Goal: Task Accomplishment & Management: Manage account settings

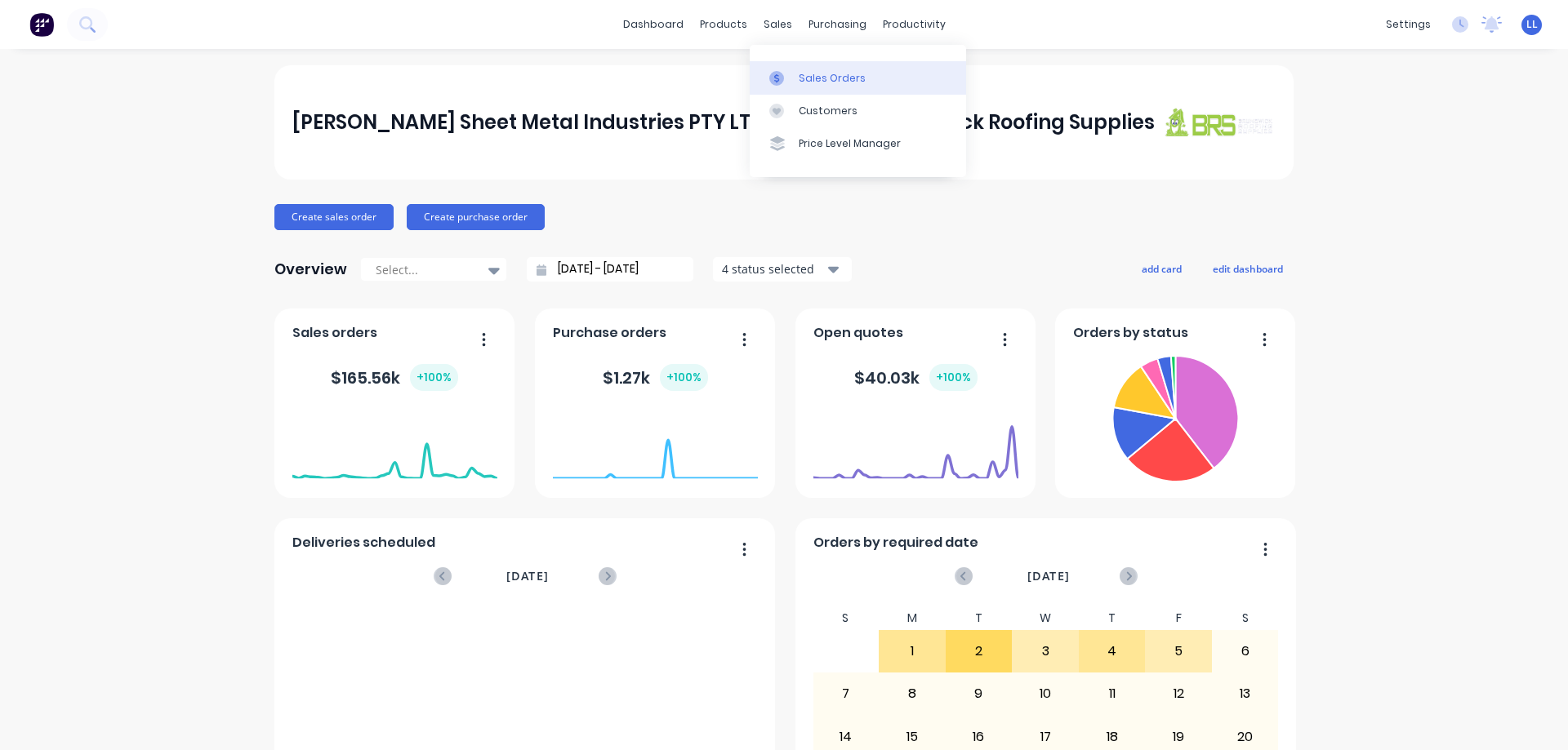
click at [839, 77] on div "Sales Orders" at bounding box center [832, 78] width 67 height 15
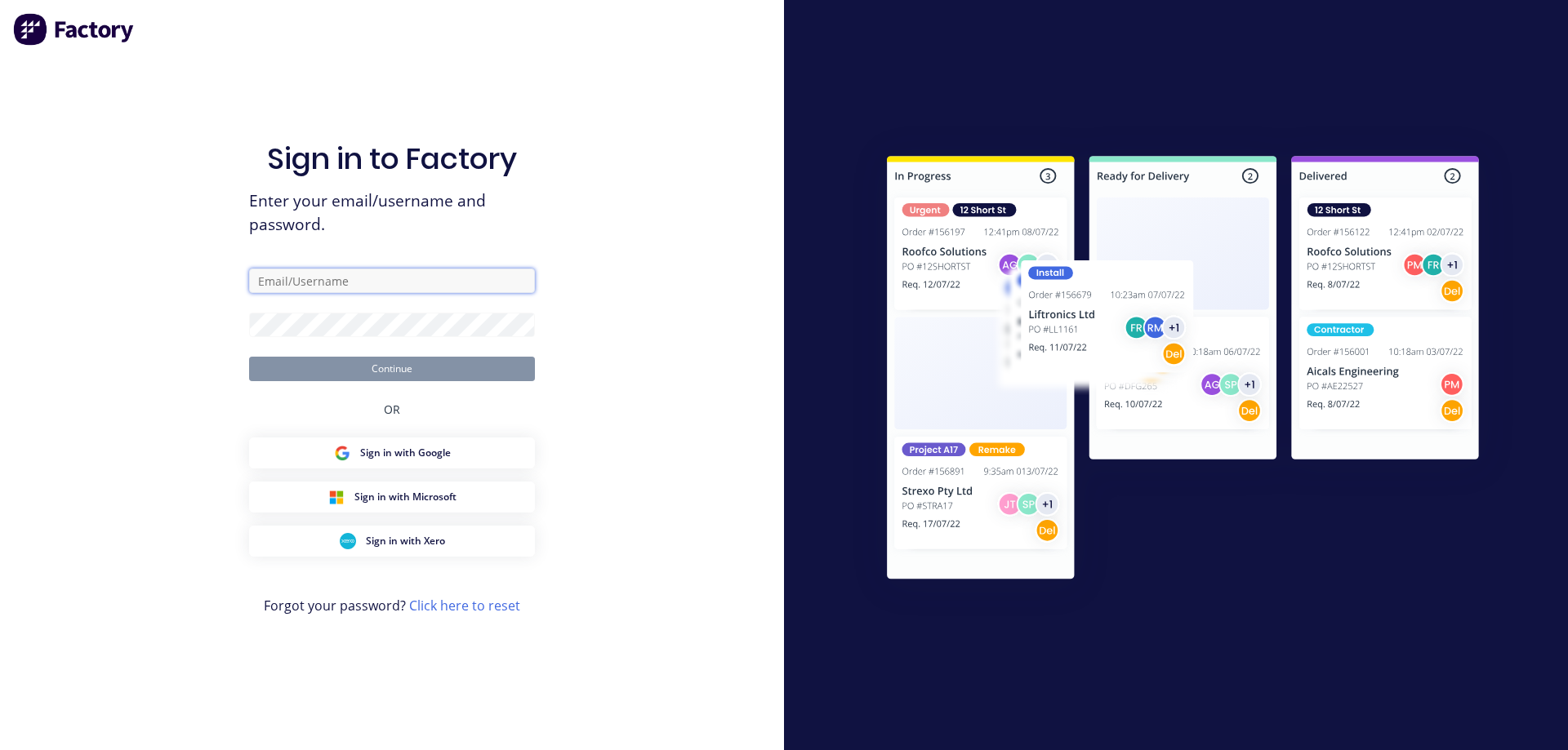
type input "[EMAIL_ADDRESS][DOMAIN_NAME]"
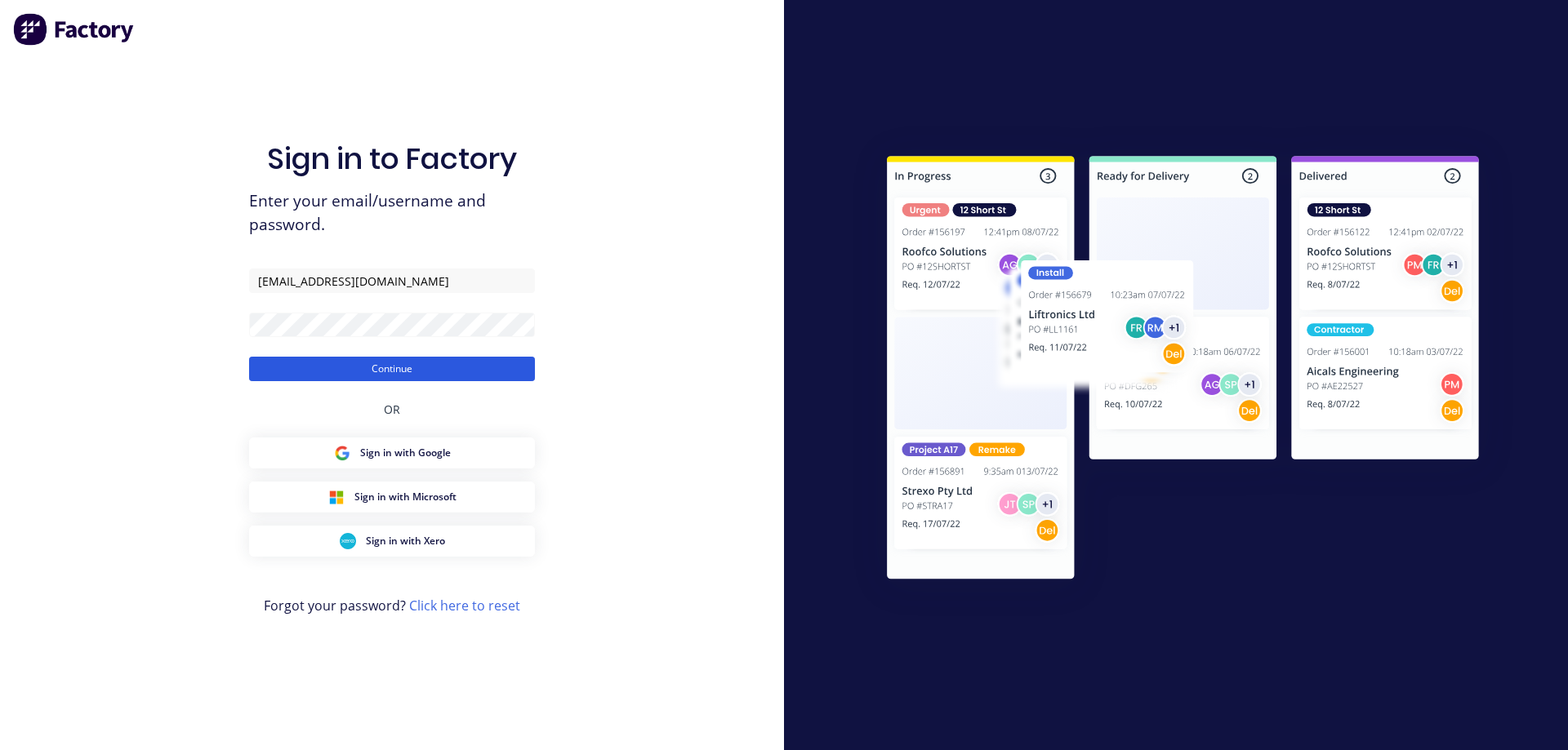
click at [427, 366] on button "Continue" at bounding box center [391, 369] width 286 height 25
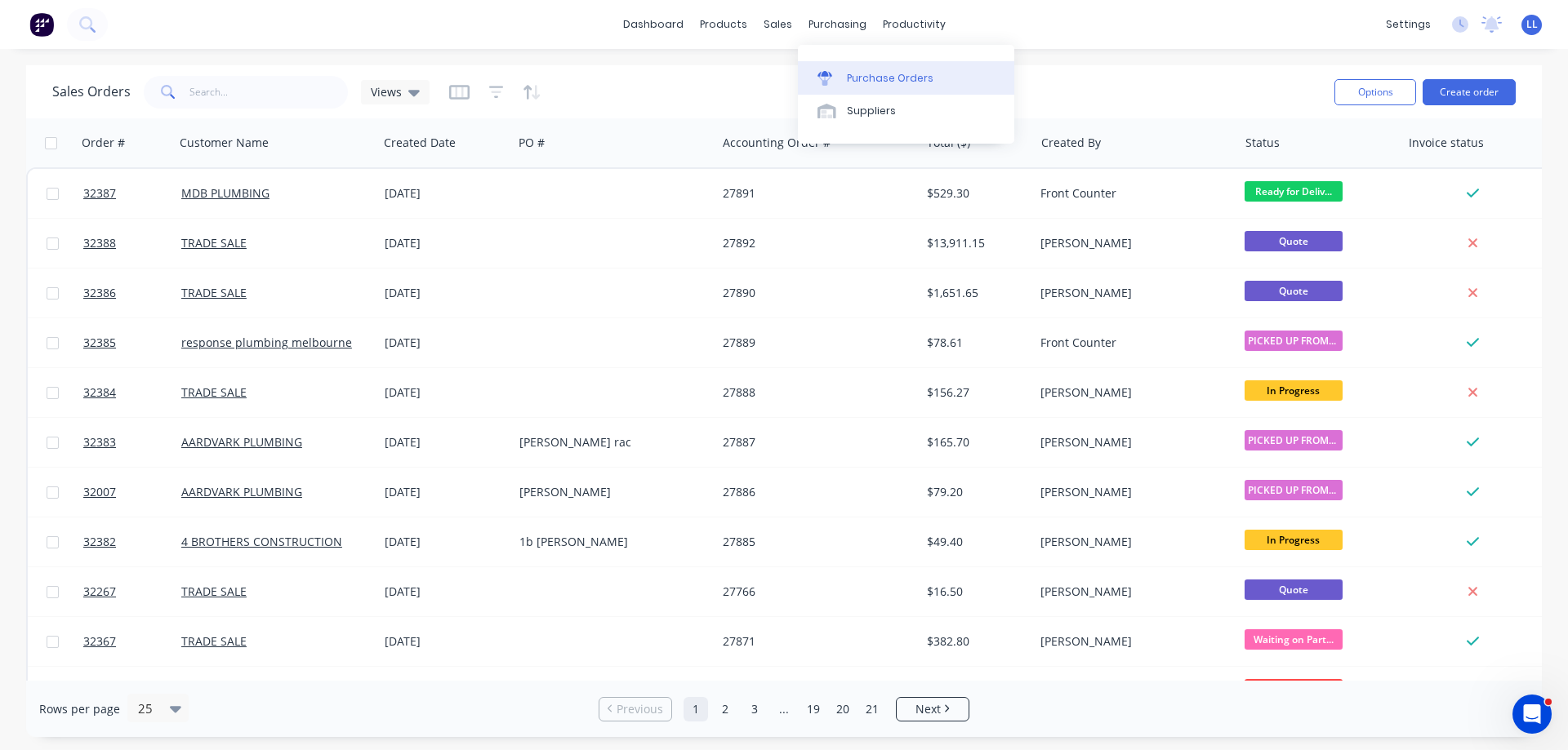
click at [857, 82] on div "Purchase Orders" at bounding box center [889, 78] width 86 height 15
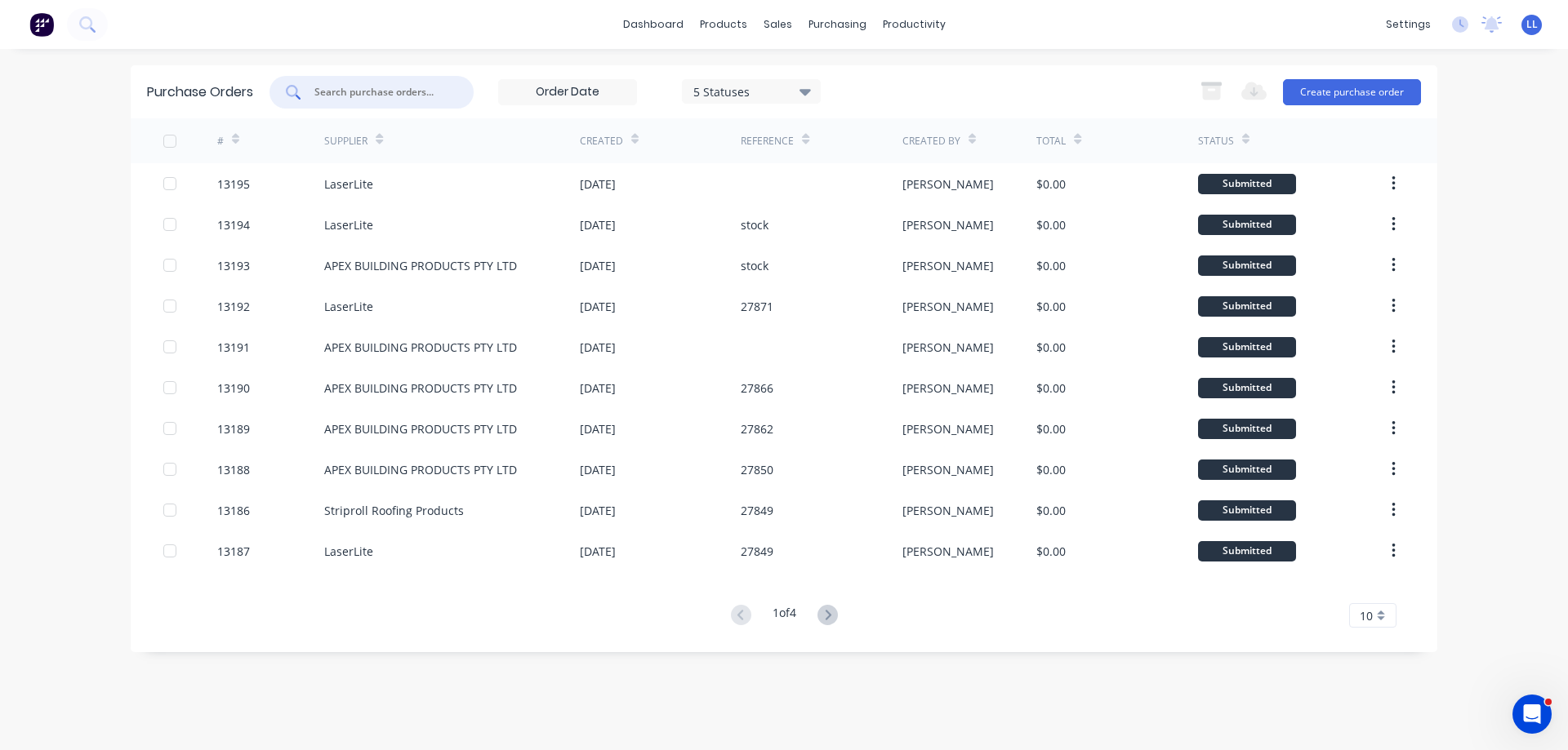
click at [410, 91] on input "text" at bounding box center [380, 92] width 136 height 16
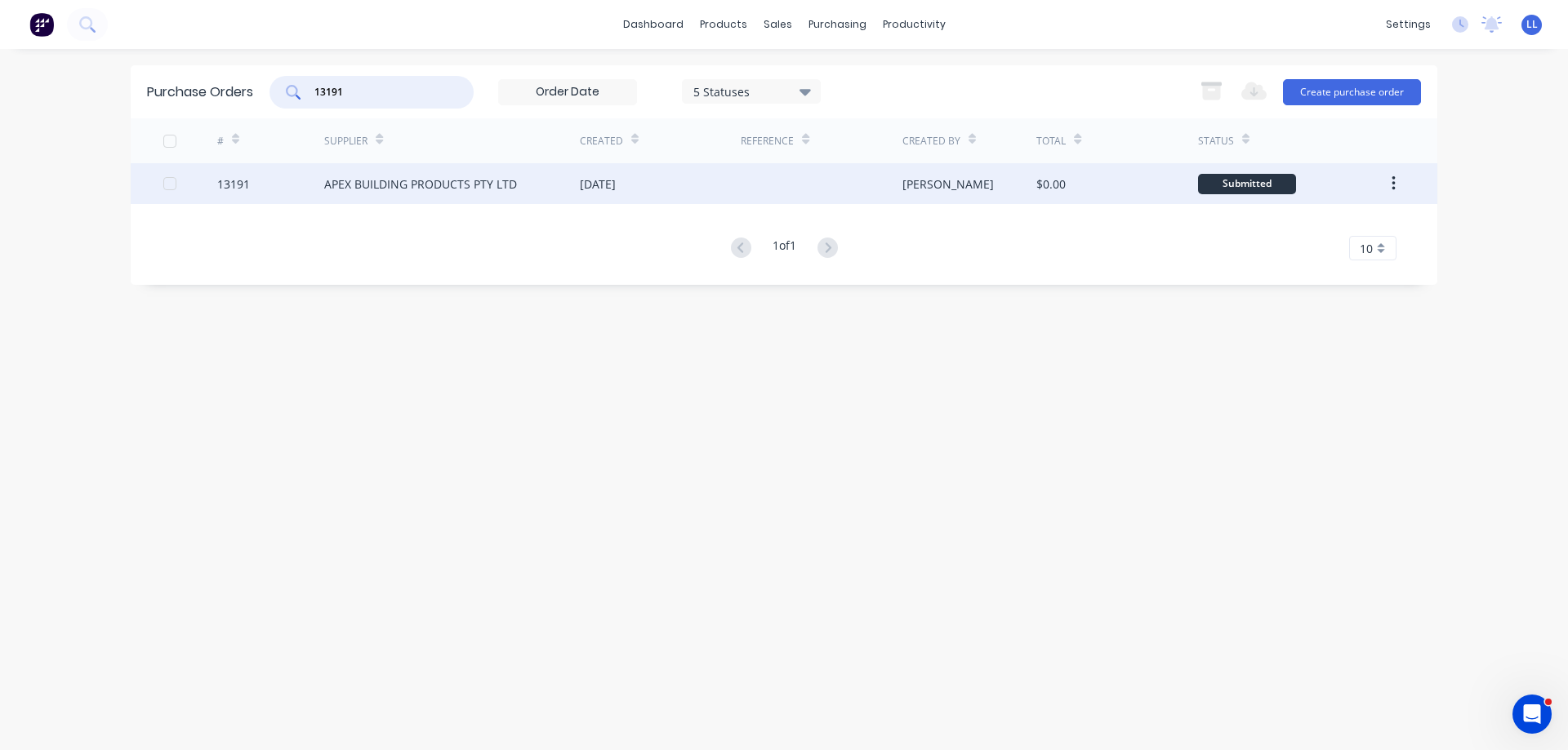
type input "13191"
click at [455, 192] on div "APEX BUILDING PRODUCTS PTY LTD" at bounding box center [421, 184] width 193 height 17
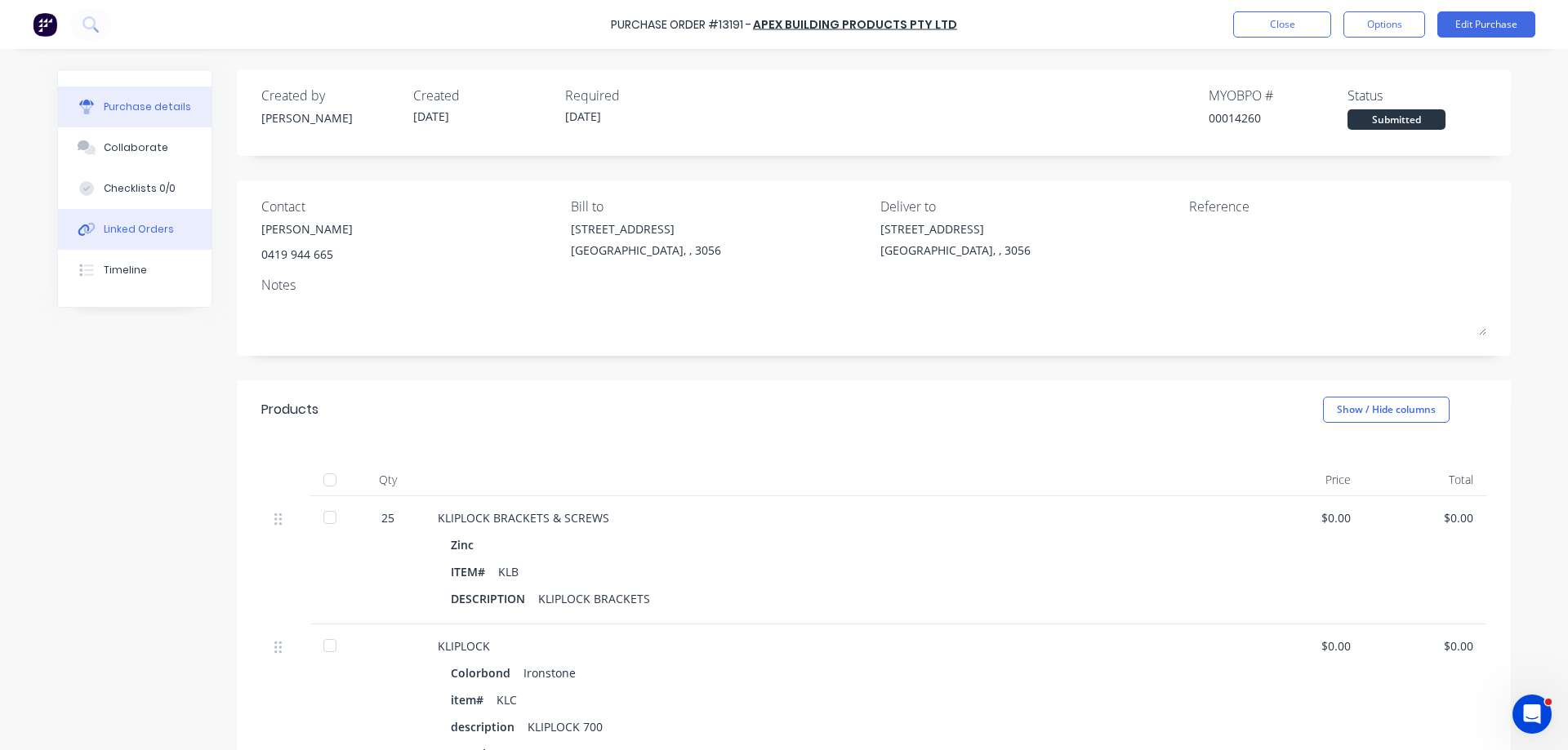
click at [101, 237] on button "Linked Orders" at bounding box center [134, 230] width 153 height 41
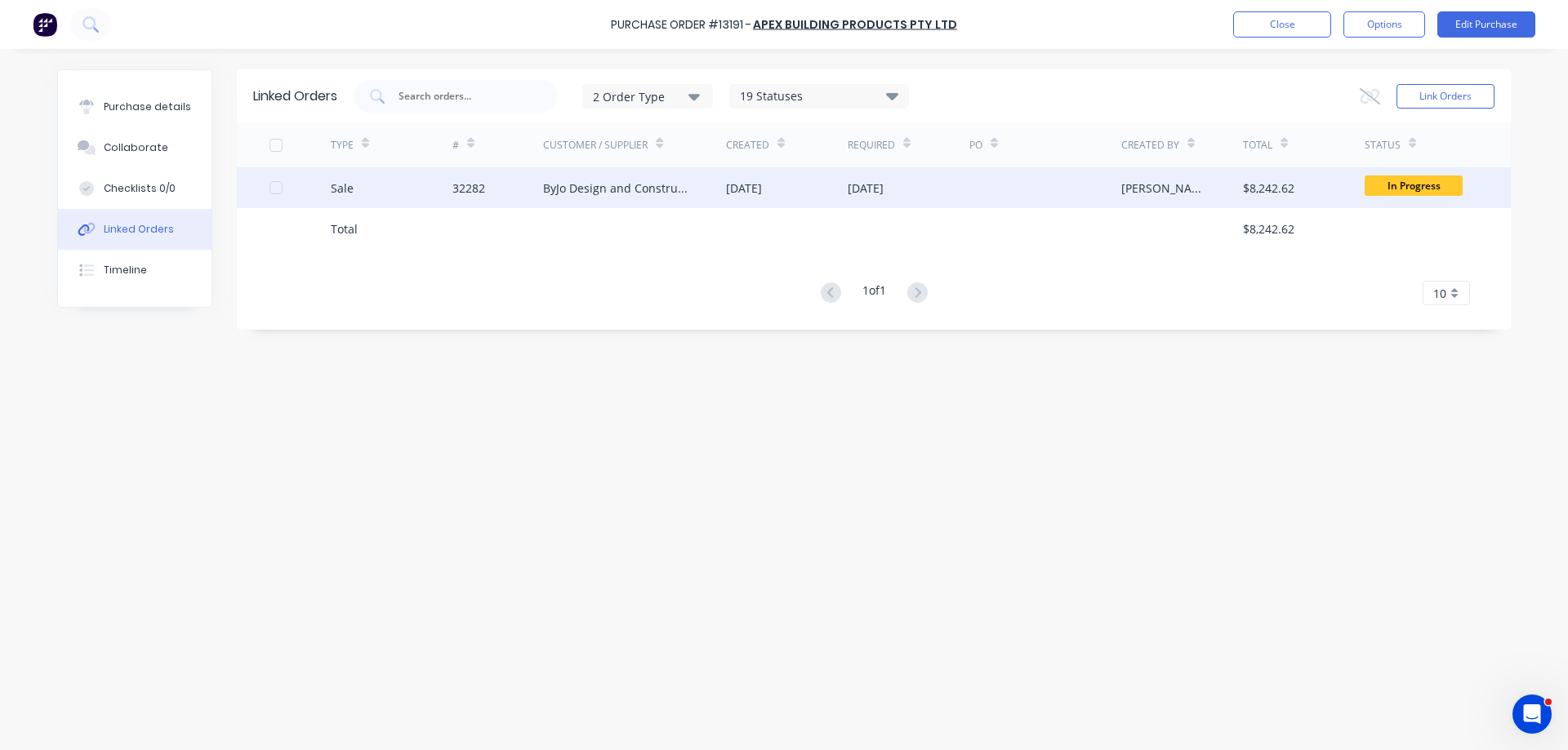
click at [716, 188] on div "ByJo Design and Construction PTY LTD" at bounding box center [634, 188] width 183 height 41
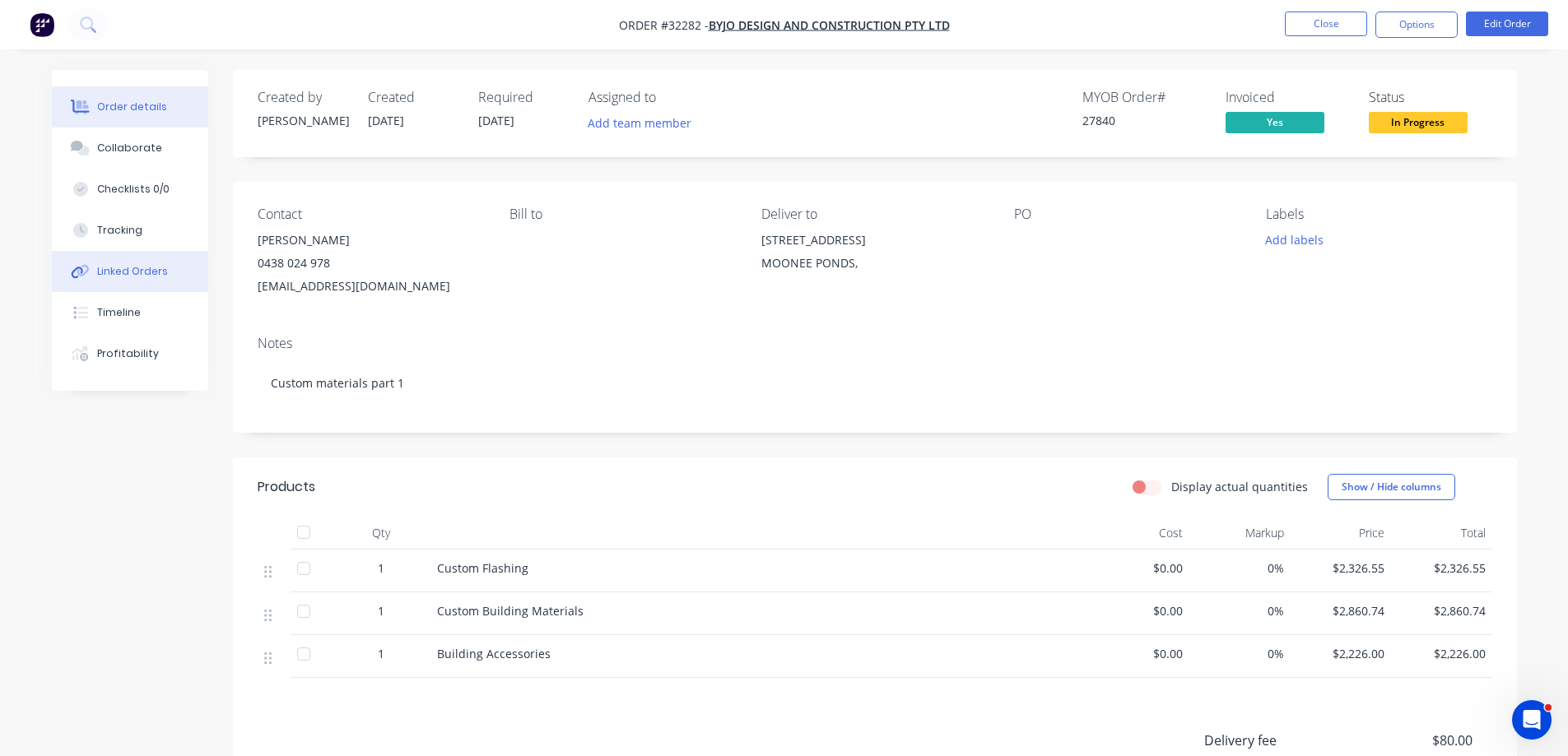
click at [107, 277] on div "Linked Orders" at bounding box center [132, 271] width 71 height 15
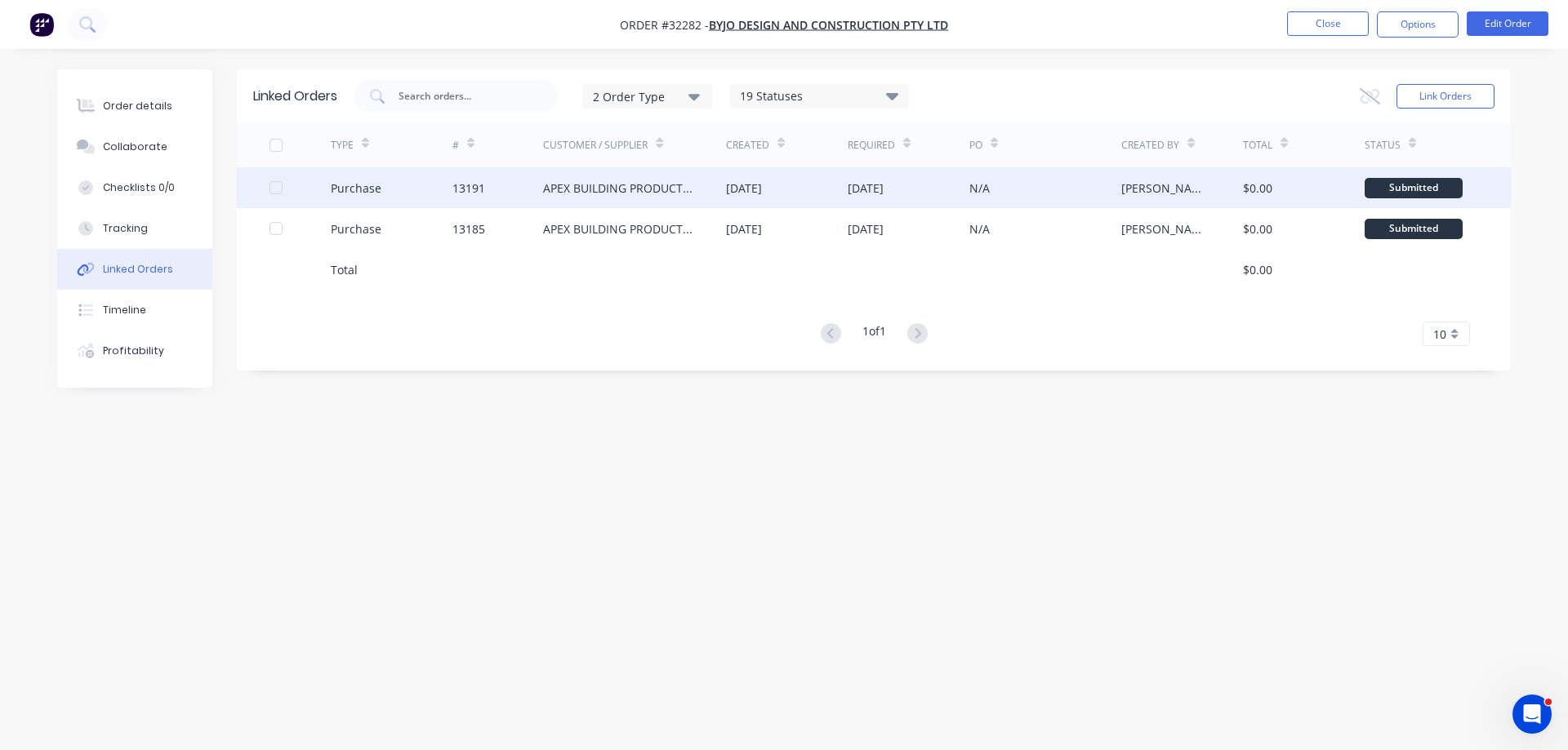
click at [610, 193] on div "APEX BUILDING PRODUCTS PTY LTD" at bounding box center [618, 188] width 150 height 17
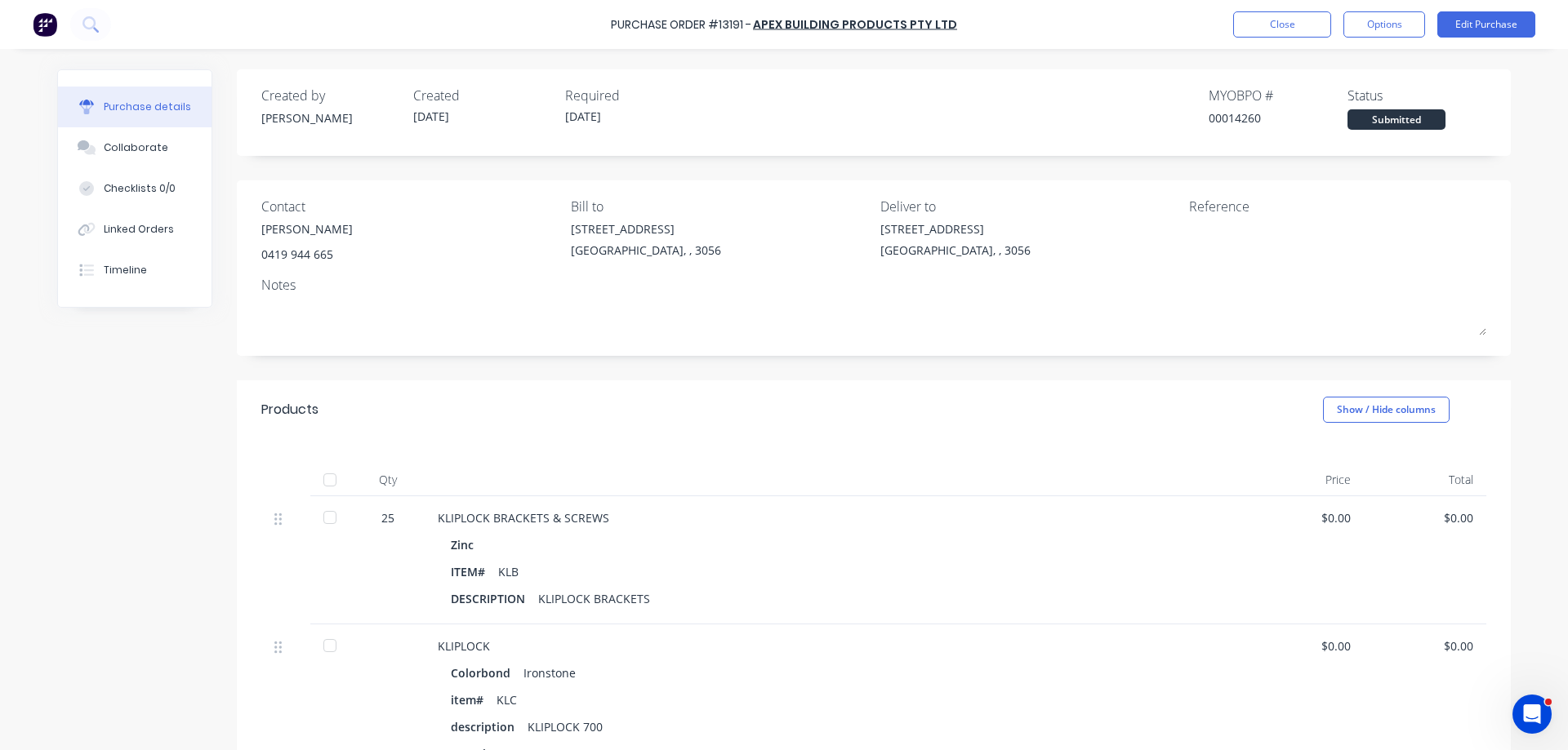
drag, startPoint x: 1356, startPoint y: 21, endPoint x: 1345, endPoint y: 39, distance: 21.1
click at [1356, 21] on button "Options" at bounding box center [1384, 25] width 82 height 26
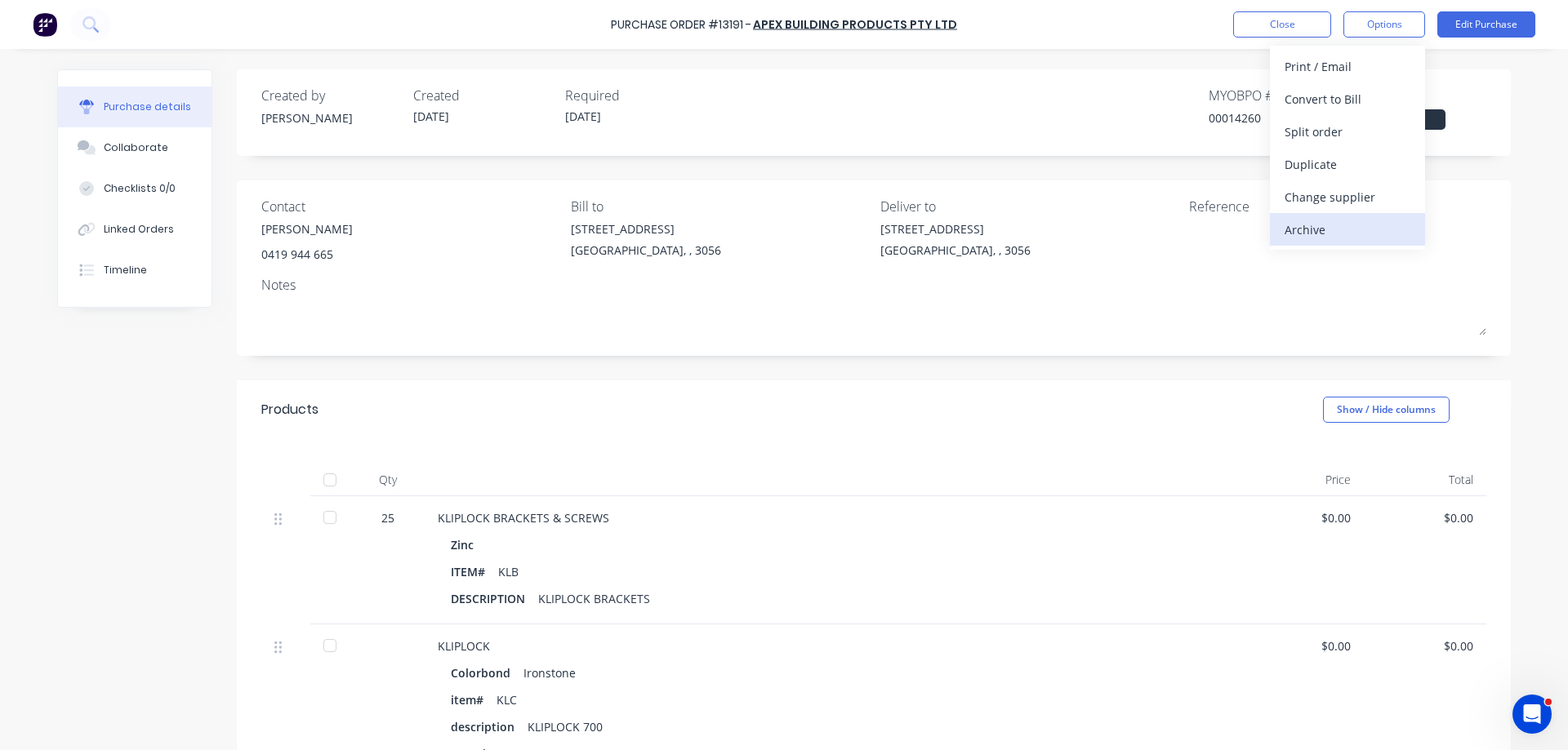
click at [1315, 229] on div "Archive" at bounding box center [1347, 230] width 126 height 24
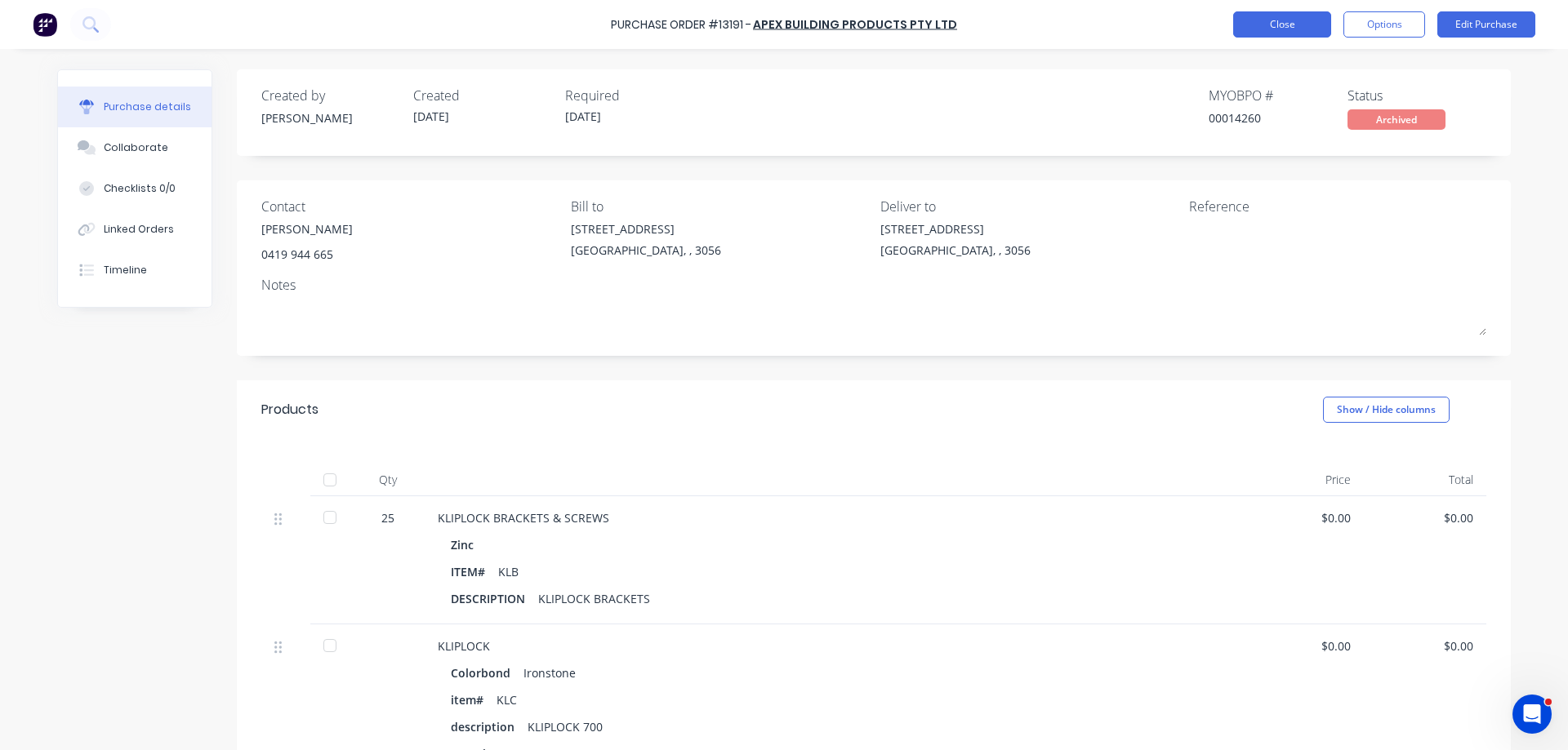
click at [1249, 29] on button "Close" at bounding box center [1281, 25] width 98 height 26
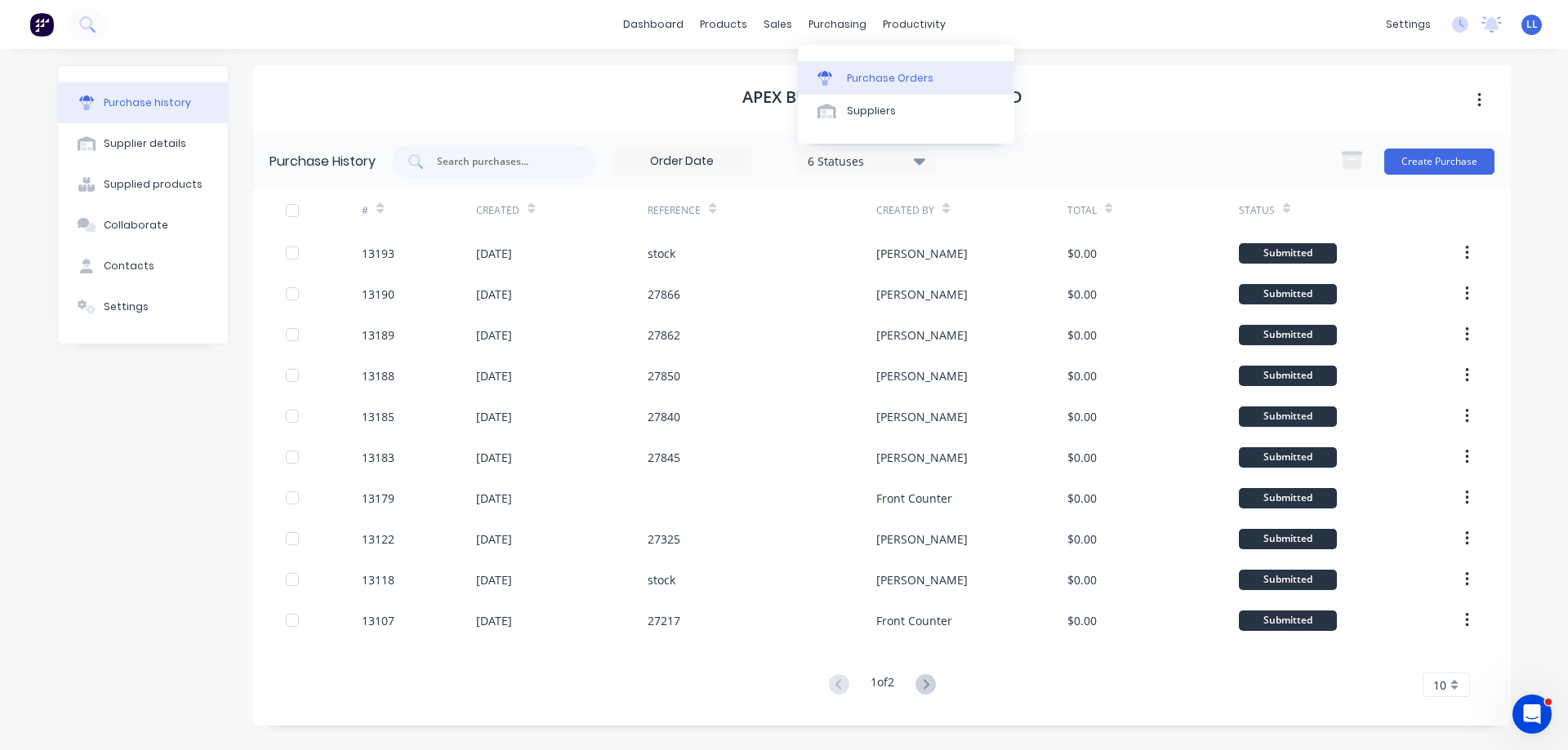
click at [856, 82] on div "Purchase Orders" at bounding box center [889, 78] width 86 height 15
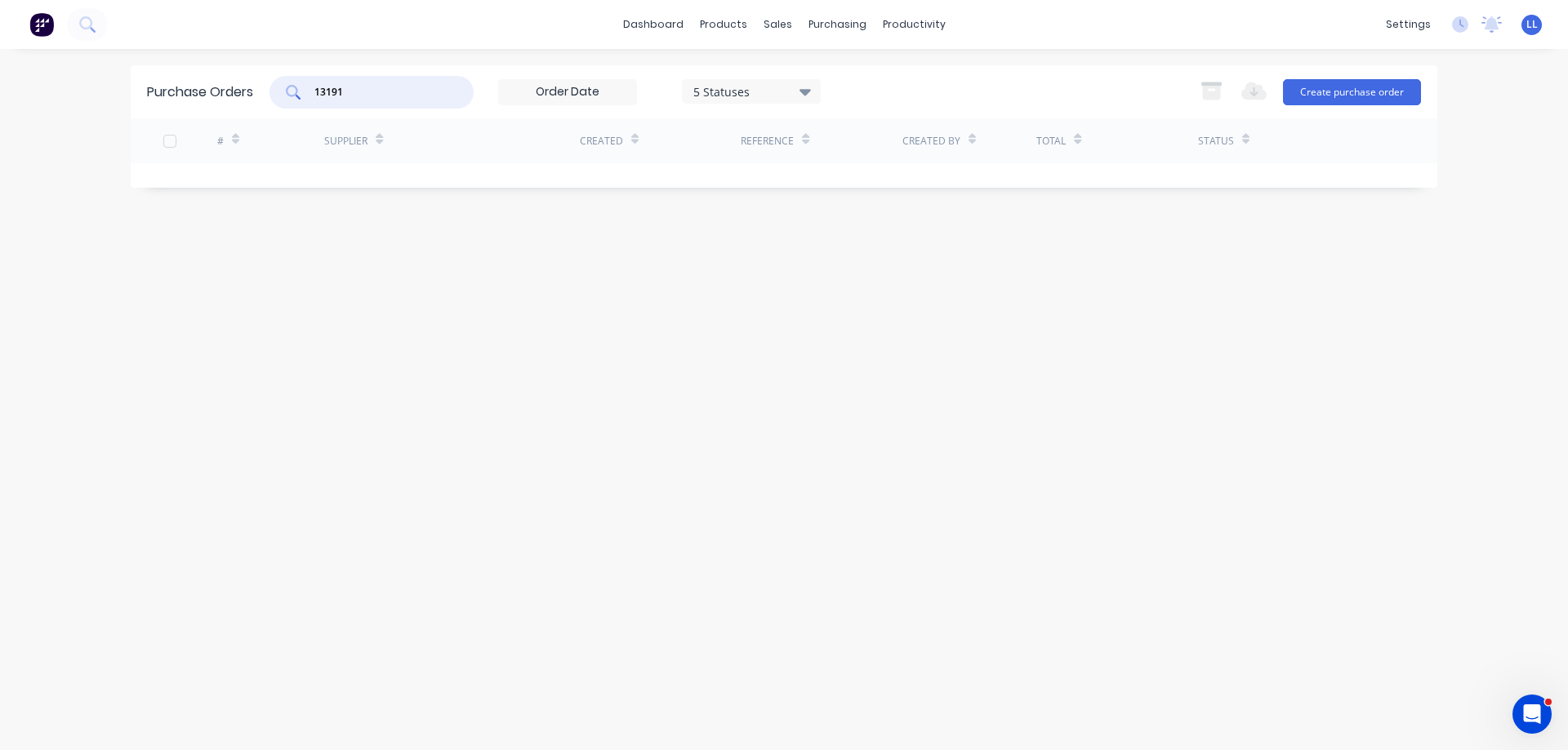
drag, startPoint x: 360, startPoint y: 100, endPoint x: 222, endPoint y: 120, distance: 139.4
click at [222, 120] on div "Purchase Orders 13191 5 Statuses 5 Statuses Export to Excel (XLSX) Create purch…" at bounding box center [784, 126] width 1306 height 123
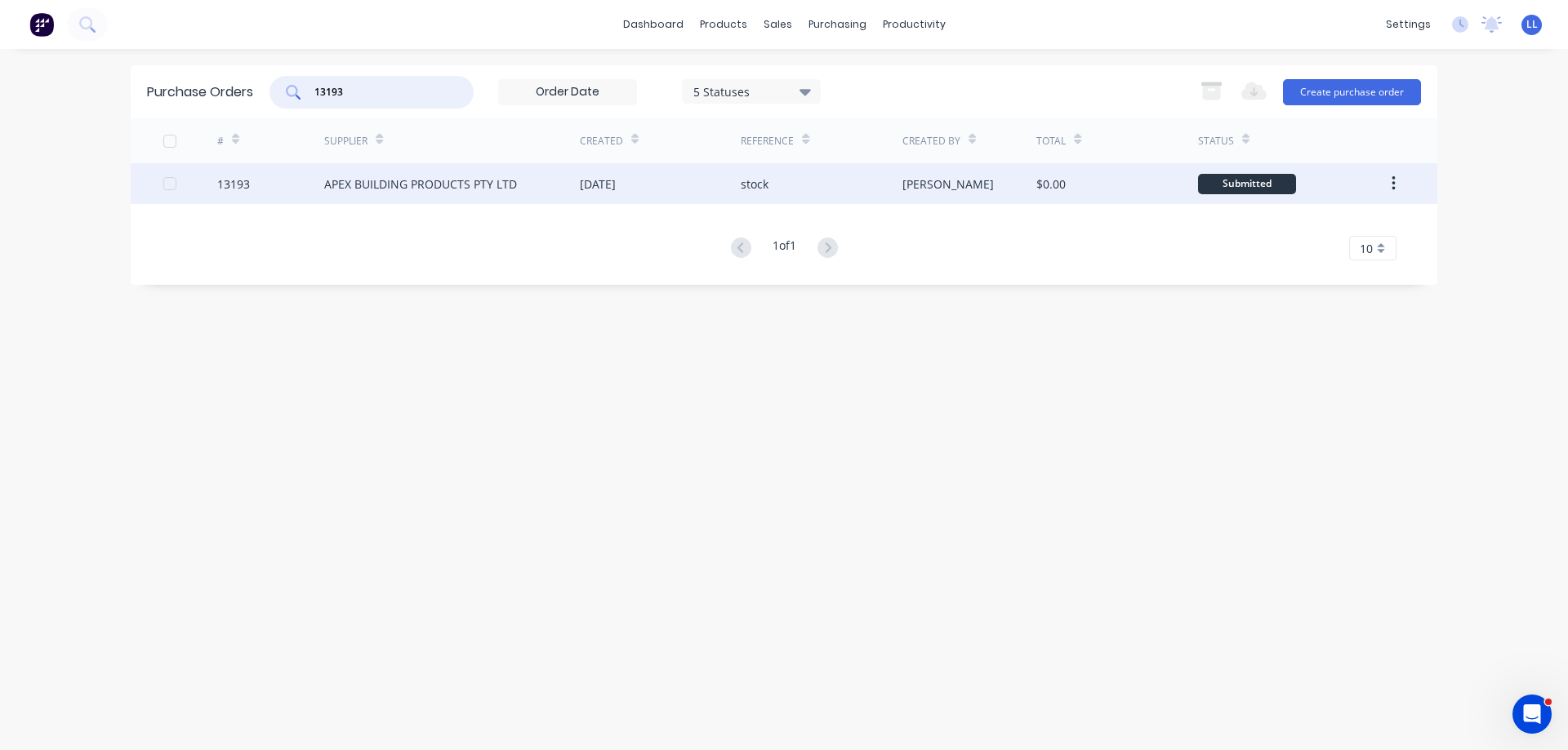
type input "13193"
click at [588, 191] on div "[DATE]" at bounding box center [598, 184] width 36 height 17
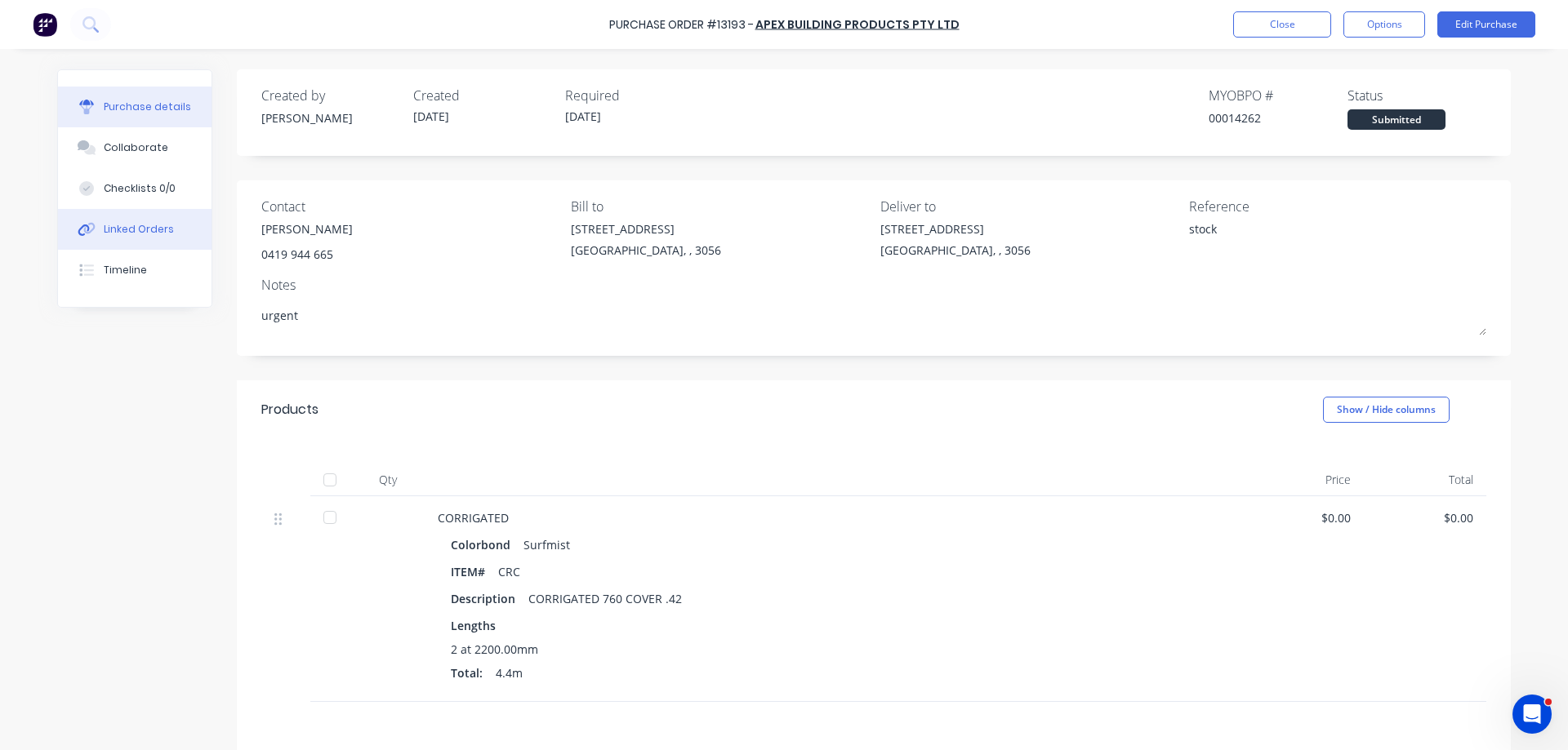
click at [141, 231] on div "Linked Orders" at bounding box center [138, 230] width 70 height 15
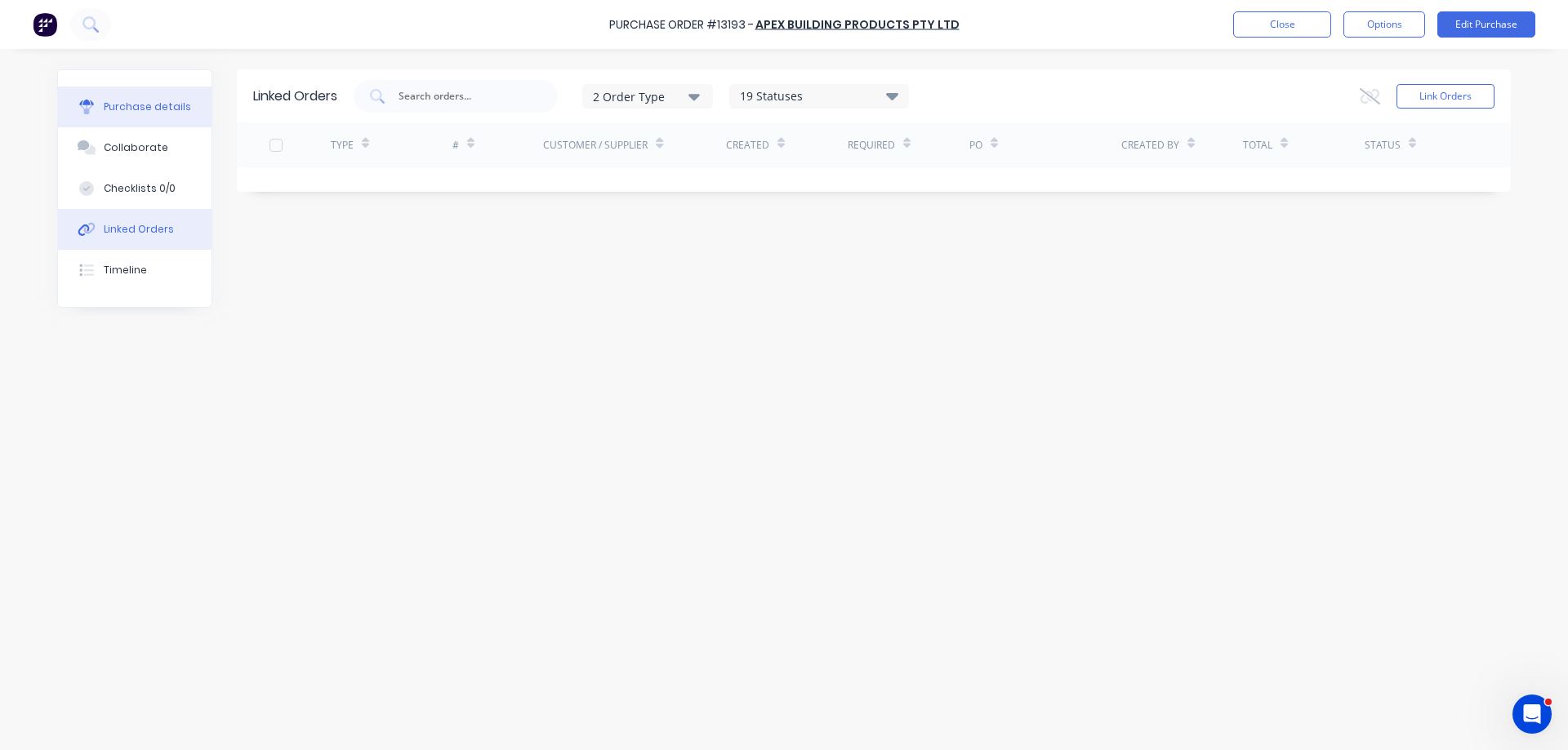
click at [144, 112] on div "Purchase details" at bounding box center [147, 107] width 87 height 15
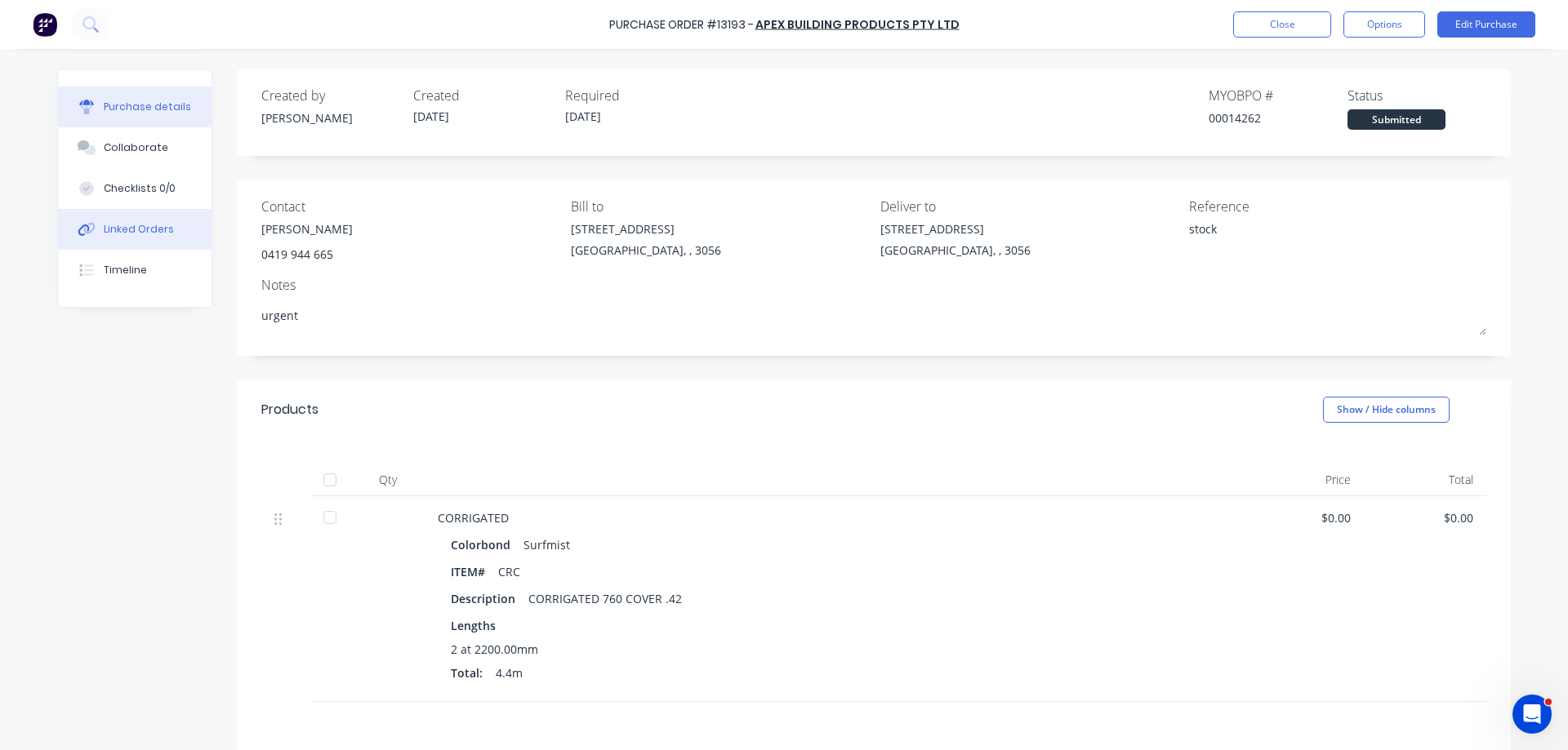
click at [161, 221] on button "Linked Orders" at bounding box center [134, 230] width 153 height 41
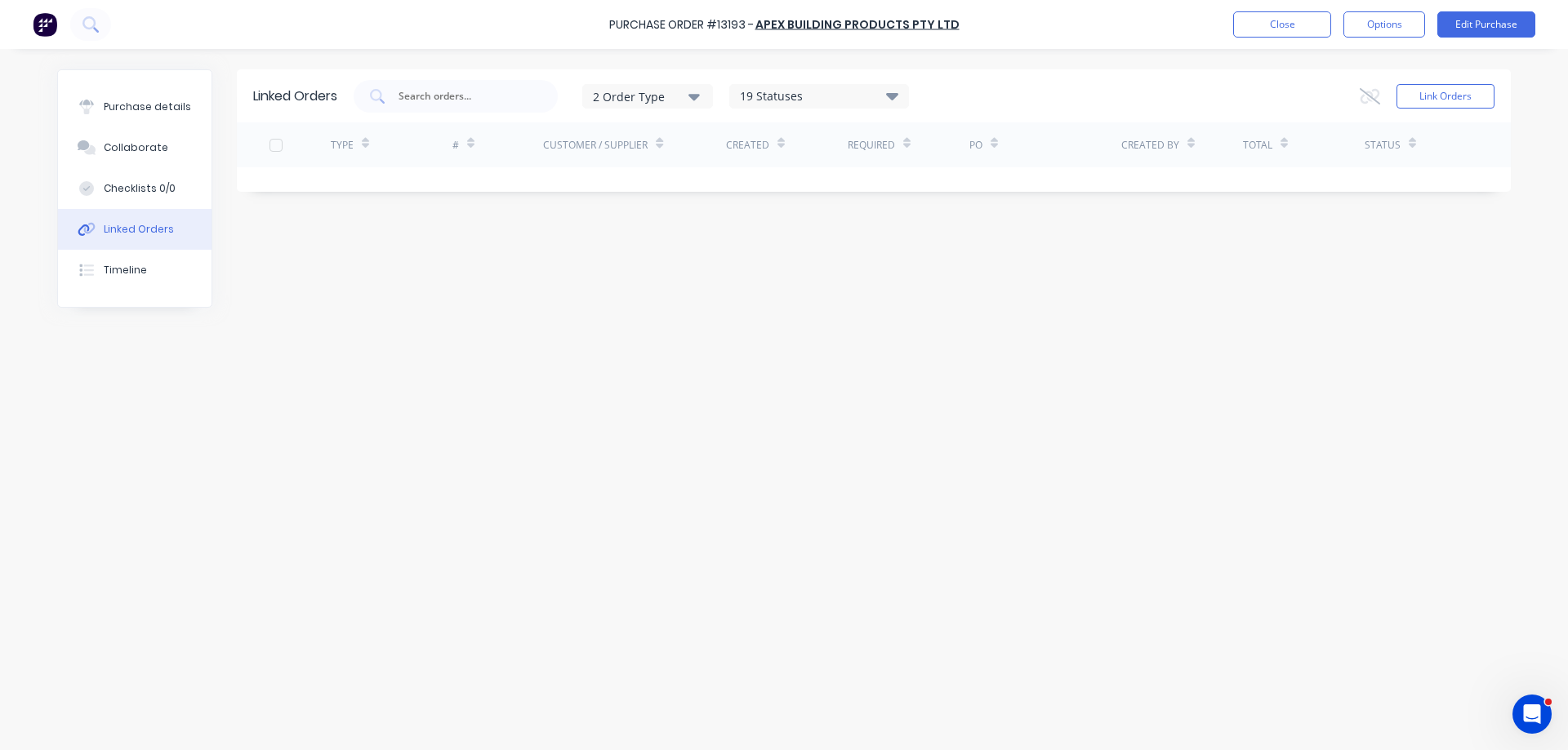
click at [898, 91] on icon at bounding box center [892, 95] width 12 height 20
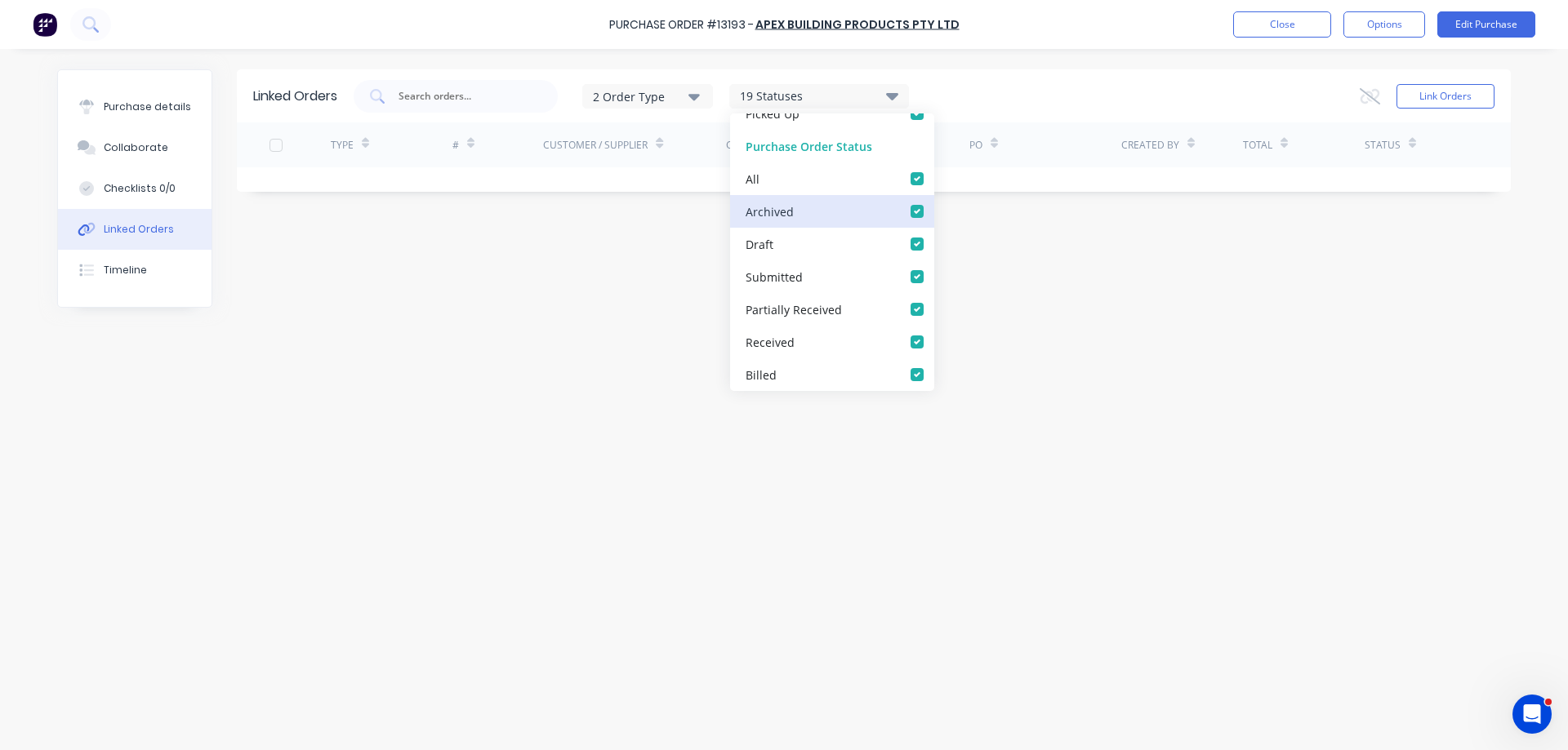
scroll to position [229, 0]
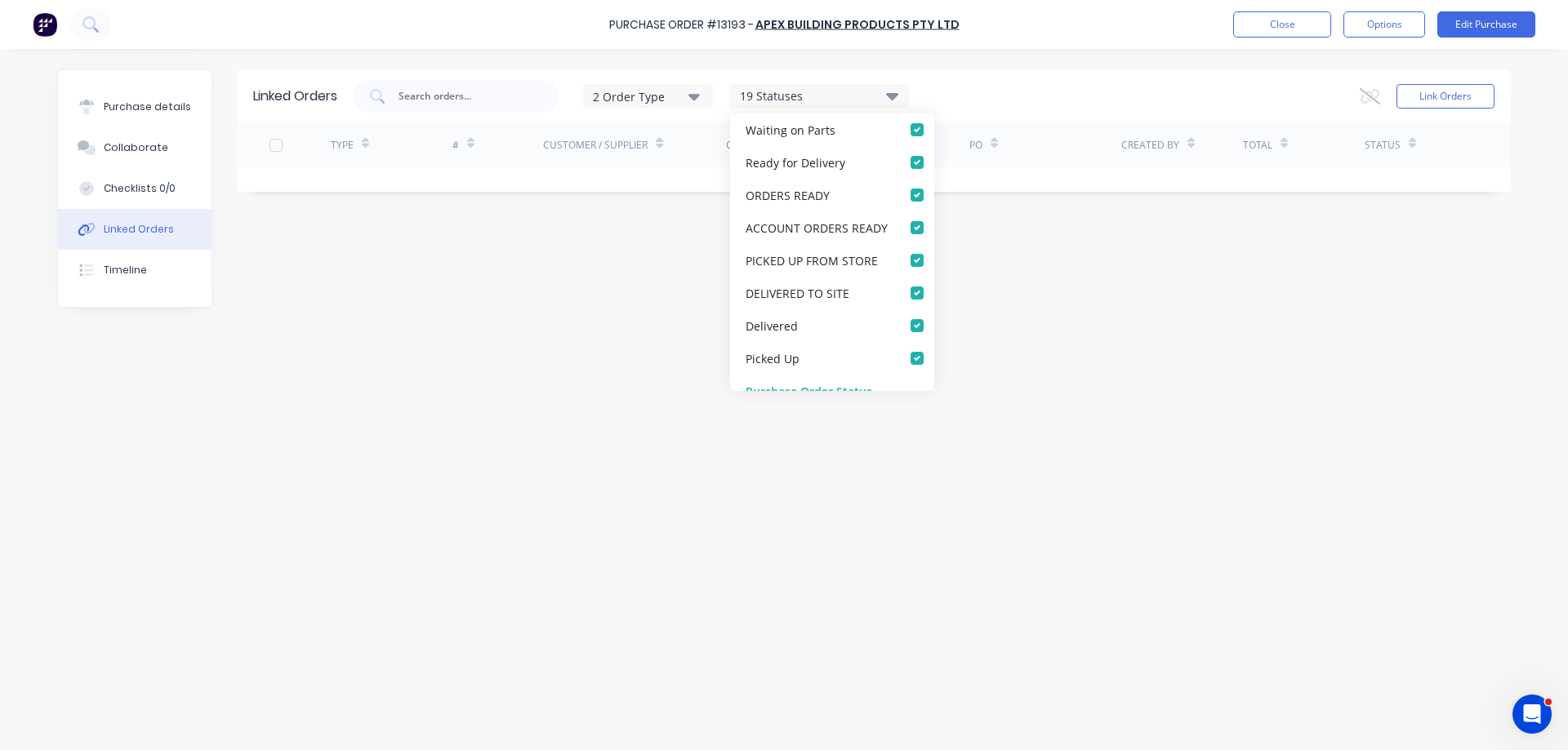
click at [1324, 353] on div "Linked Orders 2 Order Type 19 Statuses Sales Order Status All Archived Draft Qu…" at bounding box center [783, 395] width 1454 height 652
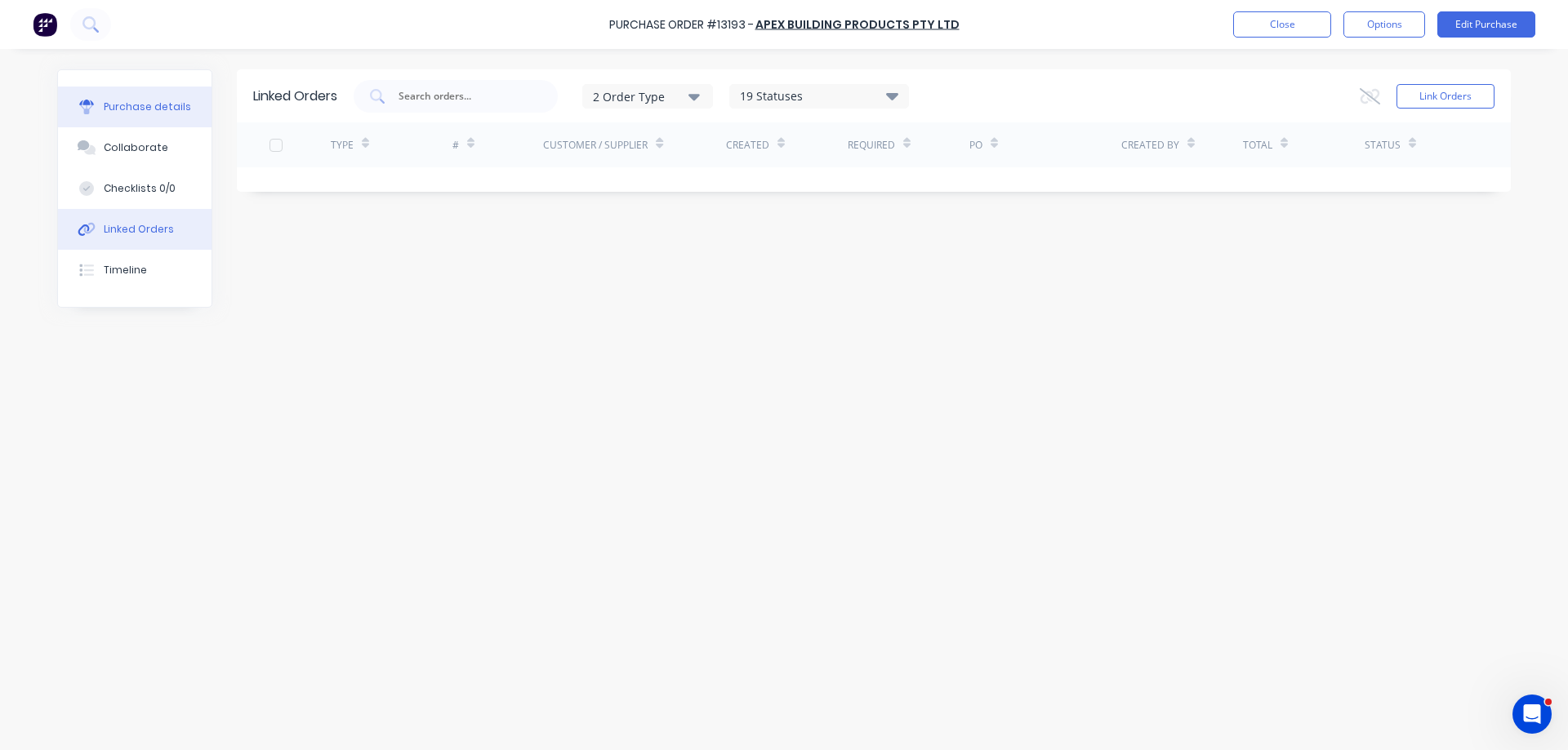
click at [135, 108] on div "Purchase details" at bounding box center [147, 107] width 87 height 15
type textarea "x"
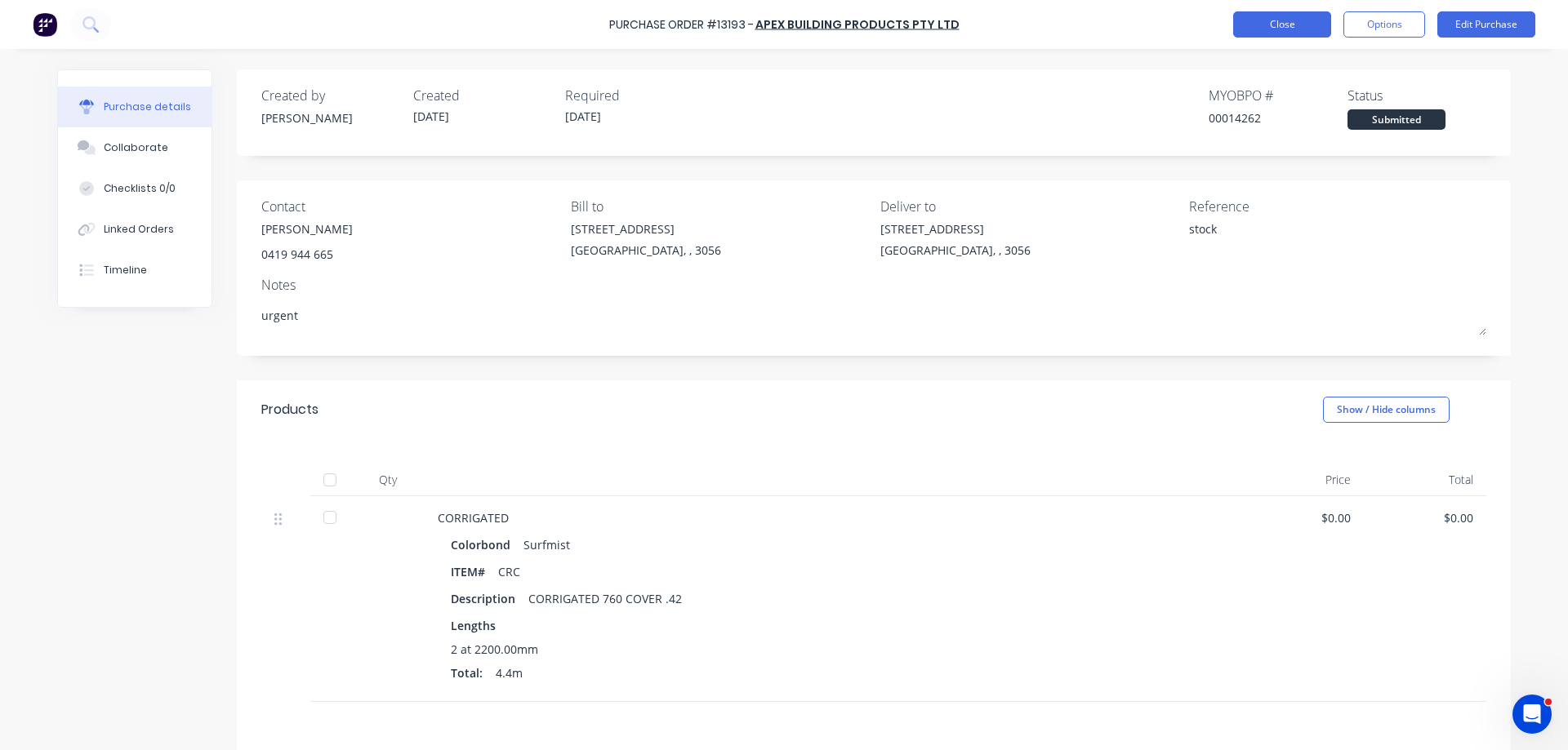
click at [1281, 30] on button "Close" at bounding box center [1281, 25] width 98 height 26
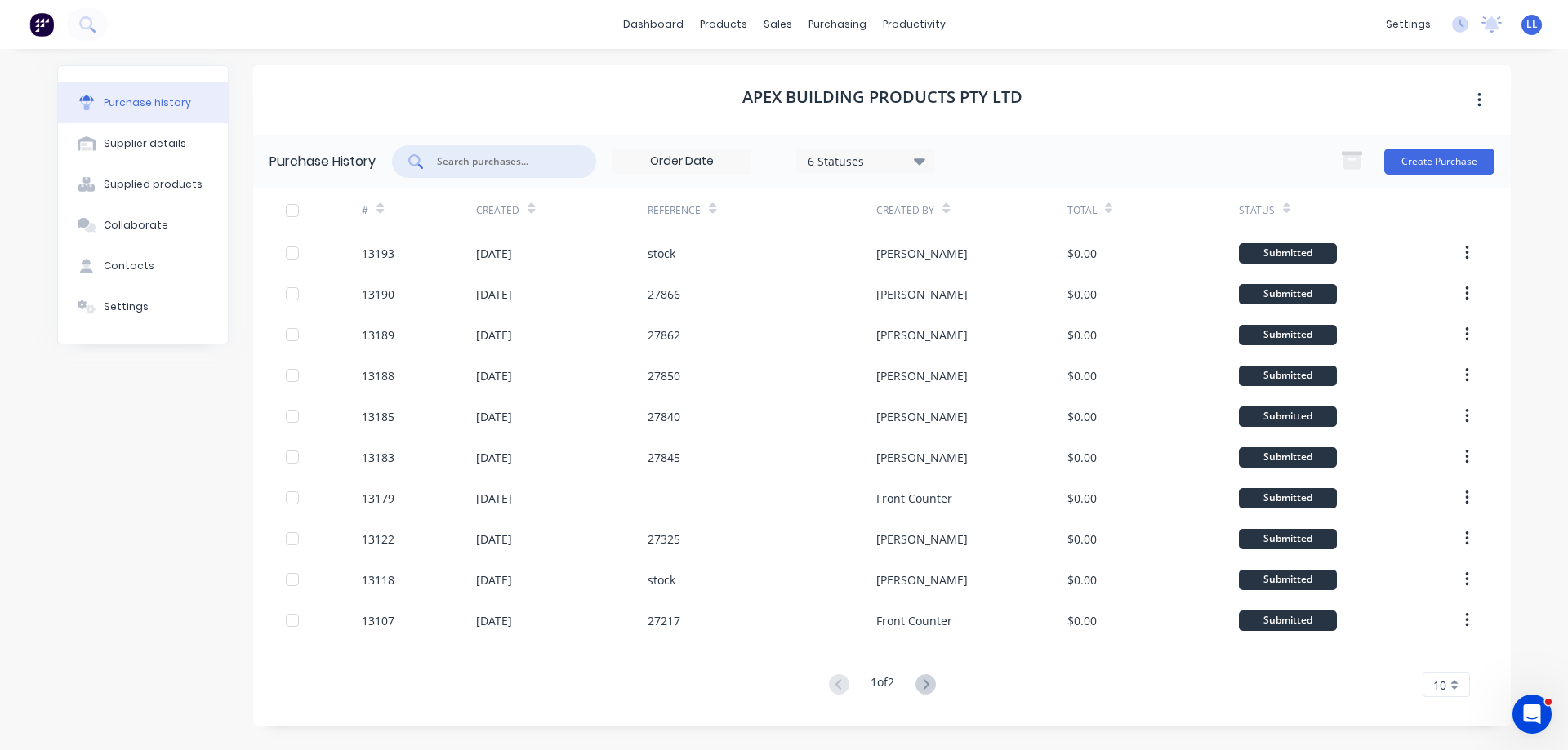
click at [478, 161] on input "text" at bounding box center [502, 161] width 136 height 16
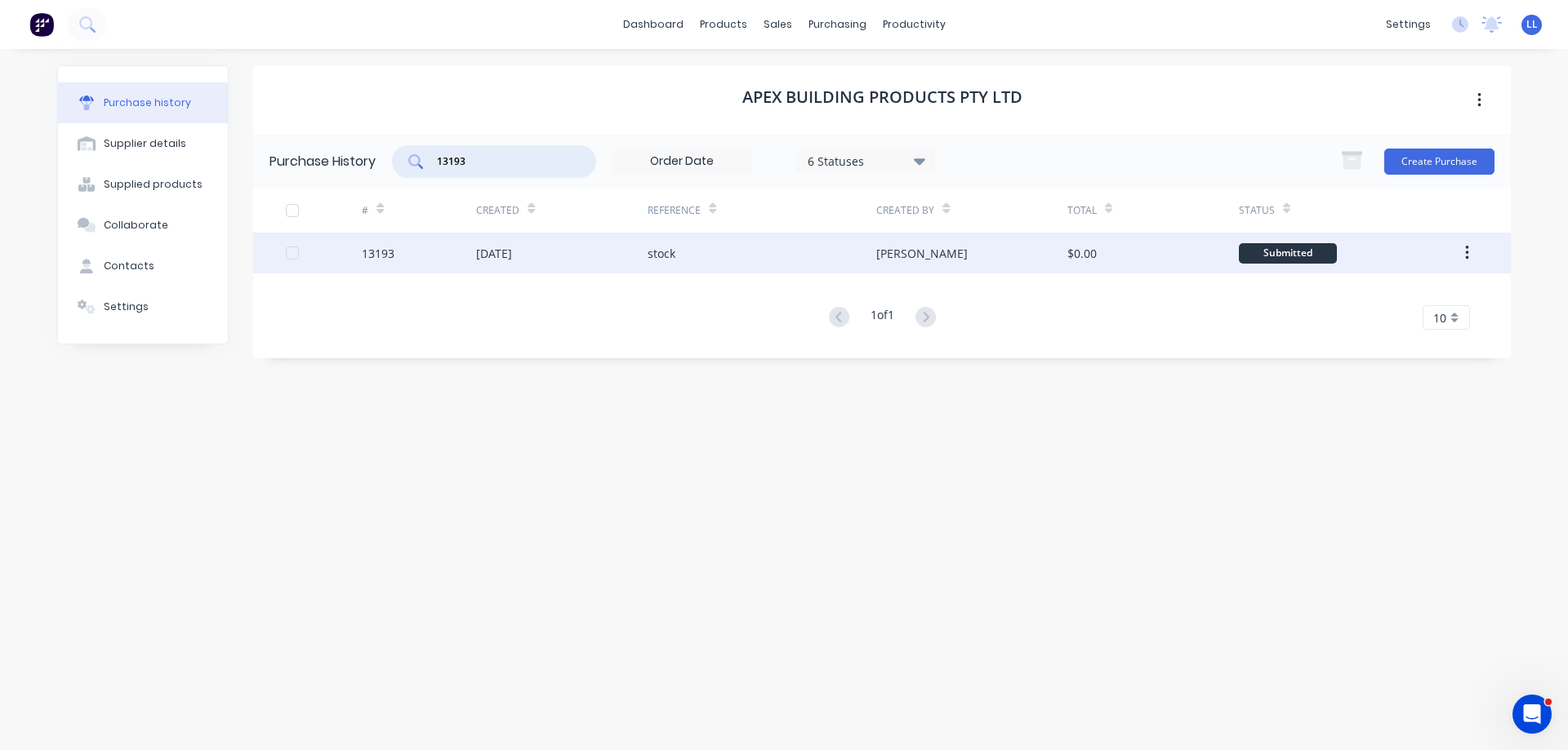
type input "13193"
click at [826, 249] on div "stock" at bounding box center [762, 254] width 229 height 41
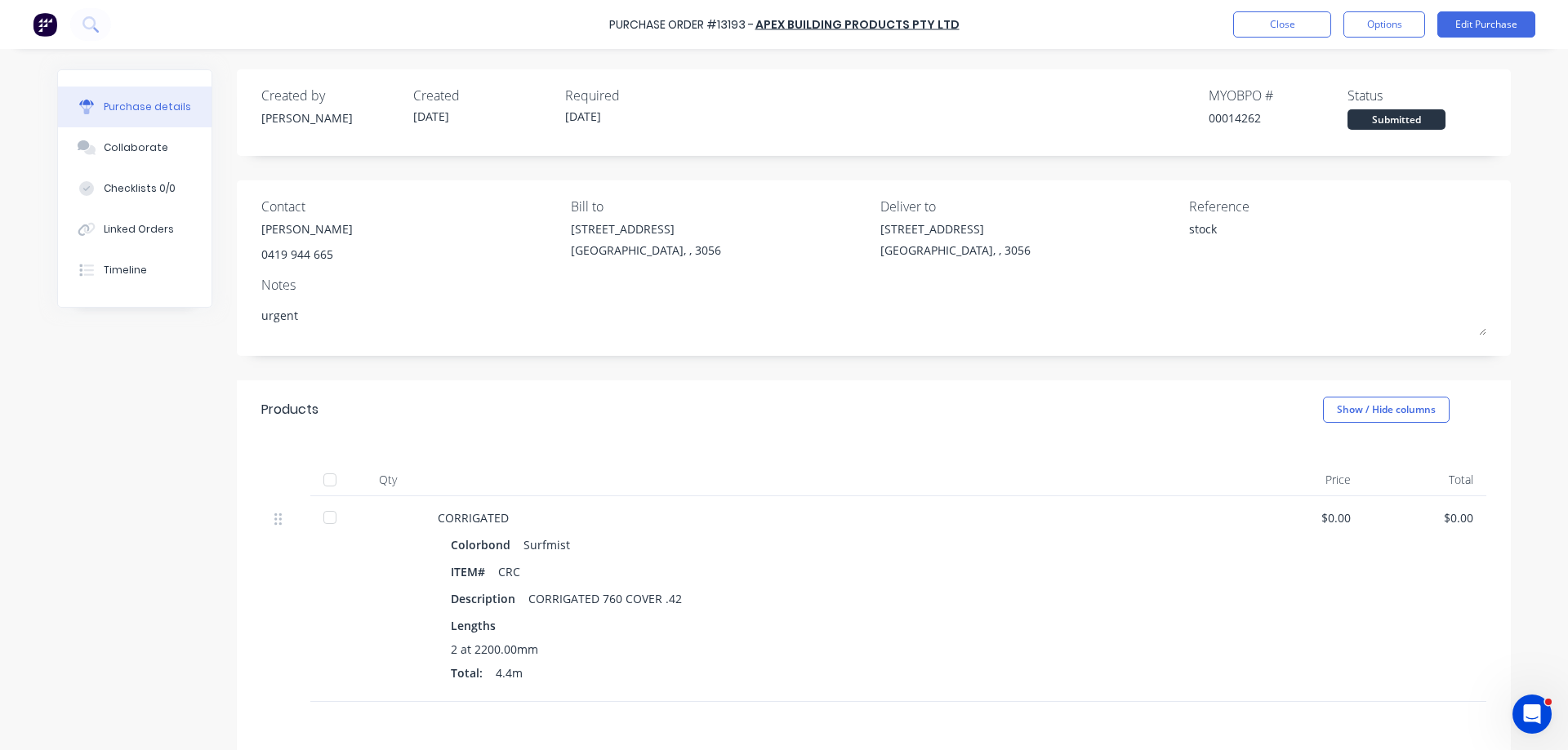
drag, startPoint x: 1362, startPoint y: 25, endPoint x: 1248, endPoint y: 441, distance: 431.3
click at [1363, 25] on button "Options" at bounding box center [1384, 25] width 82 height 26
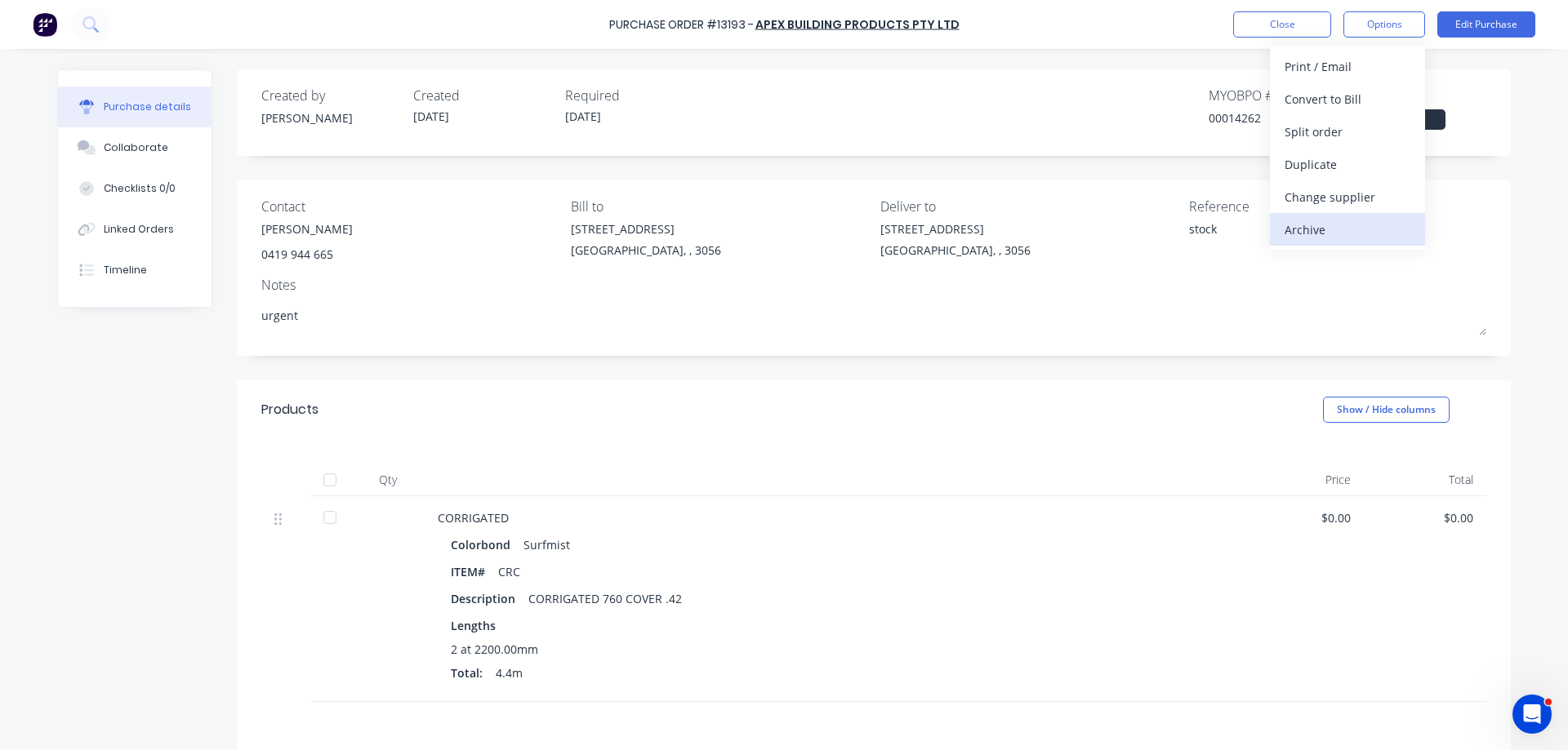
click at [1300, 233] on div "Archive" at bounding box center [1347, 230] width 126 height 24
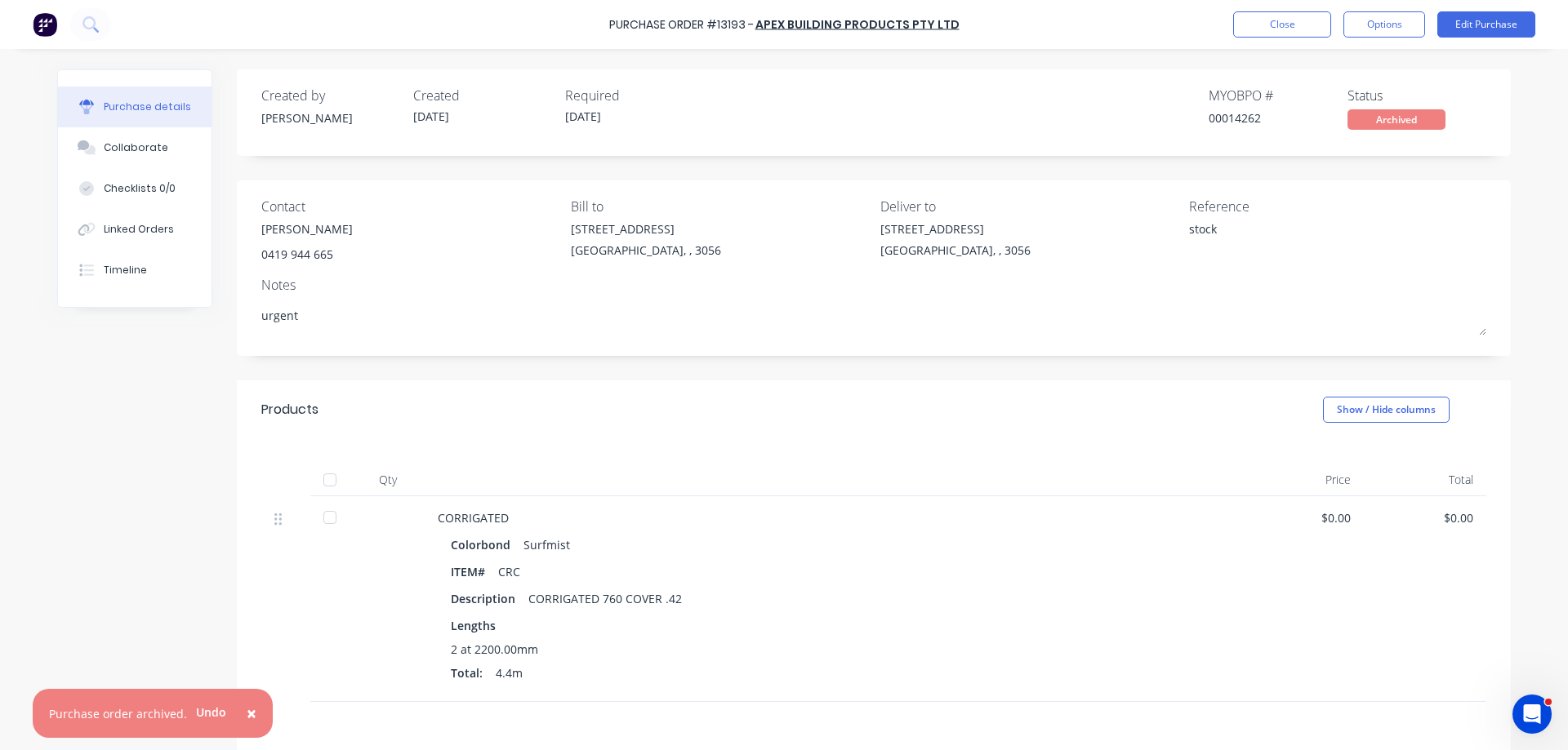
type textarea "x"
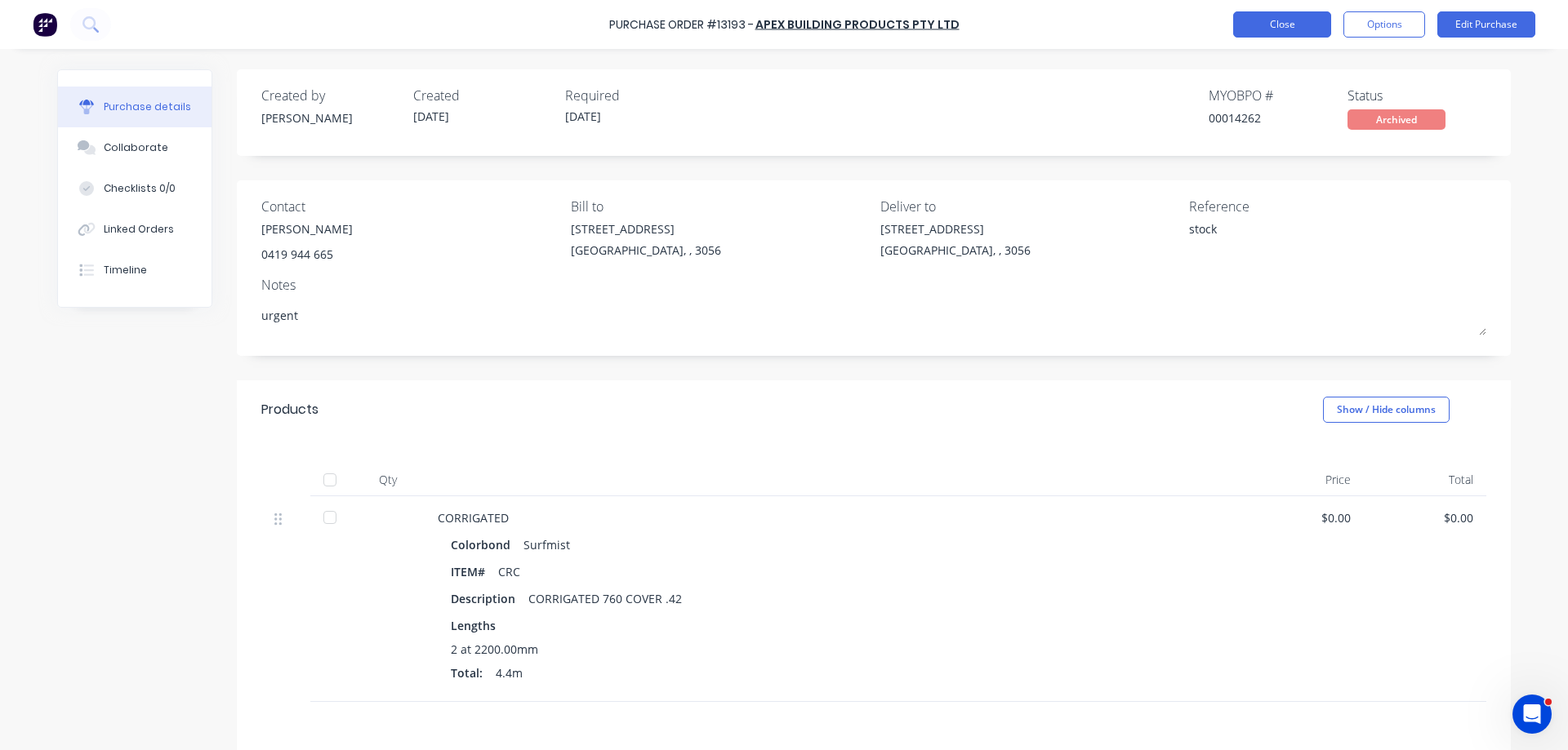
click at [1299, 37] on button "Close" at bounding box center [1281, 25] width 98 height 26
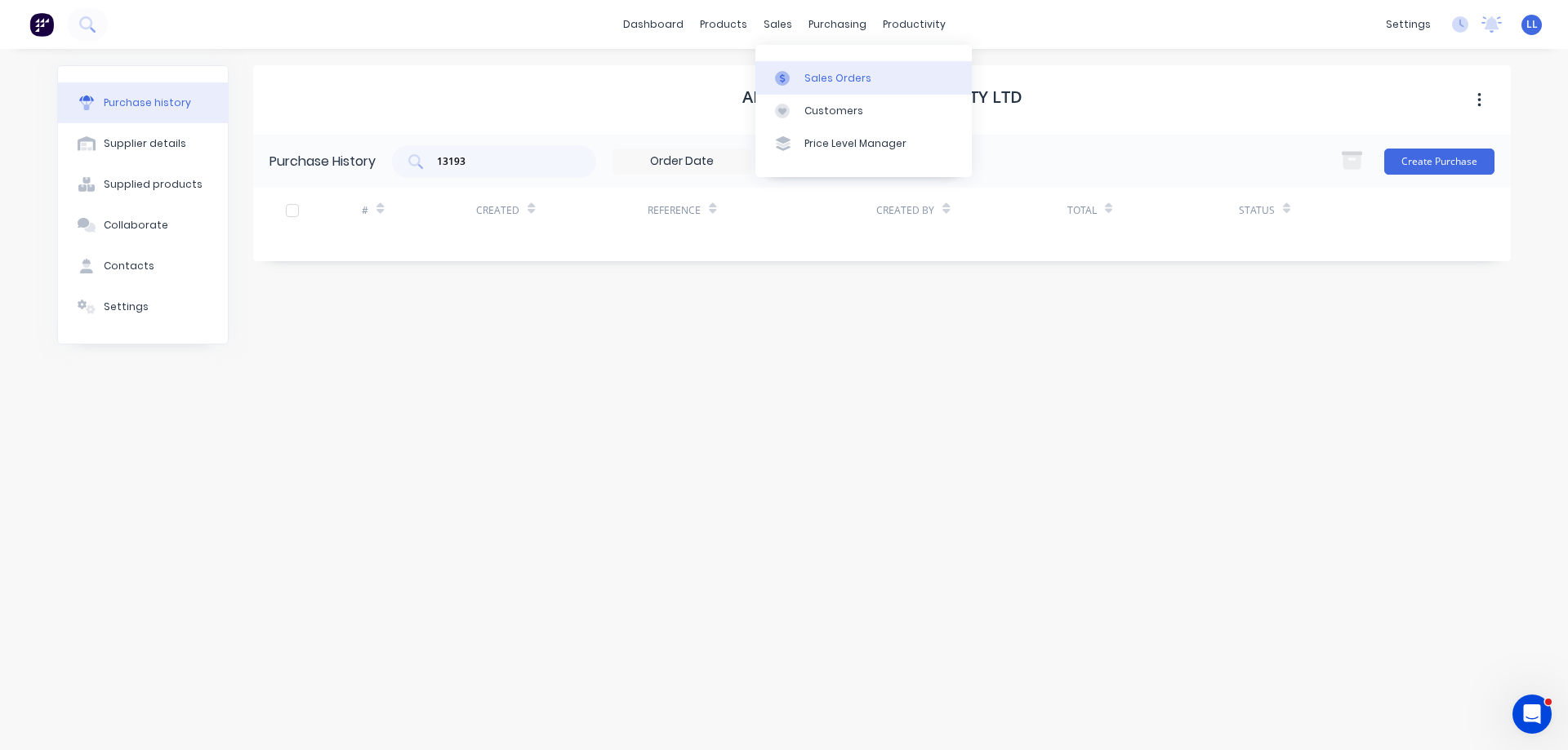
click at [808, 79] on div "Sales Orders" at bounding box center [838, 78] width 67 height 15
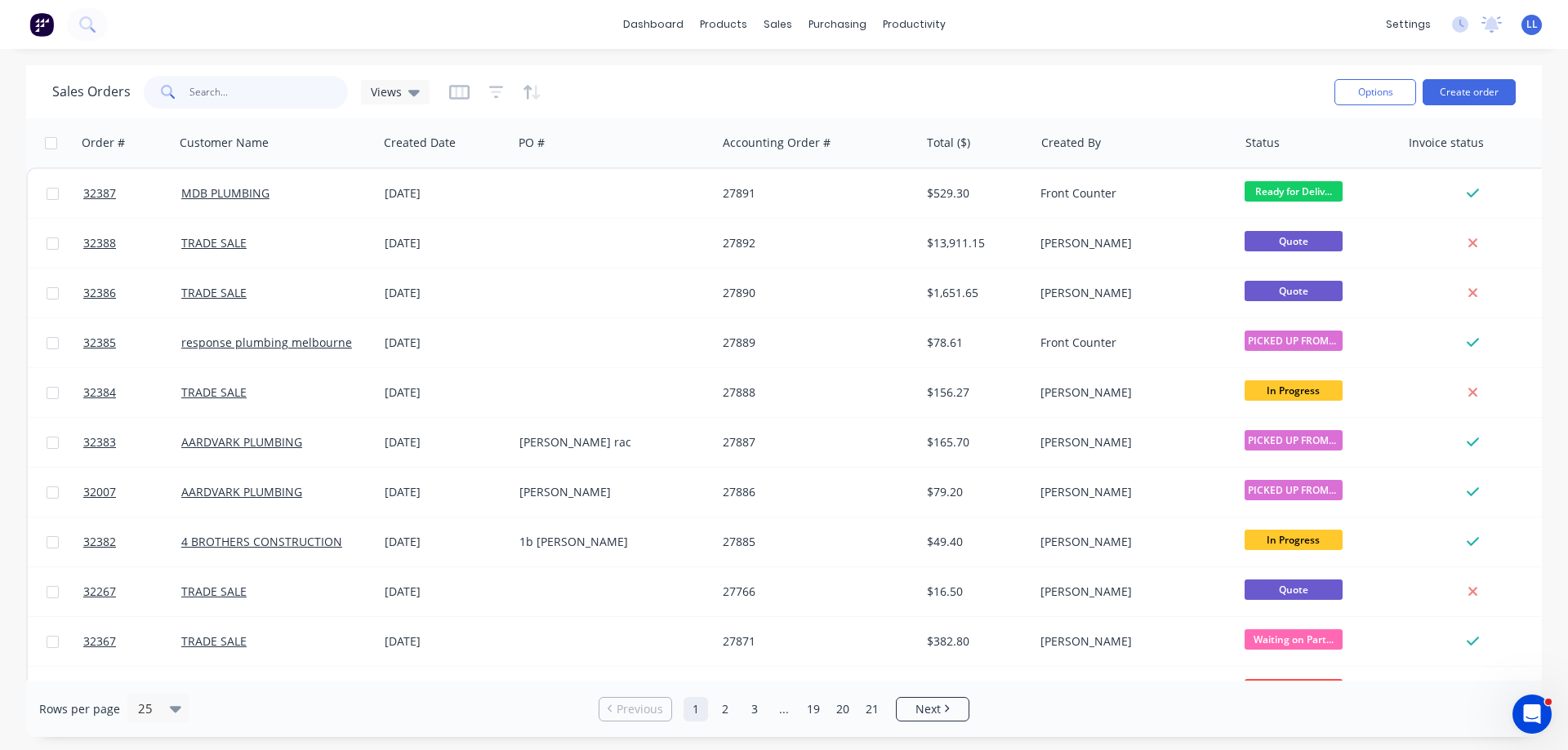
click at [310, 100] on input "text" at bounding box center [268, 92] width 159 height 33
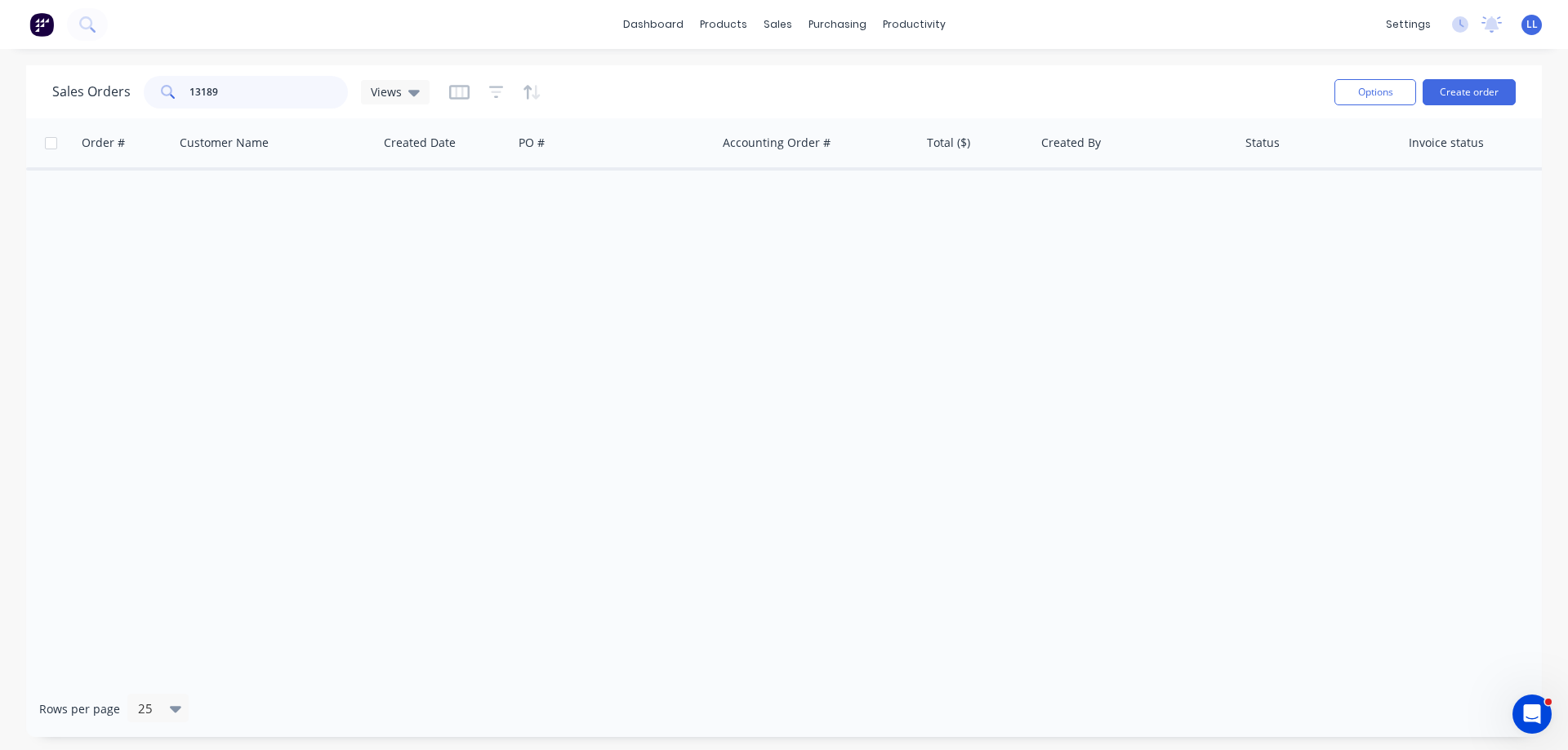
drag, startPoint x: 231, startPoint y: 92, endPoint x: 143, endPoint y: 99, distance: 88.3
click at [143, 99] on div "13189" at bounding box center [245, 92] width 204 height 33
type input "13189"
click at [841, 86] on link "Purchase Orders" at bounding box center [906, 77] width 217 height 33
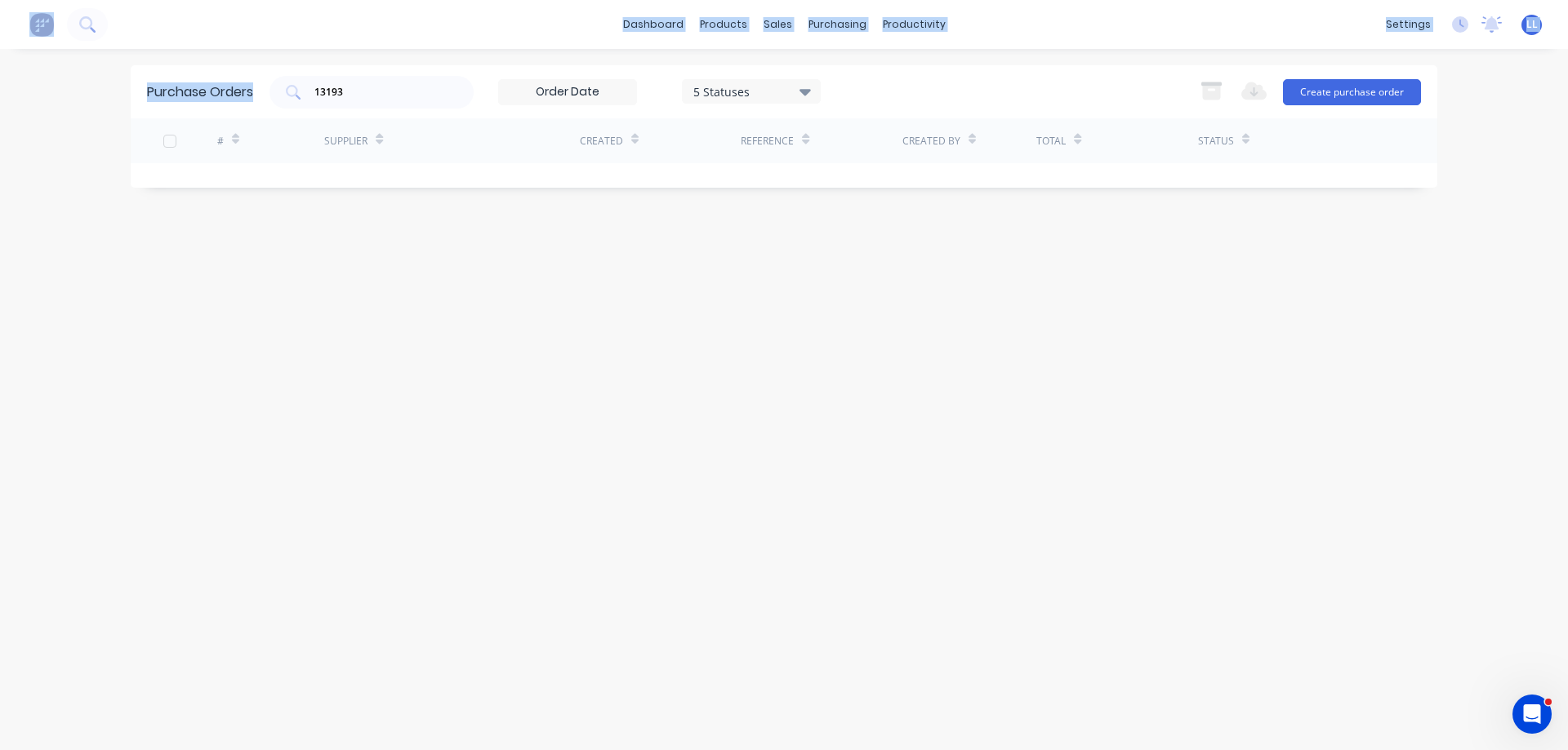
drag, startPoint x: 376, startPoint y: 102, endPoint x: 250, endPoint y: 119, distance: 127.1
click at [250, 119] on div "Purchase Orders 13193 5 Statuses 5 Statuses Export to Excel (XLSX) Create purch…" at bounding box center [784, 126] width 1306 height 123
click at [375, 93] on input "13193" at bounding box center [380, 92] width 136 height 16
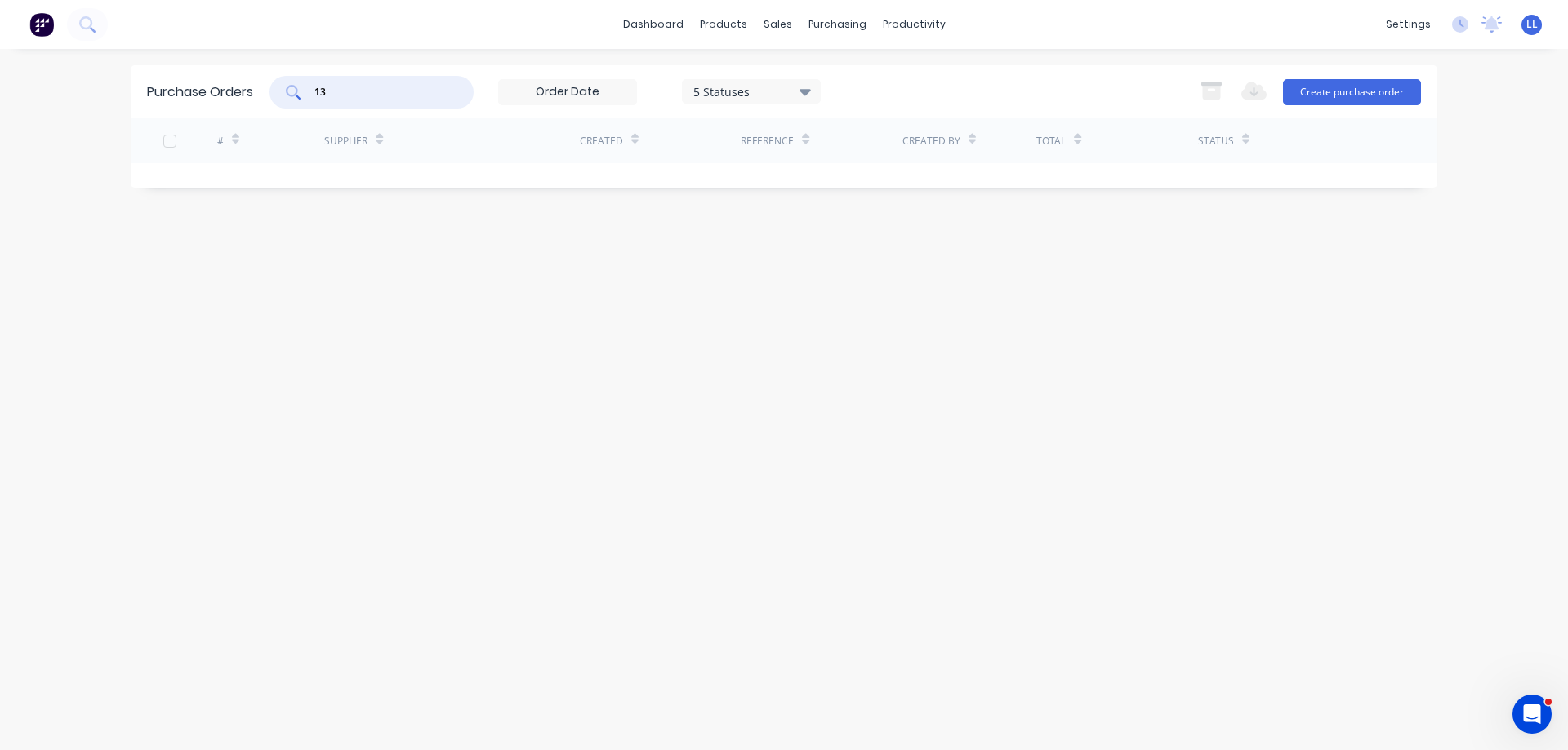
type input "1"
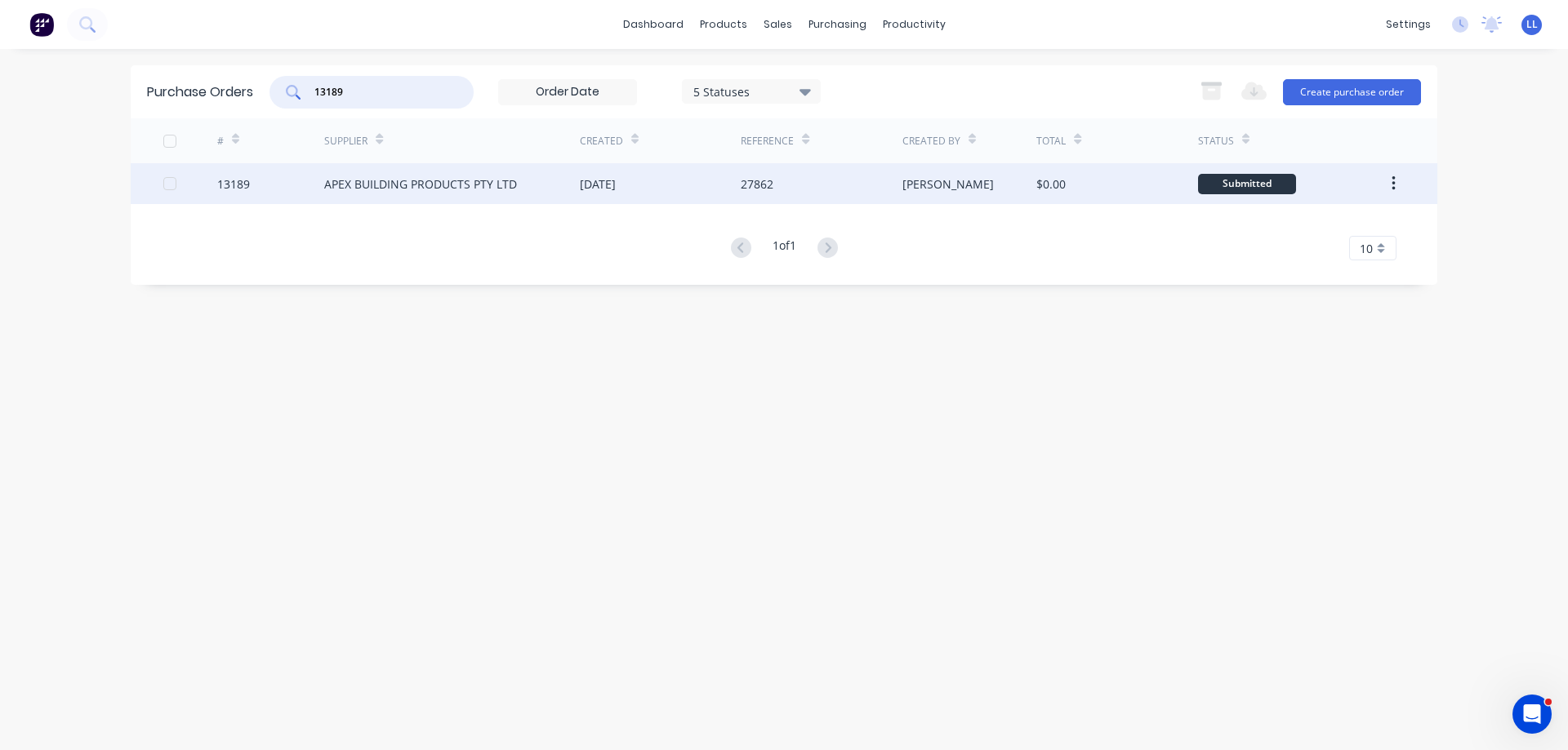
type input "13189"
click at [714, 197] on div "[DATE]" at bounding box center [660, 184] width 161 height 41
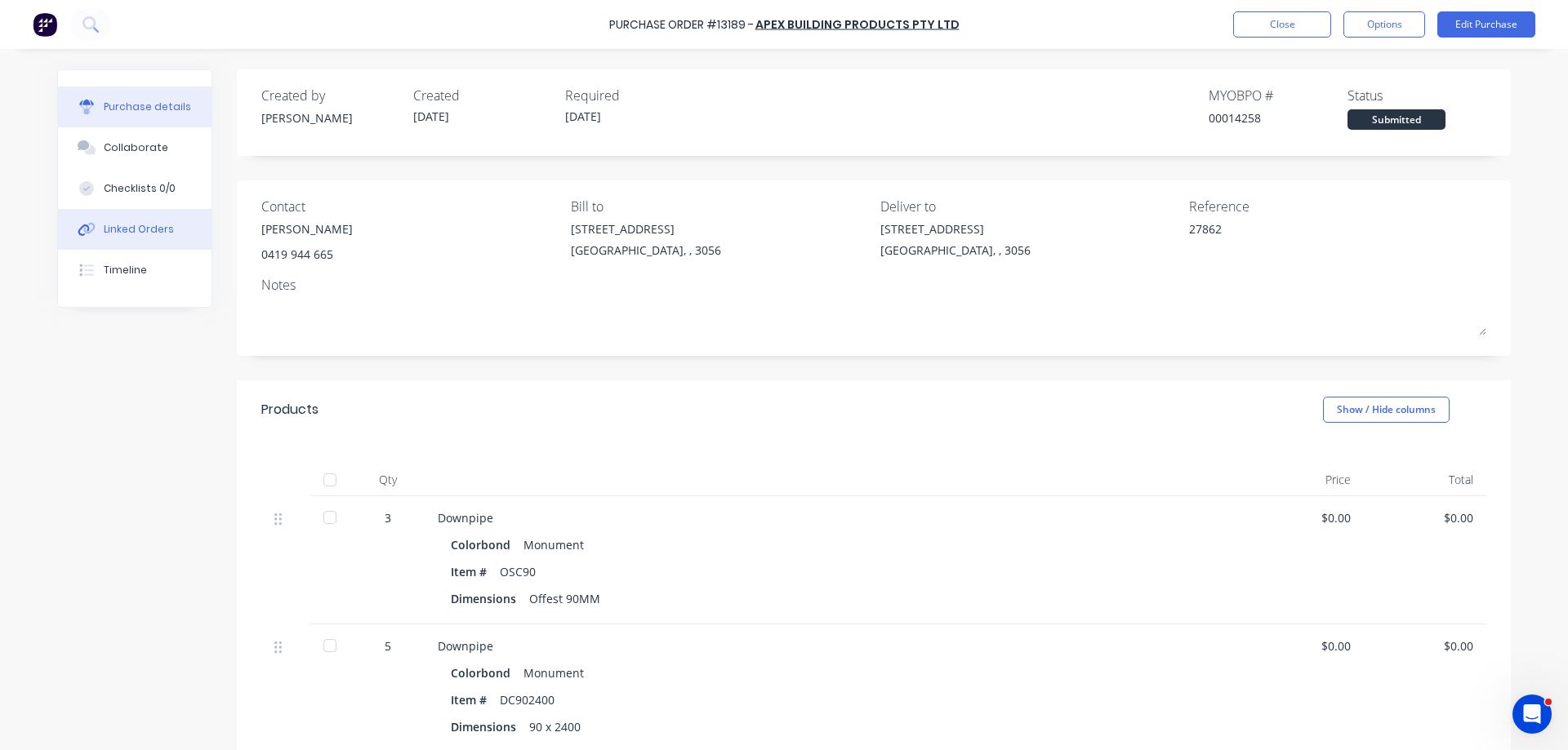
click at [124, 226] on div "Linked Orders" at bounding box center [138, 230] width 70 height 15
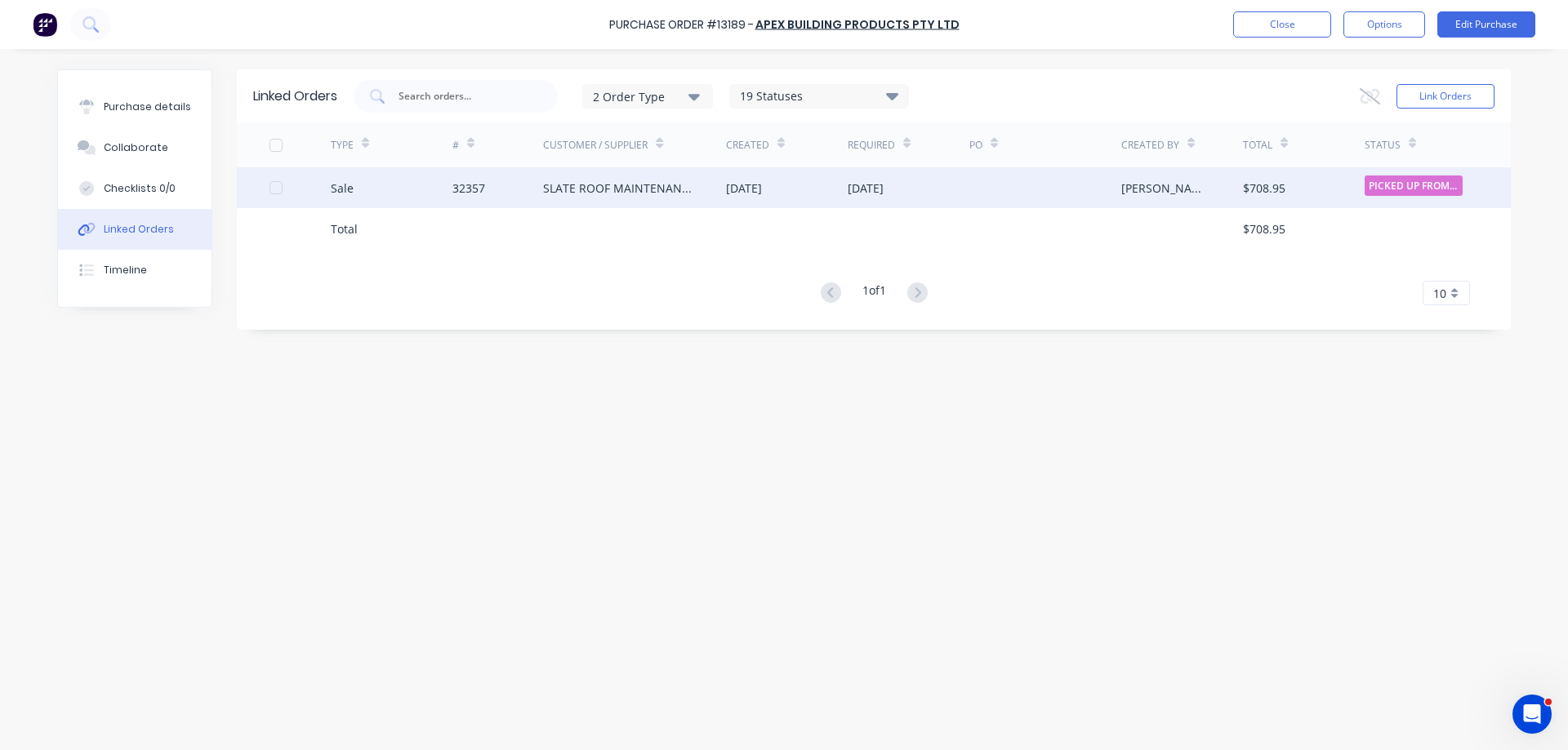
click at [677, 194] on div "SLATE ROOF MAINTENANCE" at bounding box center [618, 188] width 150 height 17
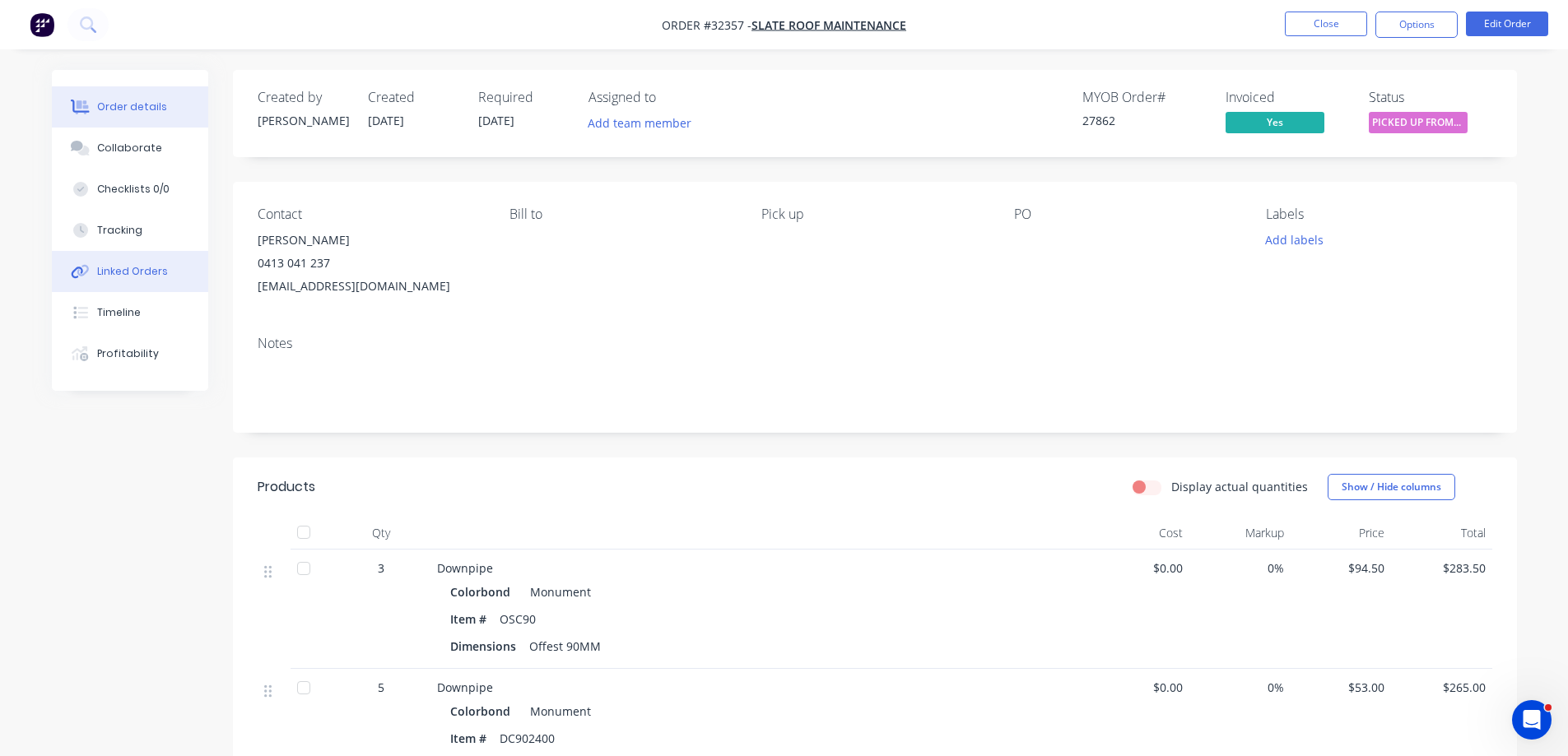
click at [116, 272] on div "Linked Orders" at bounding box center [132, 271] width 71 height 15
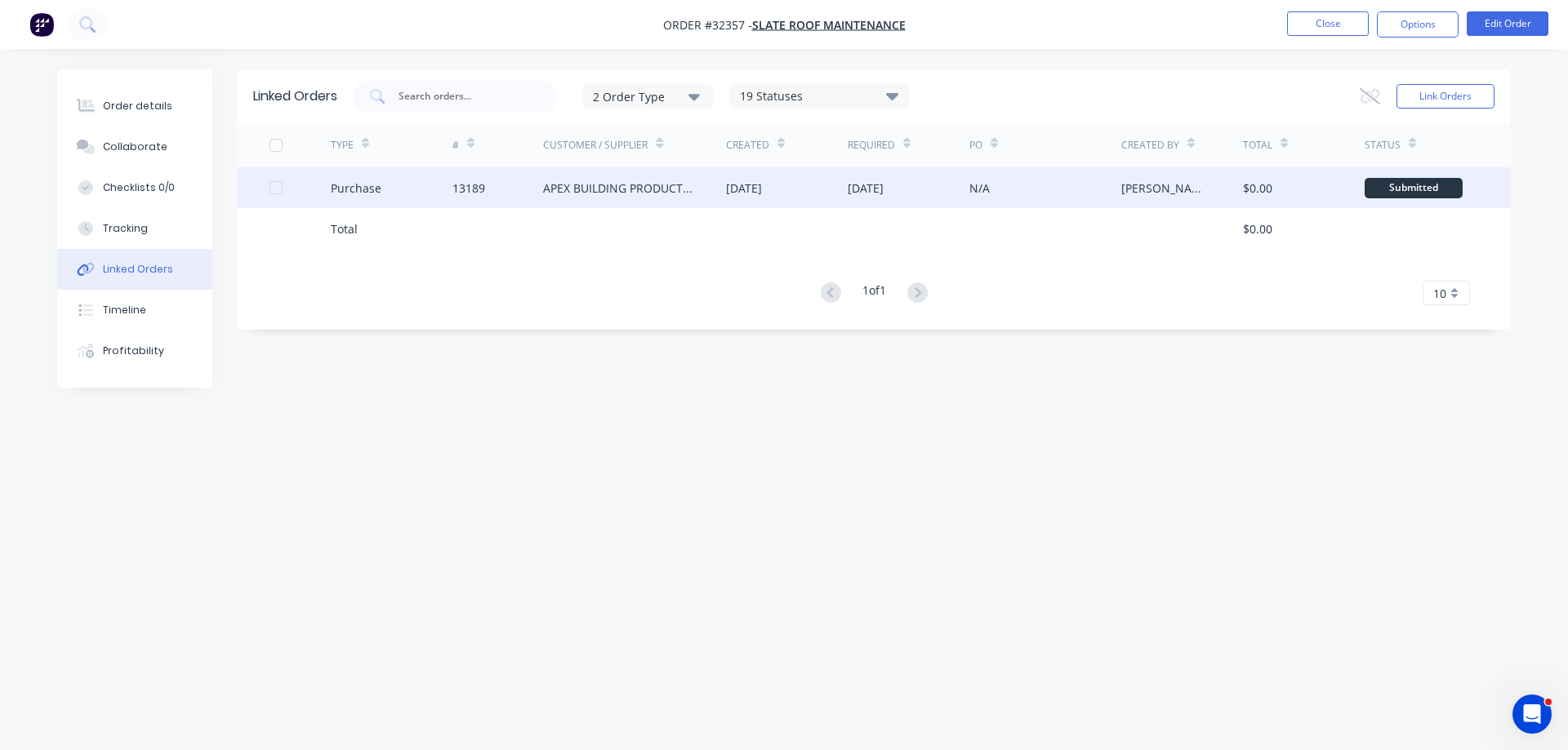
click at [852, 198] on div "[DATE]" at bounding box center [908, 188] width 122 height 41
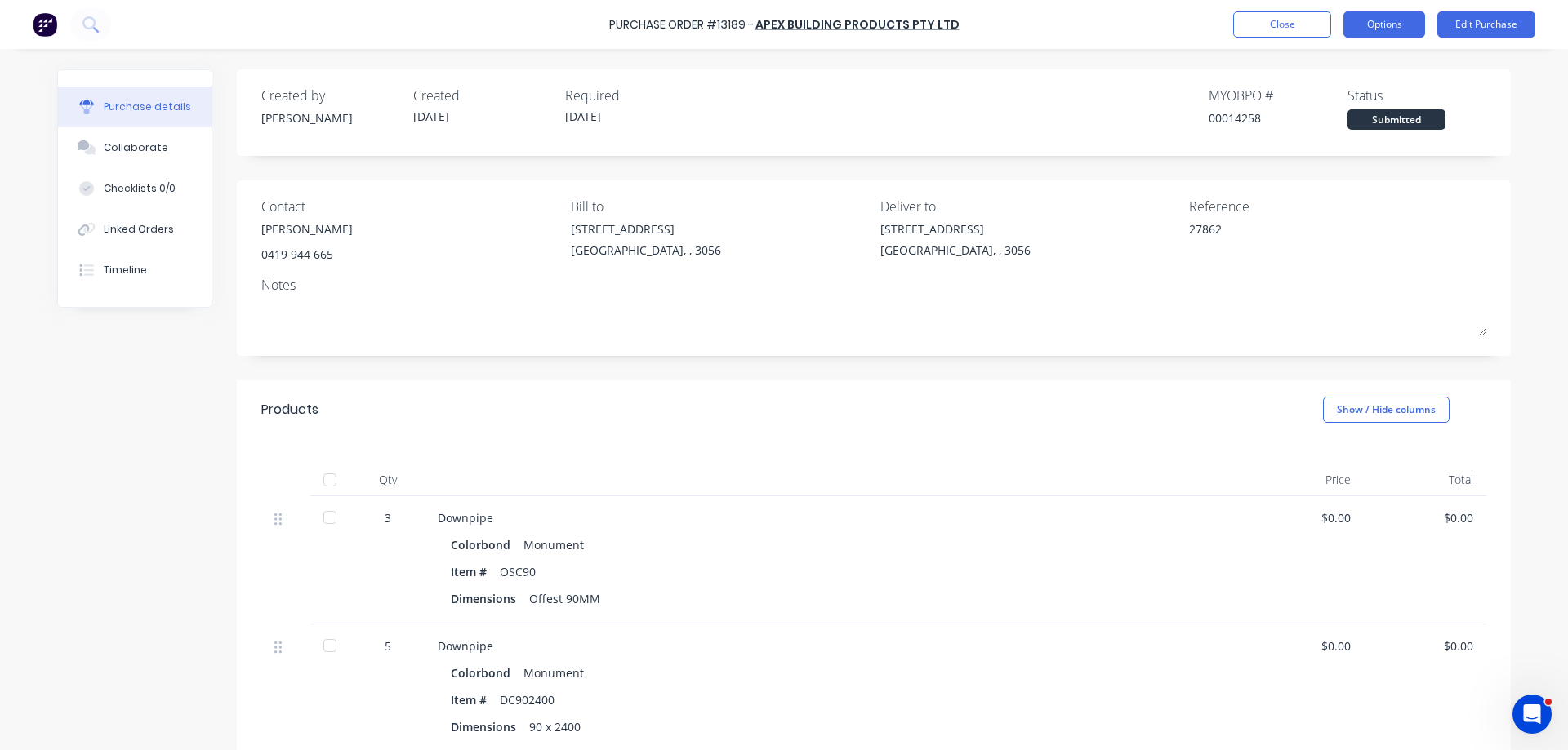
click at [1407, 21] on button "Options" at bounding box center [1384, 25] width 82 height 26
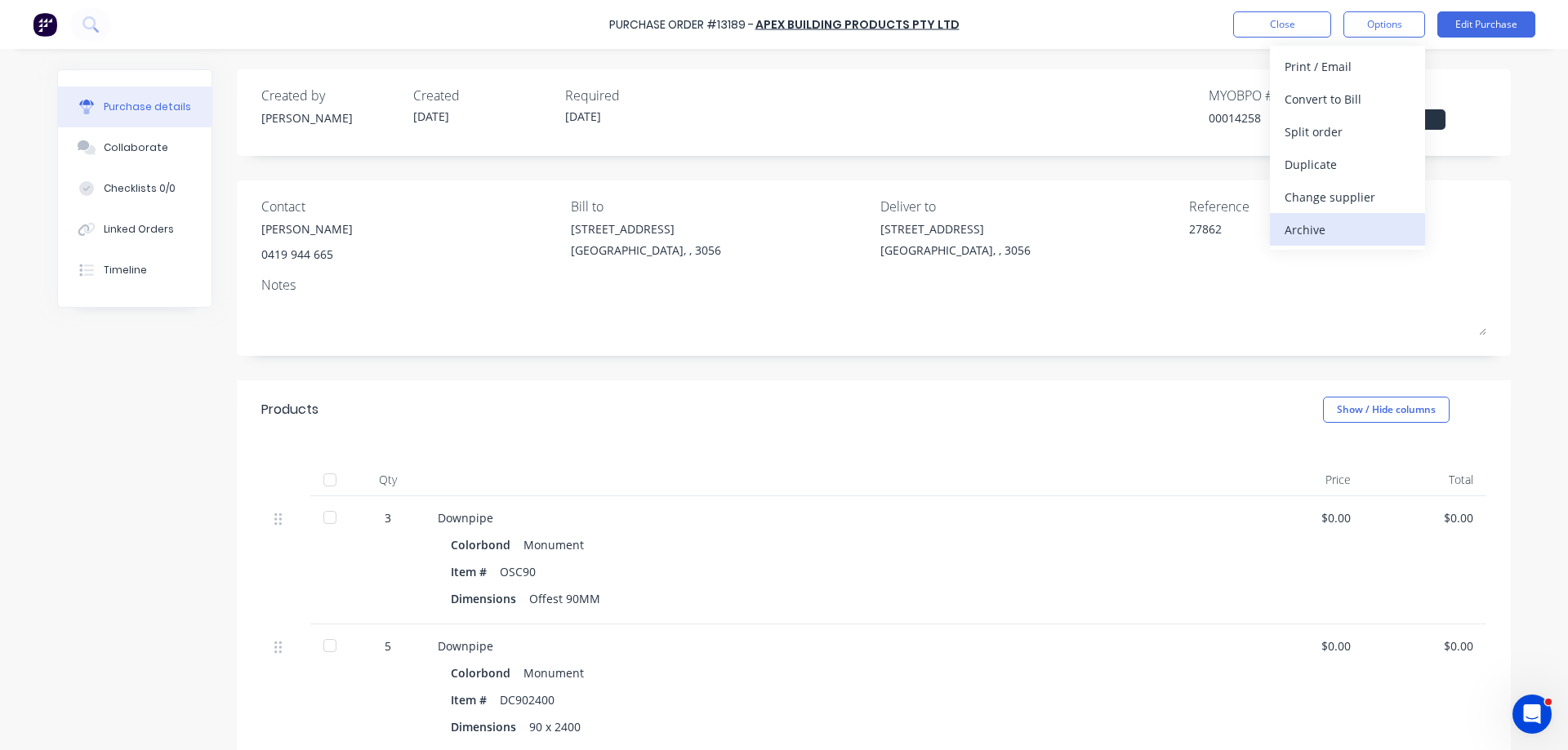
click at [1293, 239] on div "Archive" at bounding box center [1347, 230] width 126 height 24
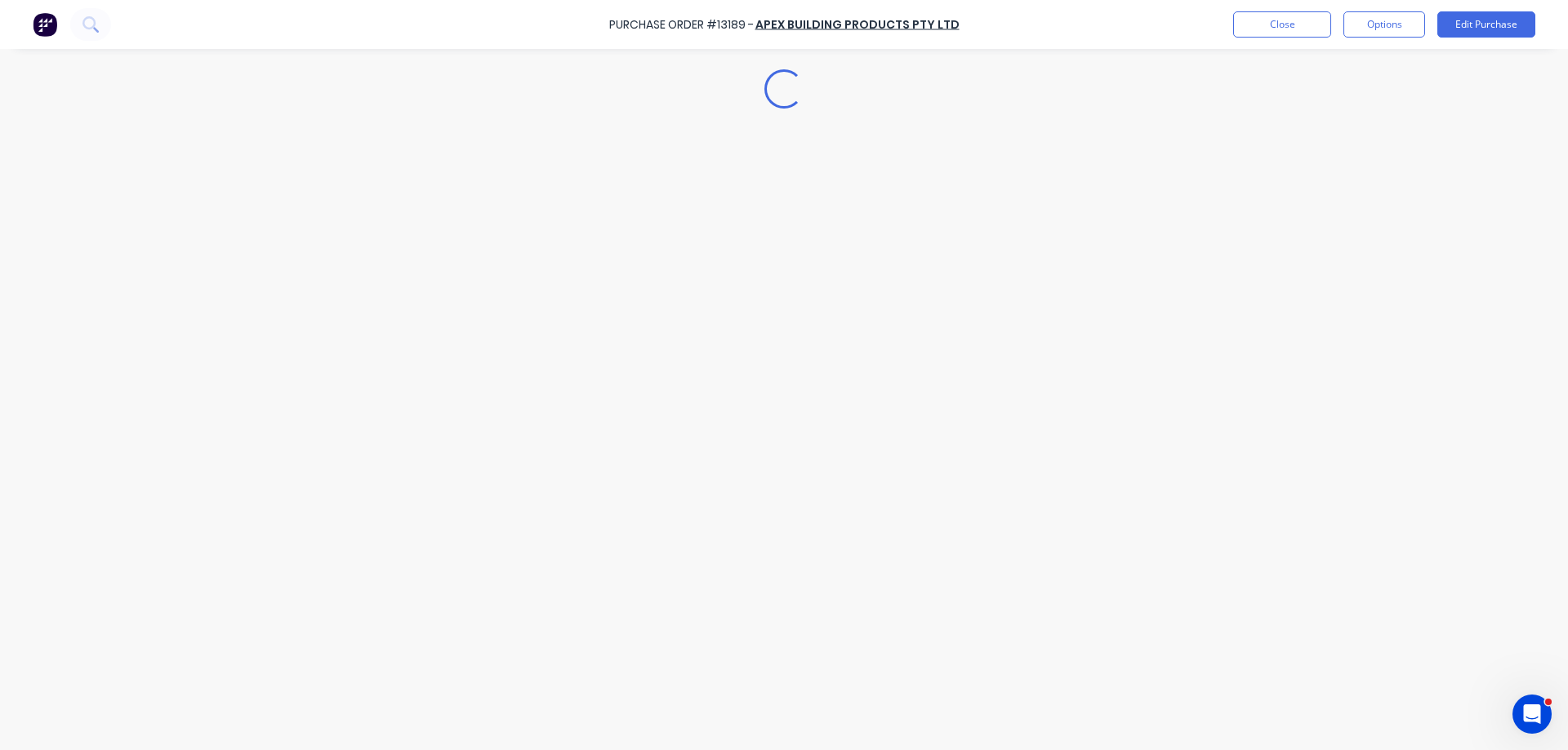
type textarea "x"
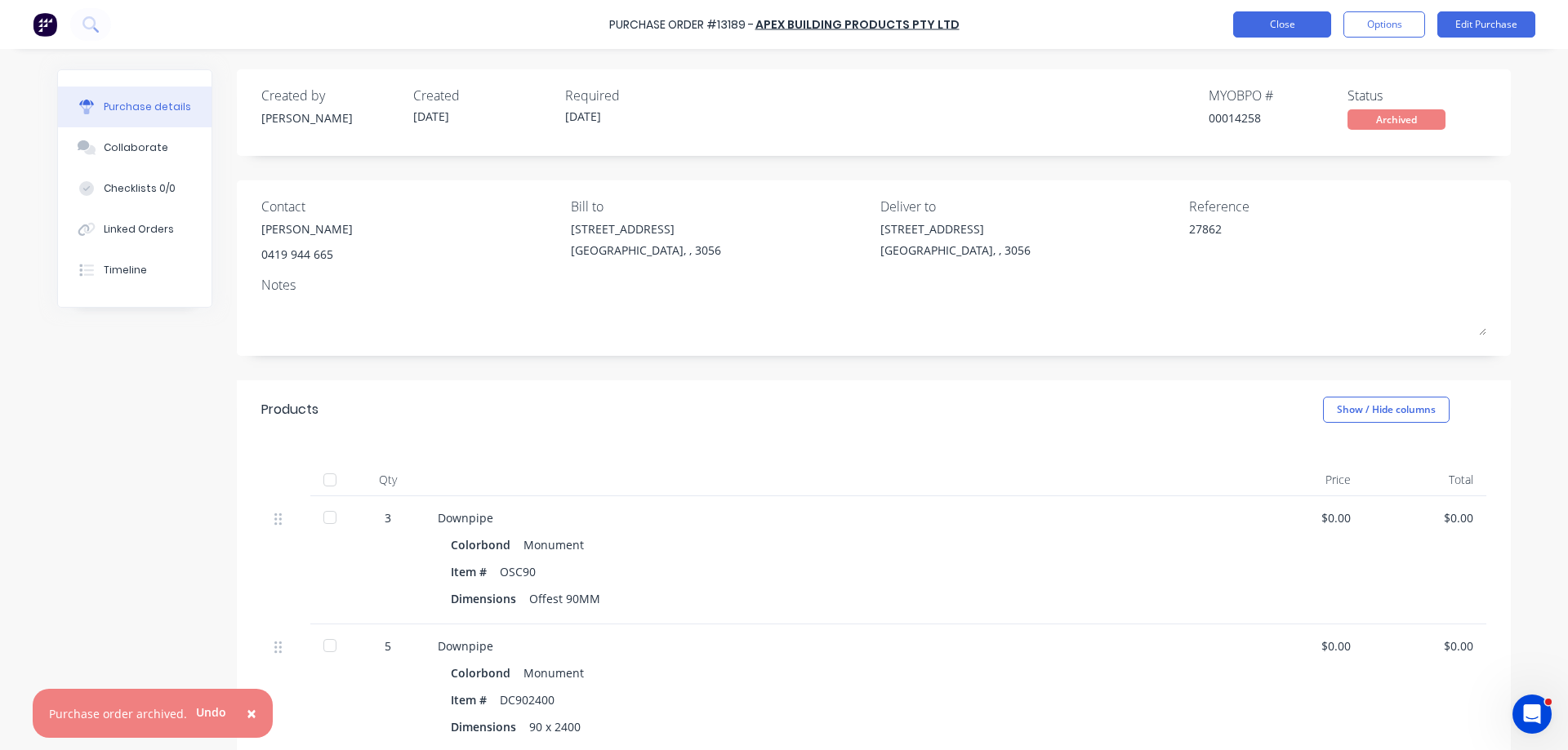
click at [1259, 21] on button "Close" at bounding box center [1281, 25] width 98 height 26
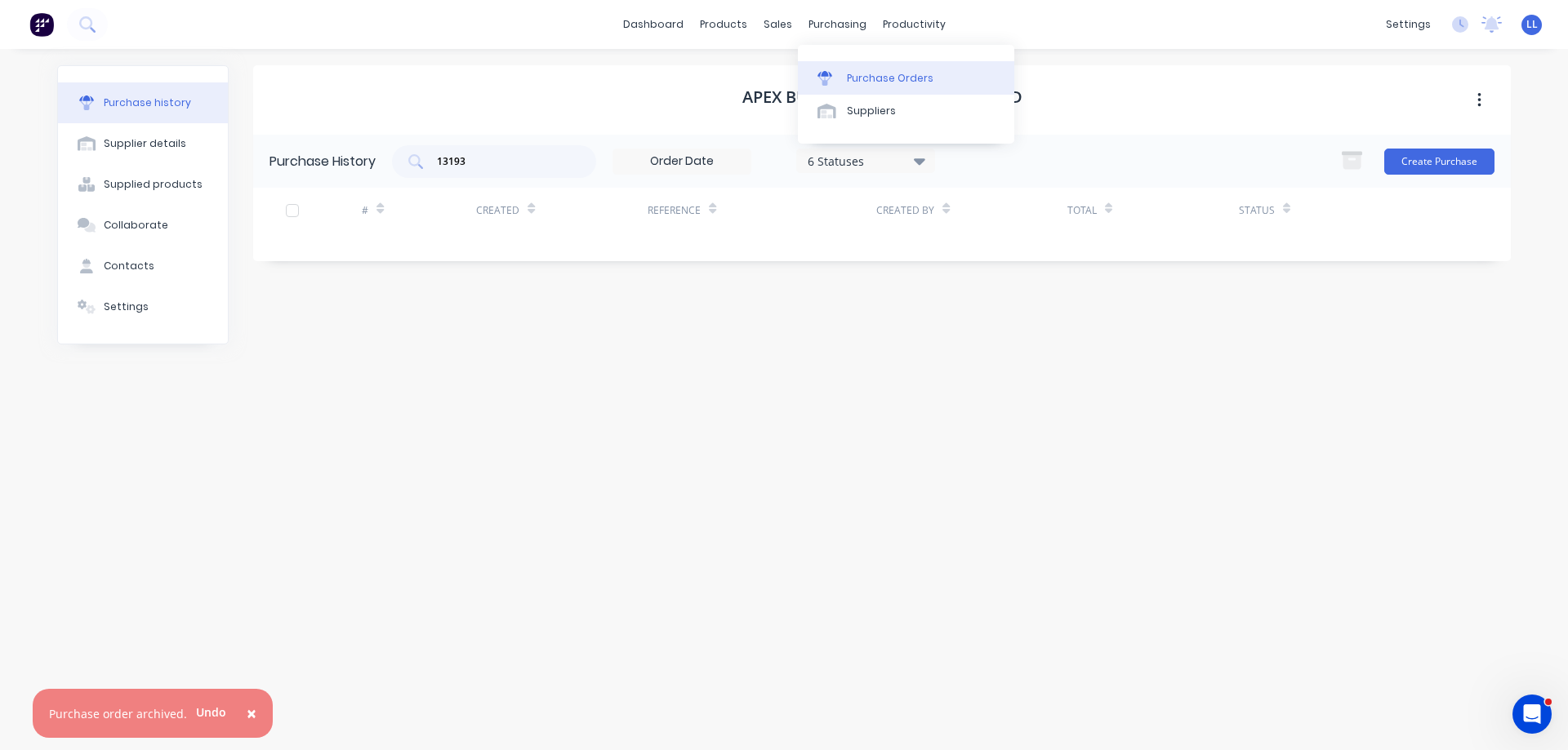
click at [831, 86] on link "Purchase Orders" at bounding box center [906, 77] width 217 height 33
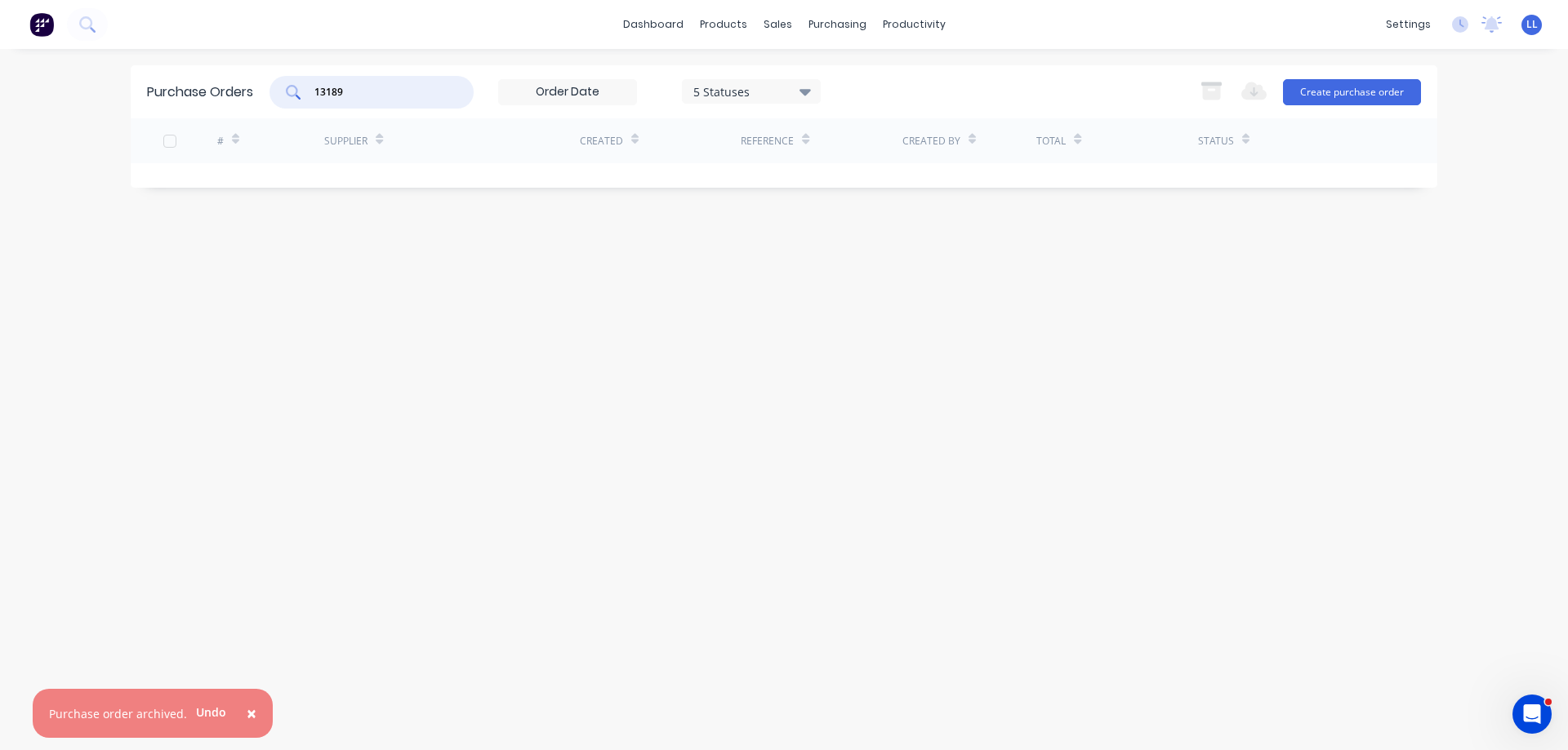
drag, startPoint x: 363, startPoint y: 95, endPoint x: 258, endPoint y: 86, distance: 105.4
click at [256, 91] on div "Purchase Orders 13189 5 Statuses 5 Statuses Export to Excel (XLSX) Create purch…" at bounding box center [784, 91] width 1306 height 53
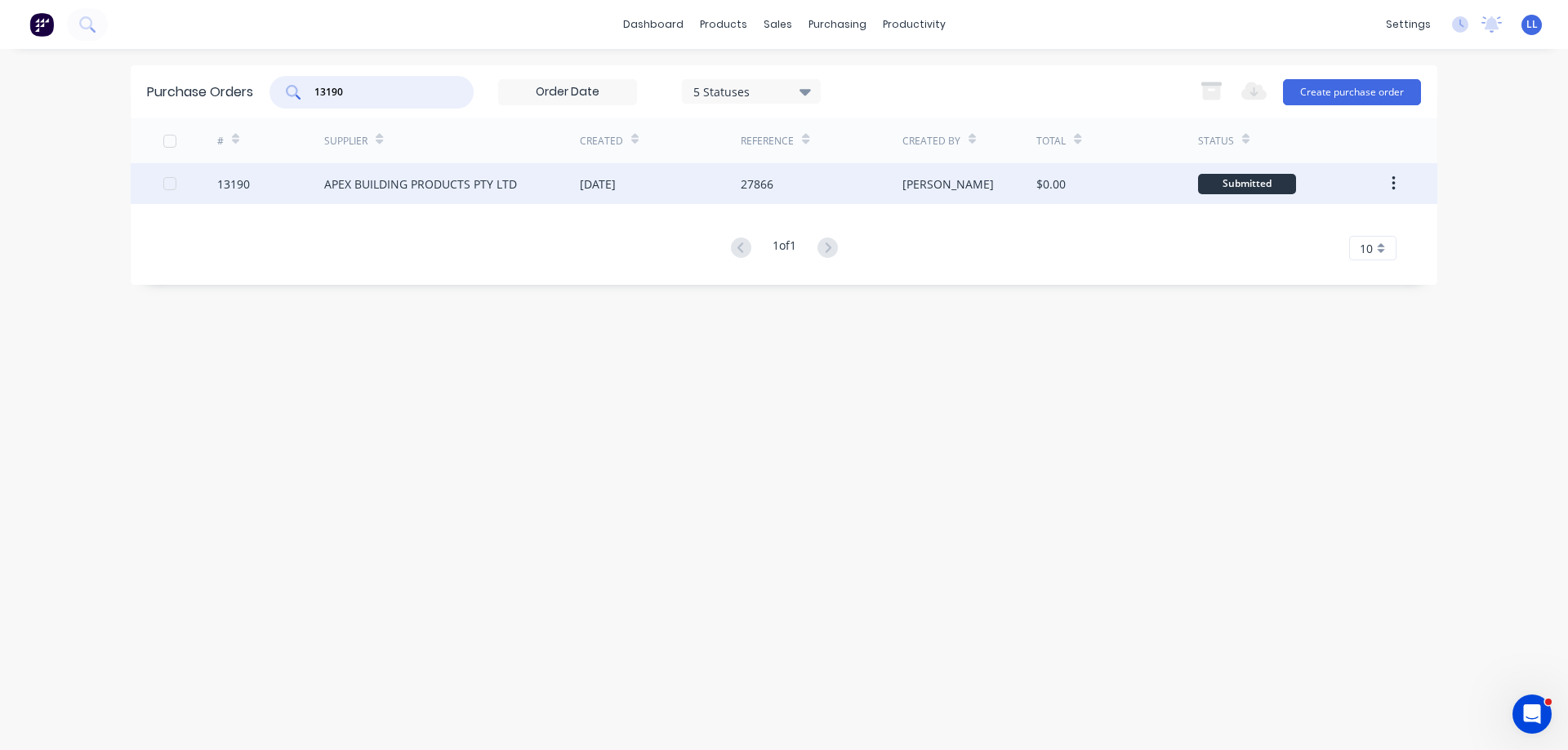
type input "13190"
click at [645, 202] on div "[DATE]" at bounding box center [660, 184] width 161 height 41
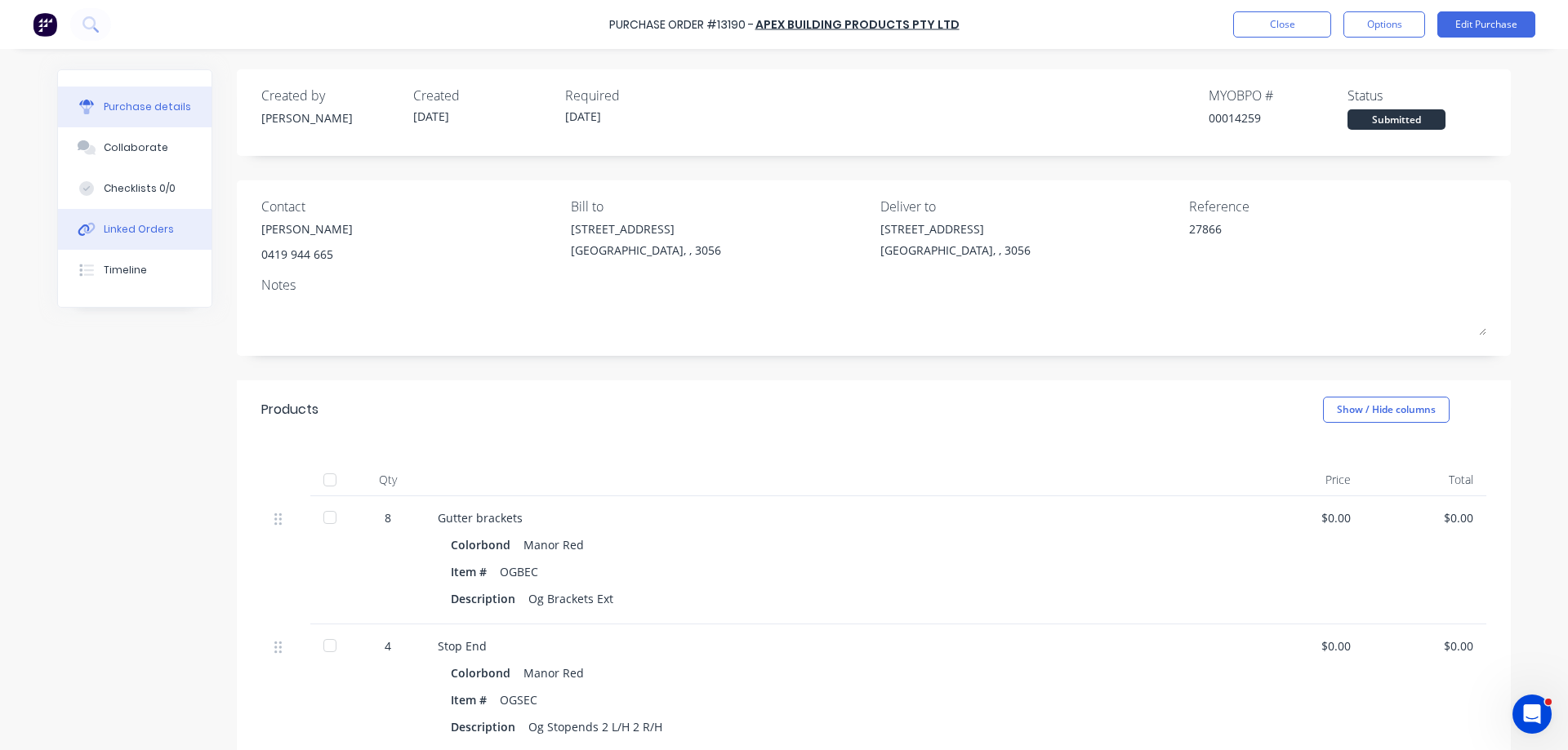
click at [130, 239] on button "Linked Orders" at bounding box center [134, 230] width 153 height 41
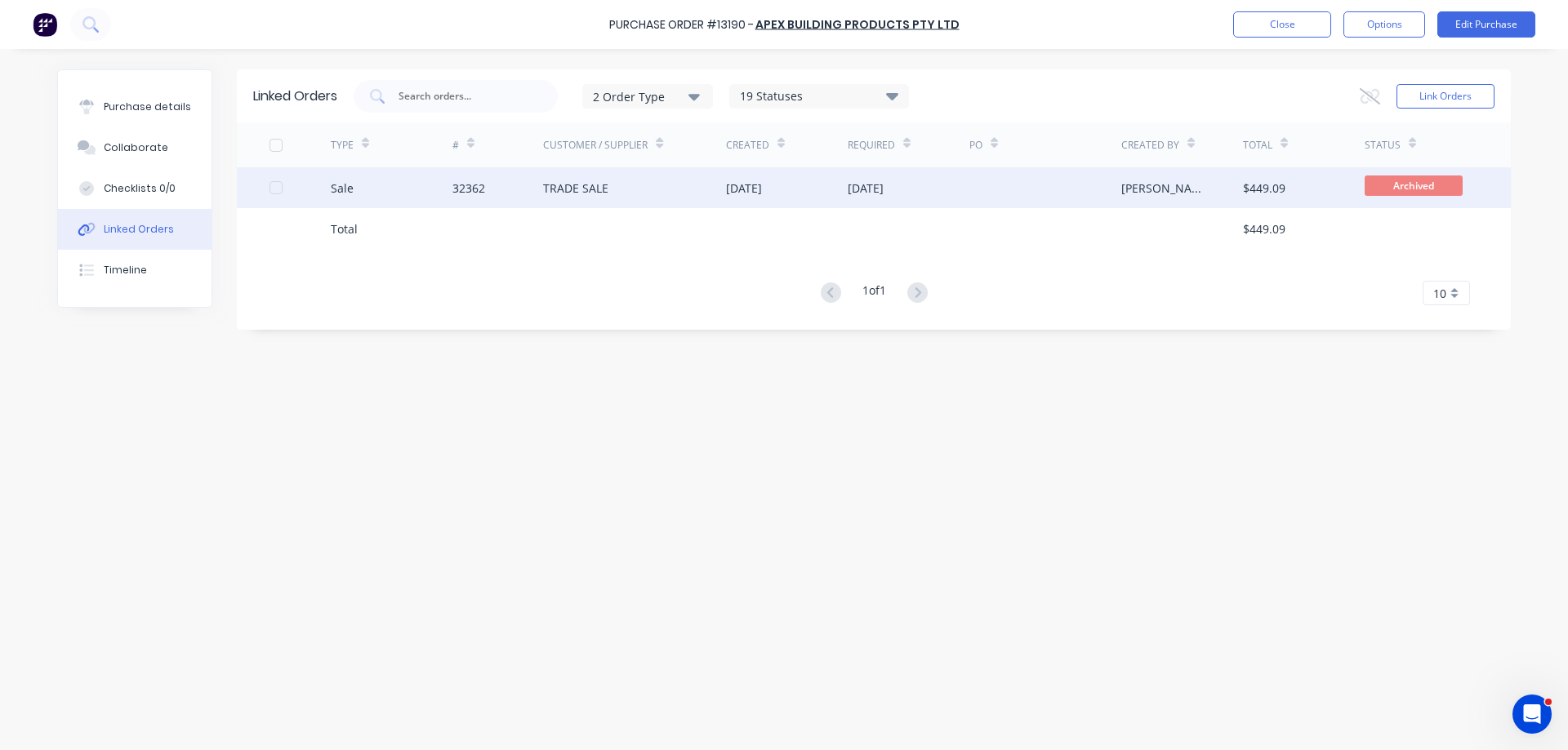
click at [562, 186] on div "TRADE SALE" at bounding box center [575, 188] width 65 height 17
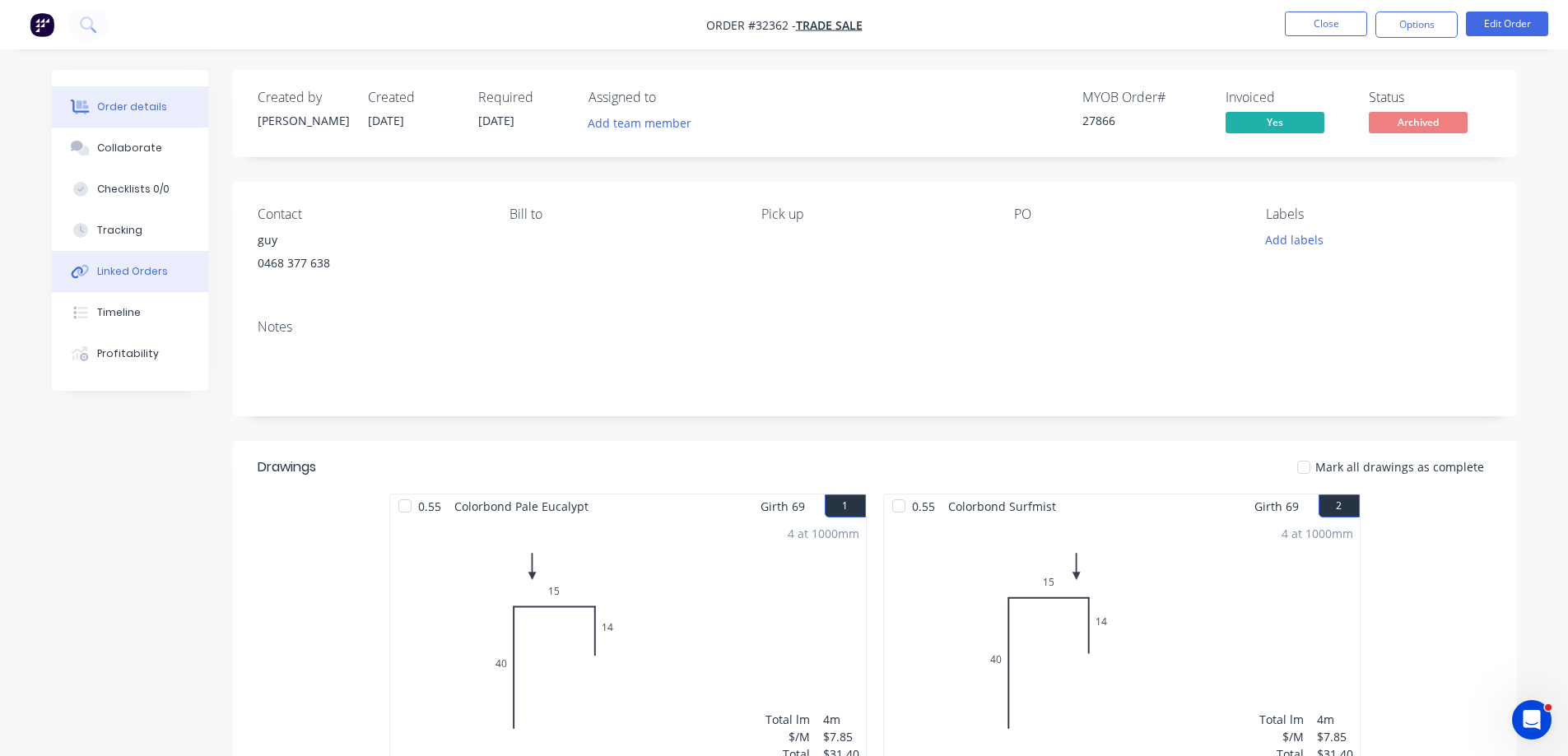
click at [103, 272] on div "Linked Orders" at bounding box center [132, 271] width 71 height 15
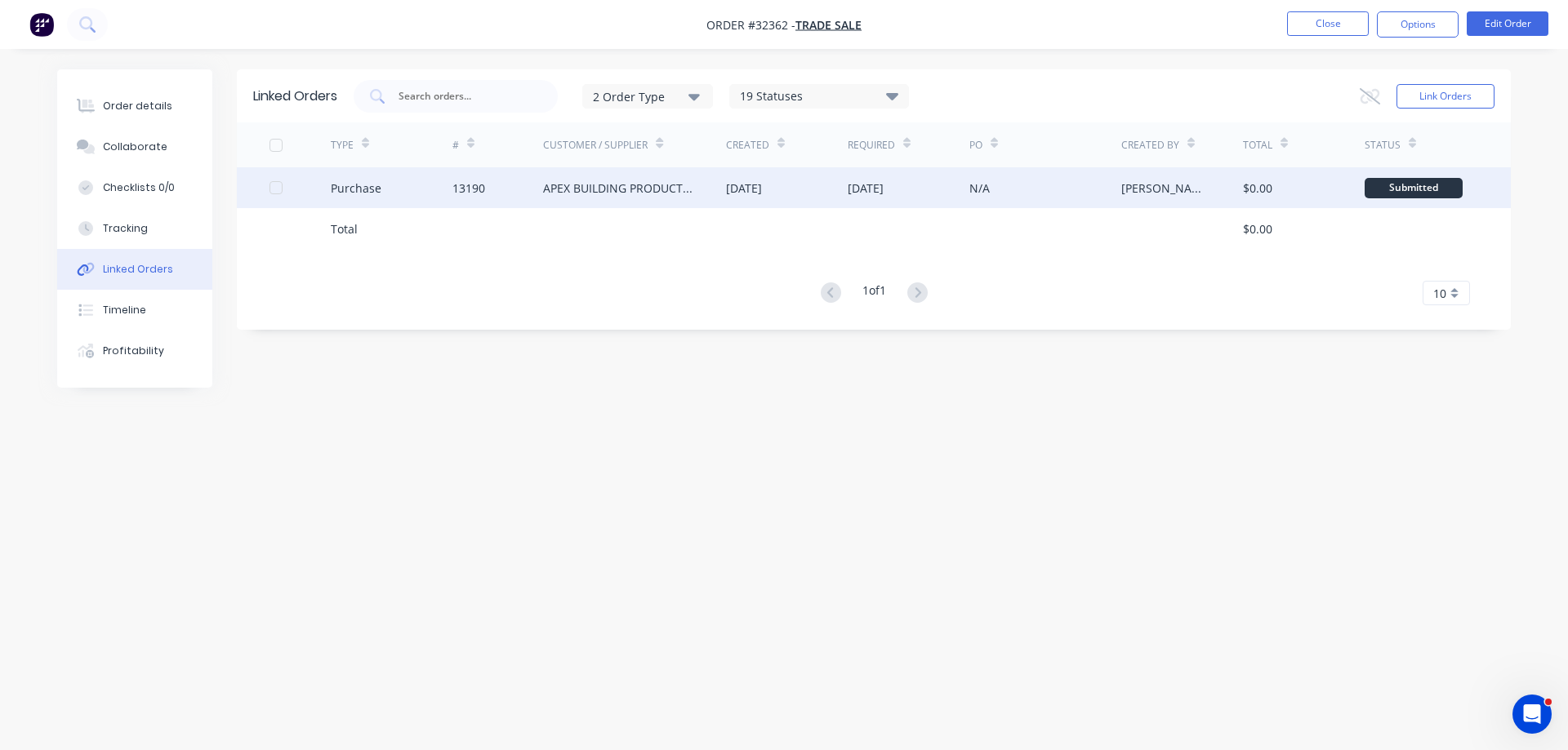
click at [1189, 186] on div "[PERSON_NAME]" at bounding box center [1165, 188] width 89 height 17
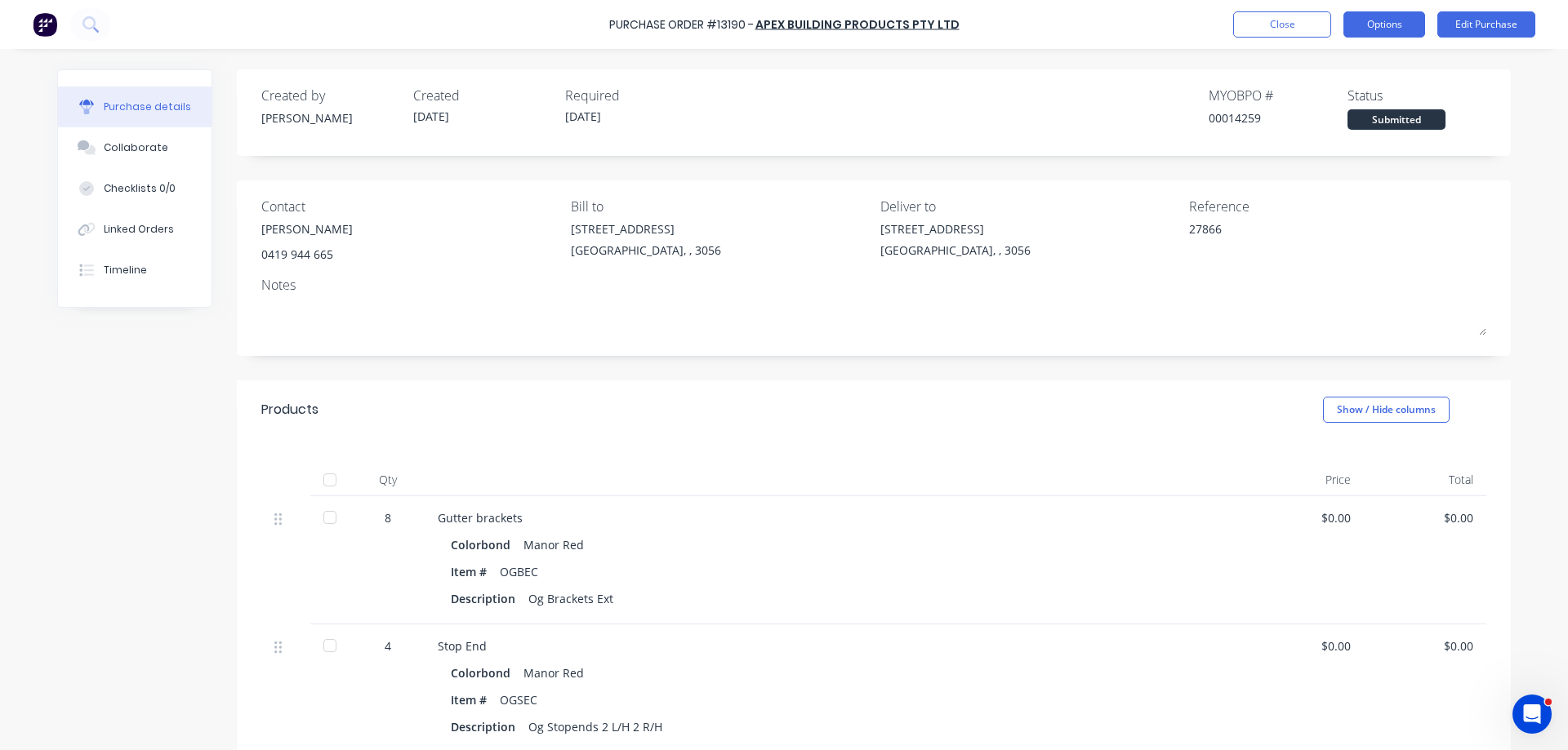
click at [1366, 35] on button "Options" at bounding box center [1384, 25] width 82 height 26
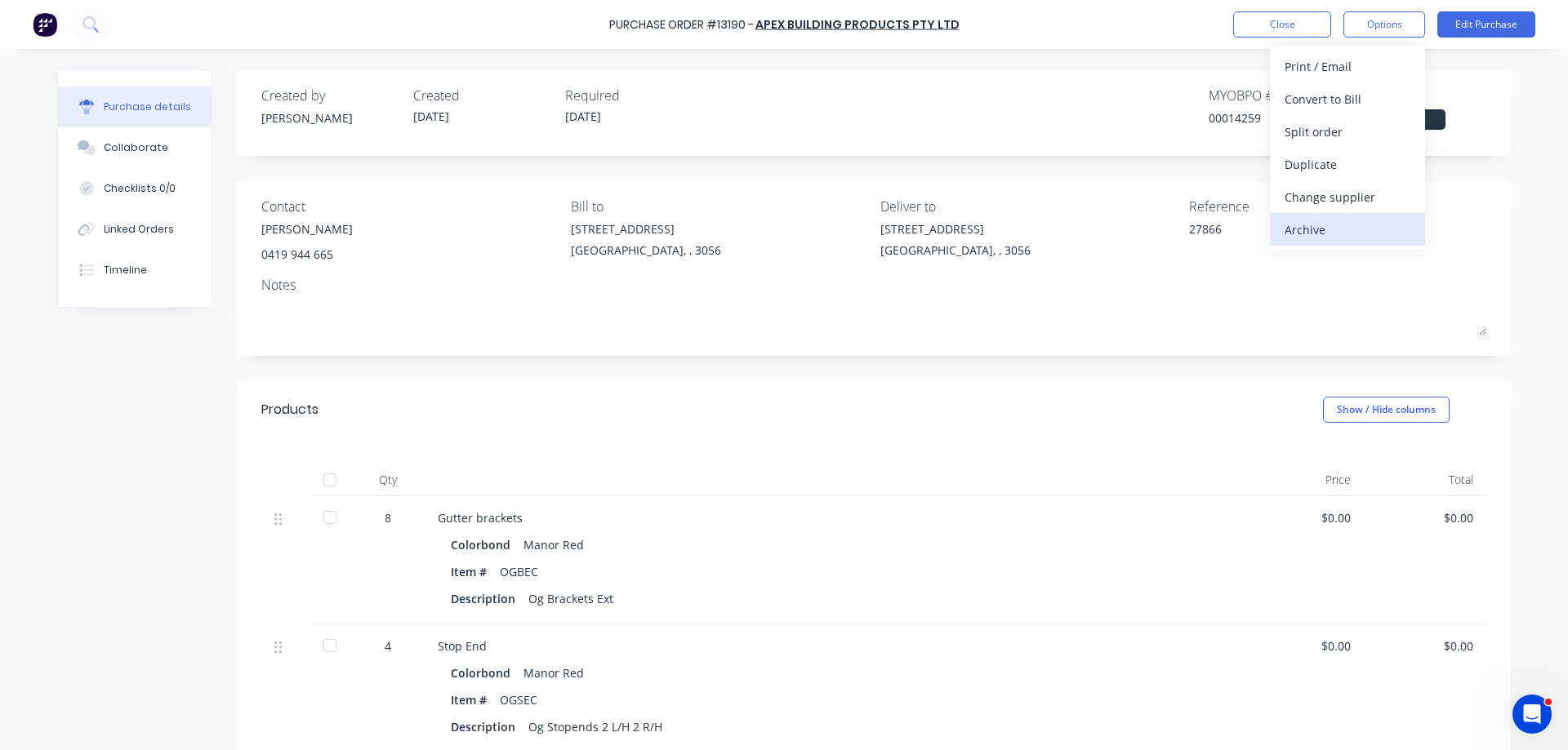
click at [1318, 225] on div "Archive" at bounding box center [1347, 230] width 126 height 24
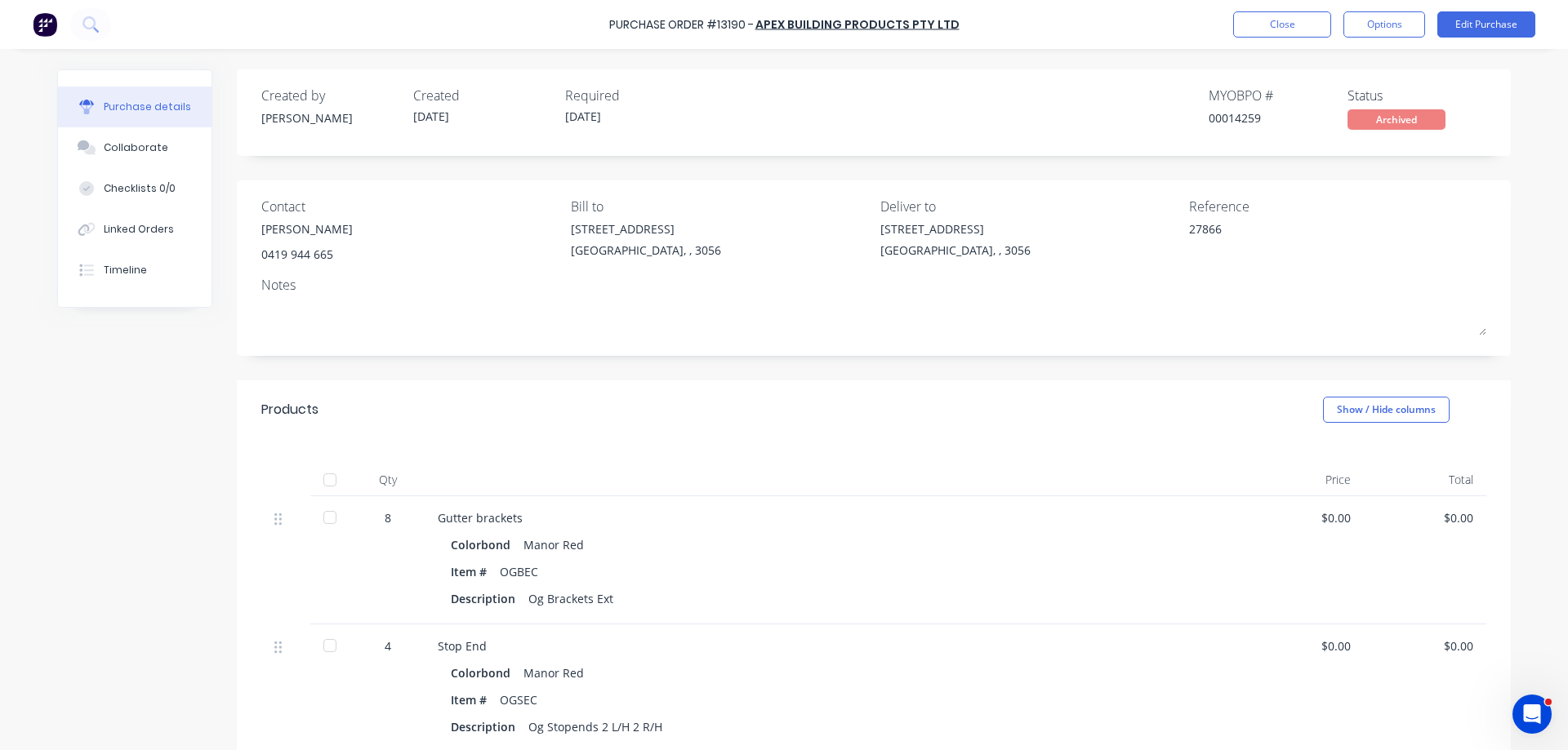
type textarea "x"
click at [1285, 29] on button "Close" at bounding box center [1281, 25] width 98 height 26
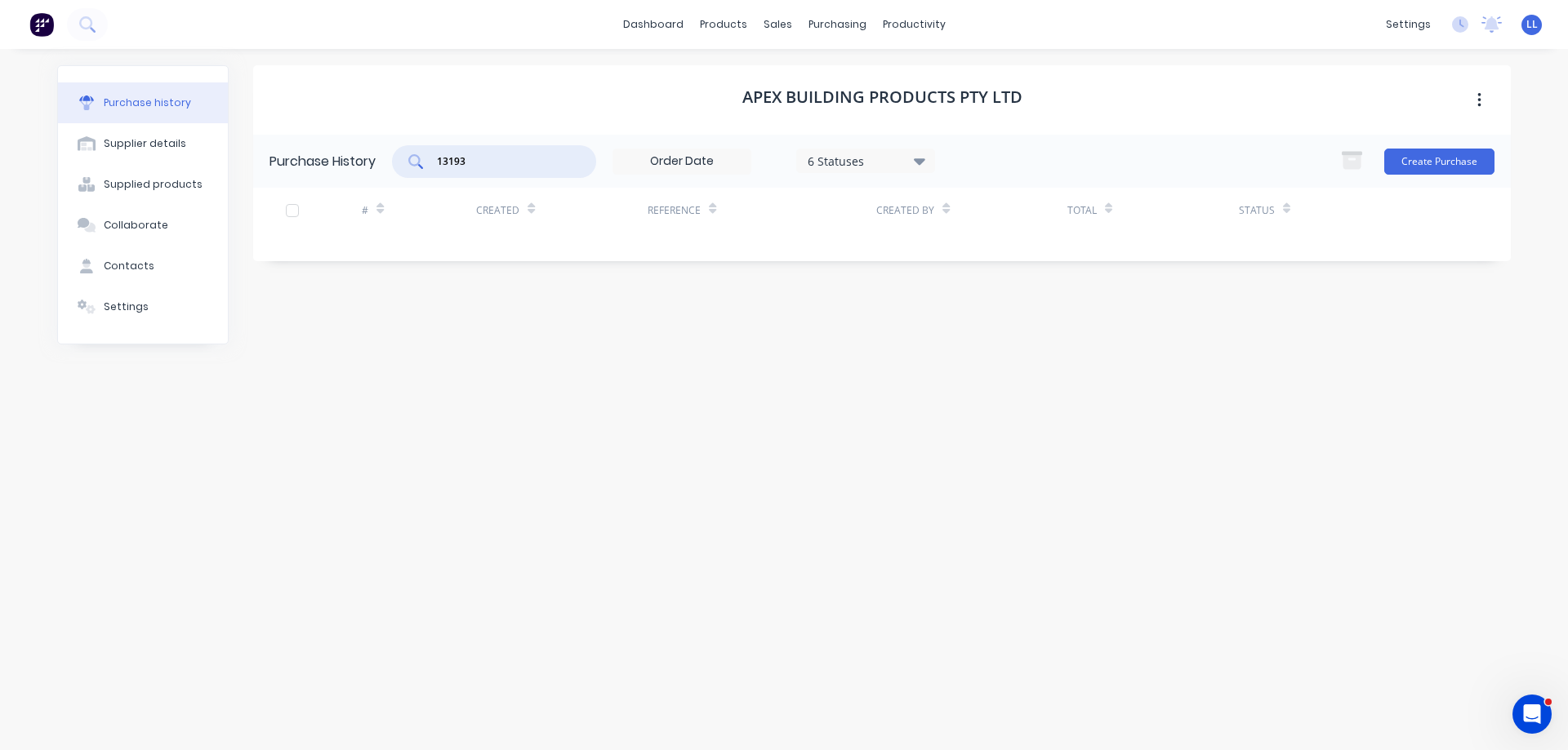
drag, startPoint x: 400, startPoint y: 159, endPoint x: 391, endPoint y: 158, distance: 9.1
click at [392, 159] on div "Purchase History 13193 6 Statuses 6 Statuses Create Purchase" at bounding box center [881, 161] width 1258 height 53
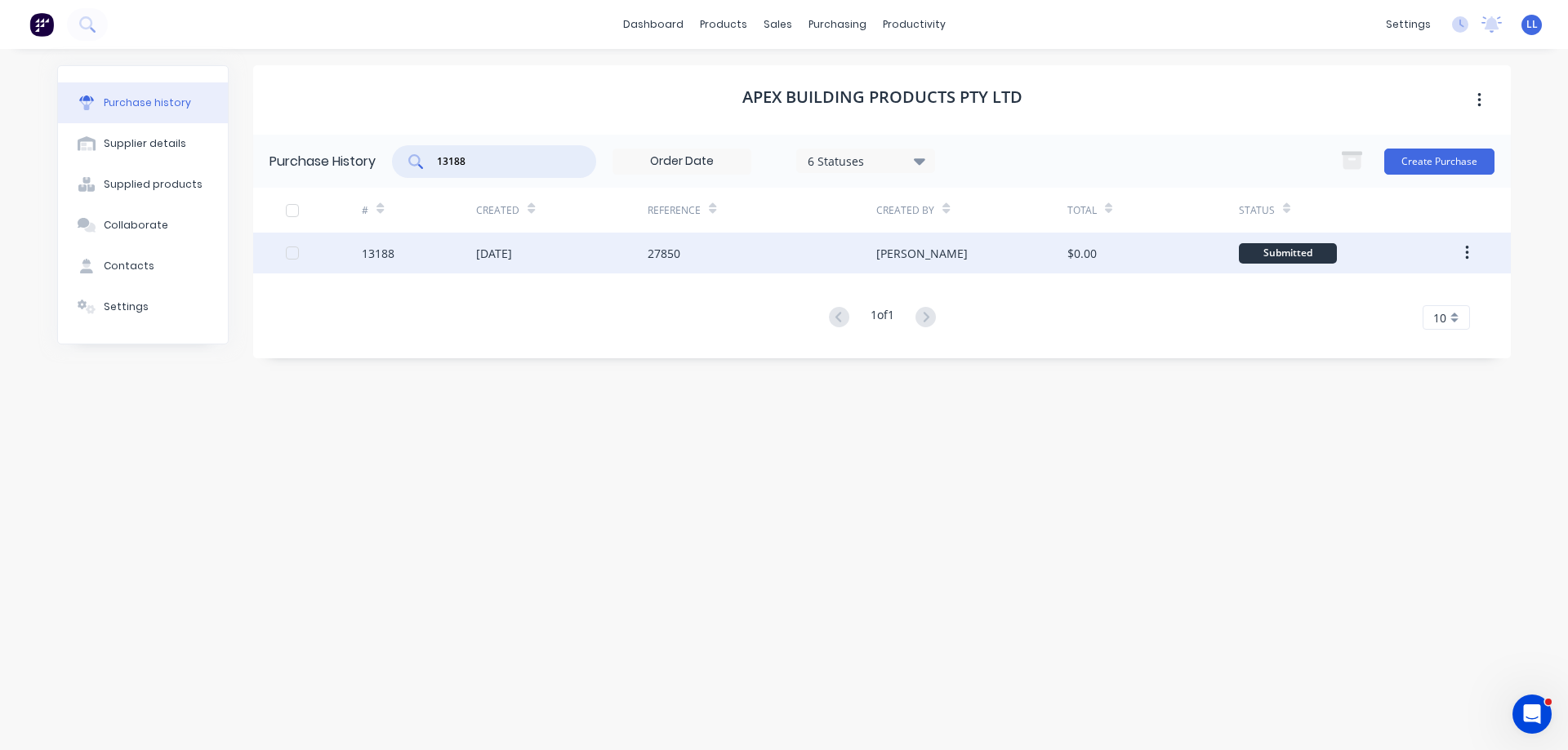
type input "13188"
click at [581, 266] on div "[DATE]" at bounding box center [562, 254] width 171 height 41
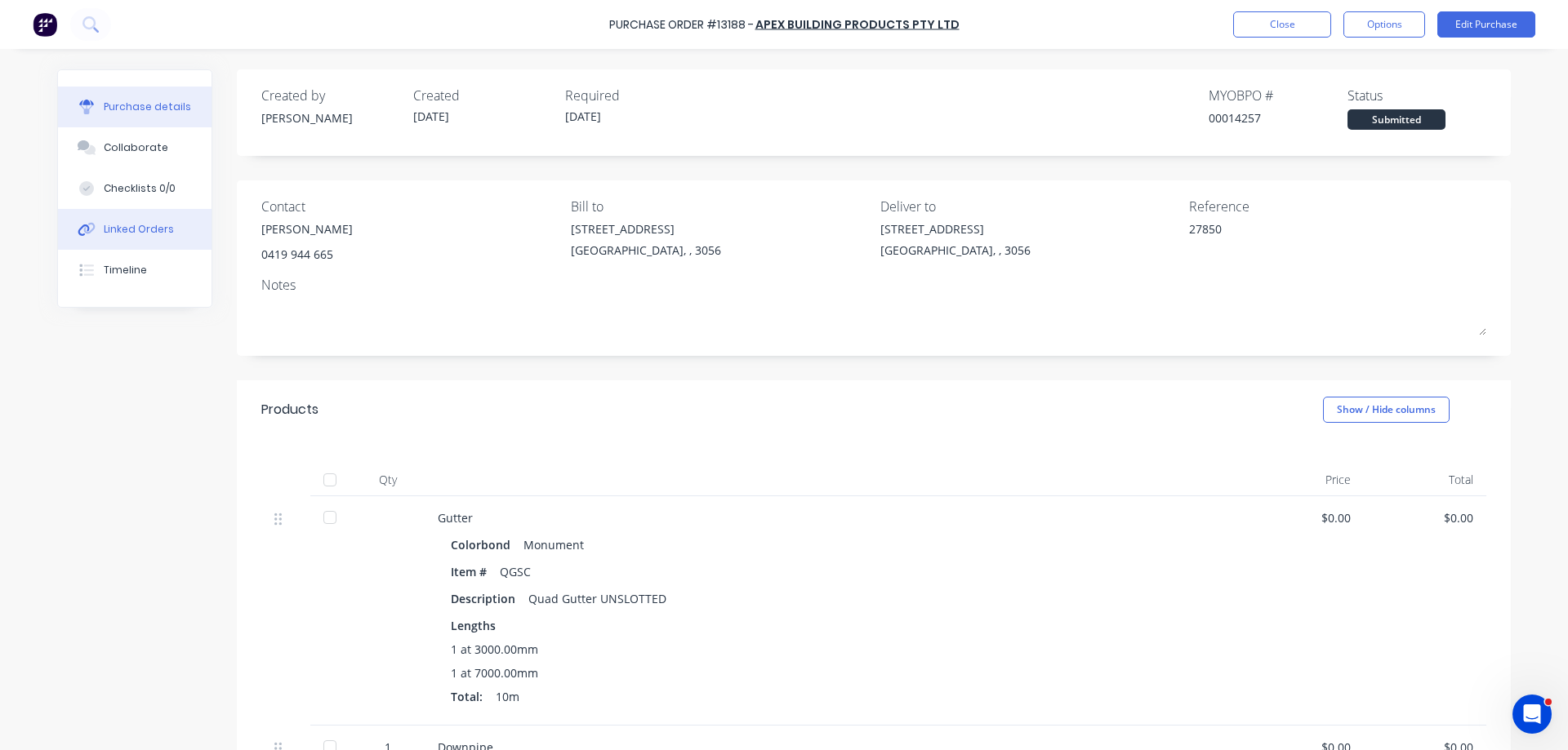
click at [106, 230] on div "Linked Orders" at bounding box center [138, 230] width 70 height 15
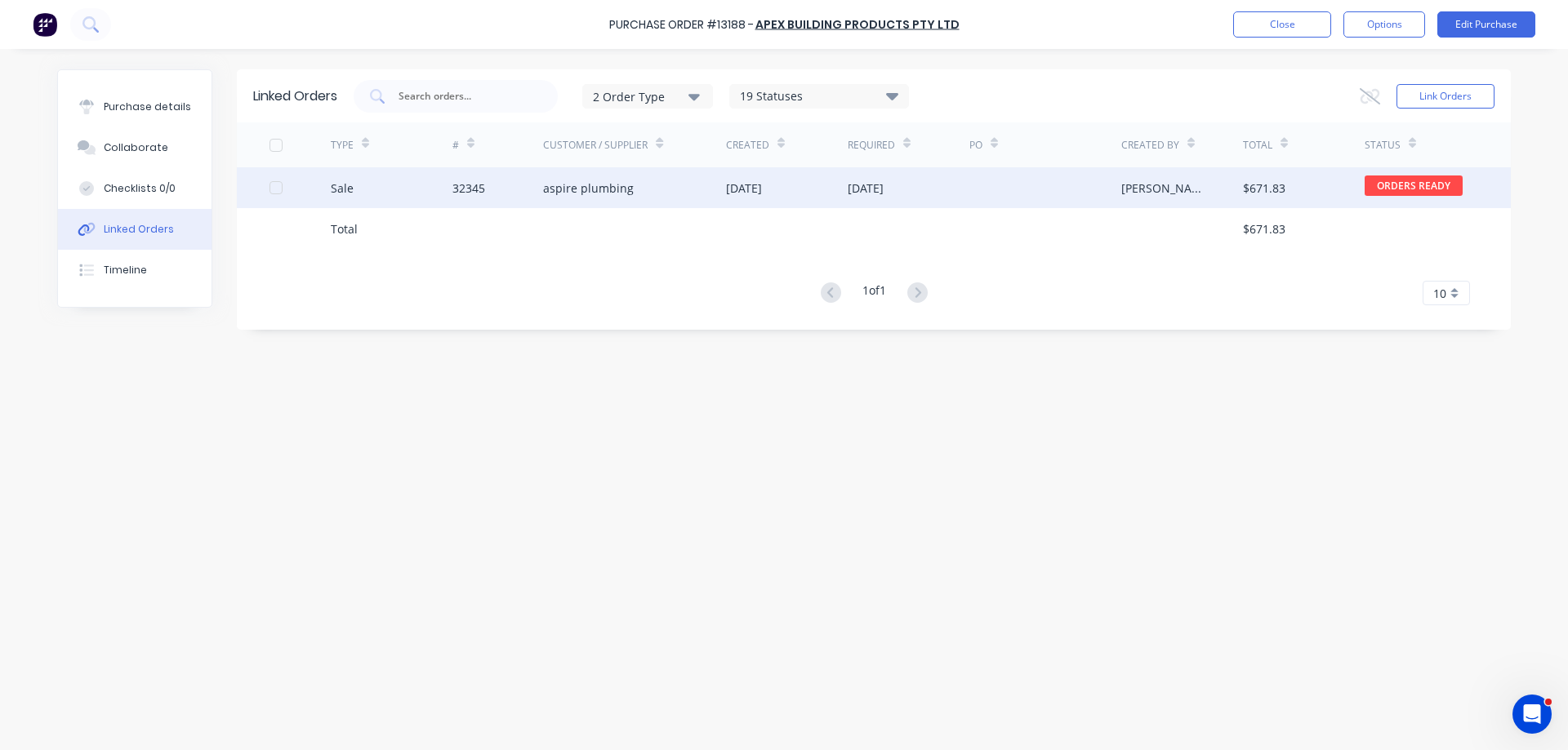
drag, startPoint x: 783, startPoint y: 185, endPoint x: 763, endPoint y: 187, distance: 20.1
click at [762, 187] on div "[DATE]" at bounding box center [744, 188] width 36 height 17
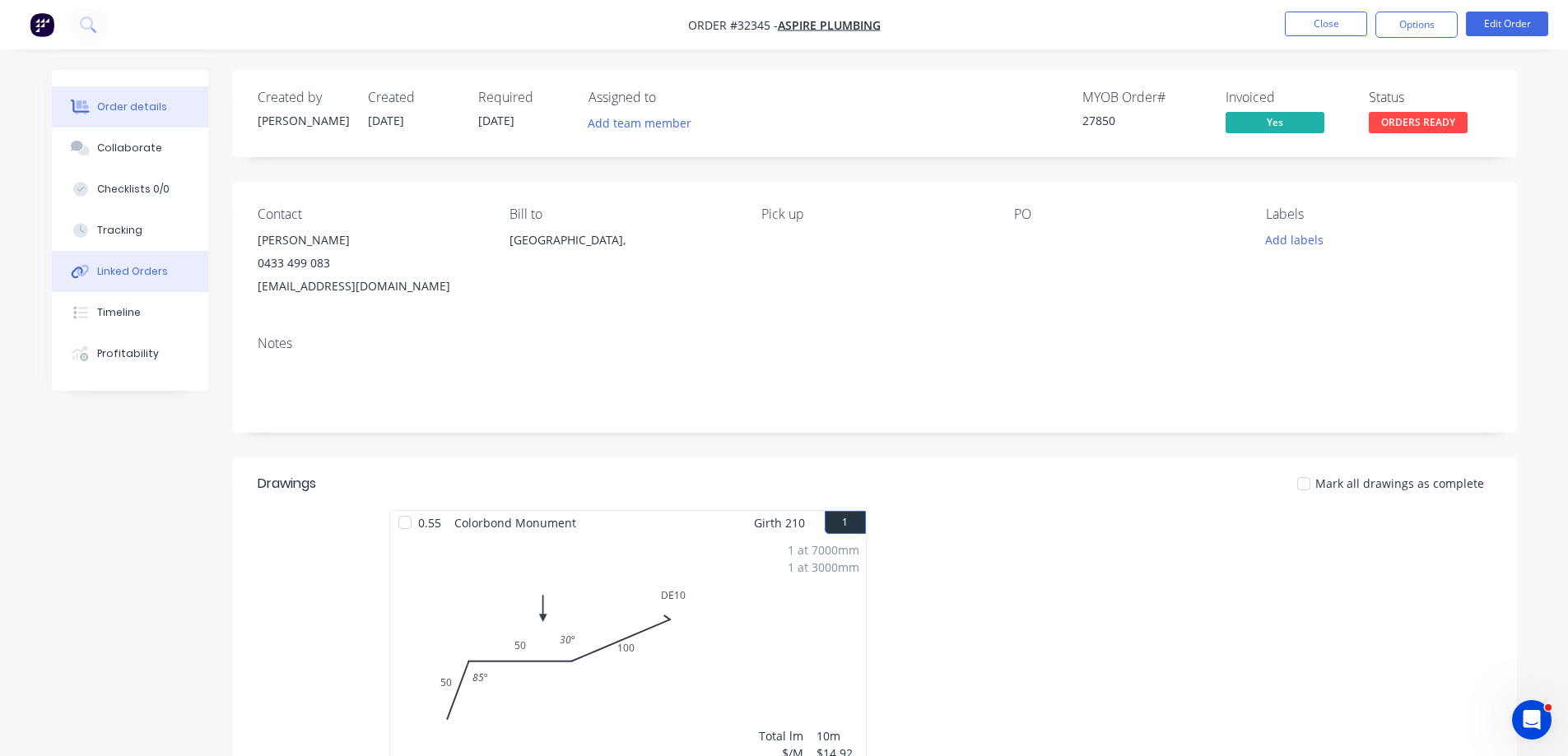
click at [126, 270] on div "Linked Orders" at bounding box center [132, 271] width 71 height 15
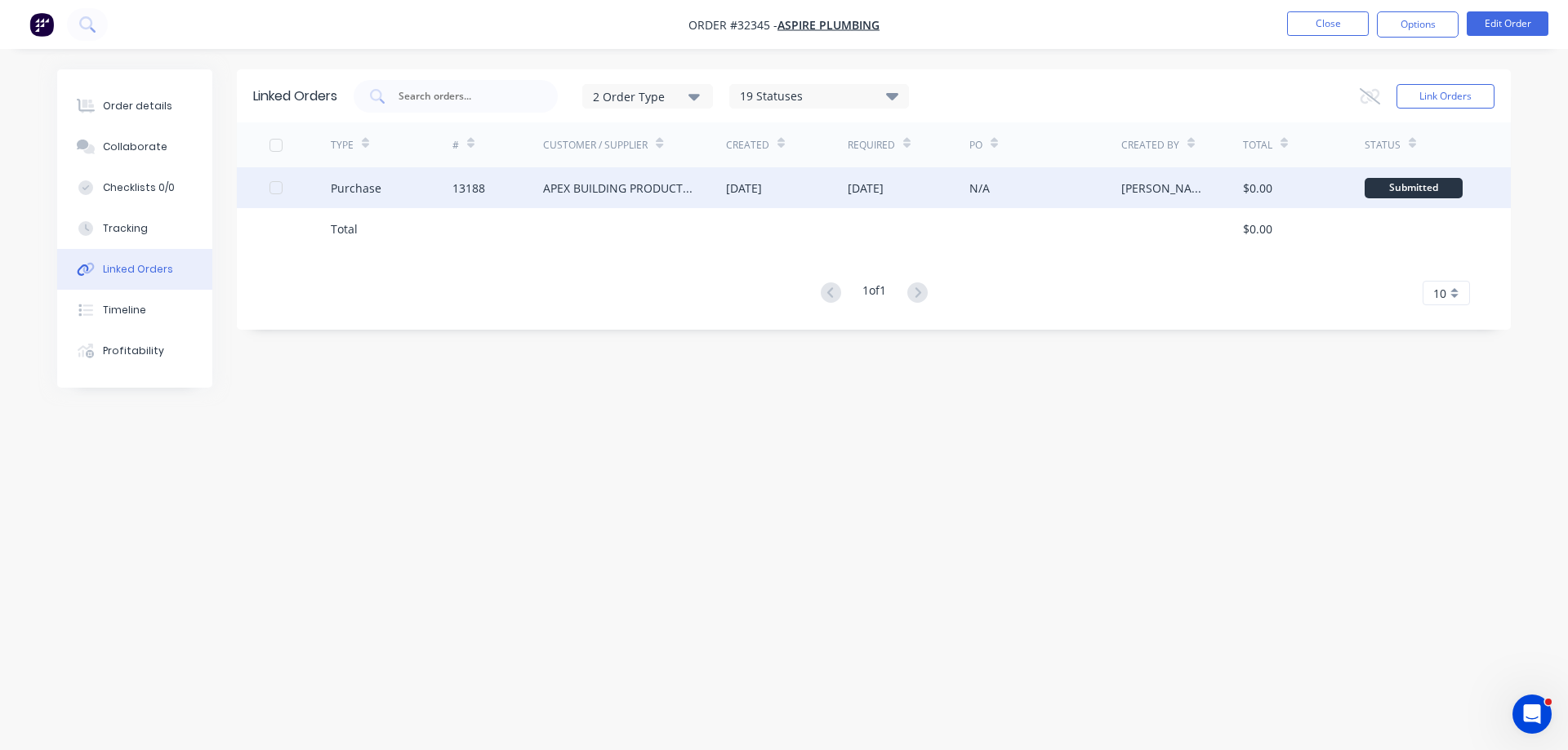
click at [1291, 190] on div "$0.00" at bounding box center [1304, 188] width 122 height 41
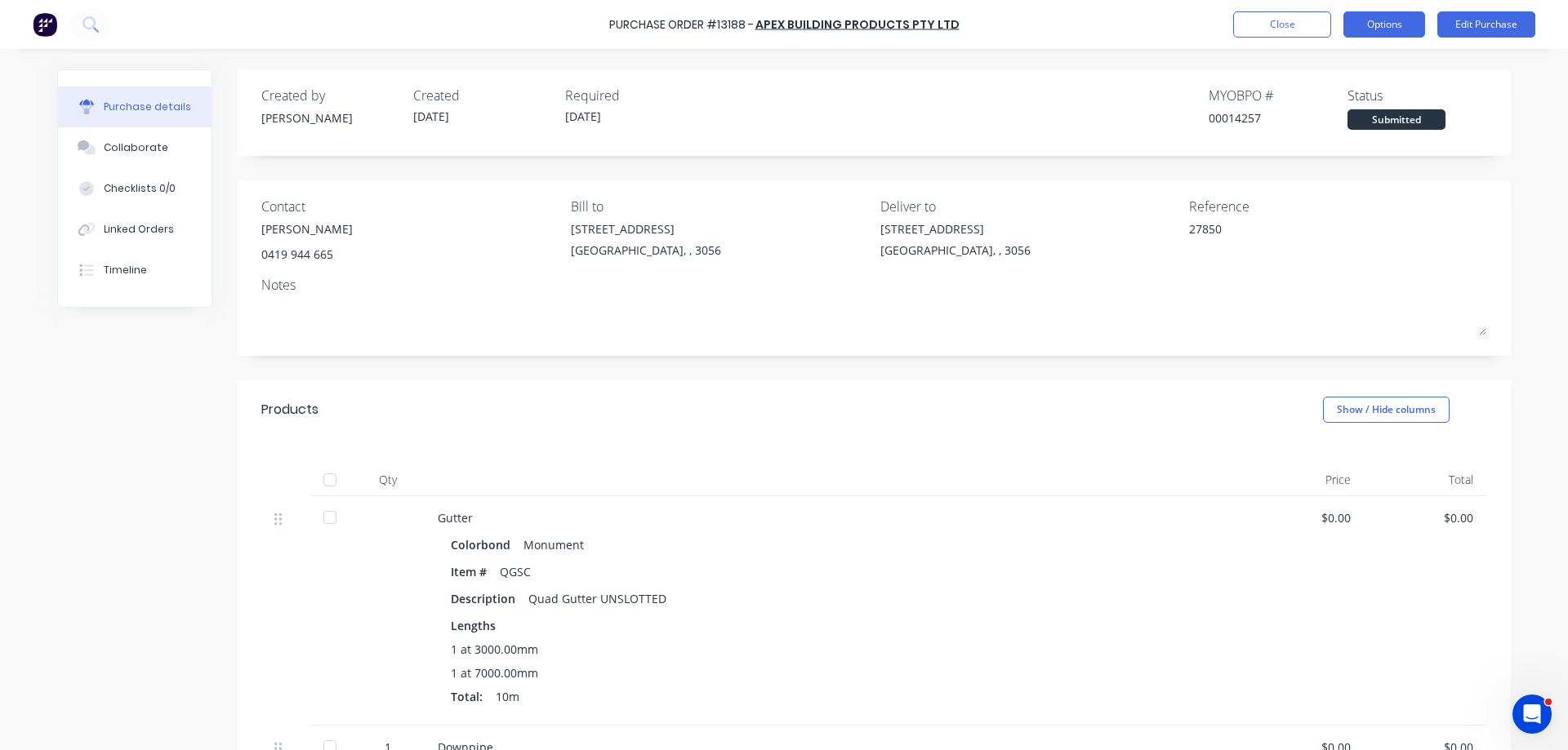
click at [1388, 16] on button "Options" at bounding box center [1384, 25] width 82 height 26
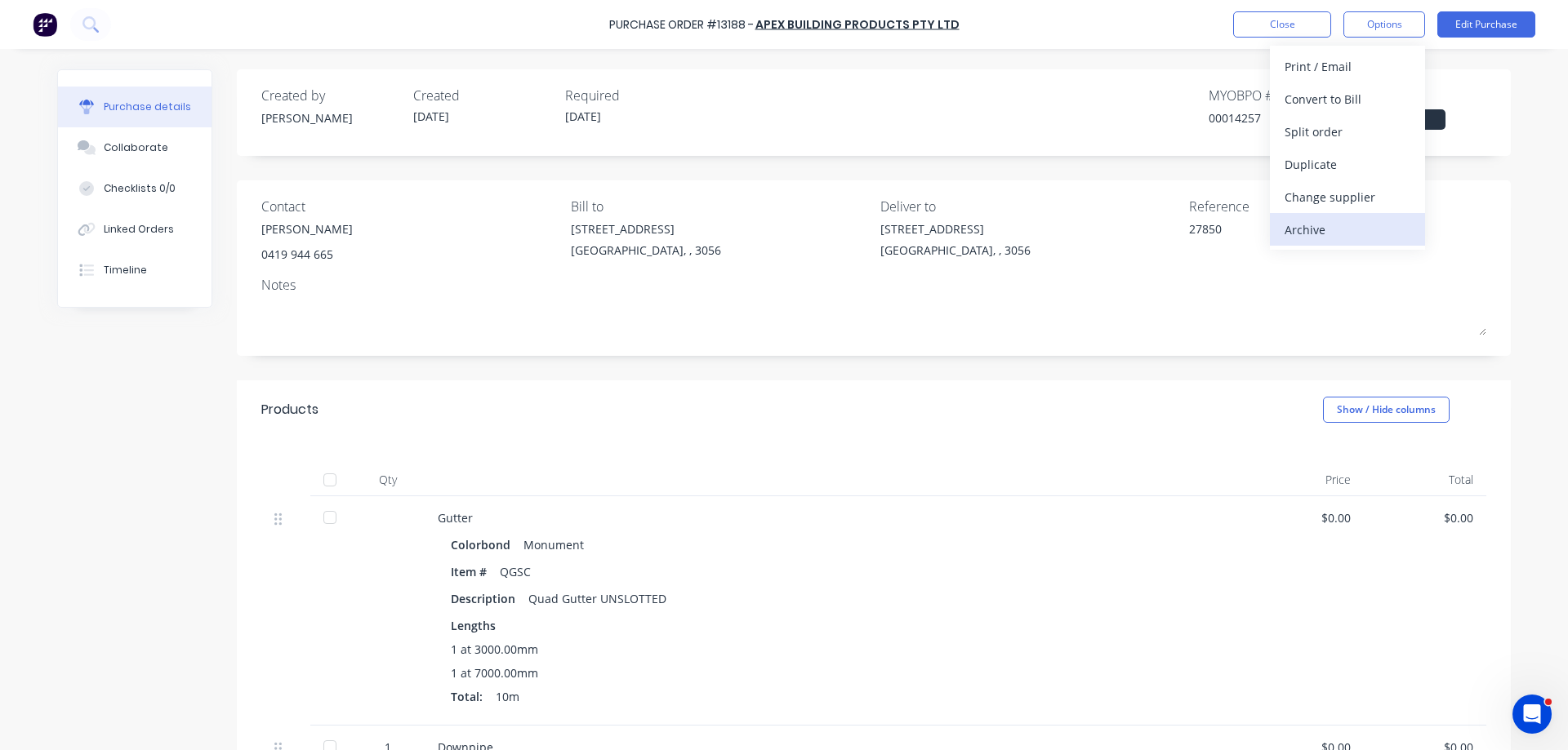
click at [1309, 231] on div "Archive" at bounding box center [1347, 230] width 126 height 24
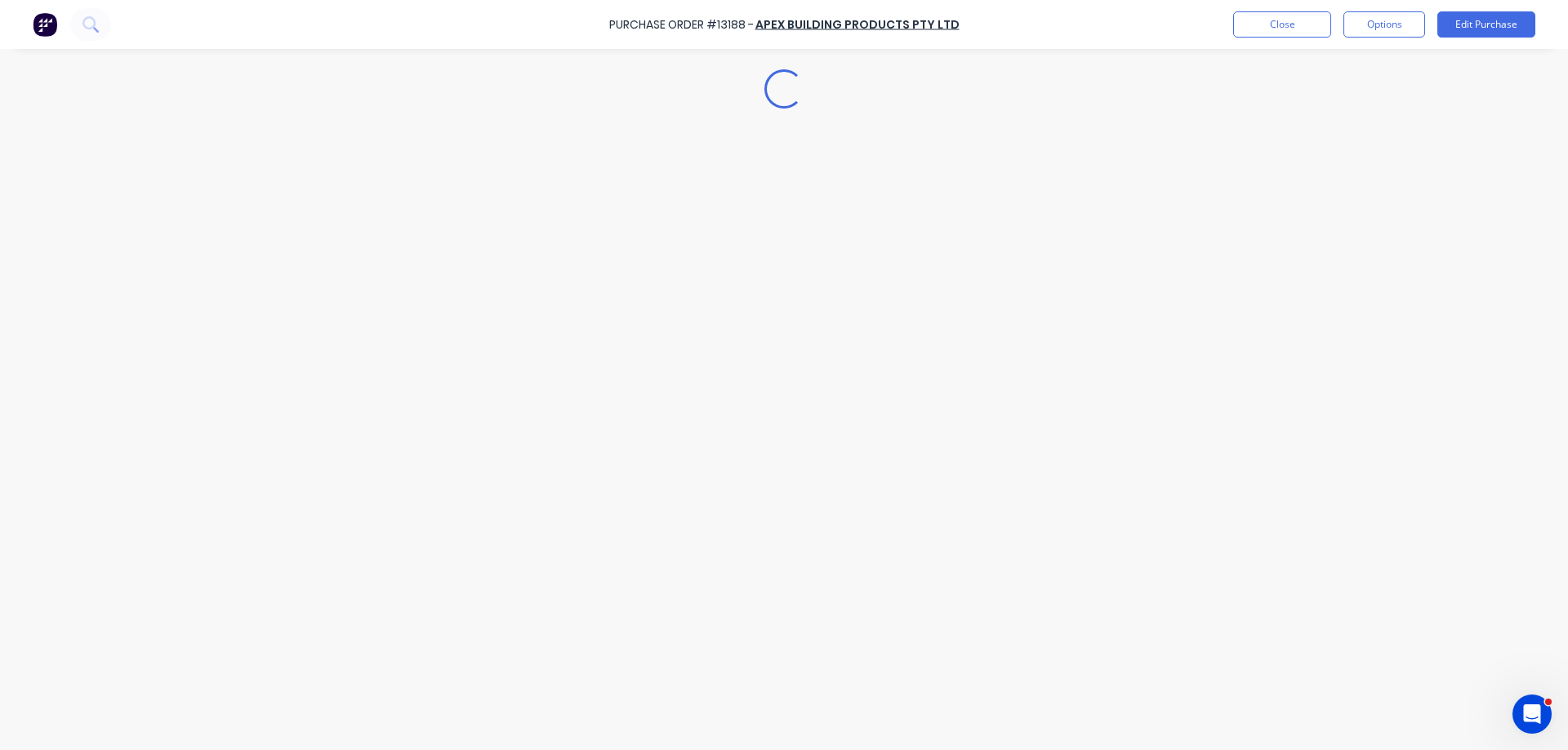
type textarea "x"
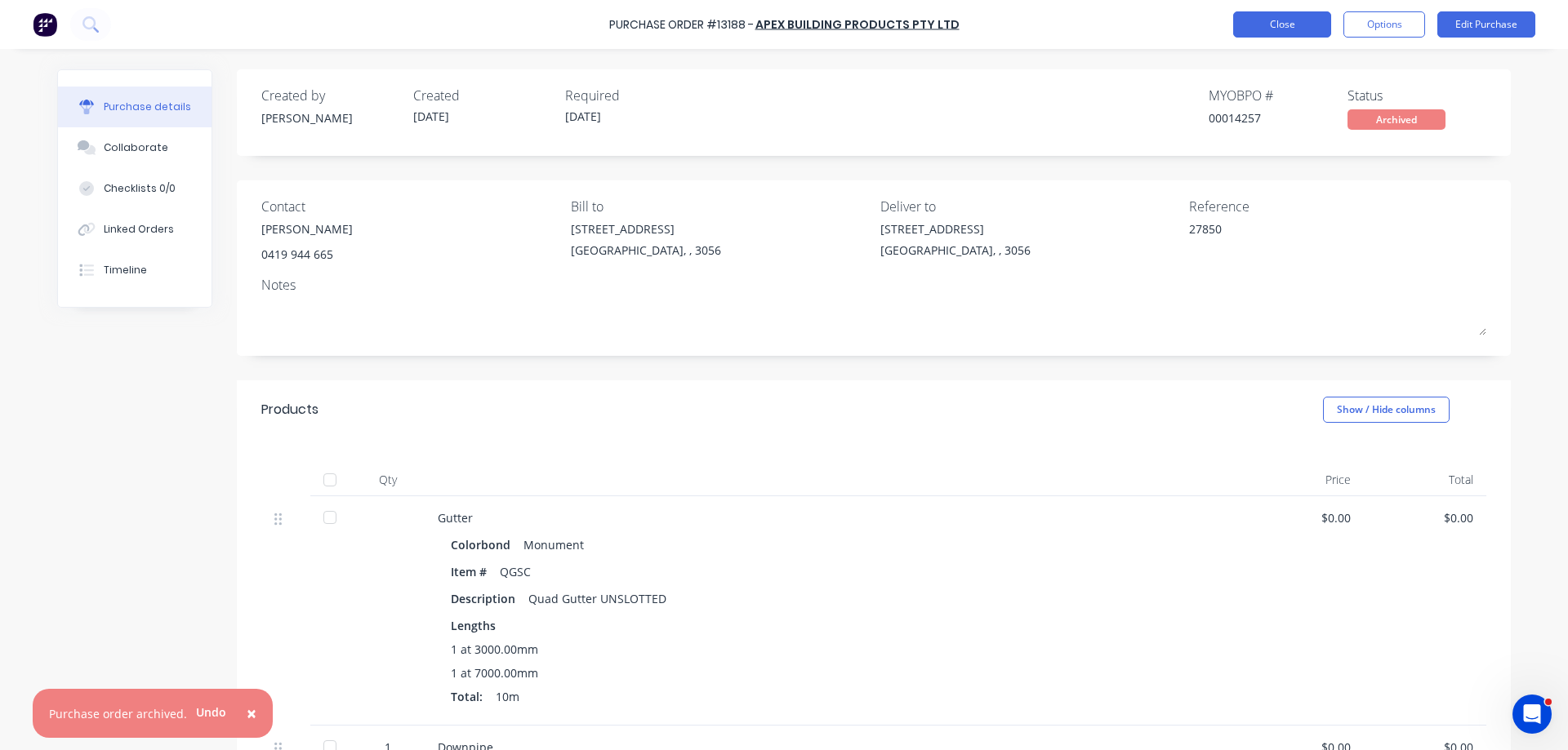
click at [1323, 21] on button "Close" at bounding box center [1281, 25] width 98 height 26
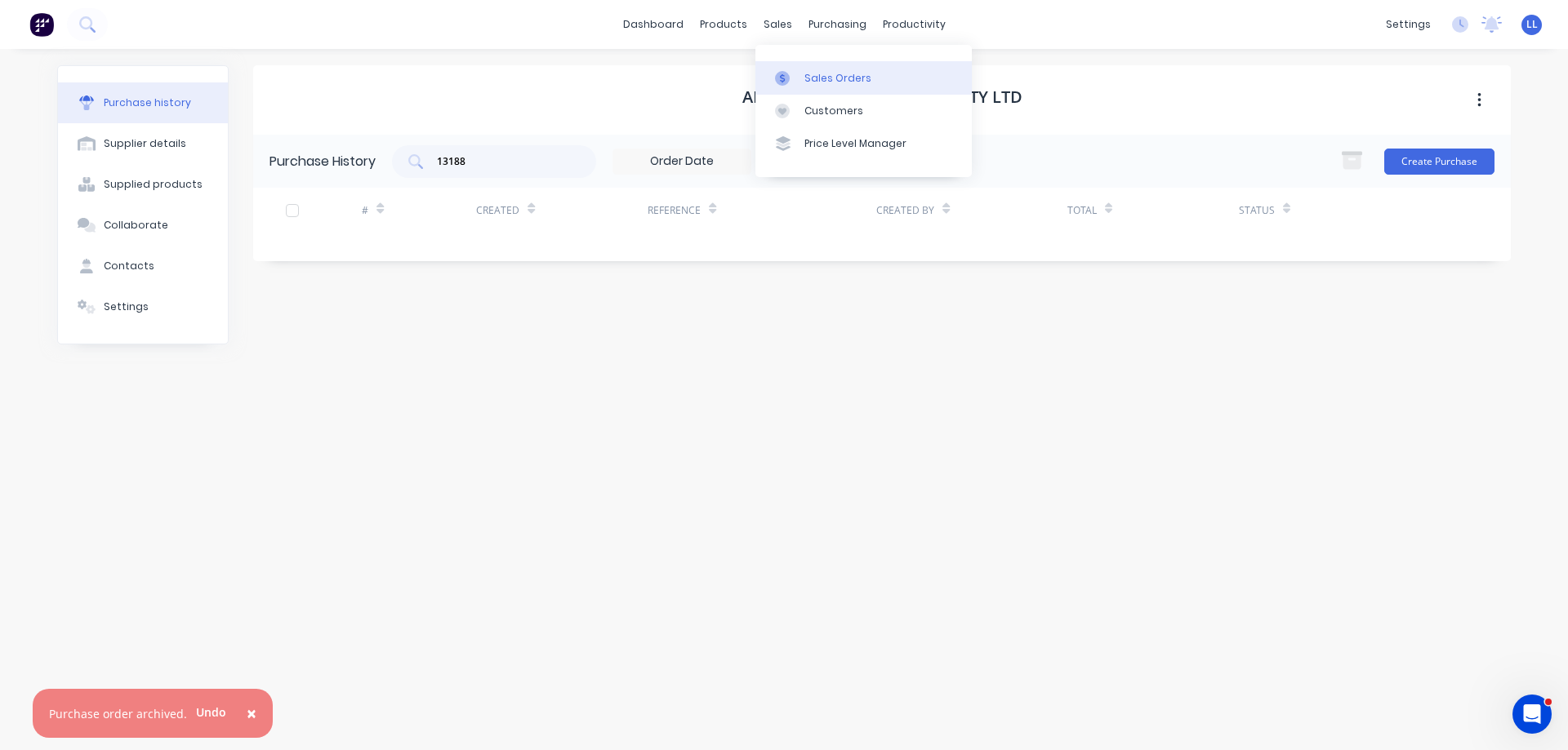
click at [830, 77] on div "Sales Orders" at bounding box center [838, 78] width 67 height 15
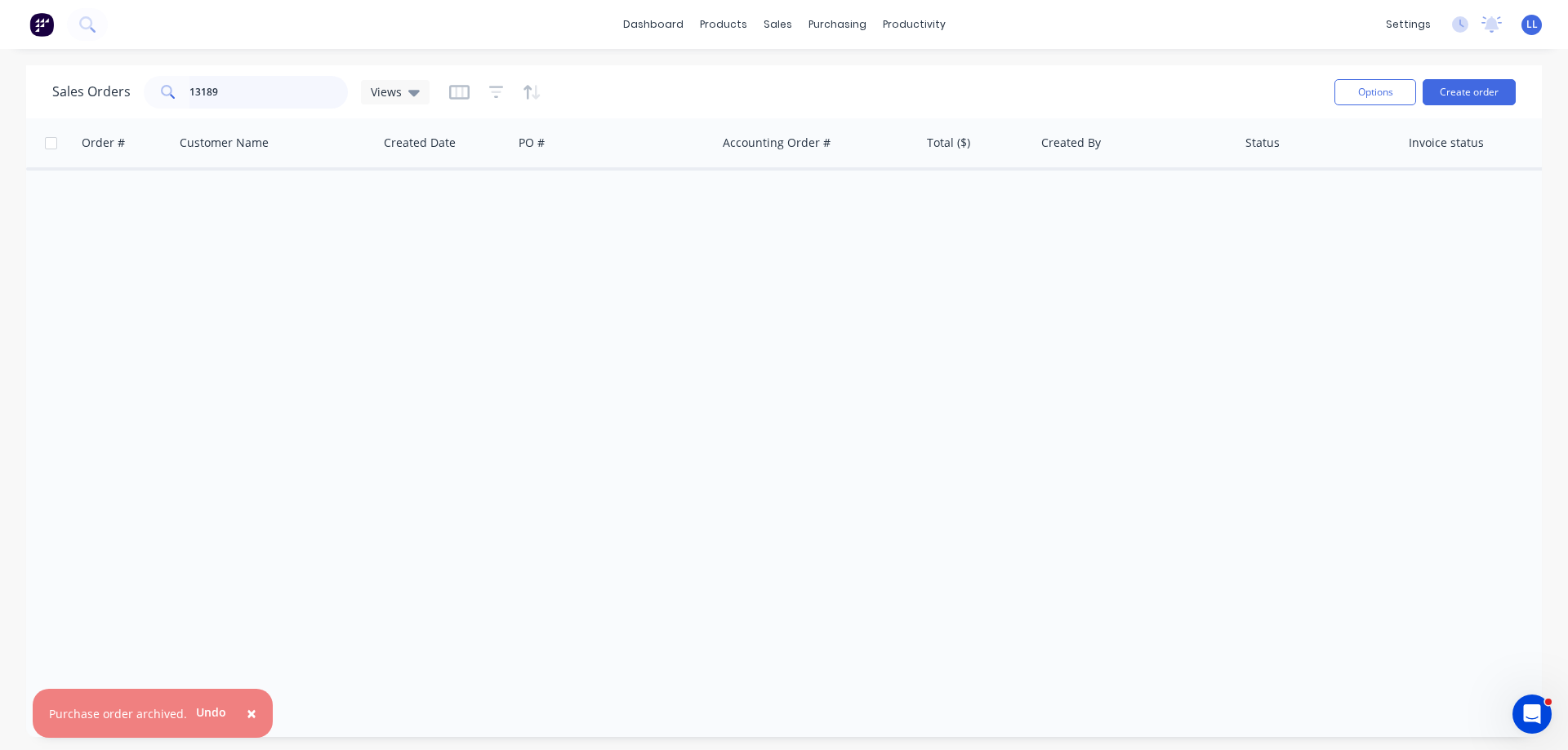
drag, startPoint x: 248, startPoint y: 86, endPoint x: 115, endPoint y: 87, distance: 133.0
click at [115, 87] on div "Sales Orders 13189 Views" at bounding box center [240, 92] width 377 height 33
type input "13184"
drag, startPoint x: 234, startPoint y: 91, endPoint x: 124, endPoint y: 88, distance: 110.0
click at [124, 88] on div "Sales Orders 13184 Views" at bounding box center [240, 92] width 377 height 33
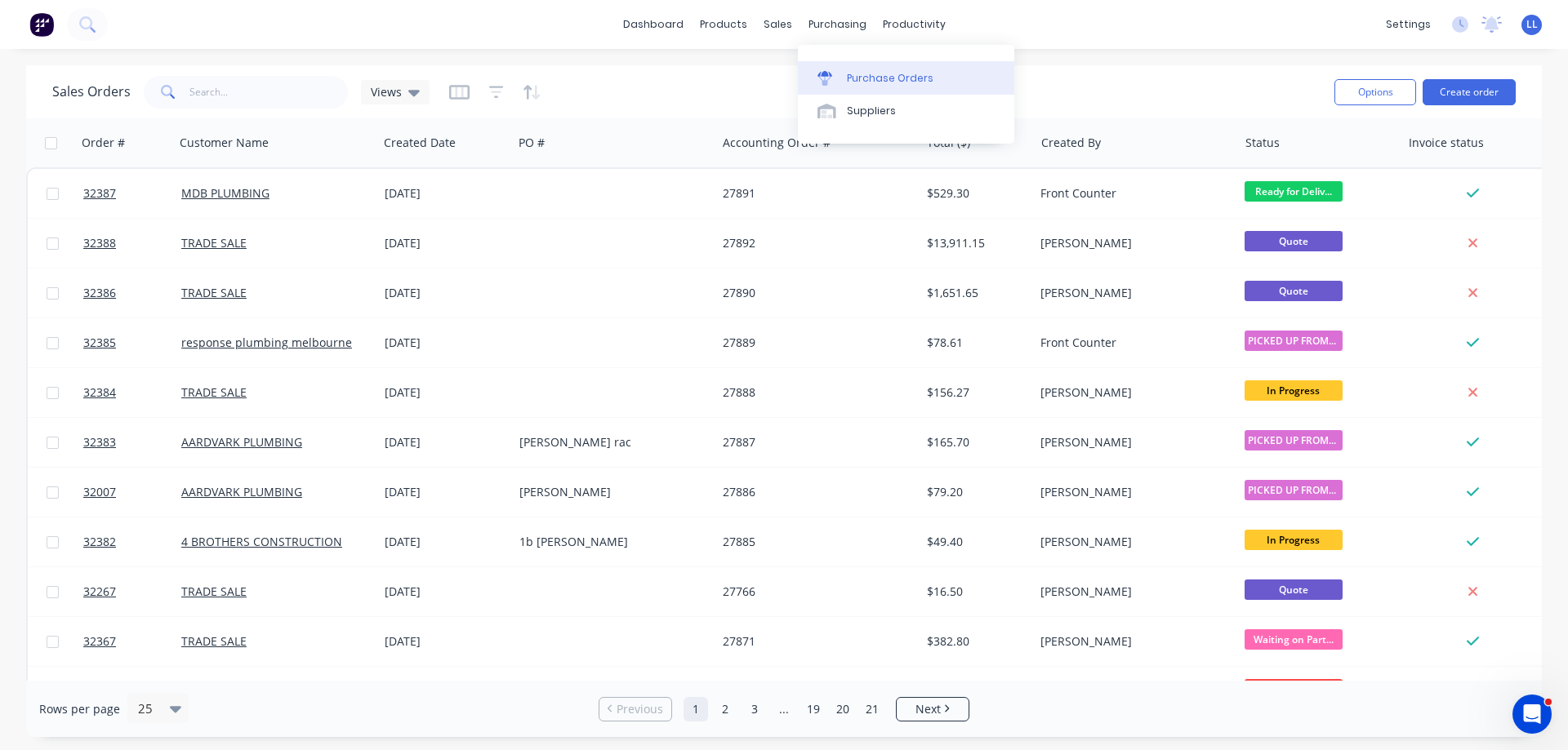
click at [874, 74] on div "Purchase Orders" at bounding box center [889, 78] width 86 height 15
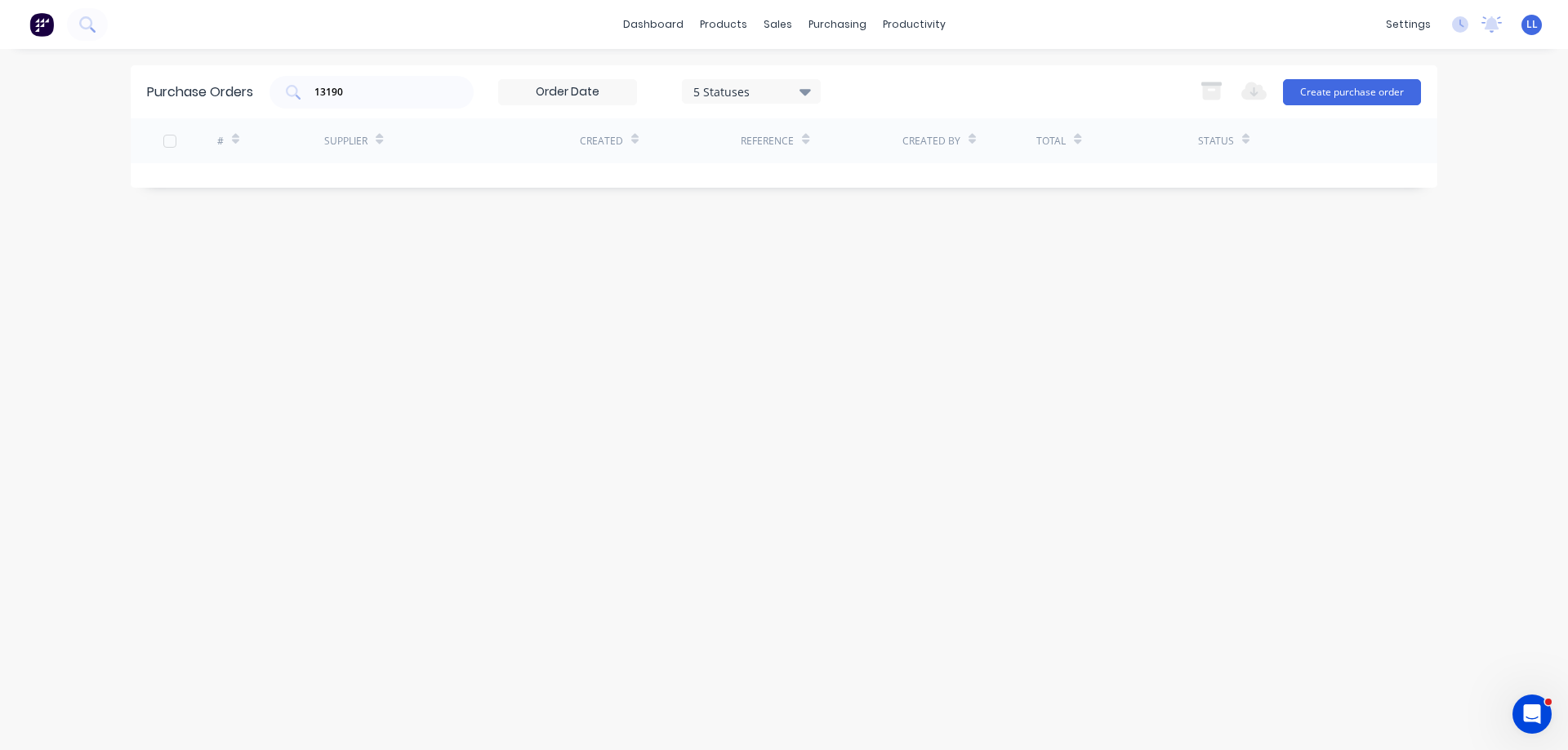
drag, startPoint x: 305, startPoint y: 93, endPoint x: 251, endPoint y: 93, distance: 54.0
click at [252, 93] on div "Purchase Orders 13190 5 Statuses 5 Statuses Export to Excel (XLSX) Create purch…" at bounding box center [784, 91] width 1306 height 53
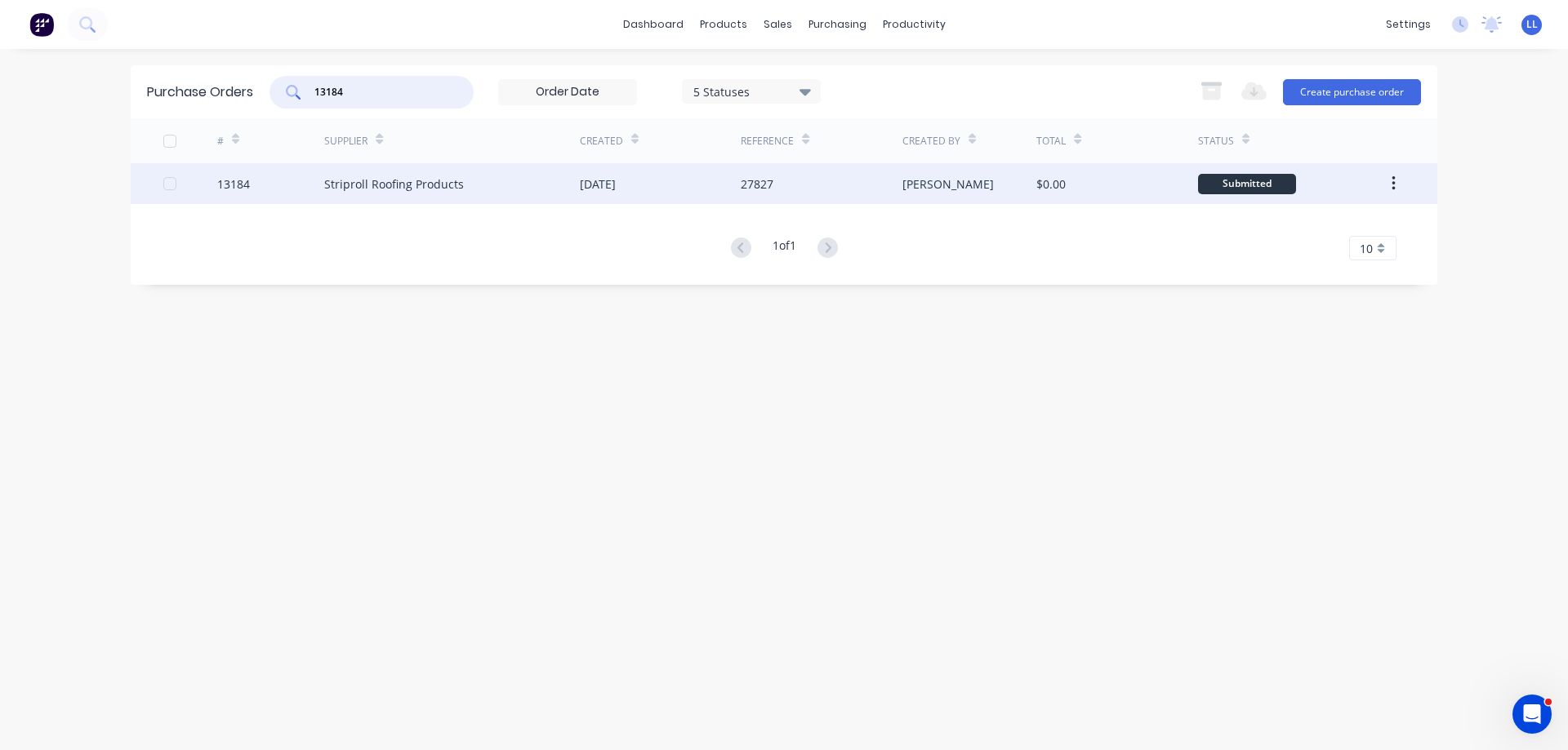
type input "13184"
click at [444, 189] on div "Striproll Roofing Products" at bounding box center [394, 184] width 140 height 17
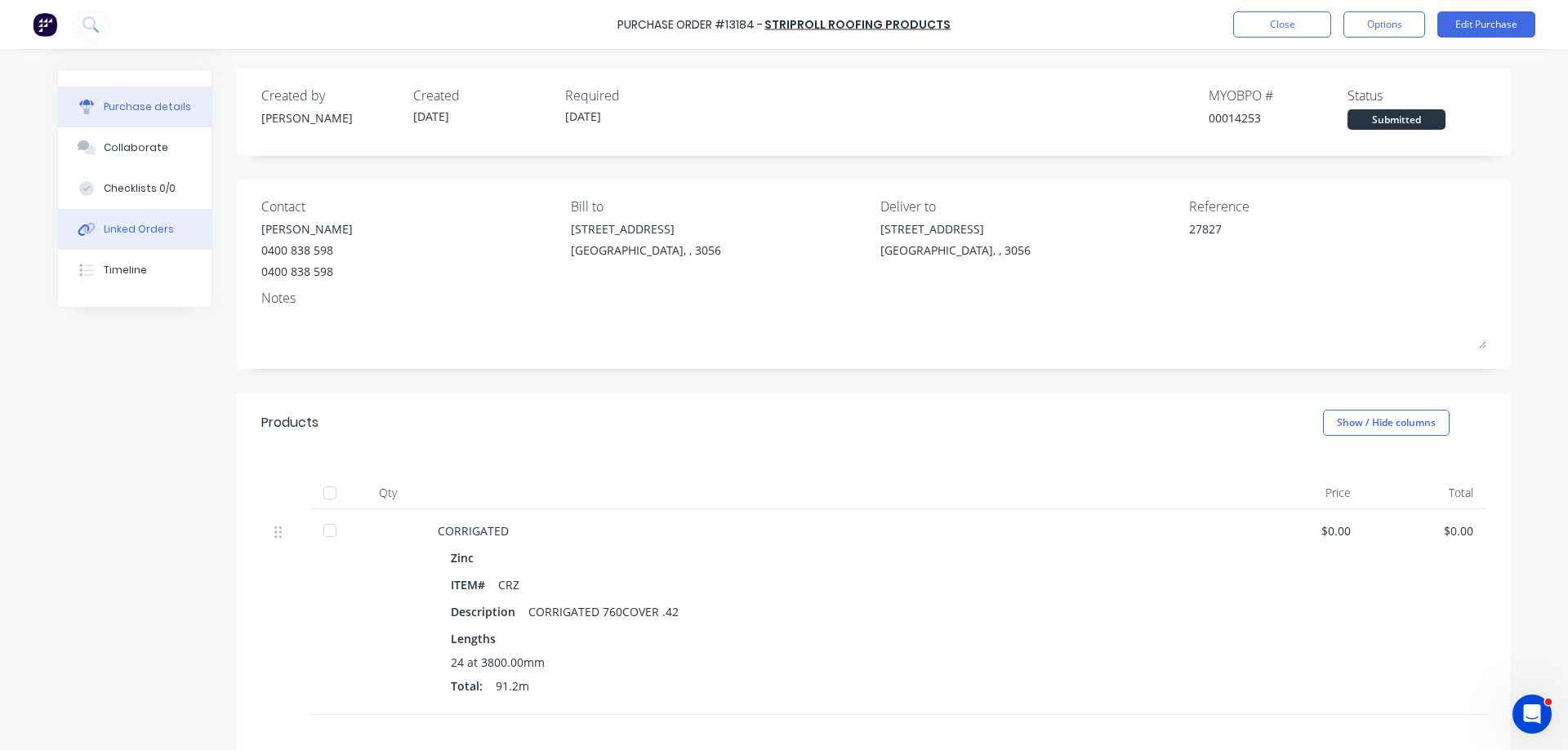
click at [120, 236] on div "Linked Orders" at bounding box center [138, 230] width 70 height 15
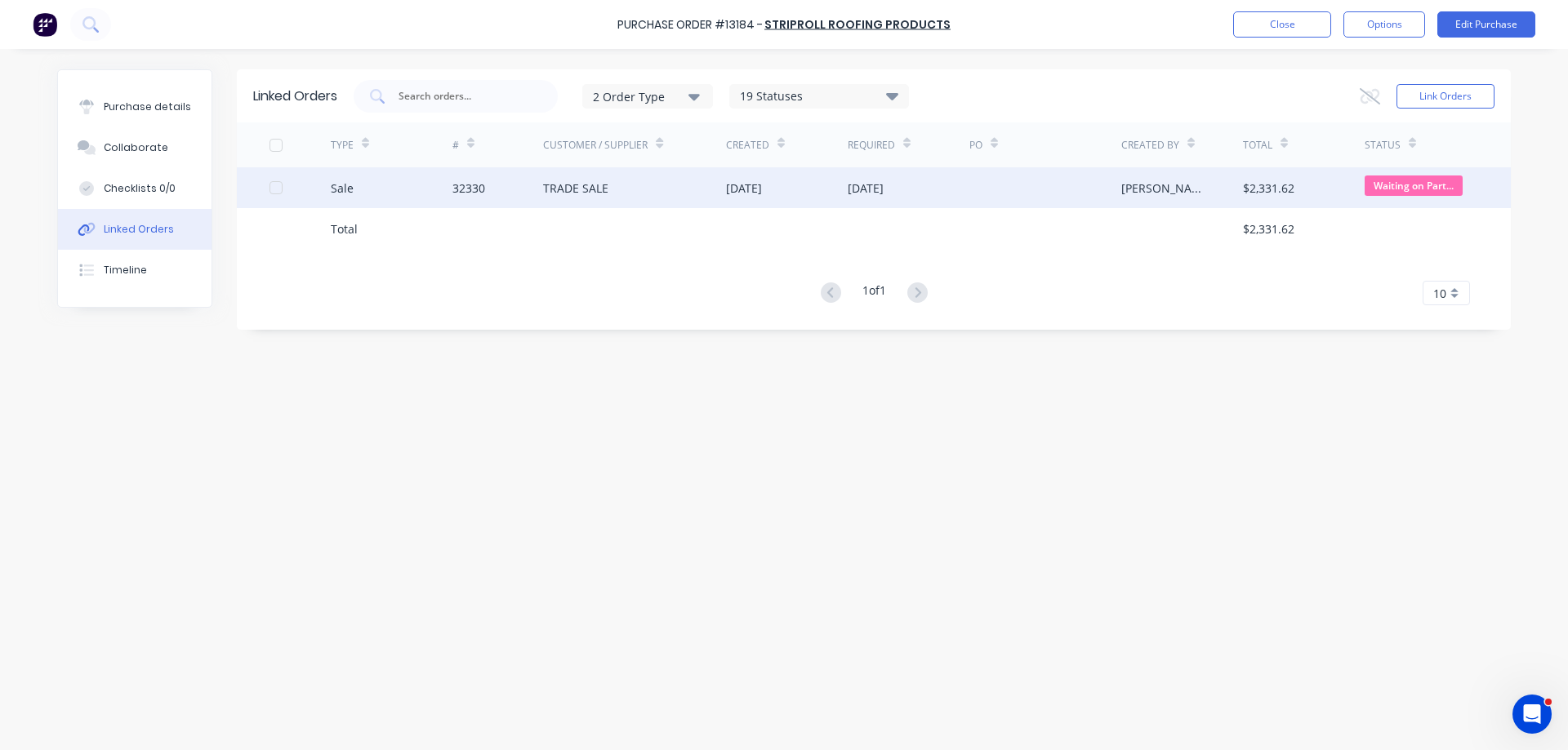
click at [884, 189] on div "[DATE]" at bounding box center [866, 188] width 36 height 17
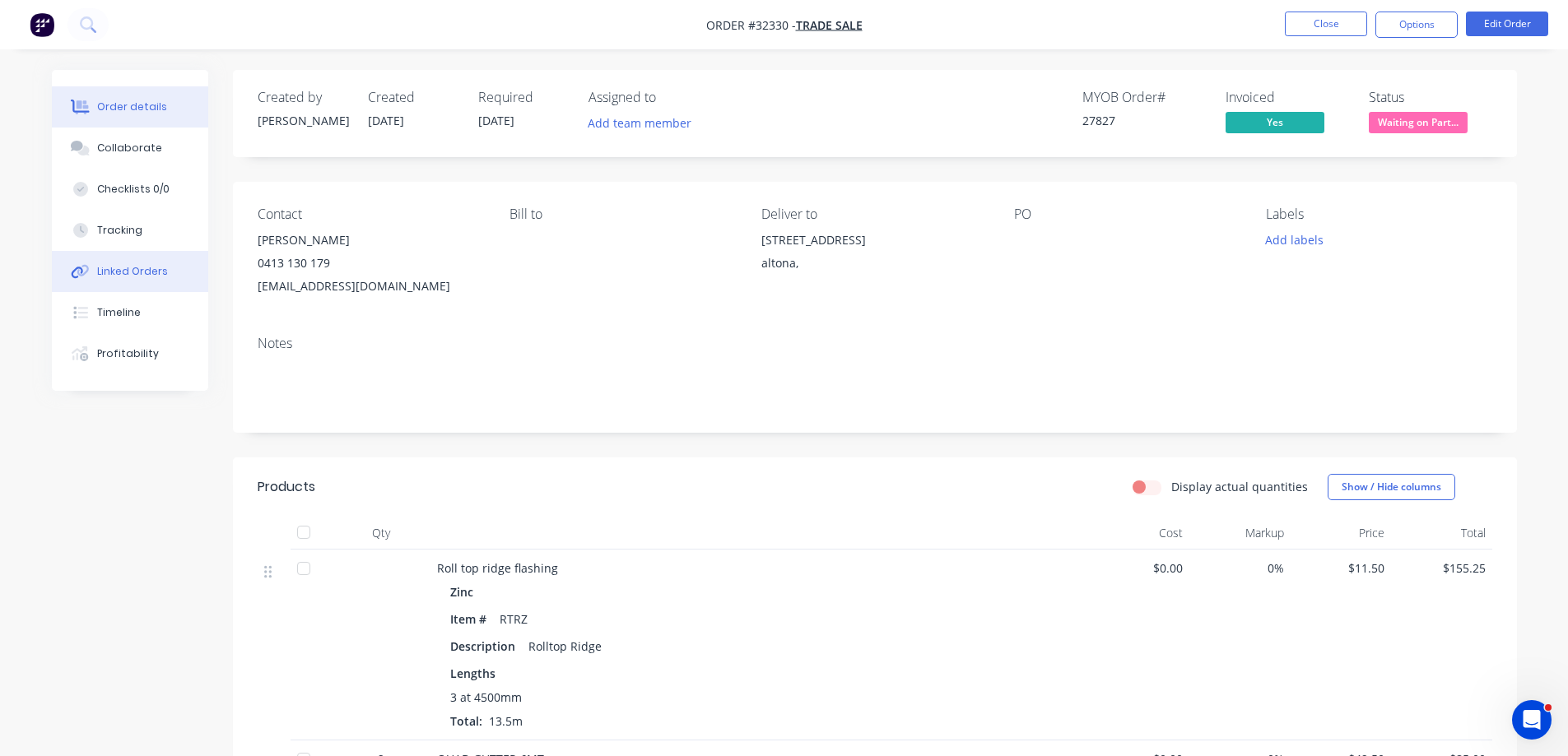
click at [94, 264] on button "Linked Orders" at bounding box center [129, 271] width 156 height 41
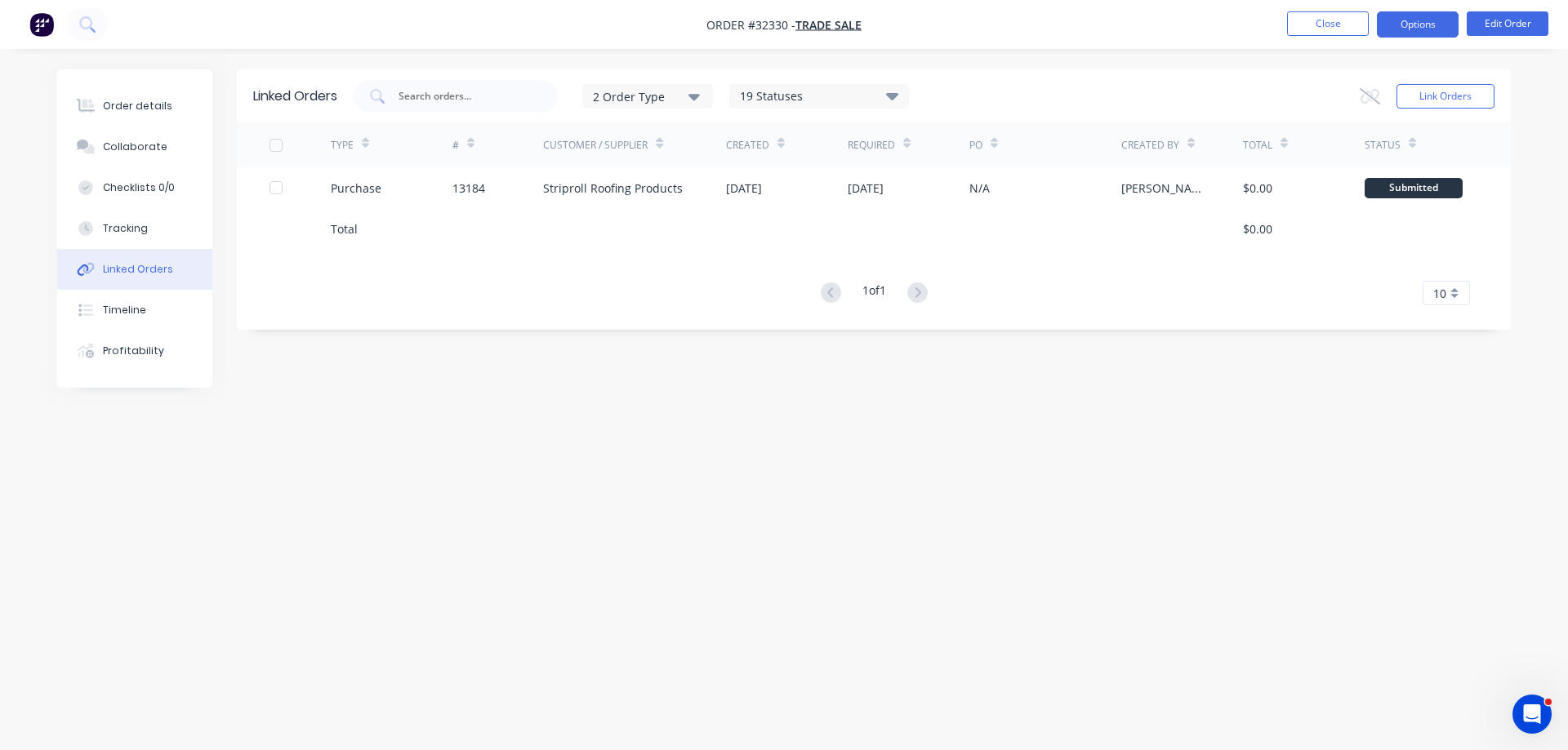
click at [1410, 32] on button "Options" at bounding box center [1417, 25] width 82 height 26
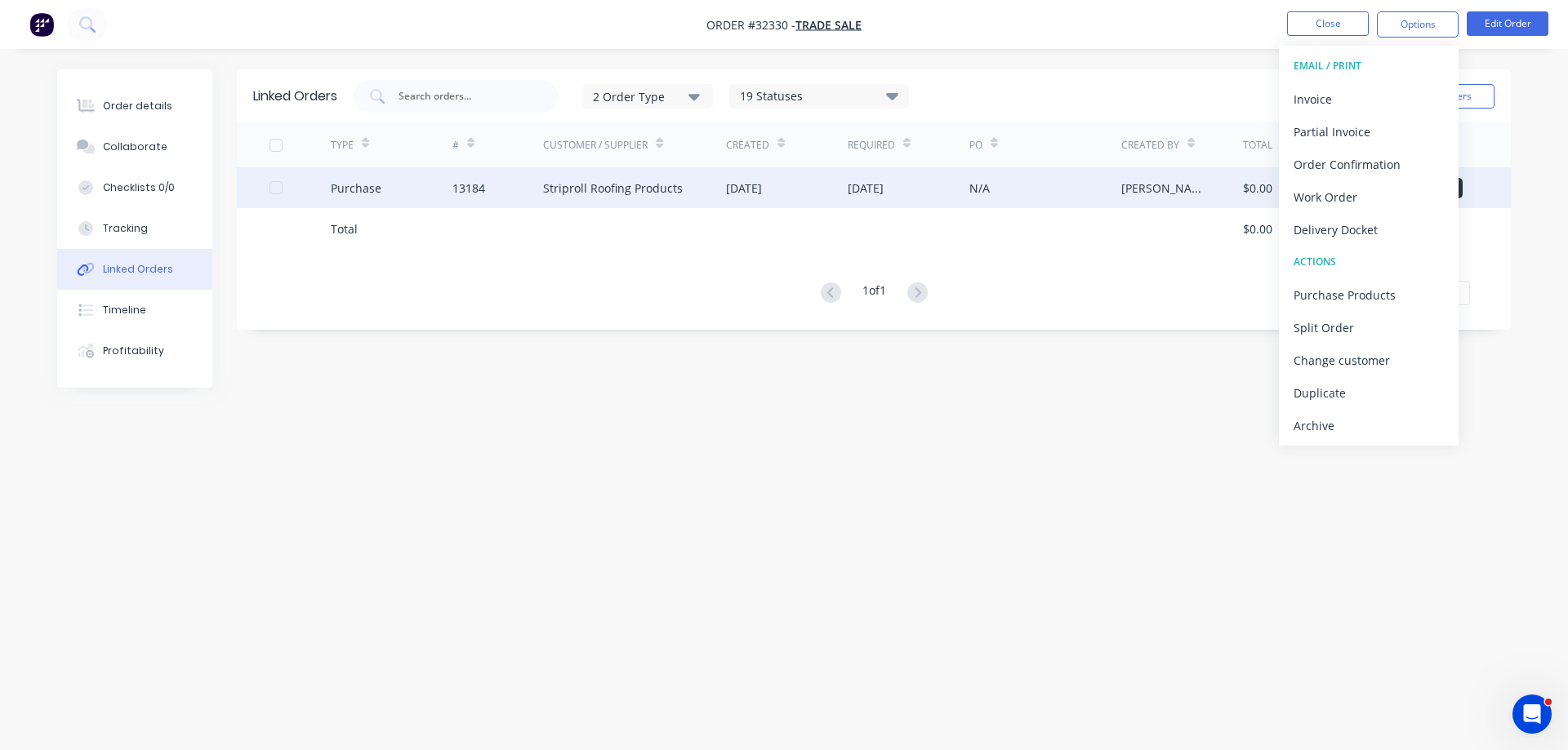
click at [1122, 199] on div "[PERSON_NAME]" at bounding box center [1182, 188] width 122 height 41
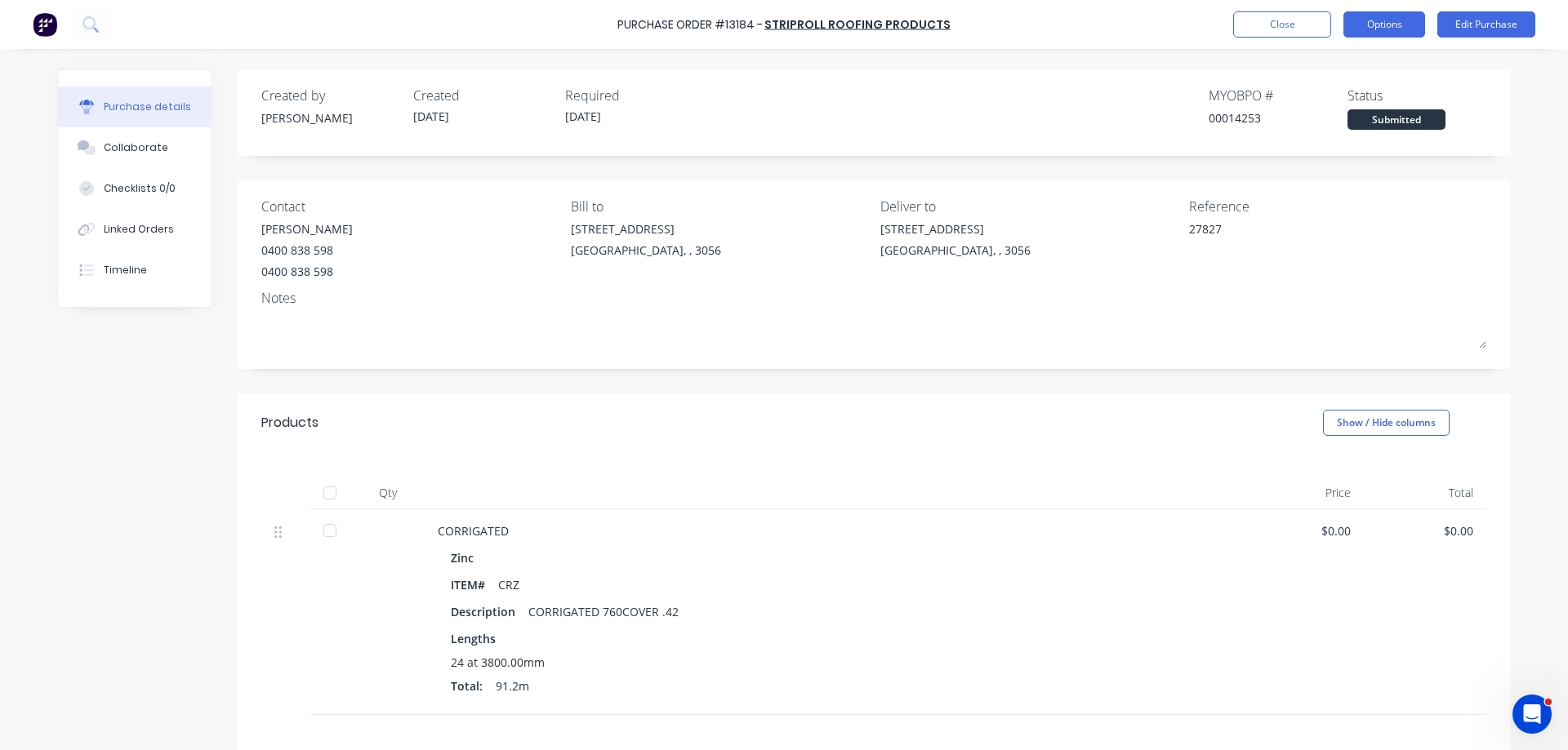
click at [1406, 27] on button "Options" at bounding box center [1384, 25] width 82 height 26
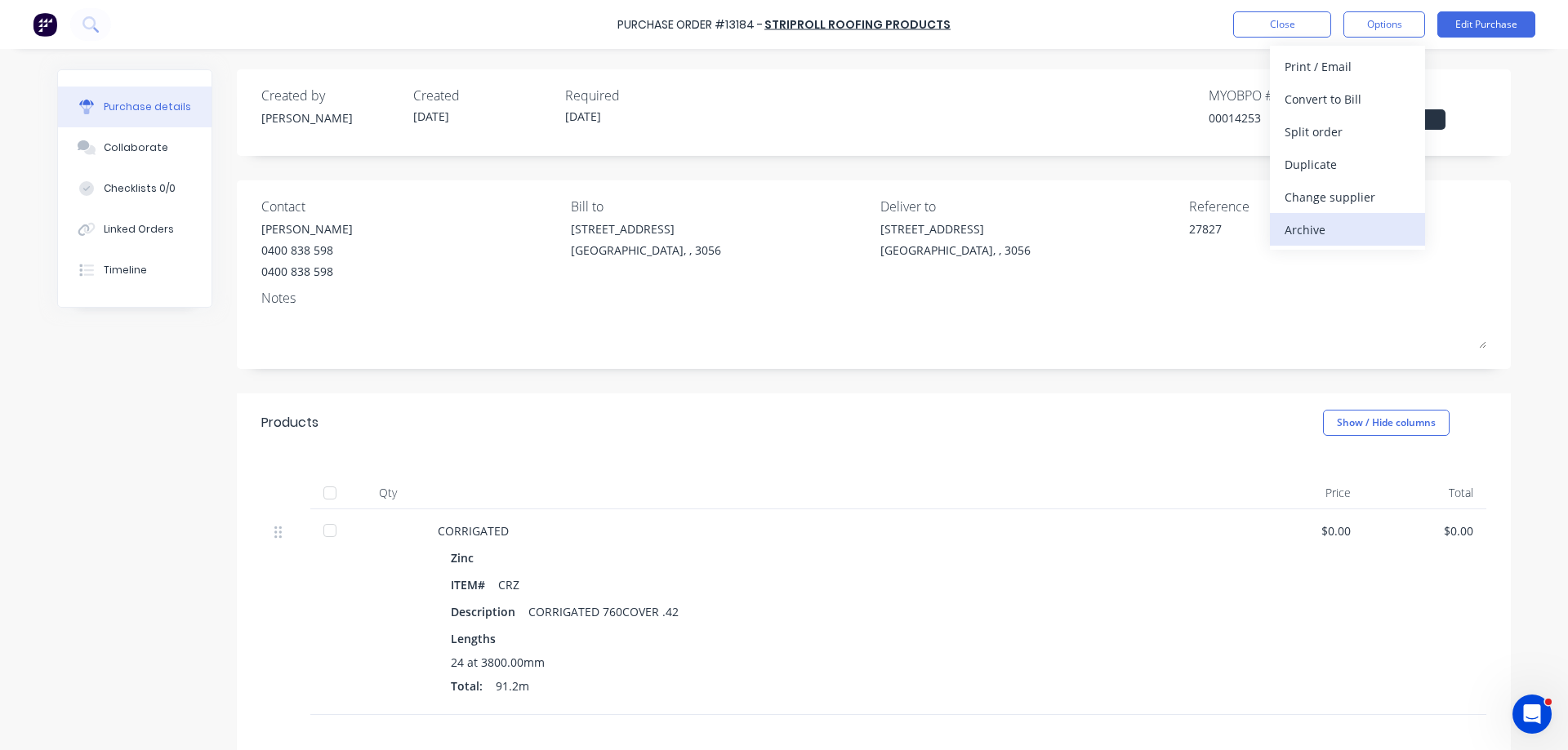
click at [1314, 235] on div "Archive" at bounding box center [1347, 230] width 126 height 24
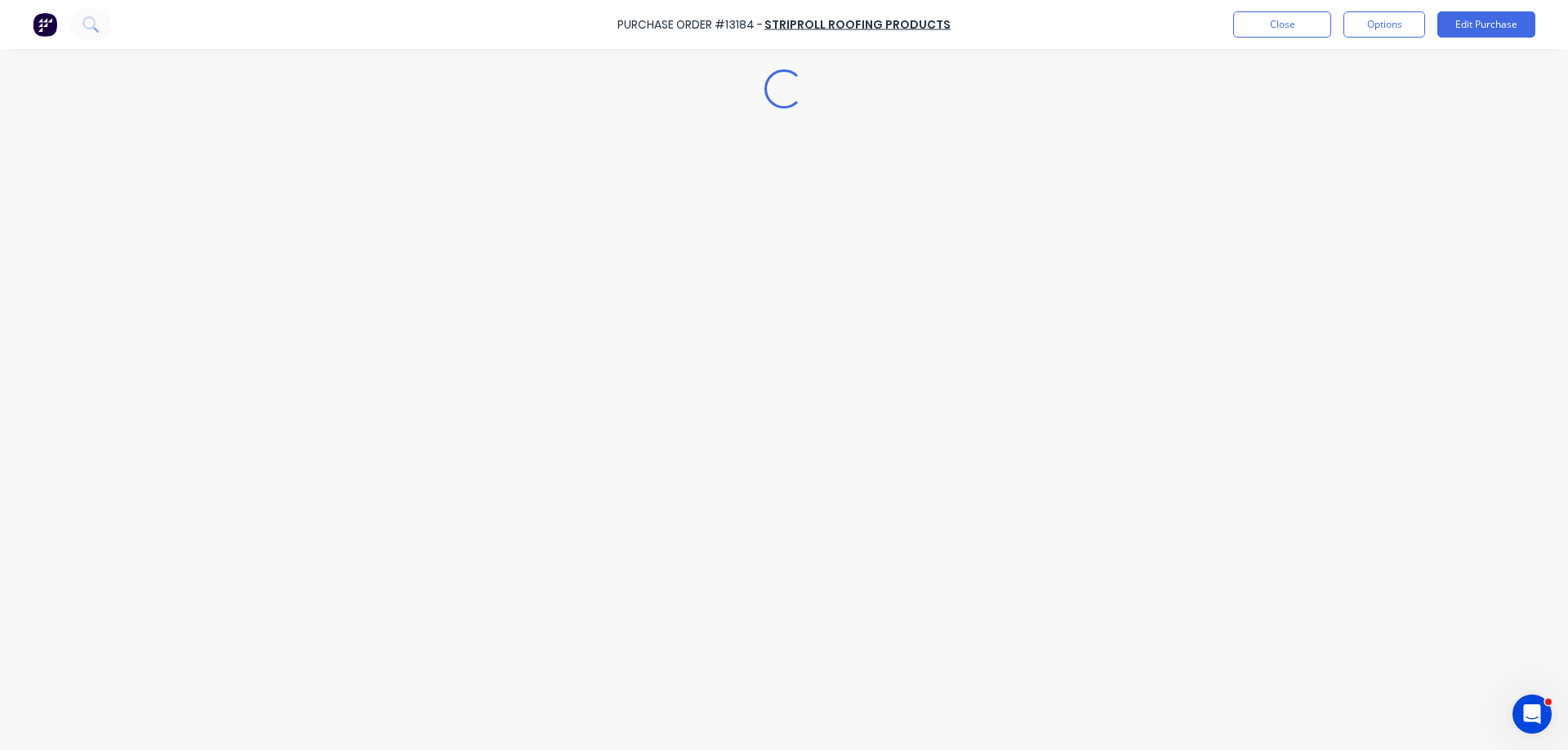
type textarea "x"
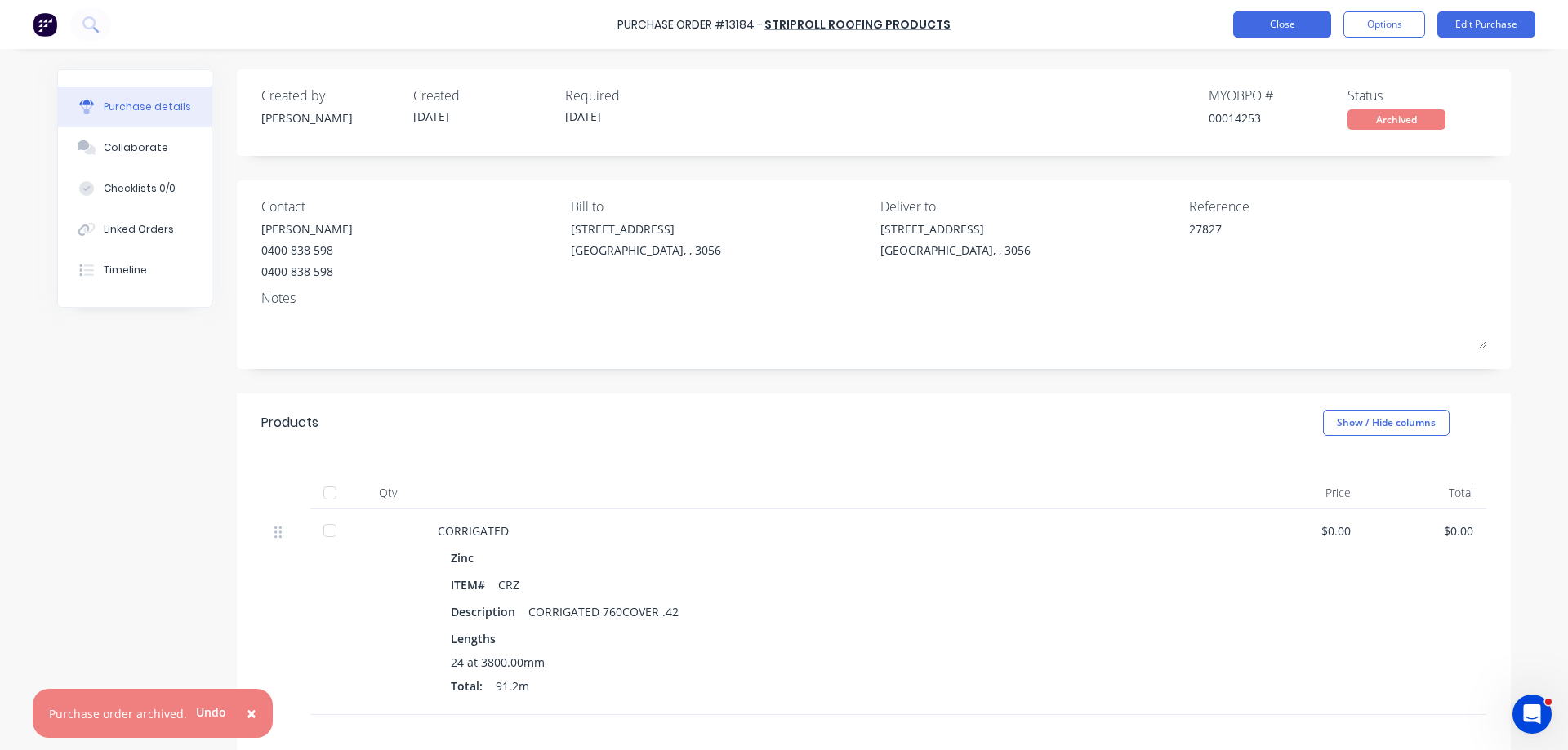
click at [1272, 29] on button "Close" at bounding box center [1281, 25] width 98 height 26
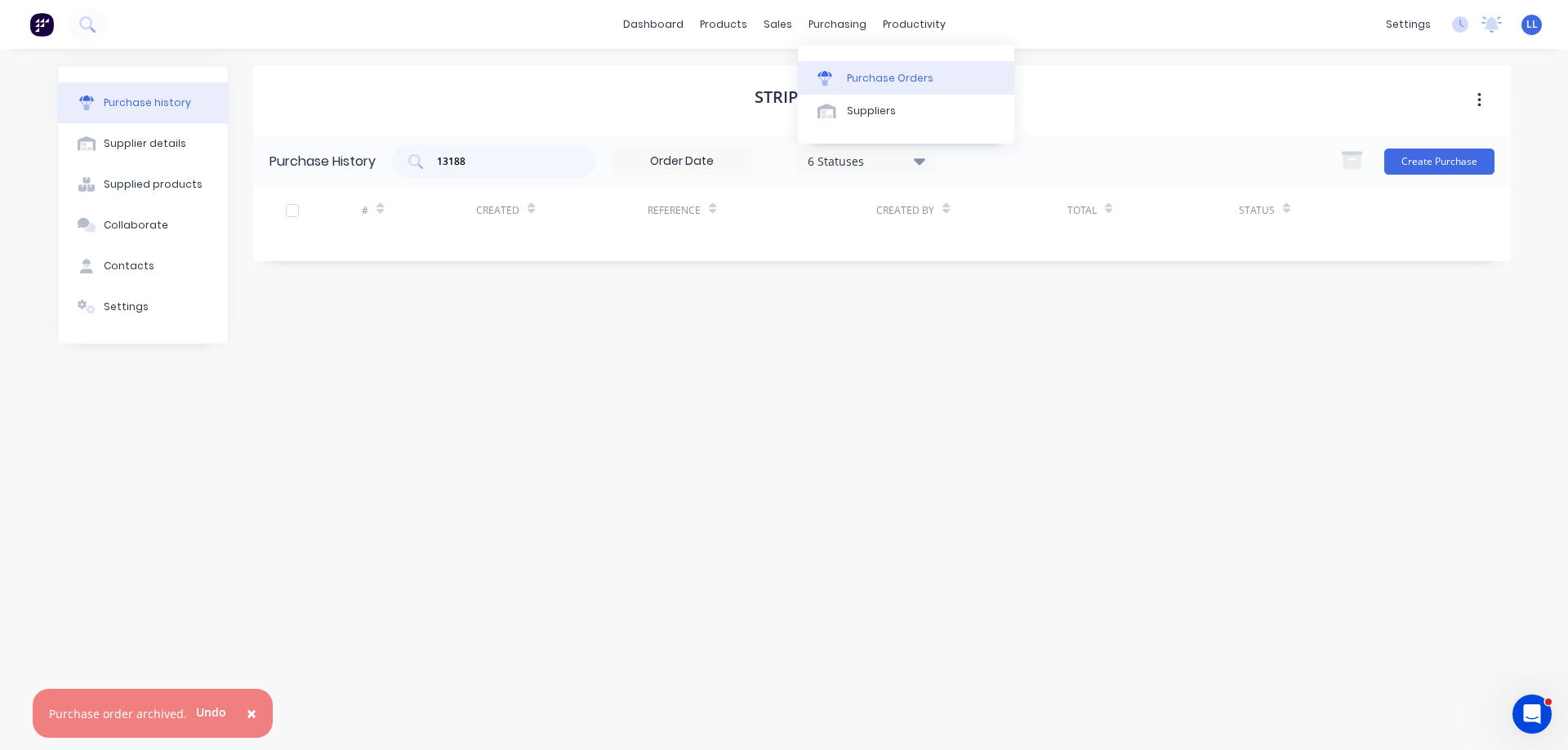
click at [853, 78] on div "Purchase Orders" at bounding box center [889, 78] width 86 height 15
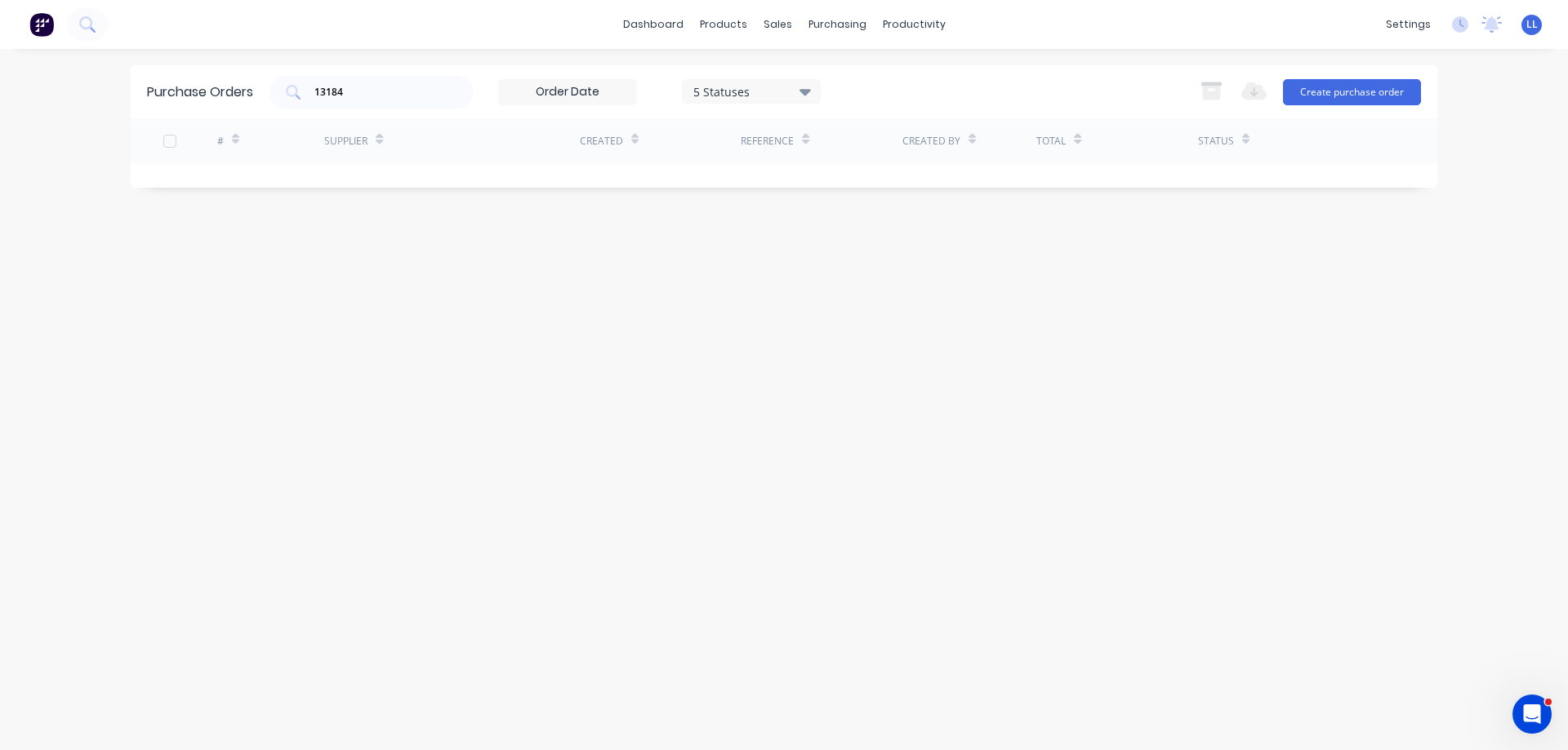
click at [263, 94] on div "Purchase Orders 13184 5 Statuses 5 Statuses Export to Excel (XLSX) Create purch…" at bounding box center [784, 91] width 1306 height 53
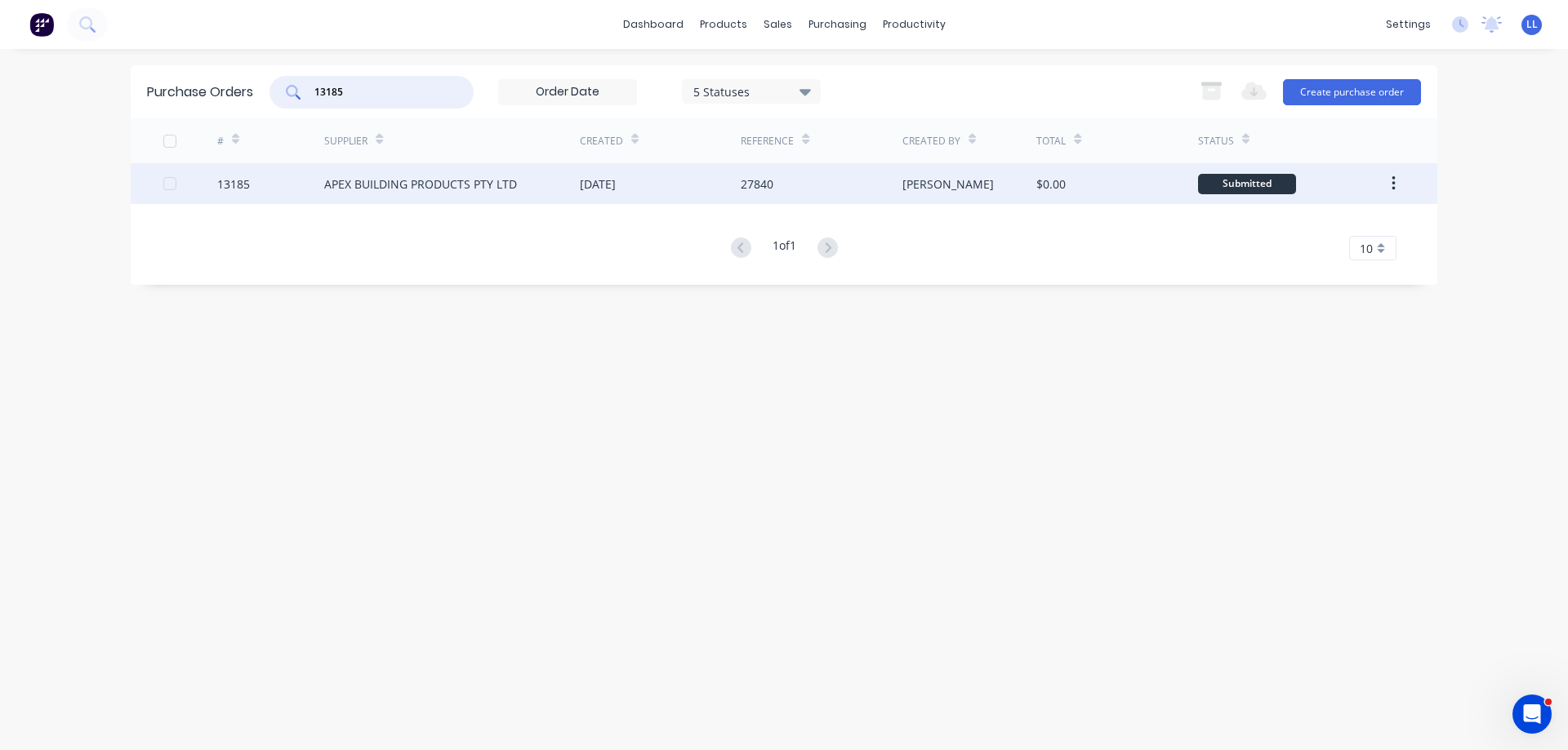
type input "13185"
click at [769, 187] on div "27840" at bounding box center [757, 184] width 33 height 17
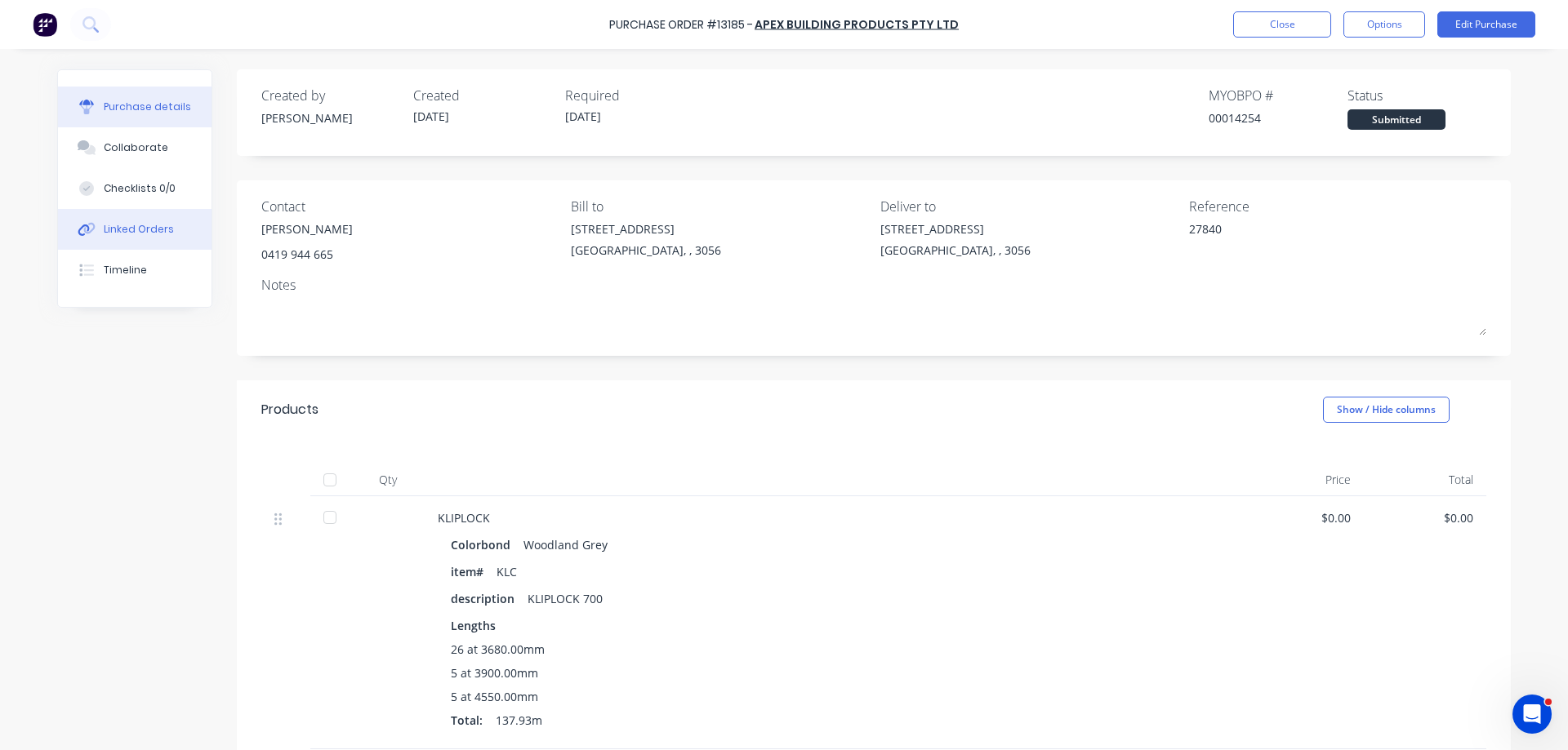
click at [159, 231] on div "Linked Orders" at bounding box center [138, 230] width 70 height 15
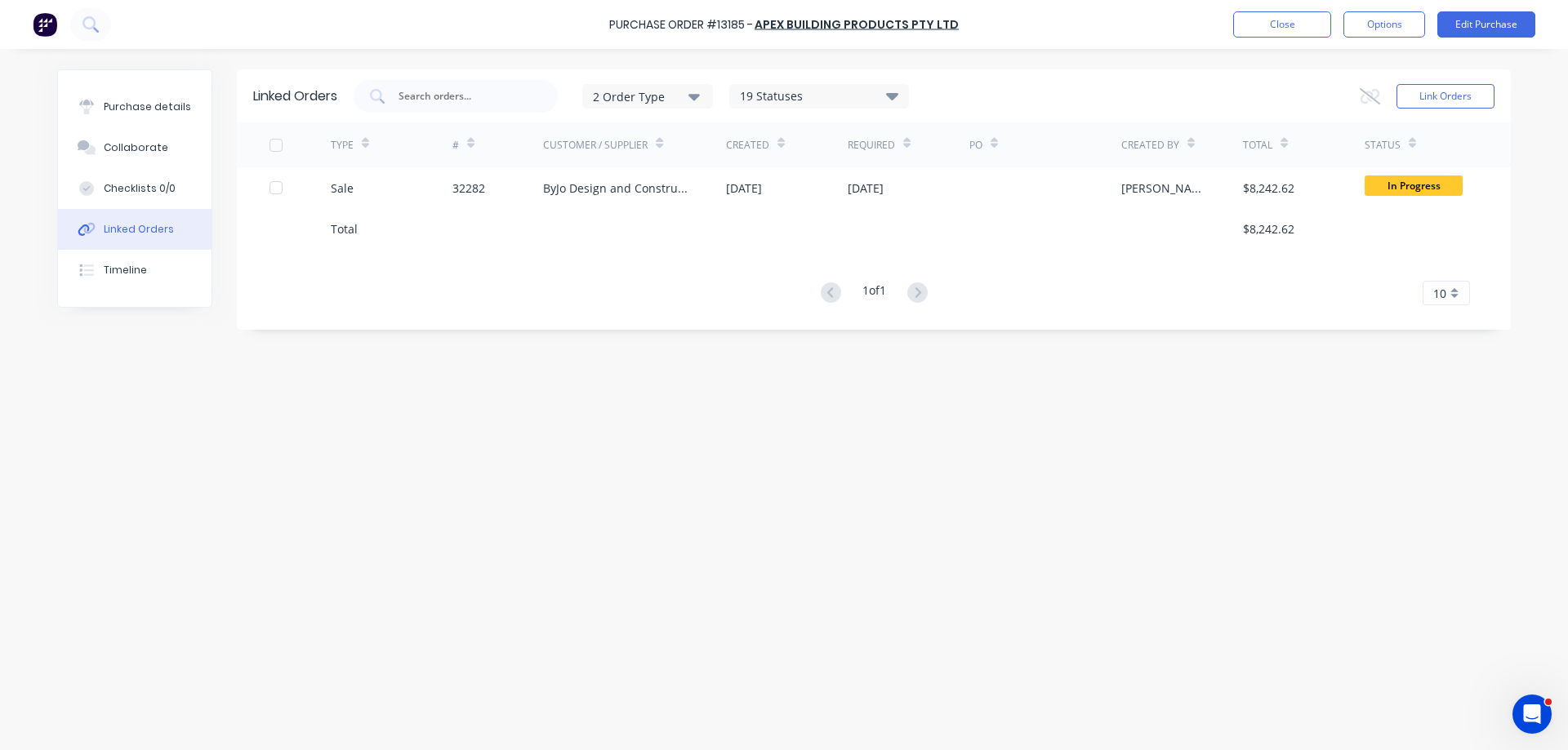
click at [141, 227] on div "Linked Orders" at bounding box center [138, 230] width 70 height 15
click at [170, 118] on button "Purchase details" at bounding box center [134, 107] width 153 height 41
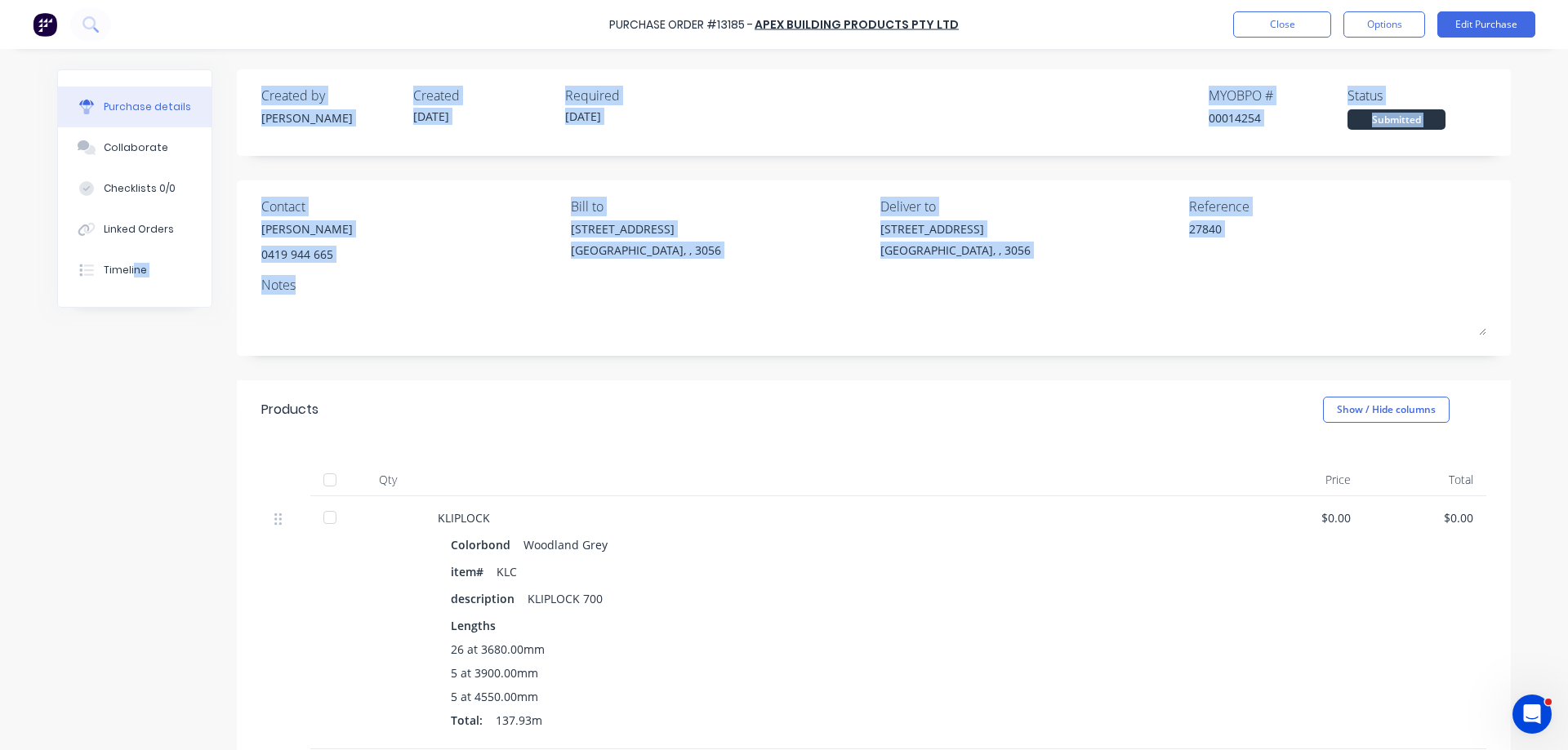
drag, startPoint x: 175, startPoint y: 311, endPoint x: 524, endPoint y: 279, distance: 350.5
click at [511, 292] on div "Purchase details Collaborate Checklists 0/0 Linked Orders Timeline Created by […" at bounding box center [783, 589] width 1454 height 1041
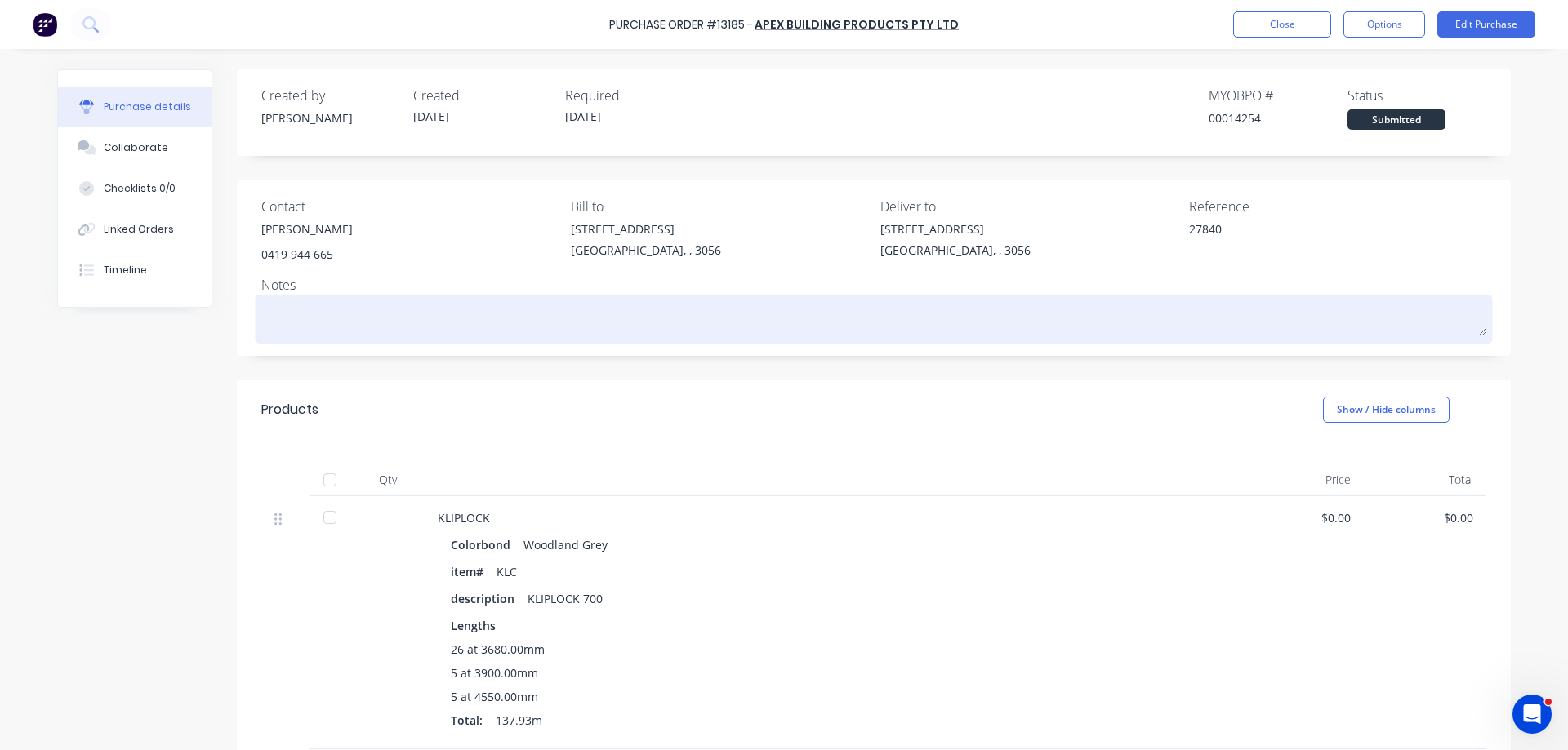
click at [450, 324] on textarea at bounding box center [873, 317] width 1225 height 37
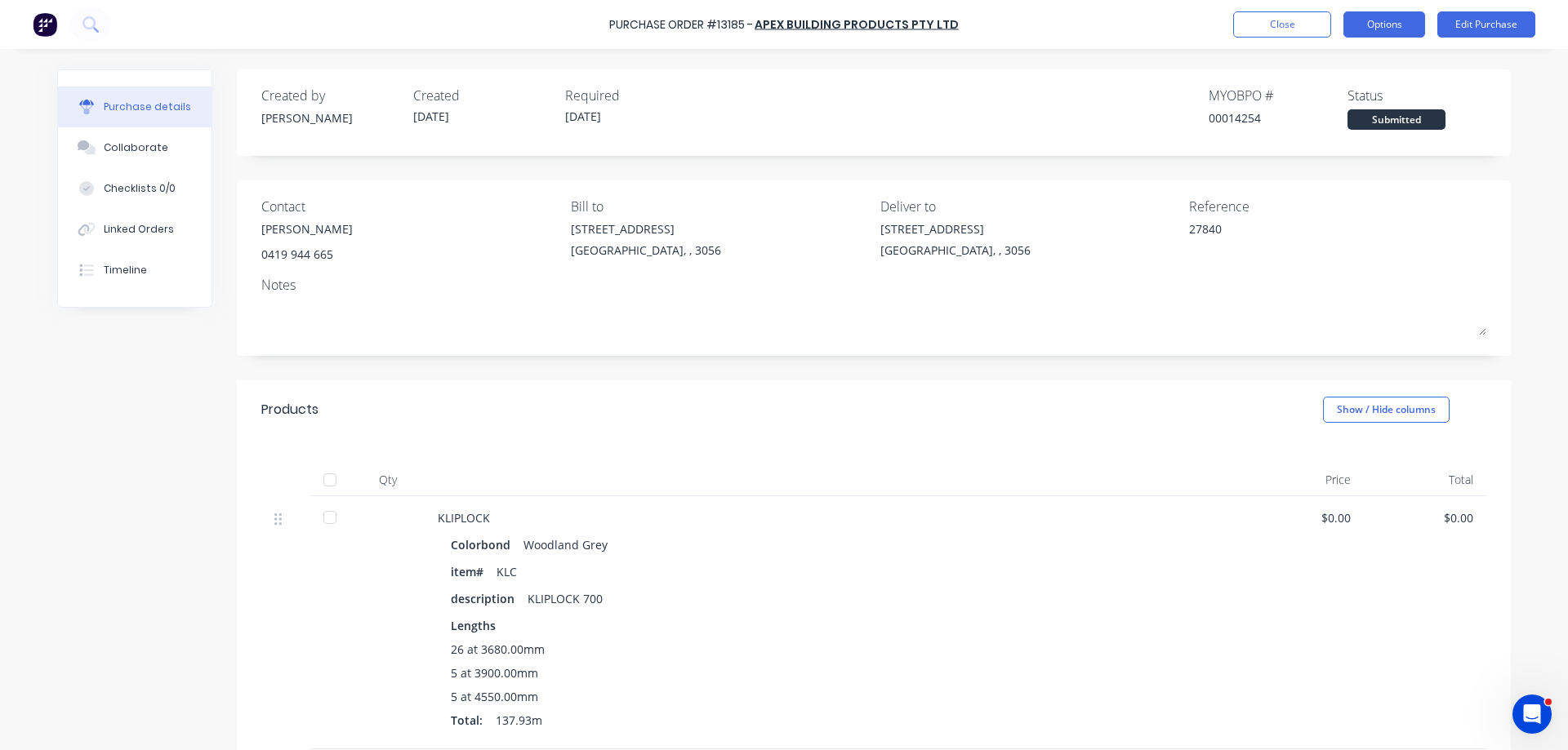
drag, startPoint x: 1386, startPoint y: 25, endPoint x: 1377, endPoint y: 35, distance: 13.5
click at [1385, 25] on button "Options" at bounding box center [1384, 25] width 82 height 26
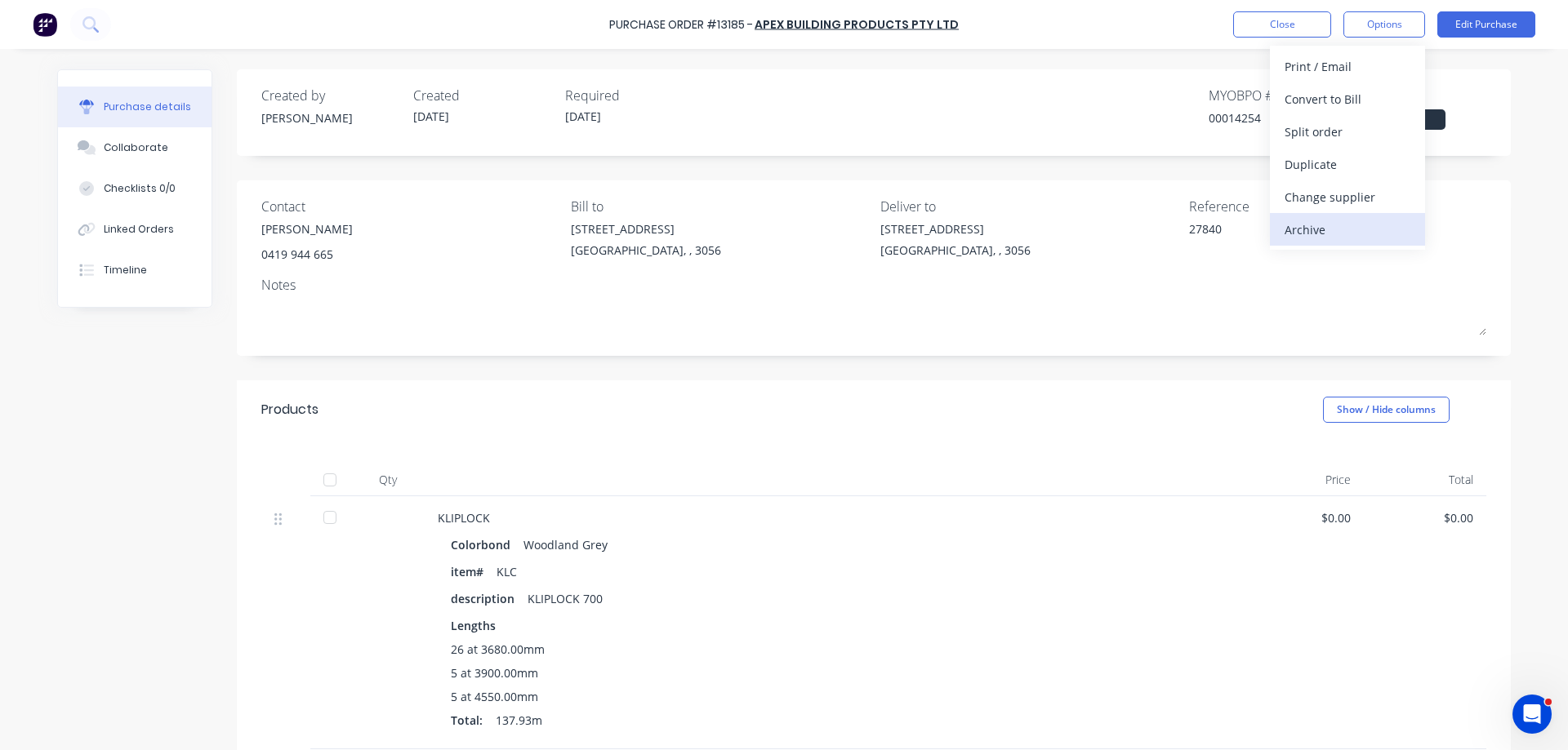
click at [1295, 224] on div "Archive" at bounding box center [1347, 230] width 126 height 24
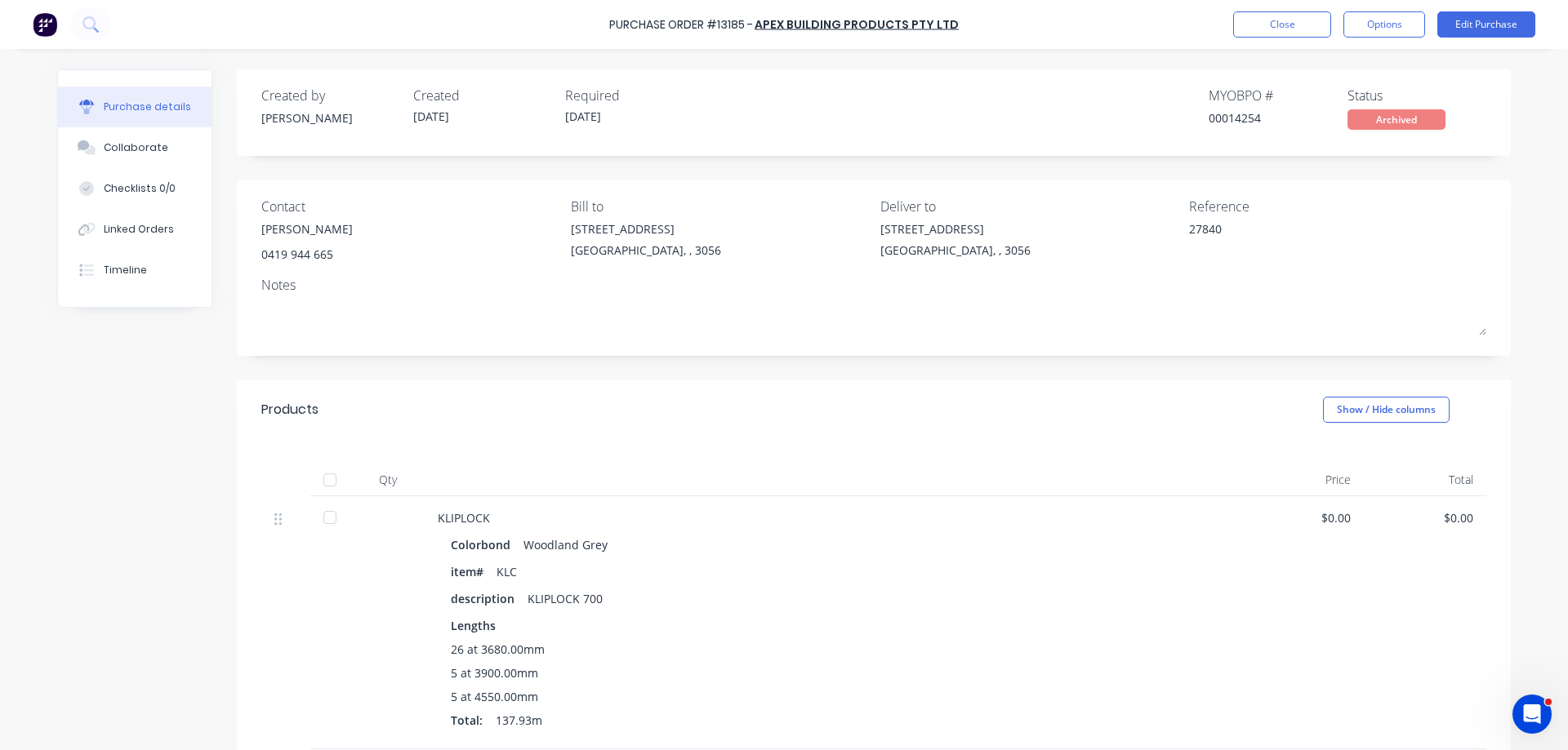
type textarea "x"
click at [1296, 26] on button "Close" at bounding box center [1281, 25] width 98 height 26
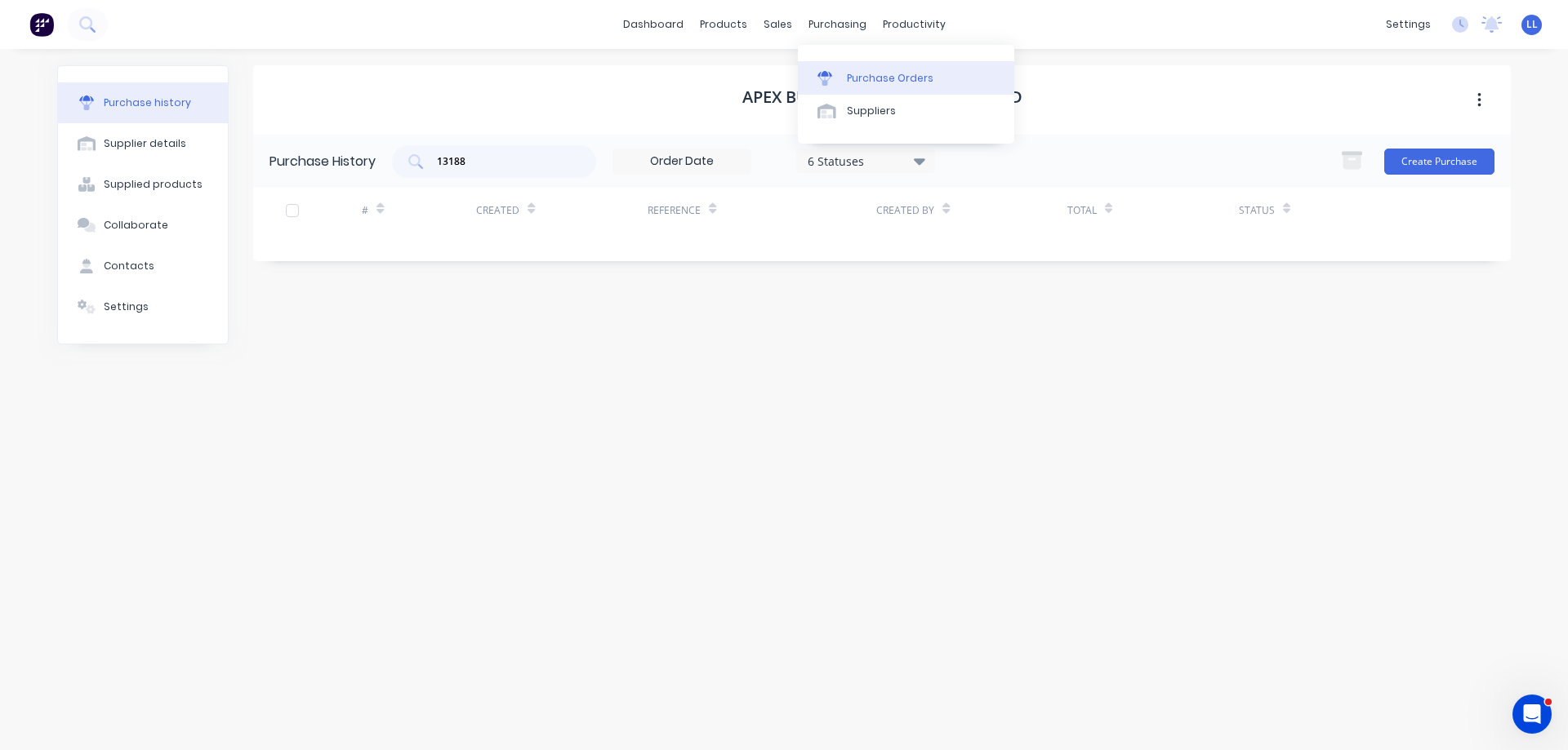
drag, startPoint x: 852, startPoint y: 26, endPoint x: 858, endPoint y: 79, distance: 53.3
click at [858, 79] on body "dashboard products sales purchasing productivity dashboard products Product Cat…" at bounding box center [784, 375] width 1568 height 750
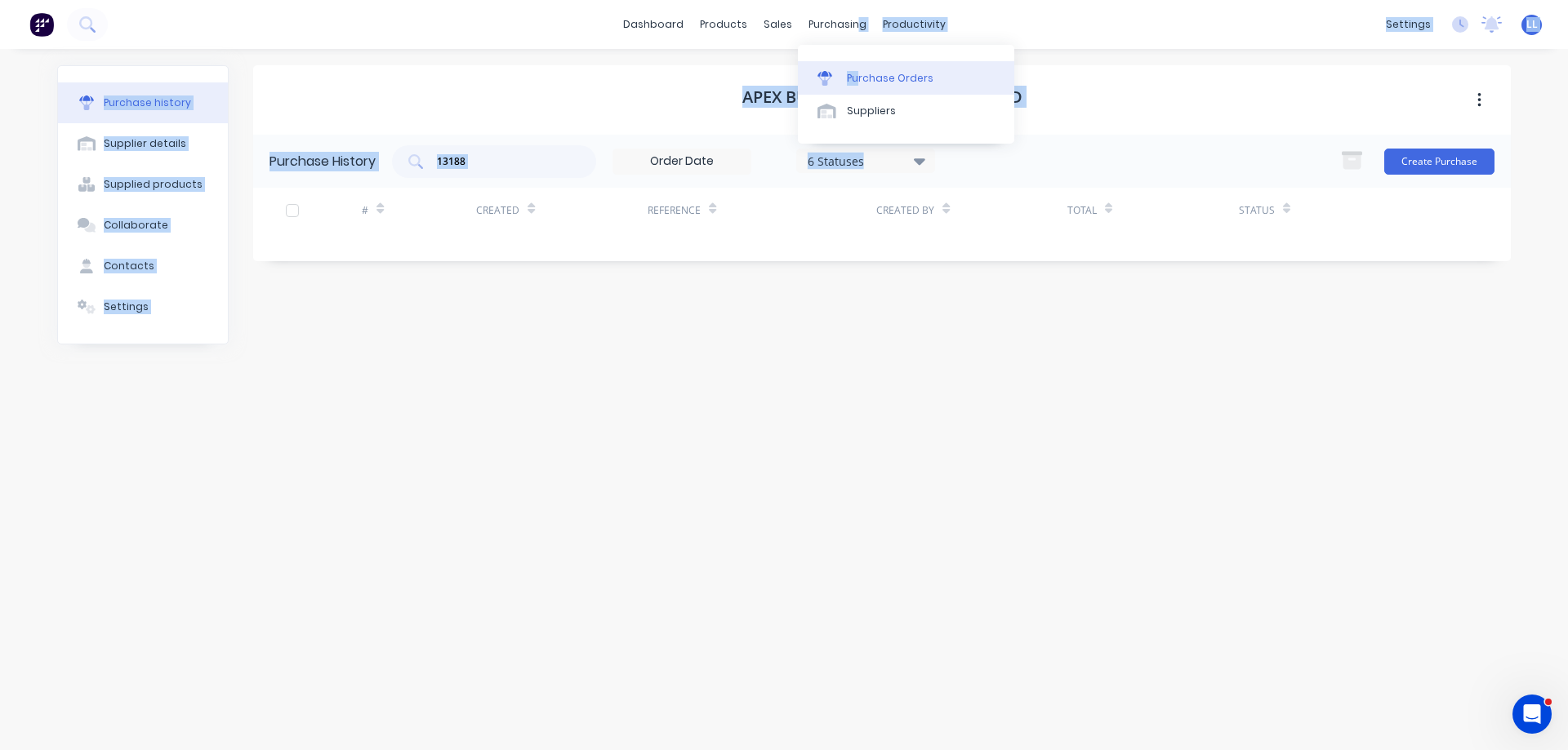
click at [858, 80] on div "Purchase Orders" at bounding box center [889, 78] width 86 height 15
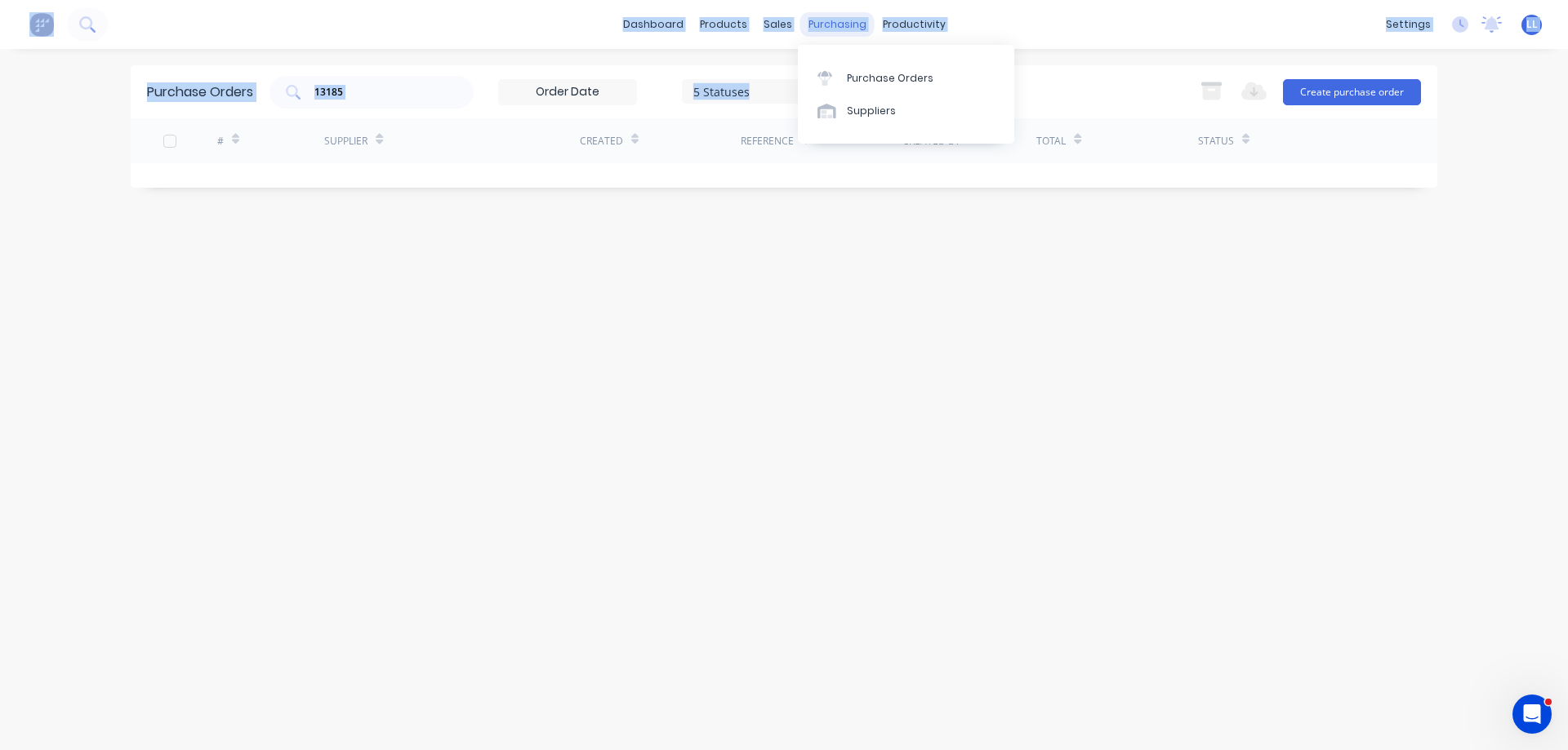
click at [849, 27] on div "purchasing" at bounding box center [838, 25] width 74 height 25
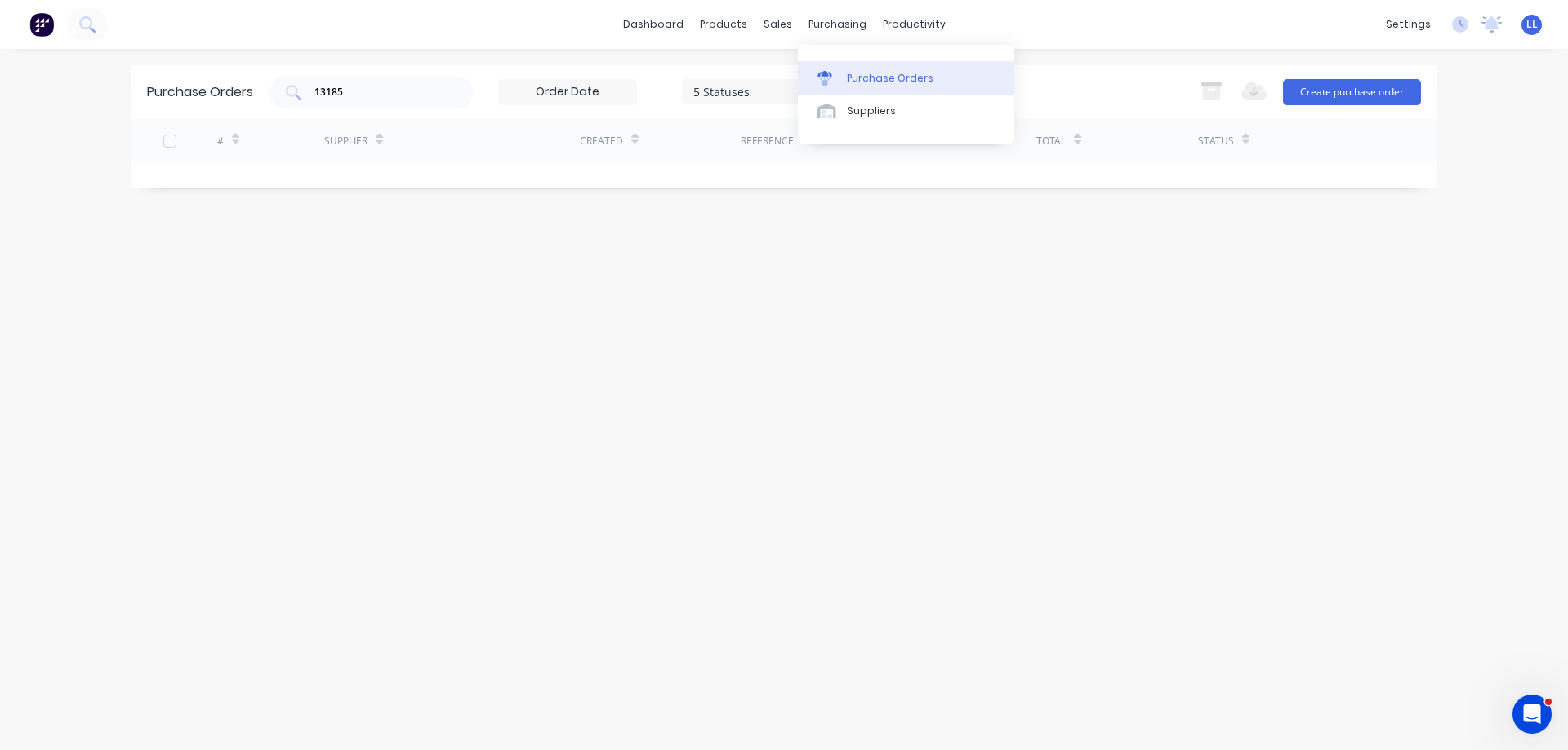
click at [871, 74] on div "Purchase Orders" at bounding box center [889, 78] width 86 height 15
drag, startPoint x: 395, startPoint y: 93, endPoint x: 261, endPoint y: 109, distance: 135.0
click at [261, 109] on div "Purchase Orders 13185 5 Statuses 5 Statuses Export to Excel (XLSX) Create purch…" at bounding box center [784, 91] width 1306 height 53
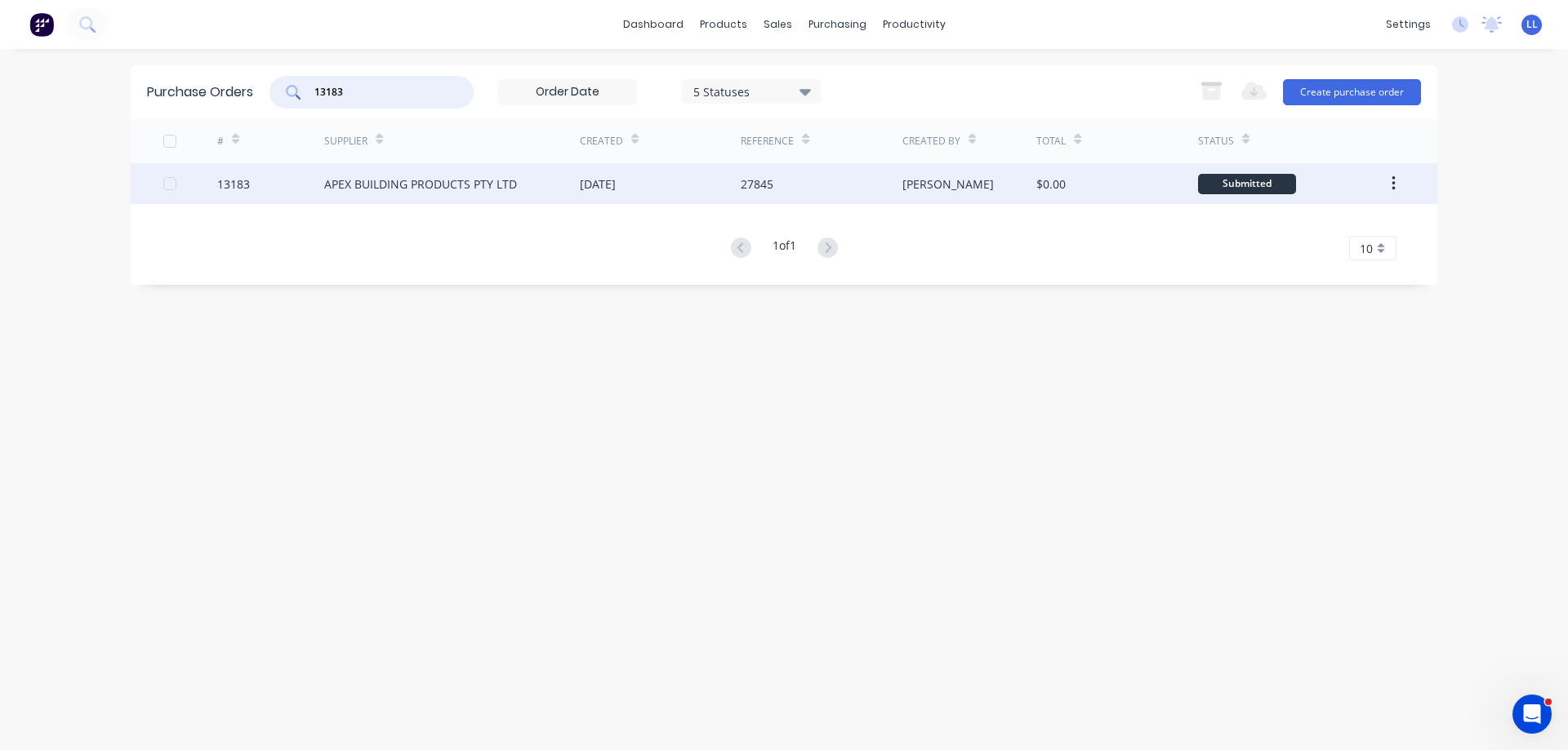
type input "13183"
click at [408, 180] on div "APEX BUILDING PRODUCTS PTY LTD" at bounding box center [421, 184] width 193 height 17
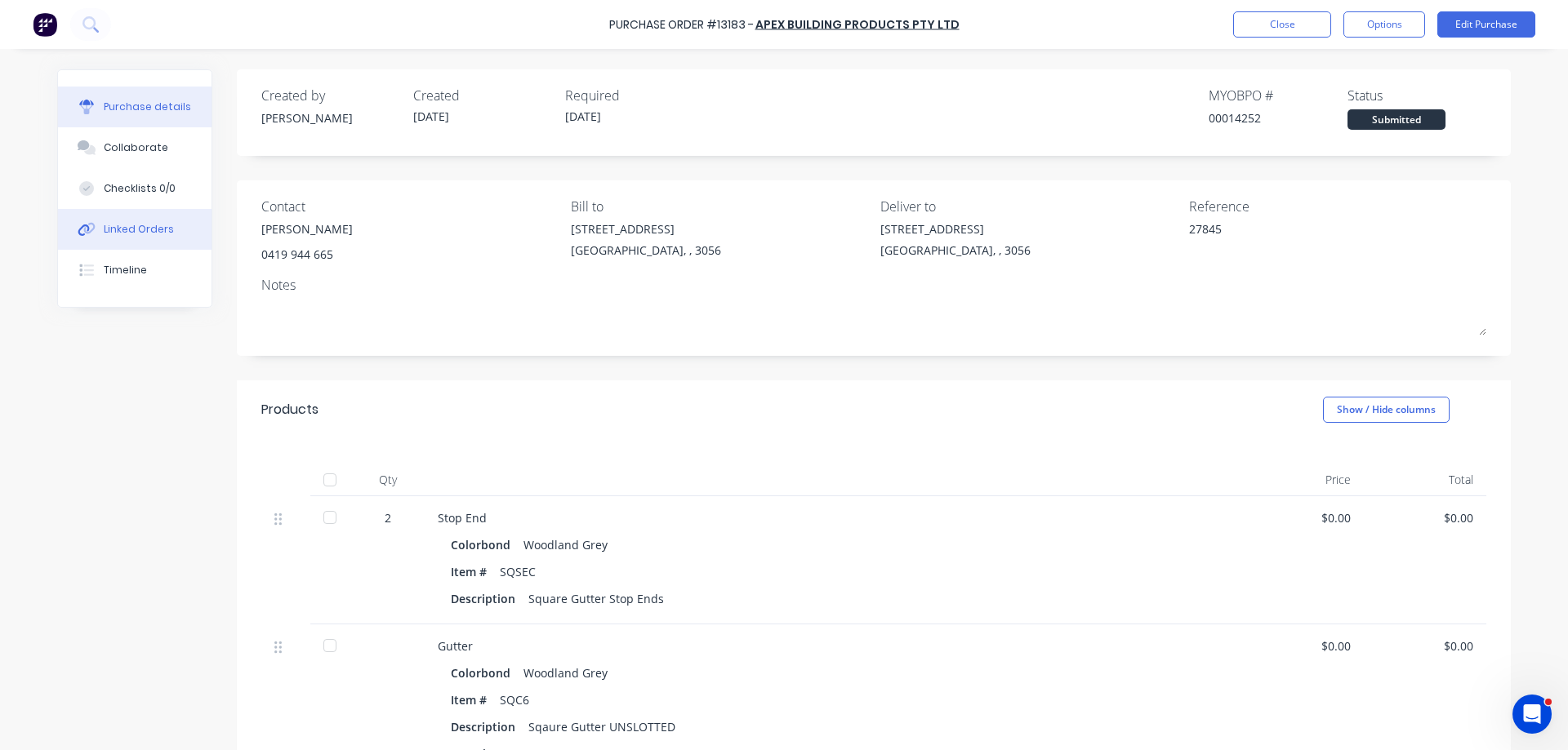
click at [123, 232] on div "Linked Orders" at bounding box center [138, 230] width 70 height 15
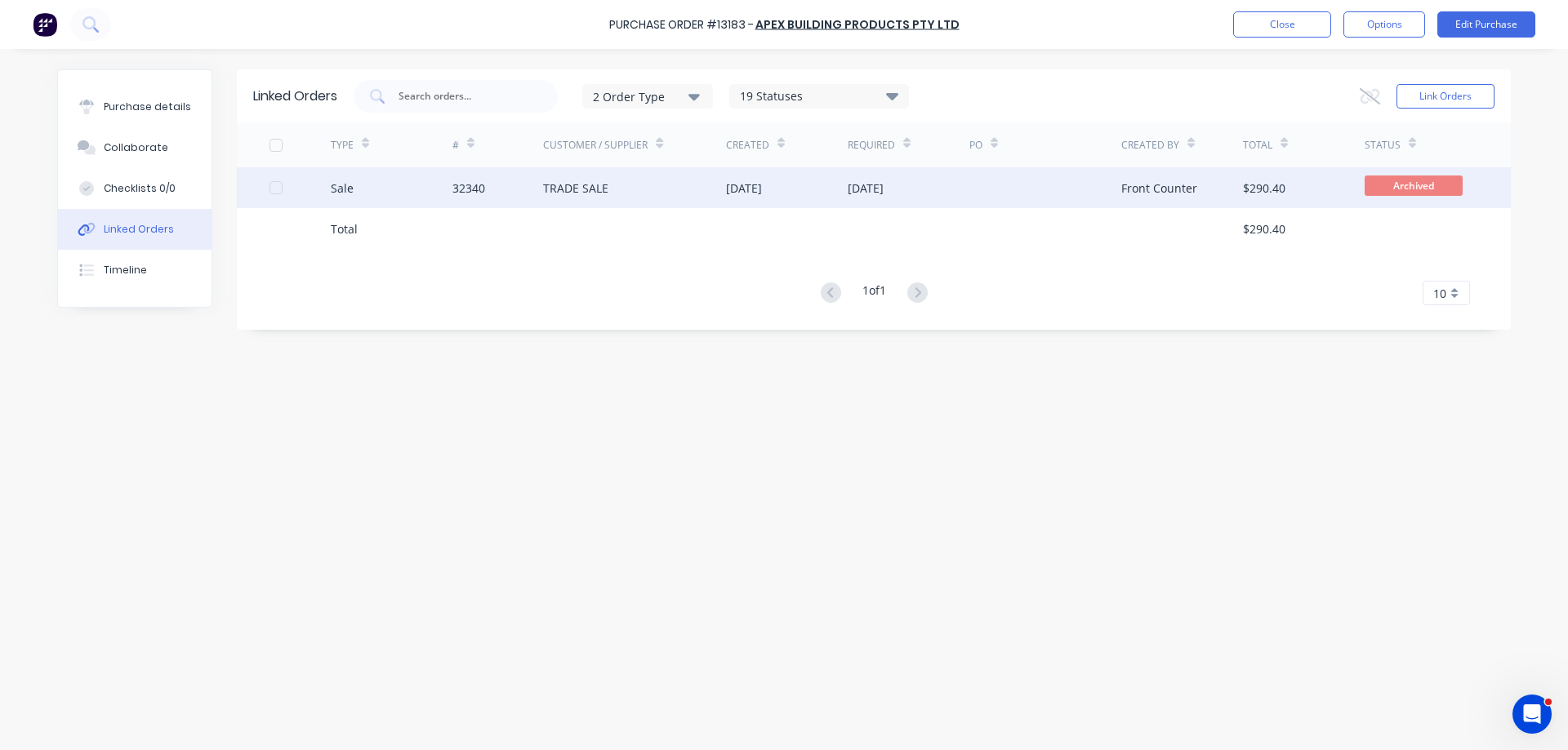
click at [501, 189] on div "32340" at bounding box center [497, 188] width 91 height 41
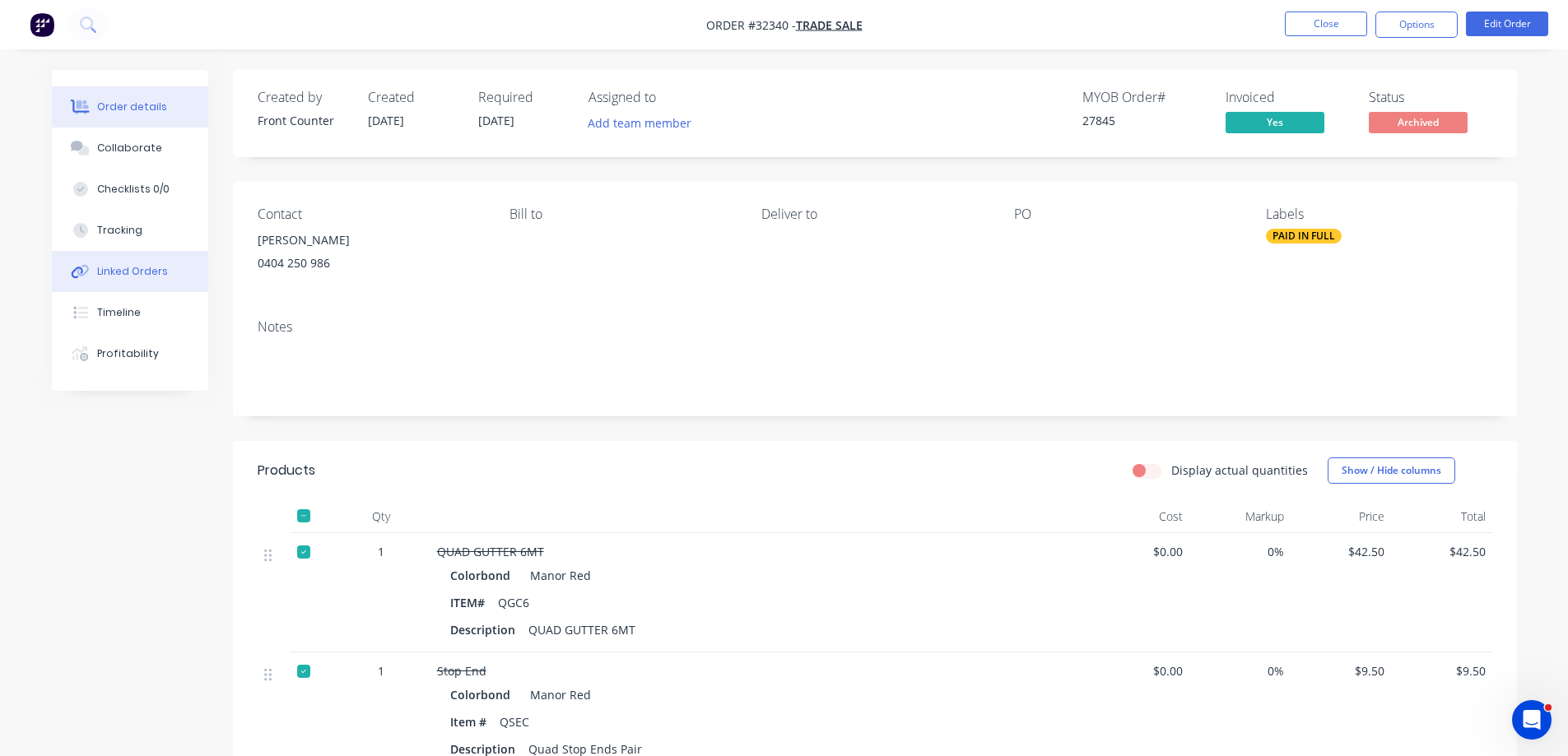
click at [149, 278] on div "Linked Orders" at bounding box center [132, 271] width 71 height 15
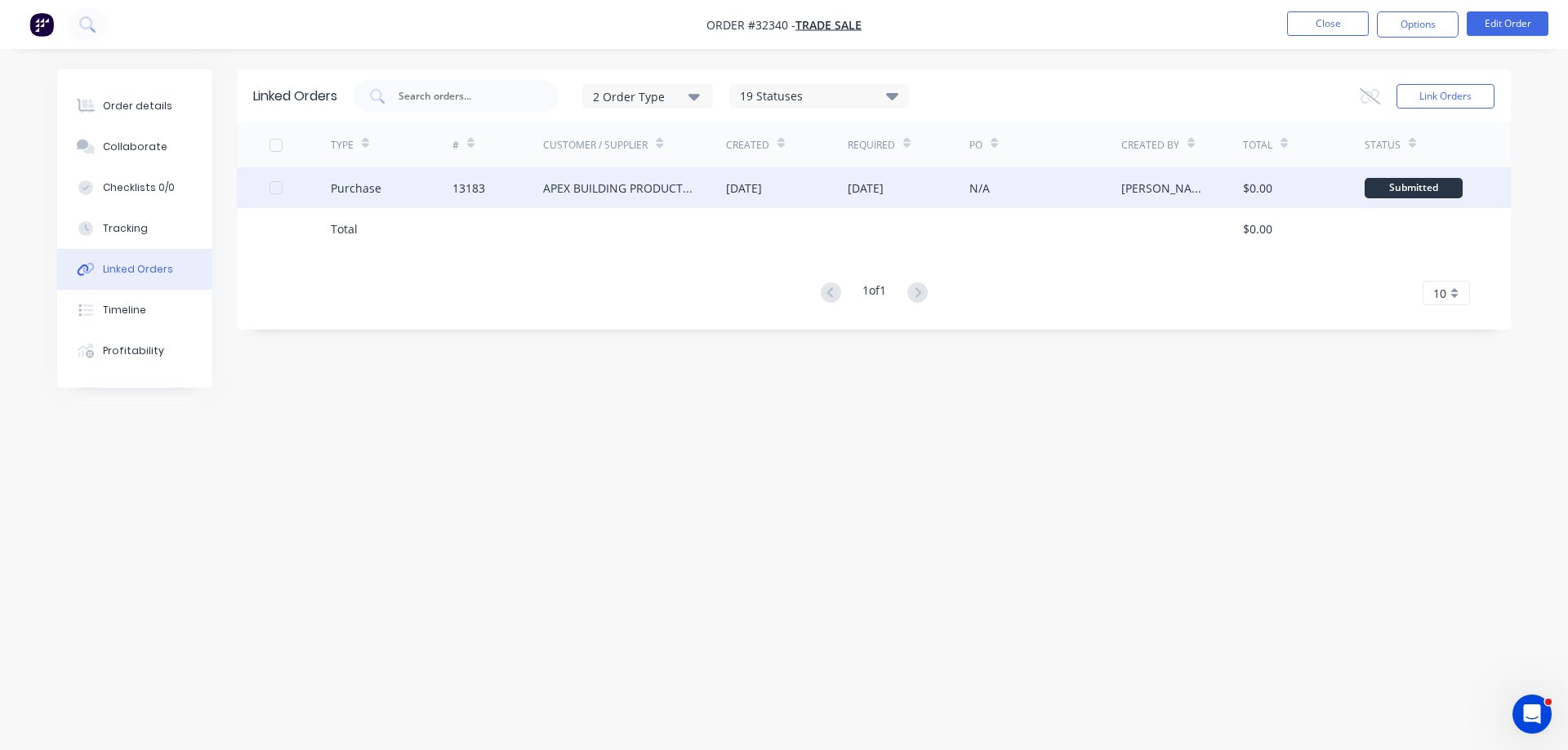
click at [1015, 194] on div "N/A" at bounding box center [1045, 188] width 152 height 41
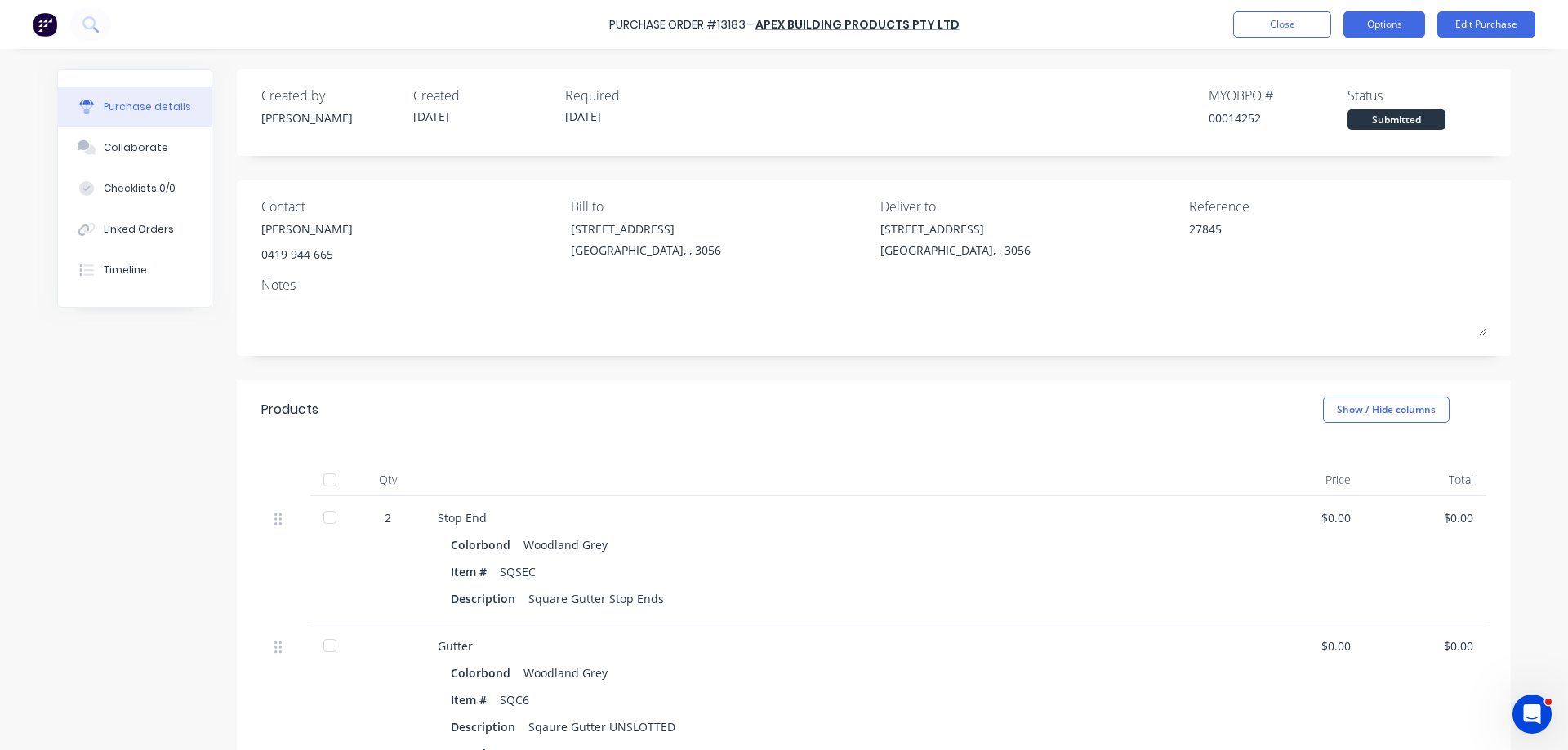
click at [1391, 30] on button "Options" at bounding box center [1384, 25] width 82 height 26
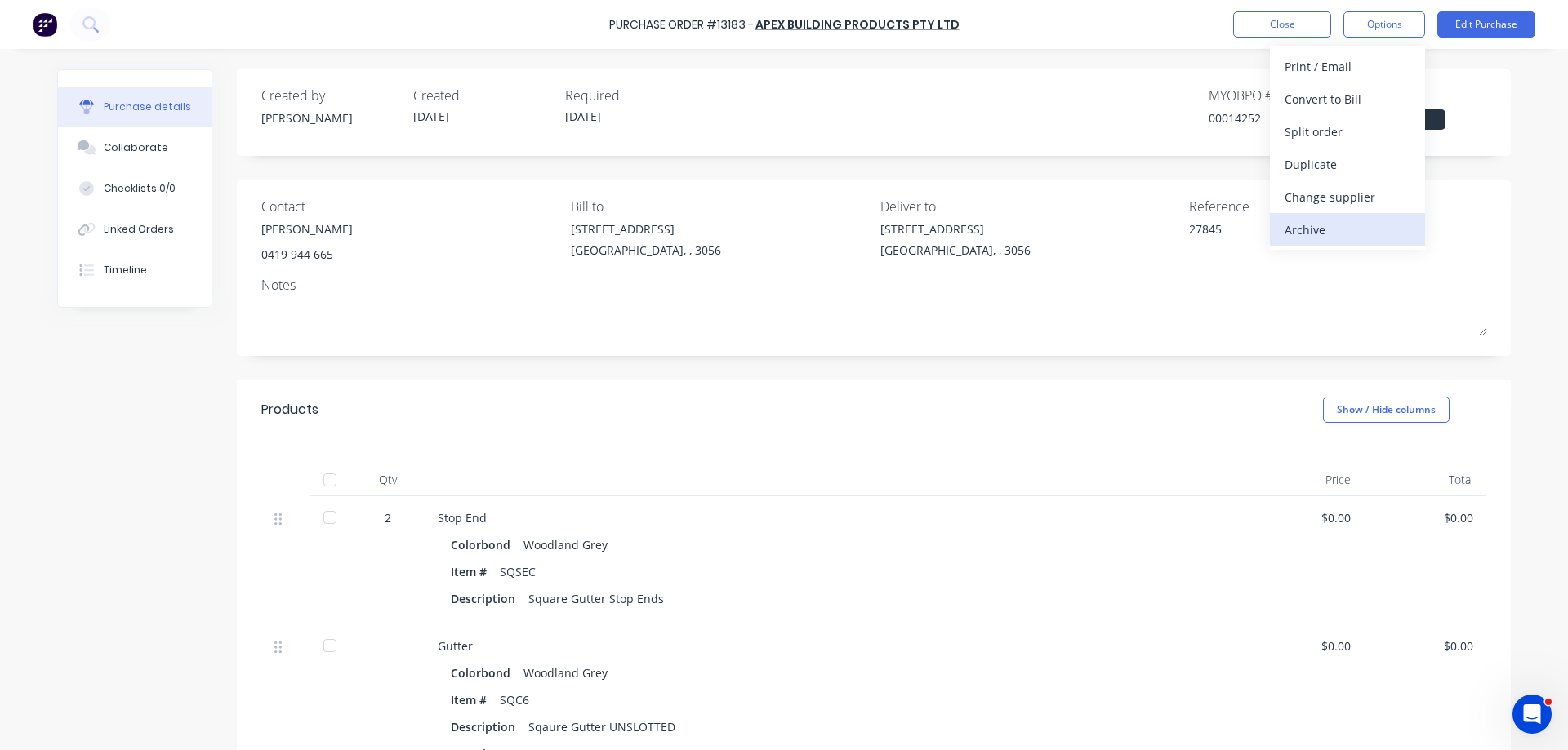
click at [1298, 228] on div "Archive" at bounding box center [1347, 230] width 126 height 24
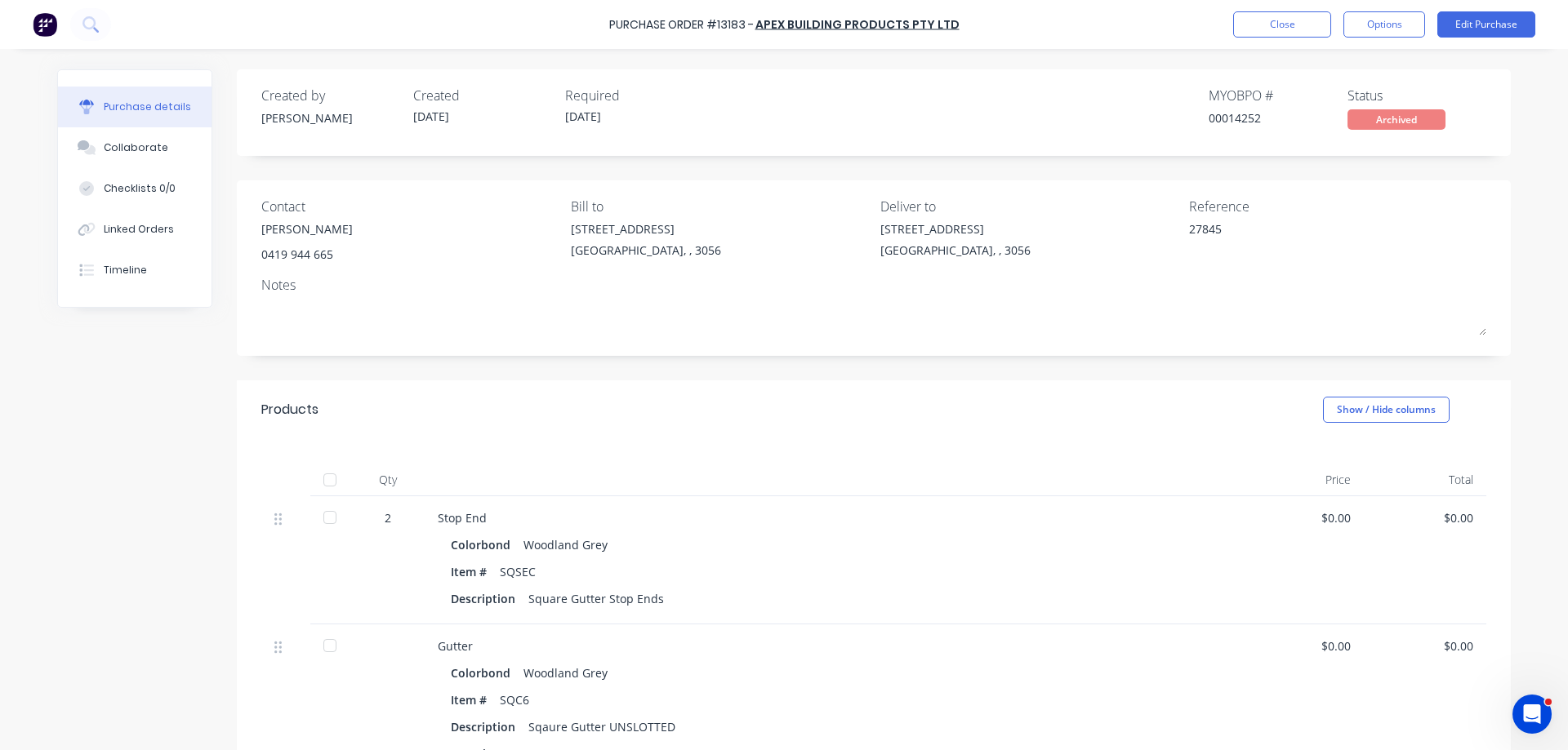
type textarea "x"
click at [1279, 30] on button "Close" at bounding box center [1281, 25] width 98 height 26
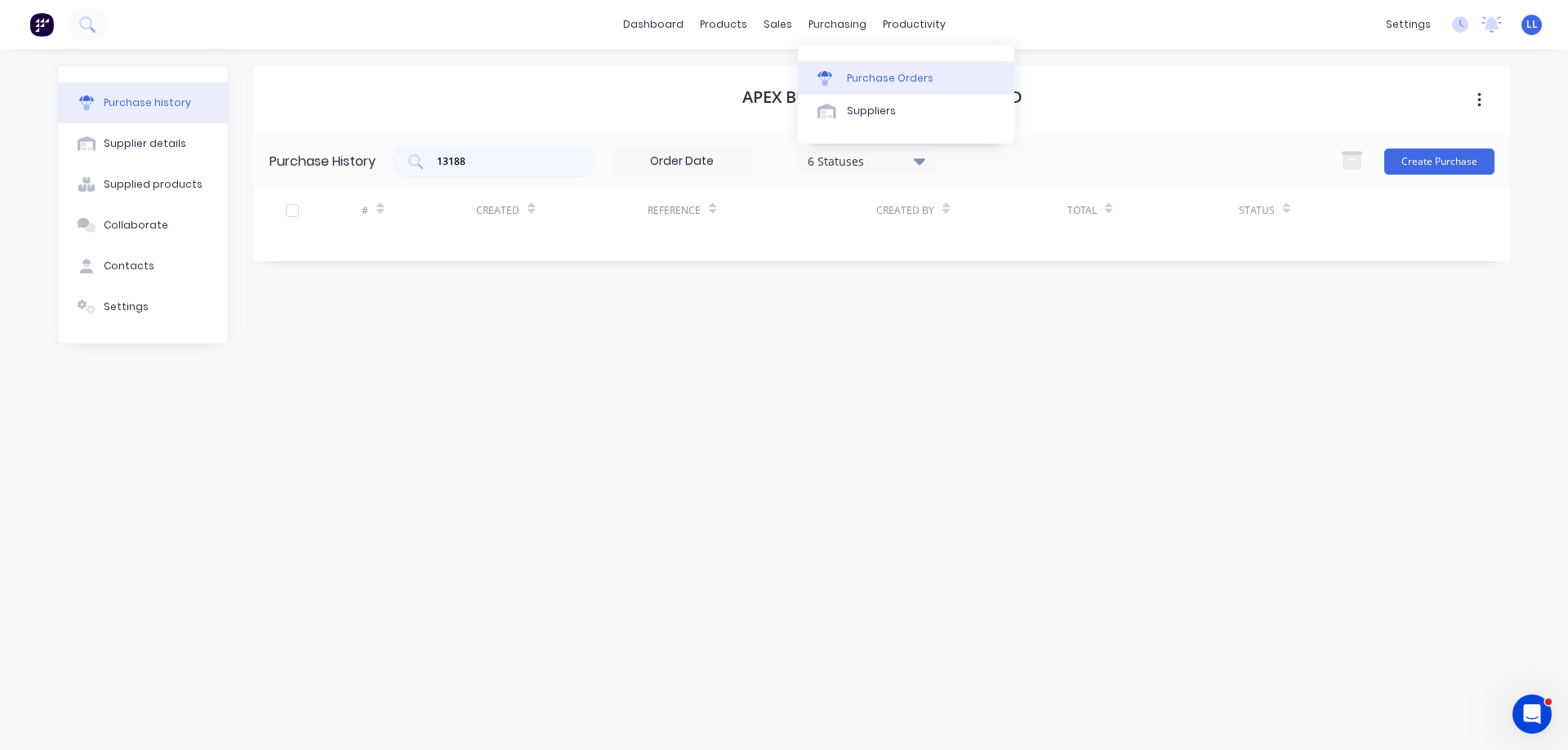
click at [840, 86] on link "Purchase Orders" at bounding box center [906, 77] width 217 height 33
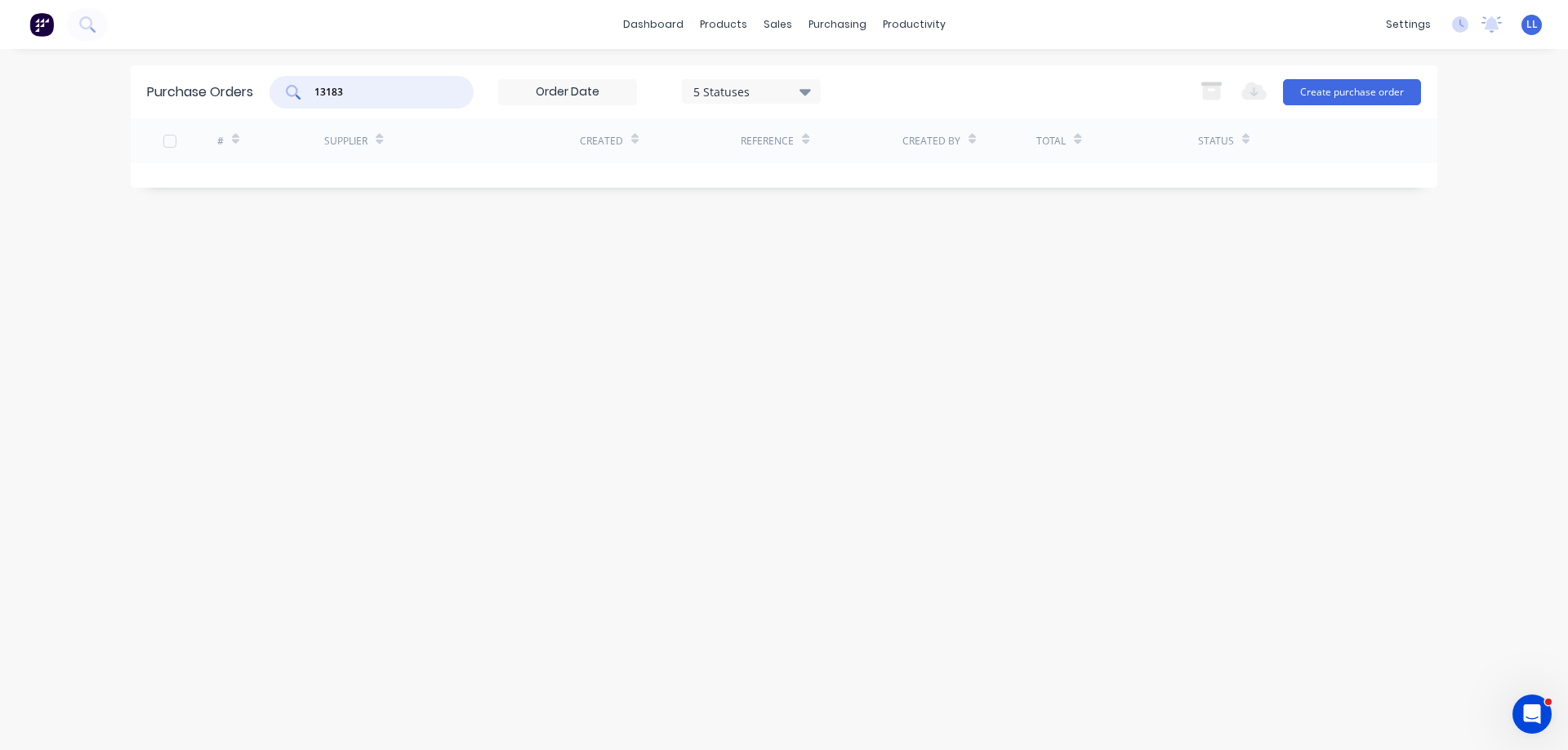
drag, startPoint x: 311, startPoint y: 90, endPoint x: 229, endPoint y: 90, distance: 82.0
click at [229, 90] on div "Purchase Orders 13183 5 Statuses 5 Statuses Export to Excel (XLSX) Create purch…" at bounding box center [784, 91] width 1306 height 53
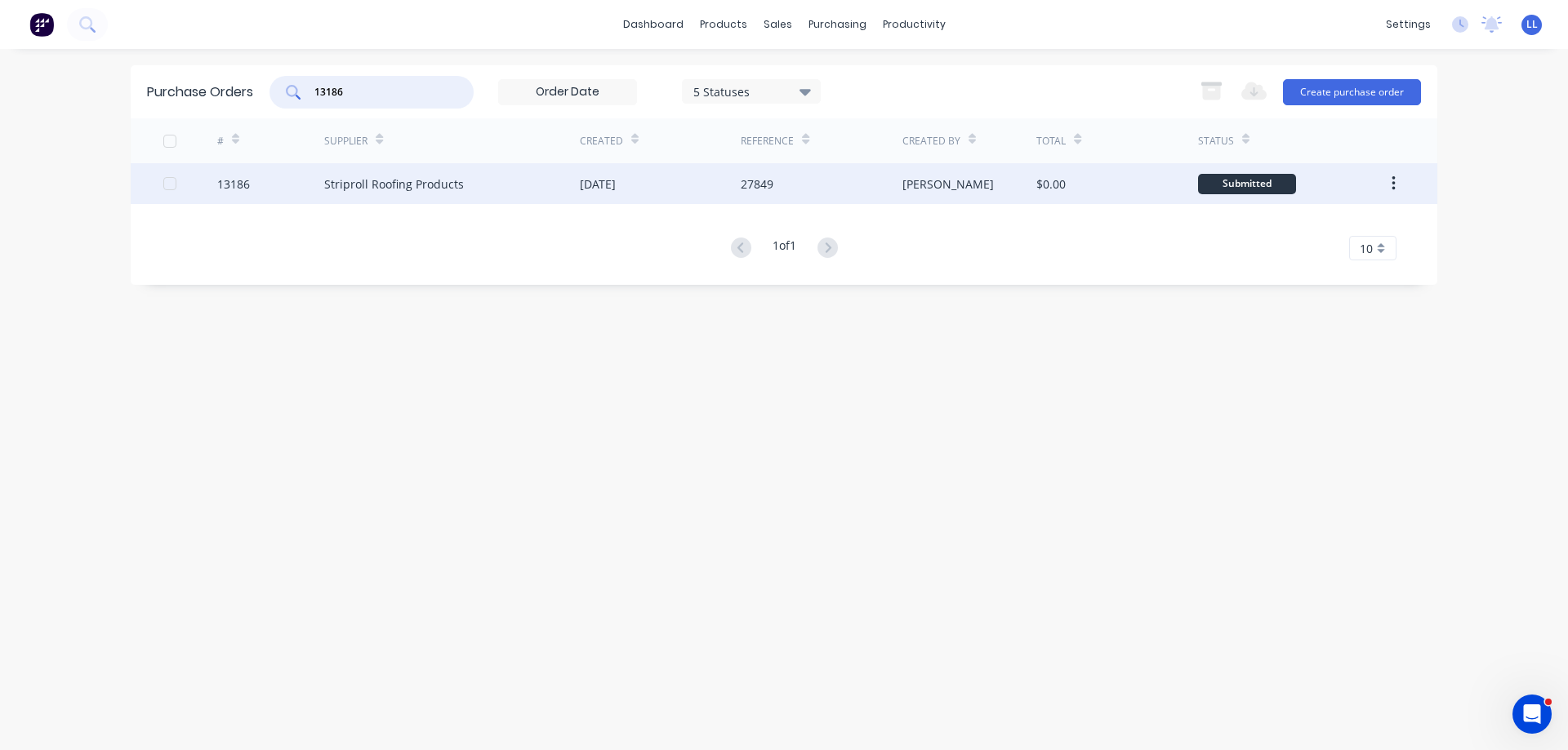
type input "13186"
click at [505, 184] on div "Striproll Roofing Products" at bounding box center [452, 184] width 255 height 41
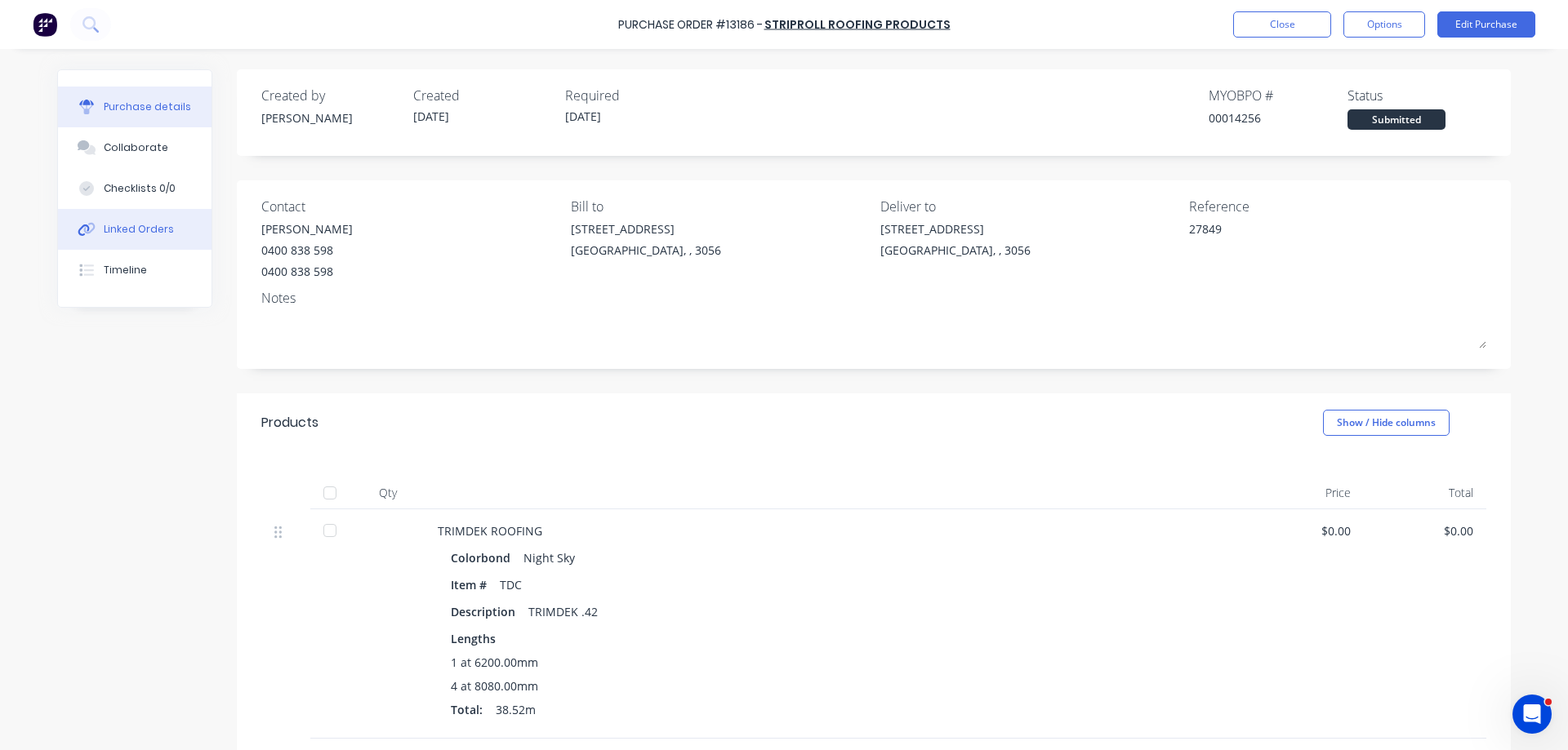
click at [113, 233] on div "Linked Orders" at bounding box center [138, 230] width 70 height 15
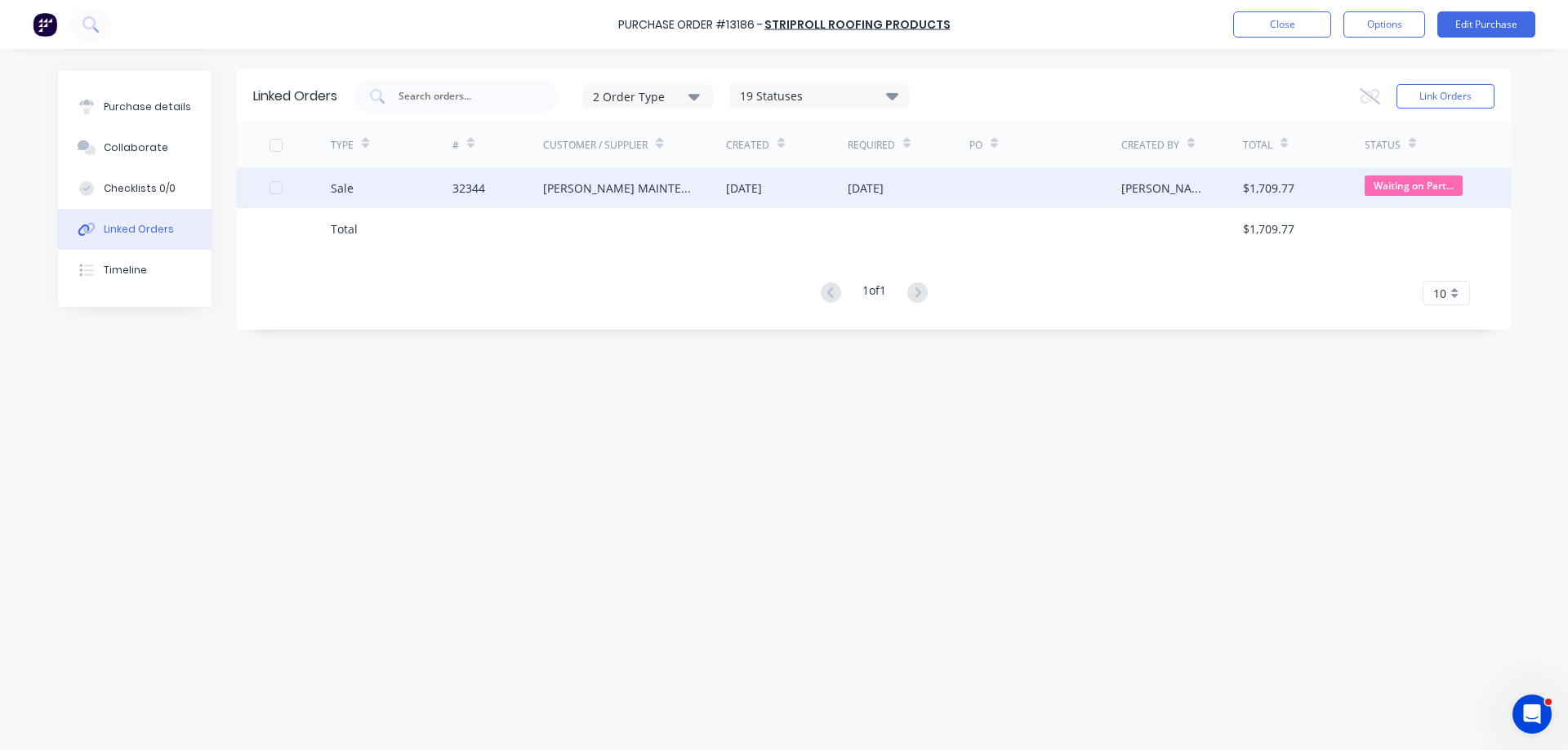
click at [639, 197] on div "[PERSON_NAME] MAINTENANCE" at bounding box center [634, 188] width 183 height 41
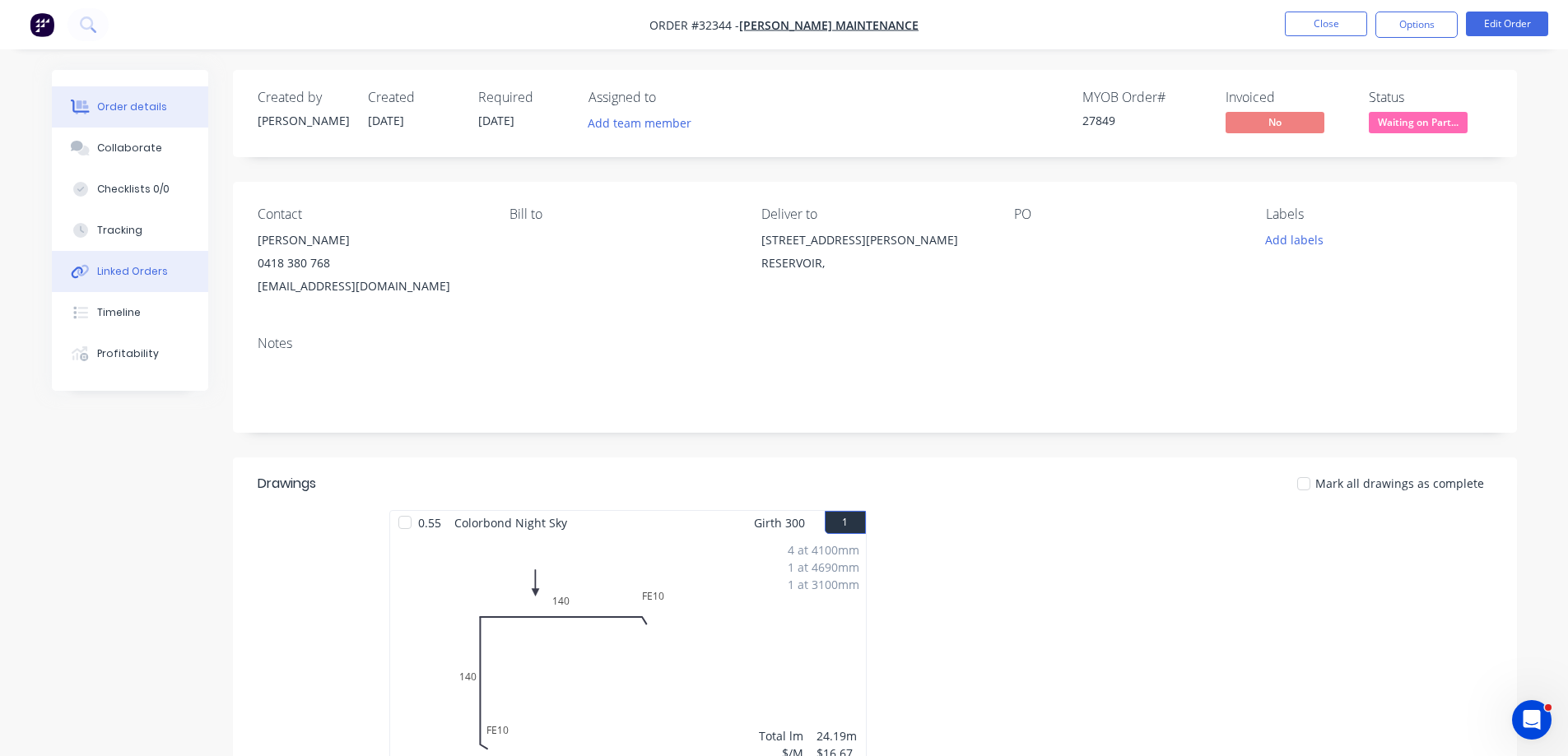
click at [135, 277] on div "Linked Orders" at bounding box center [132, 271] width 71 height 15
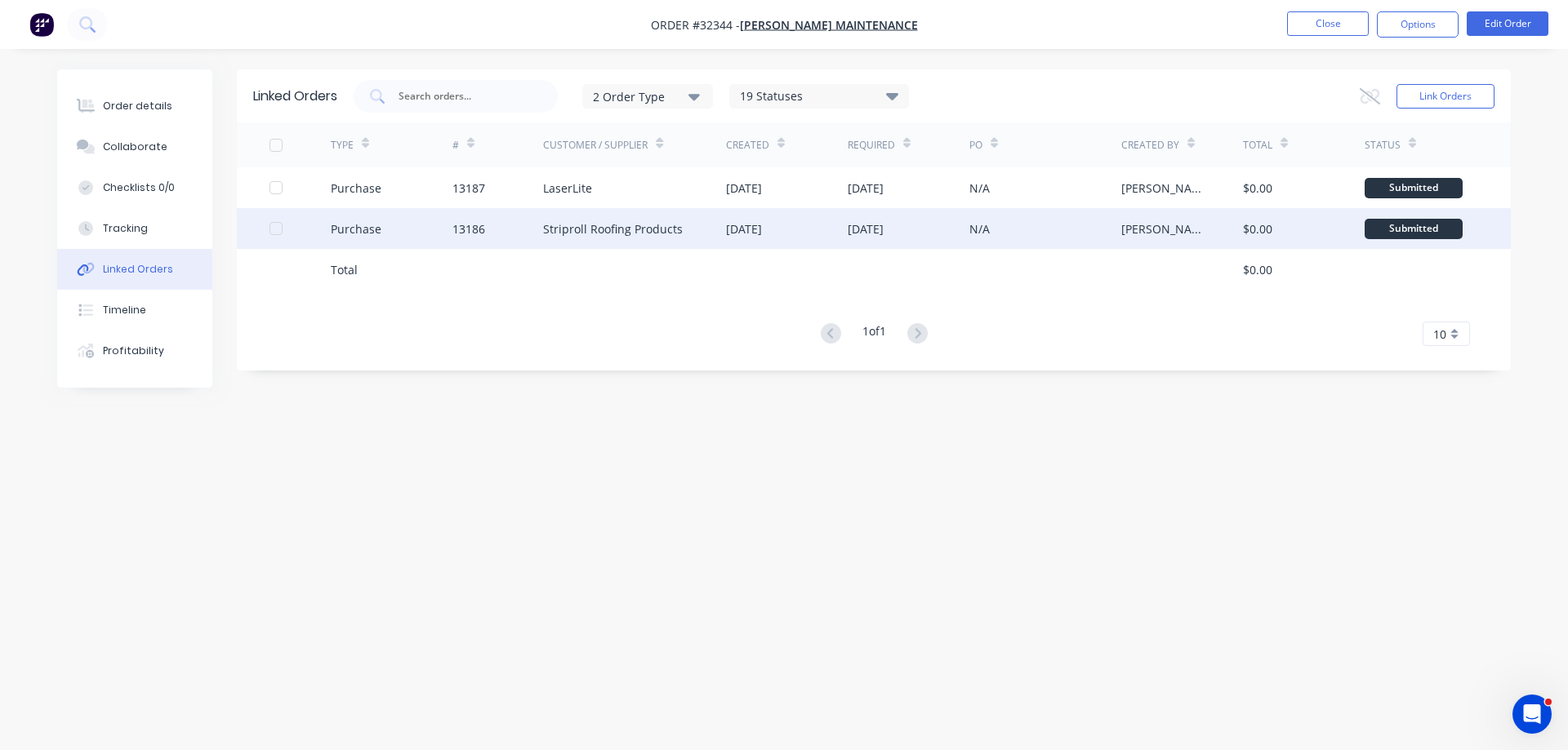
click at [816, 239] on div "[DATE]" at bounding box center [786, 229] width 122 height 41
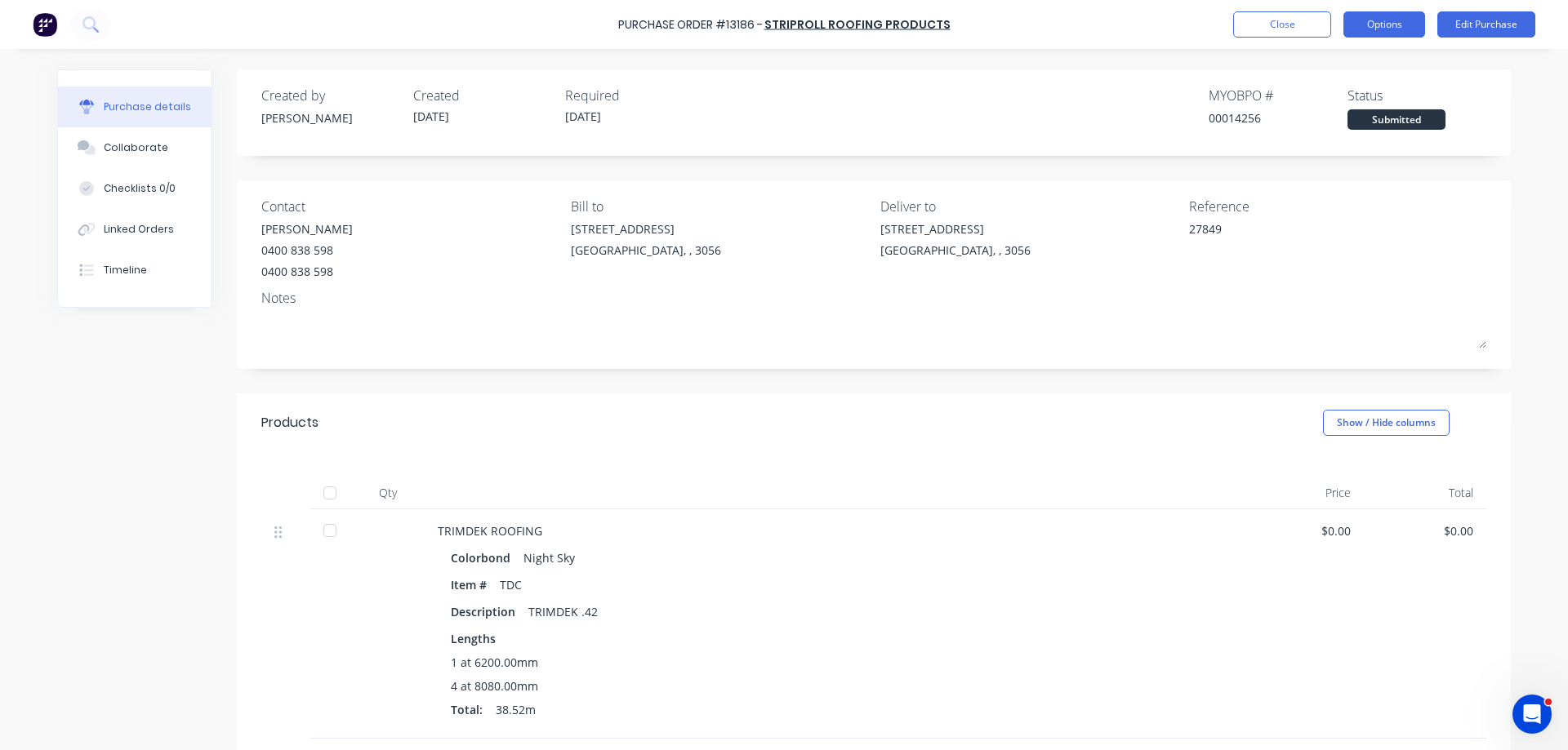
click at [1398, 32] on button "Options" at bounding box center [1384, 25] width 82 height 26
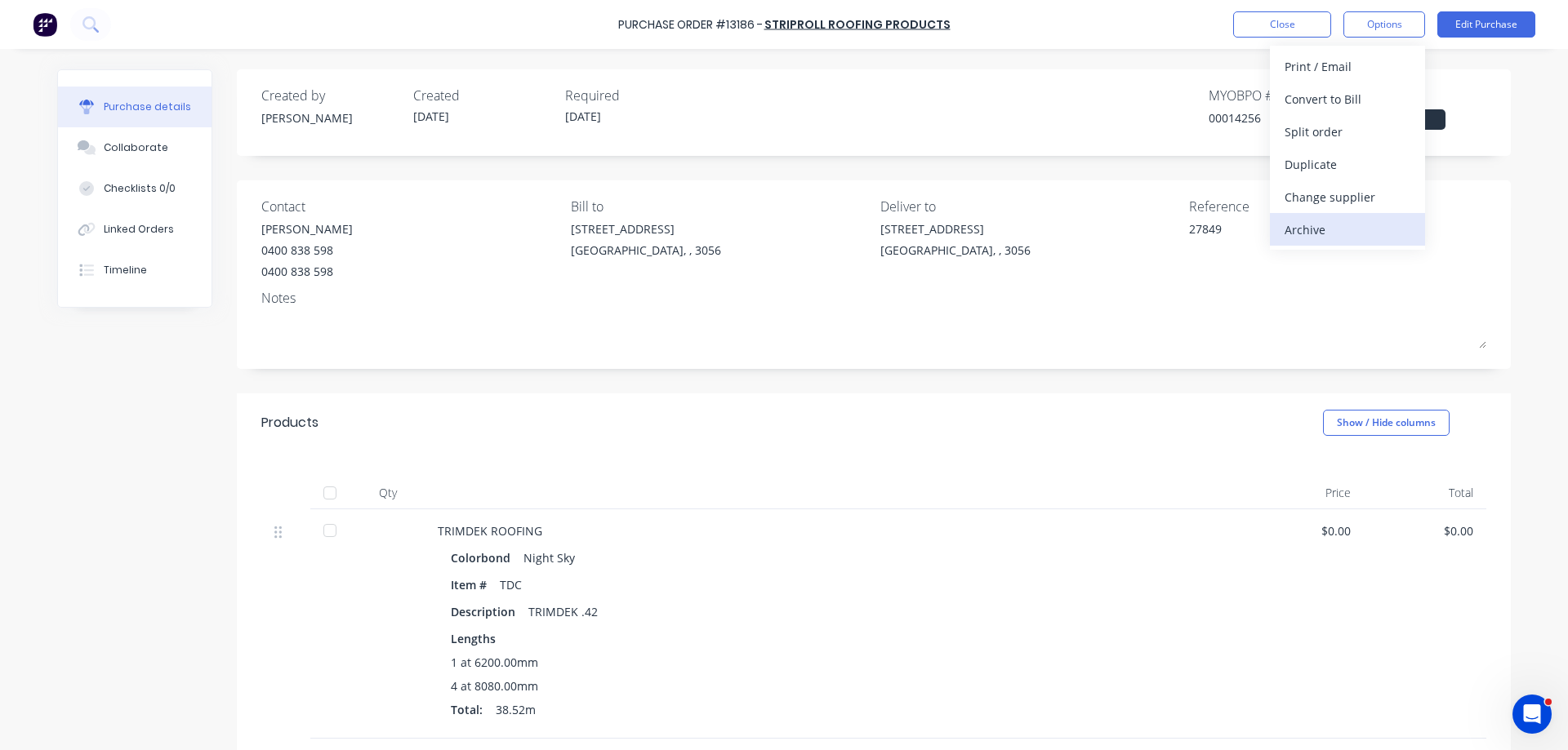
click at [1305, 231] on div "Archive" at bounding box center [1347, 230] width 126 height 24
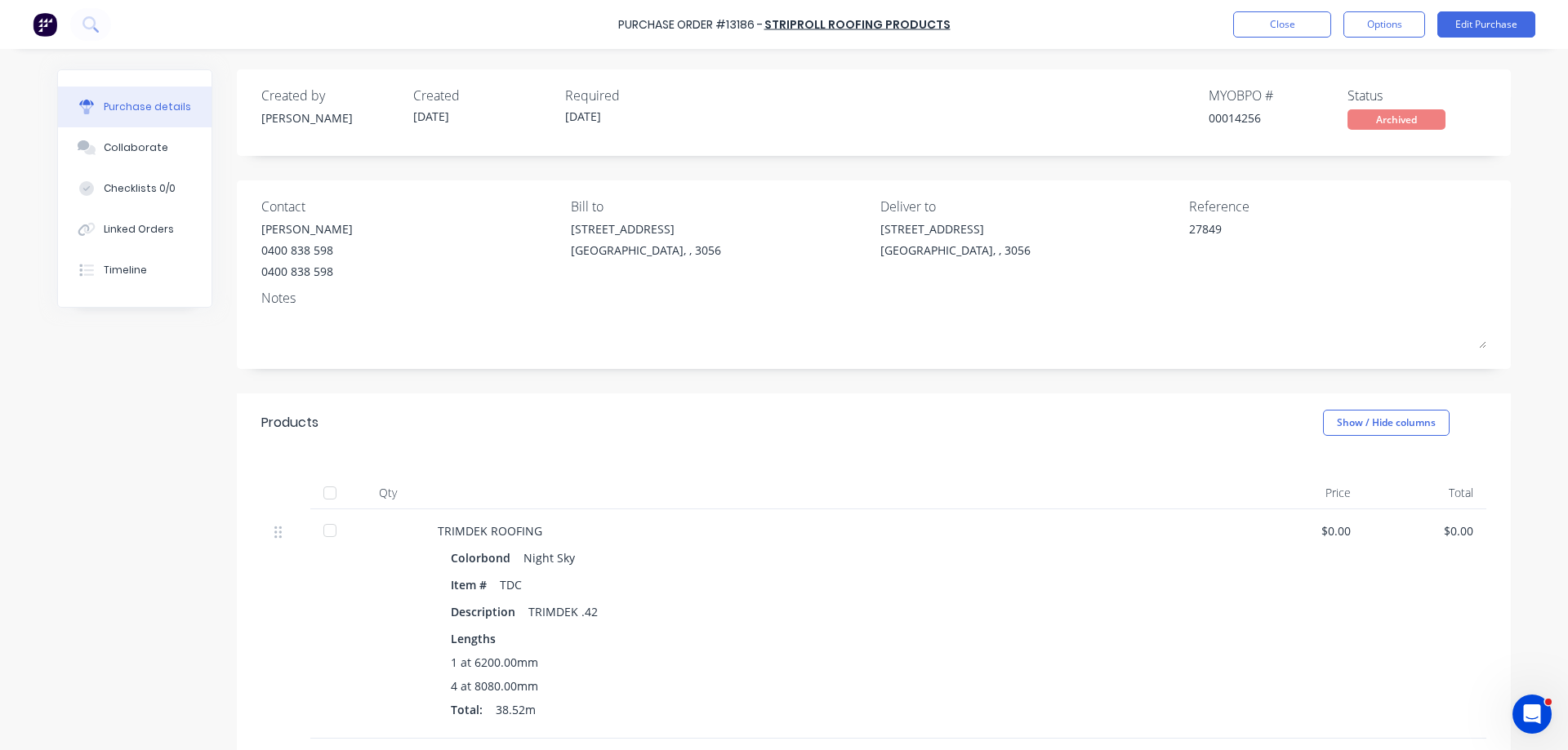
type textarea "x"
click at [1302, 21] on button "Close" at bounding box center [1281, 25] width 98 height 26
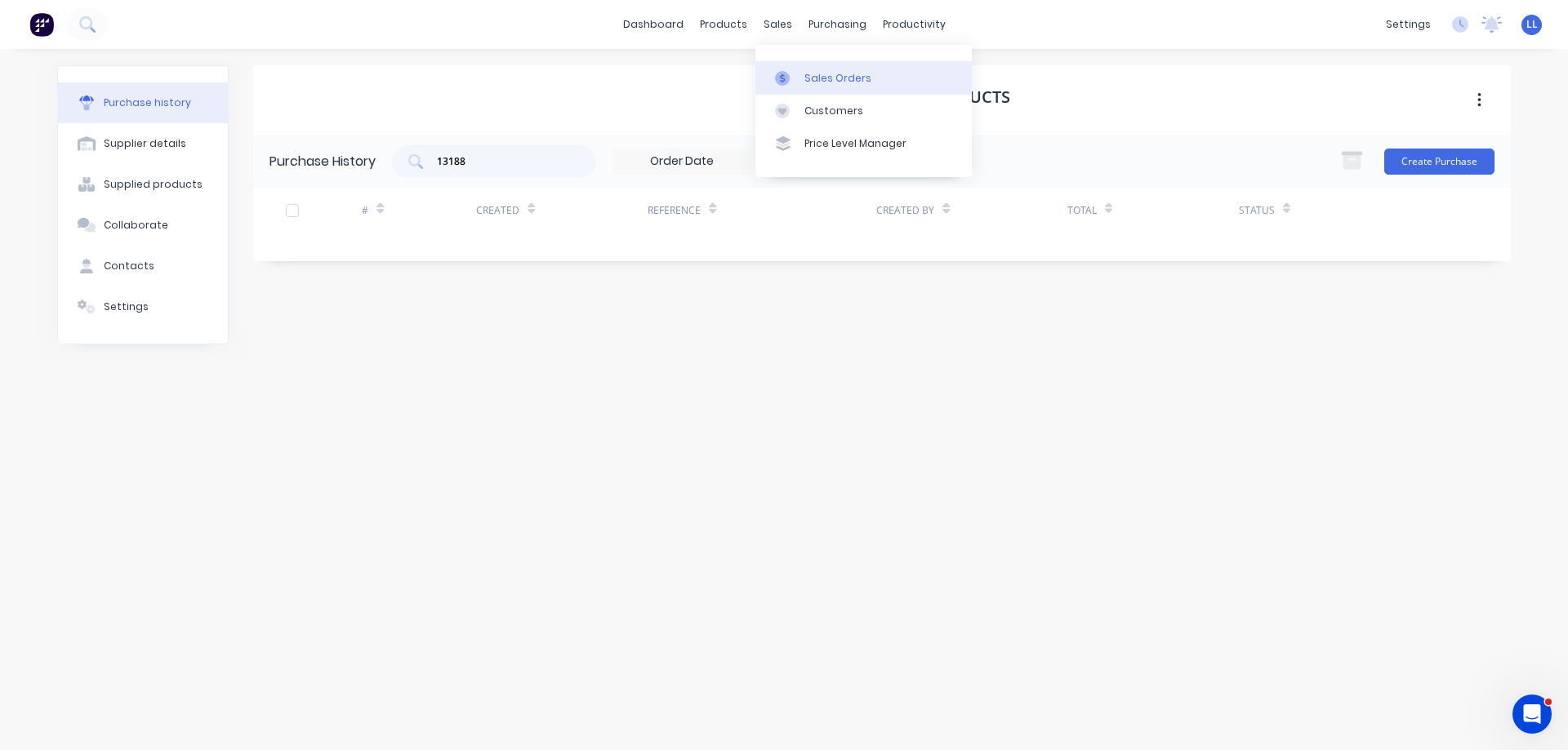
click at [794, 76] on div at bounding box center [787, 78] width 25 height 15
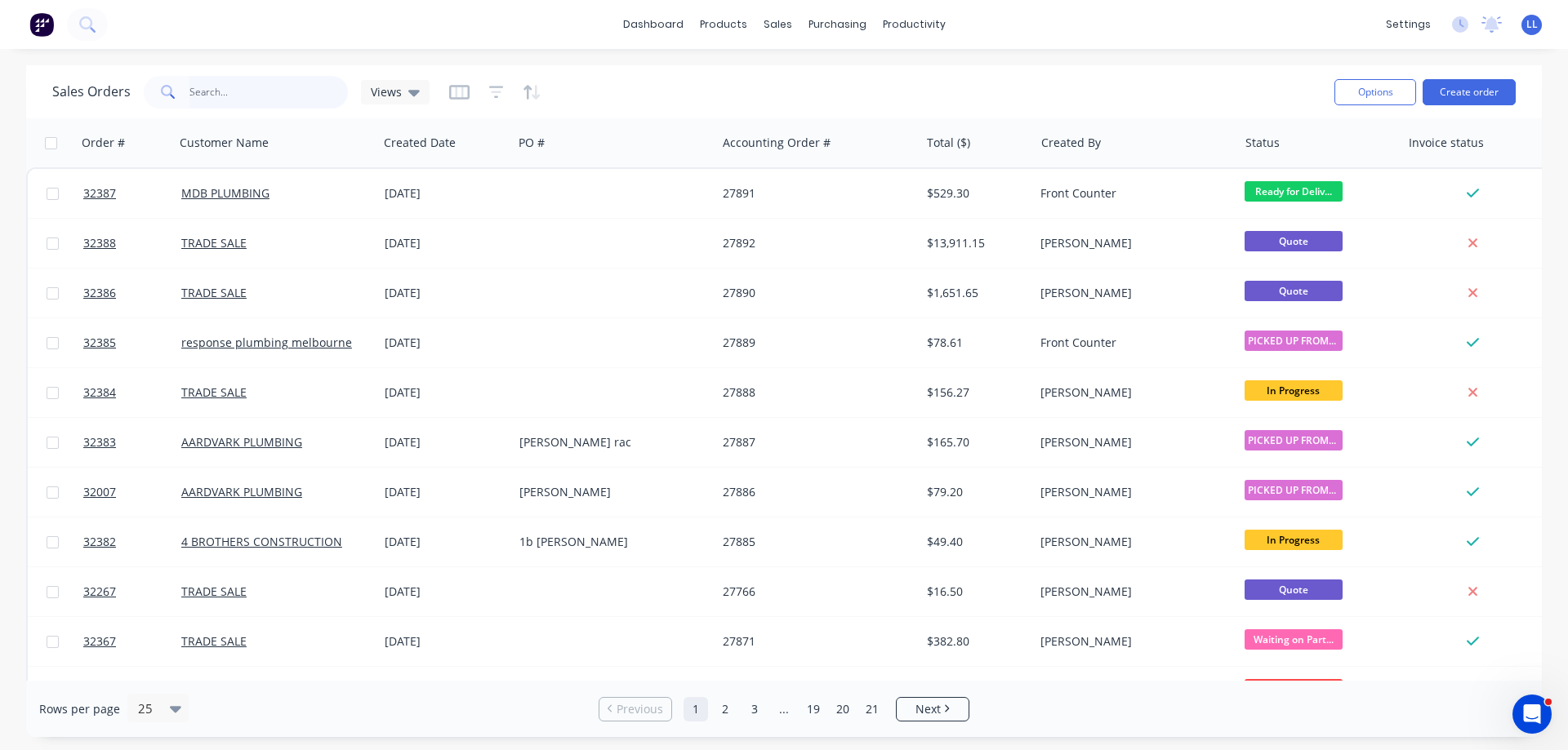
click at [226, 91] on input "text" at bounding box center [268, 92] width 159 height 33
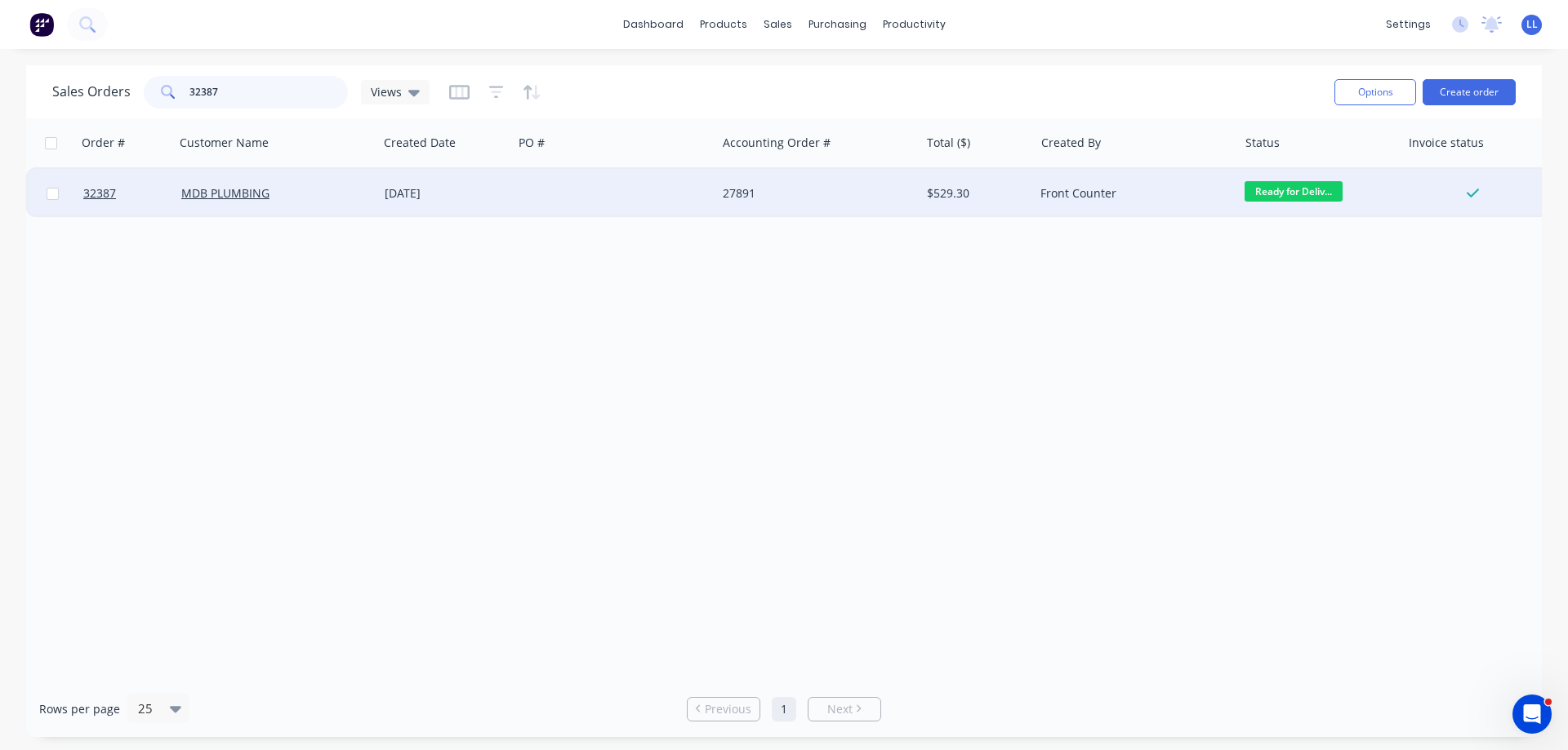
type input "32387"
click at [977, 191] on div "$529.30" at bounding box center [974, 193] width 96 height 16
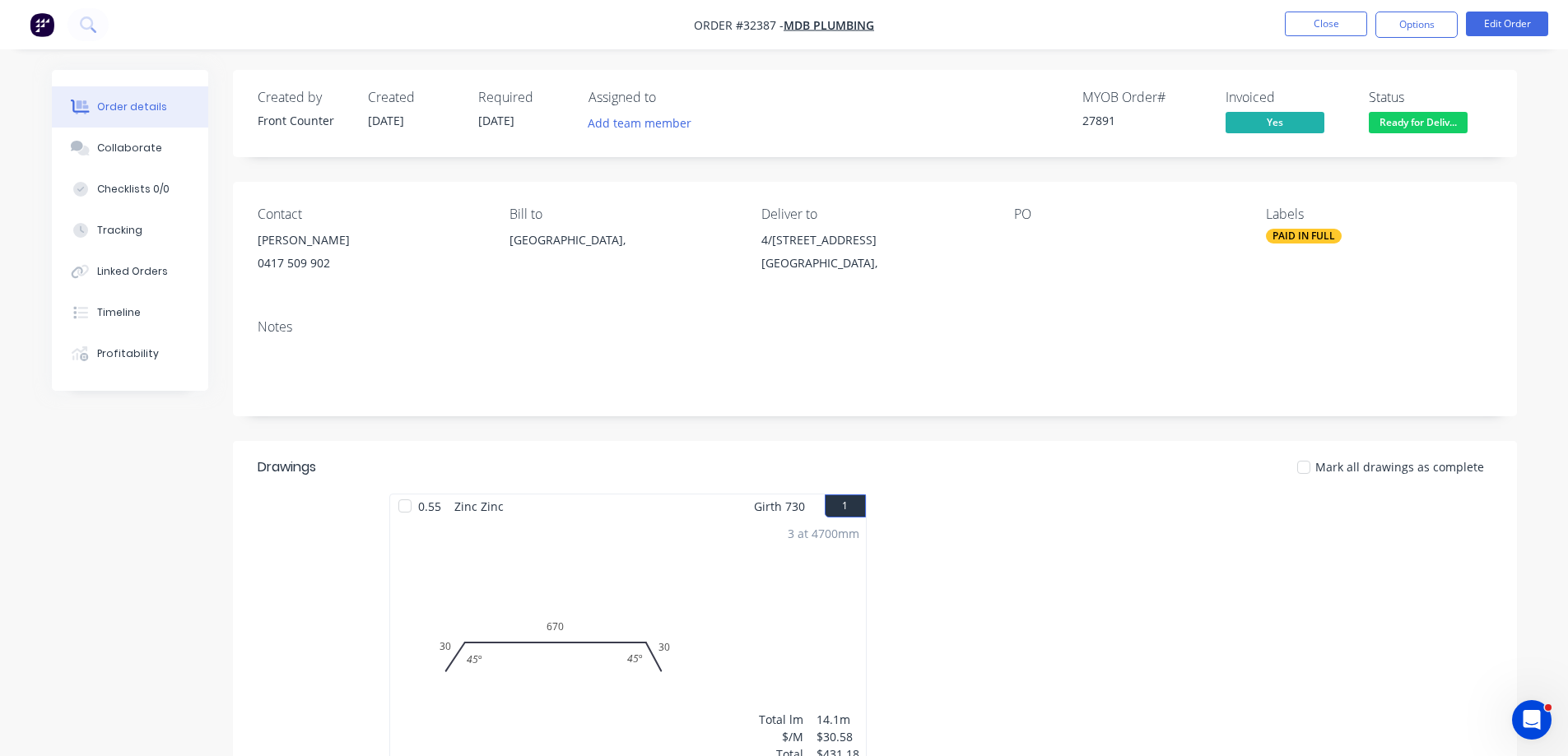
click at [1396, 125] on span "Ready for Deliv..." at bounding box center [1418, 122] width 99 height 21
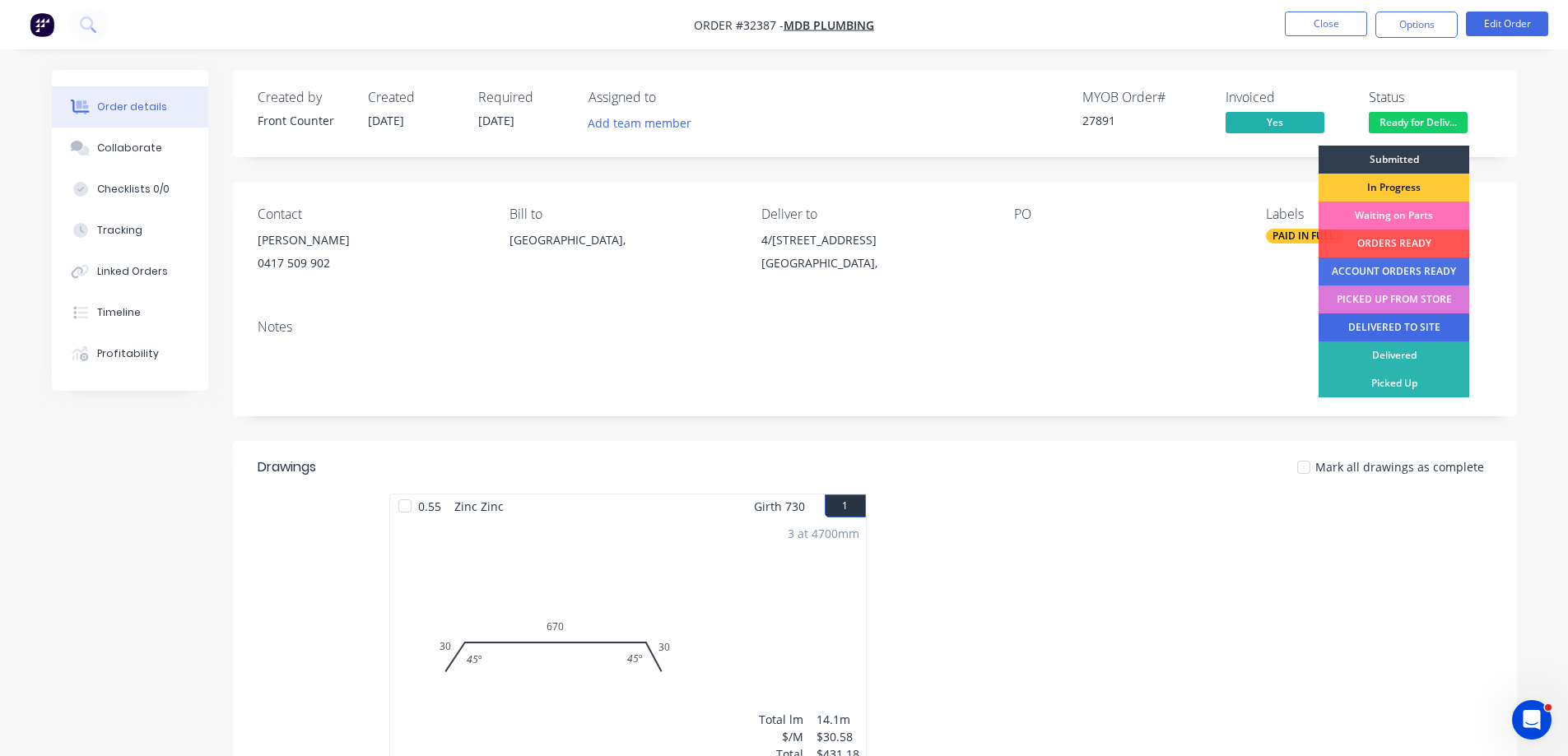
click at [1395, 324] on div "DELIVERED TO SITE" at bounding box center [1393, 328] width 150 height 28
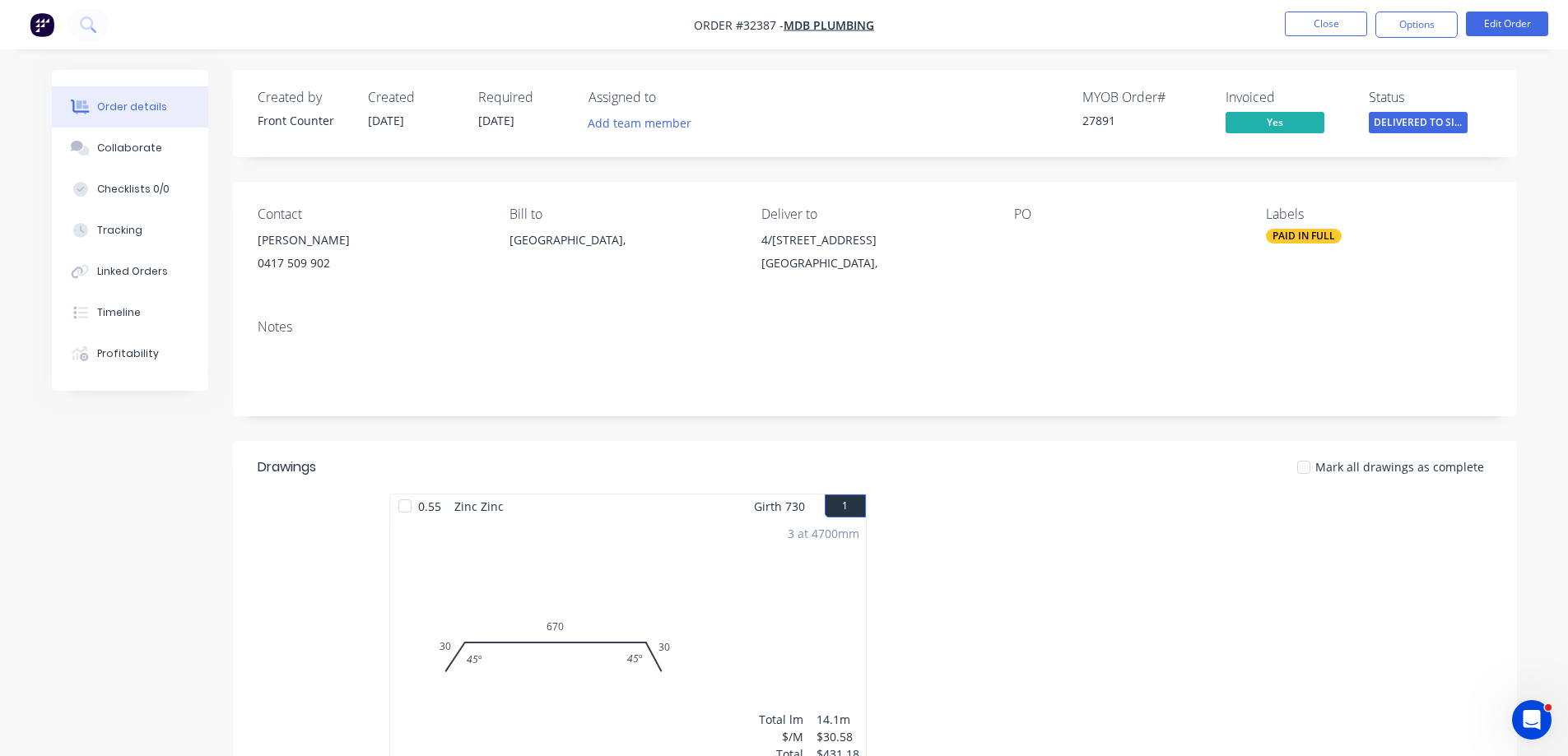
drag, startPoint x: 1418, startPoint y: 22, endPoint x: 1425, endPoint y: 46, distance: 25.0
click at [1422, 24] on button "Options" at bounding box center [1416, 25] width 82 height 27
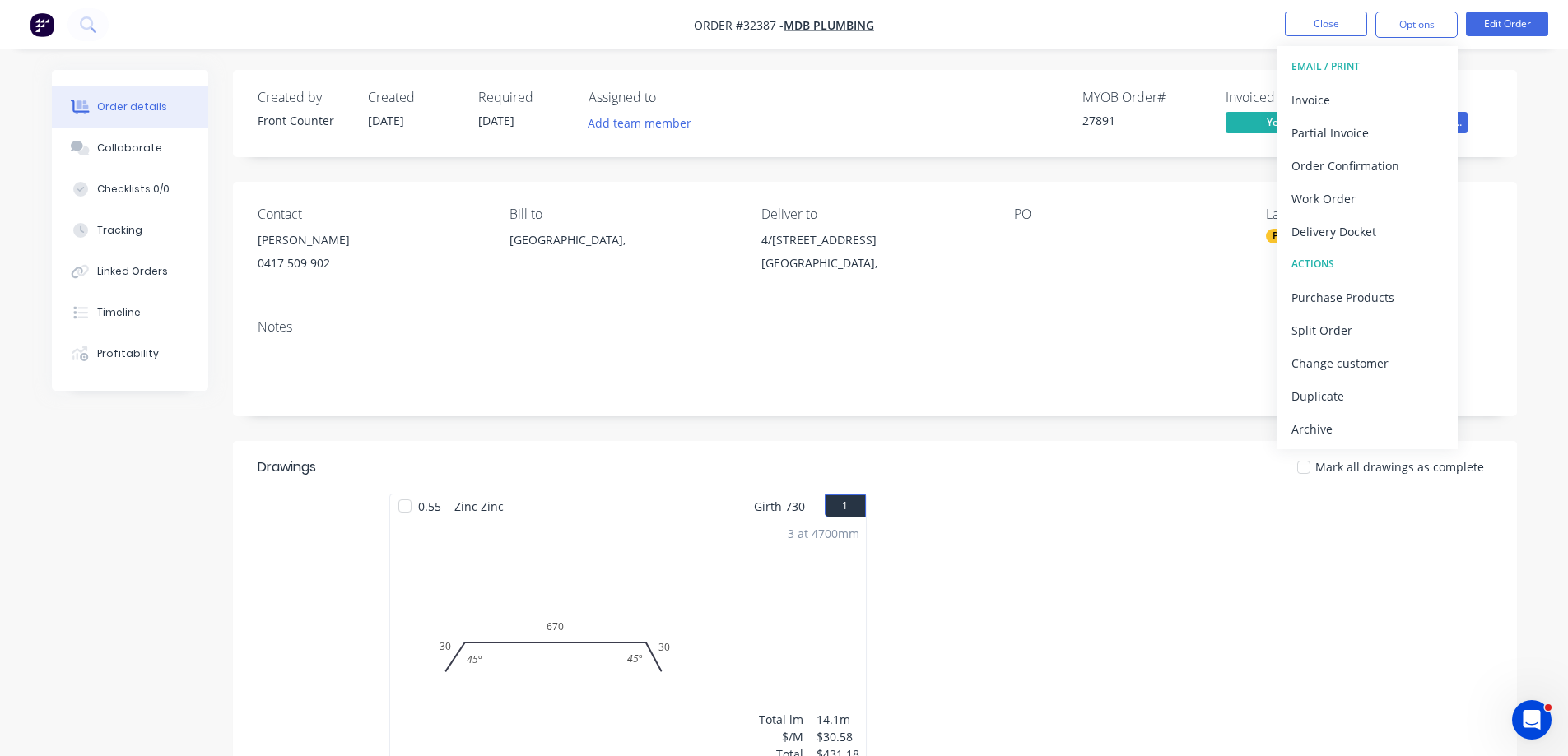
drag, startPoint x: 1360, startPoint y: 423, endPoint x: 1313, endPoint y: 394, distance: 55.2
click at [1353, 417] on div "Archive" at bounding box center [1367, 429] width 151 height 24
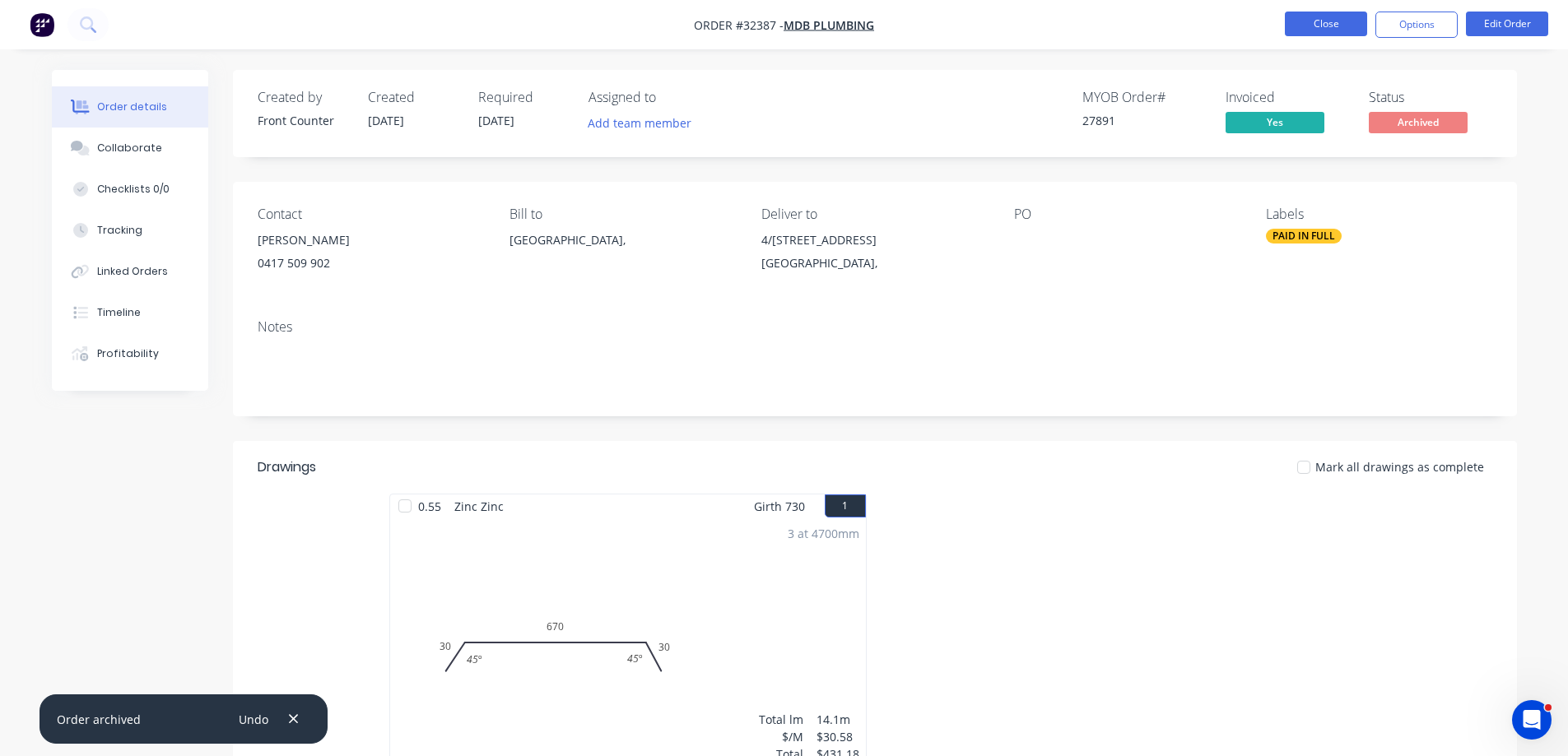
click at [1295, 28] on button "Close" at bounding box center [1326, 24] width 82 height 25
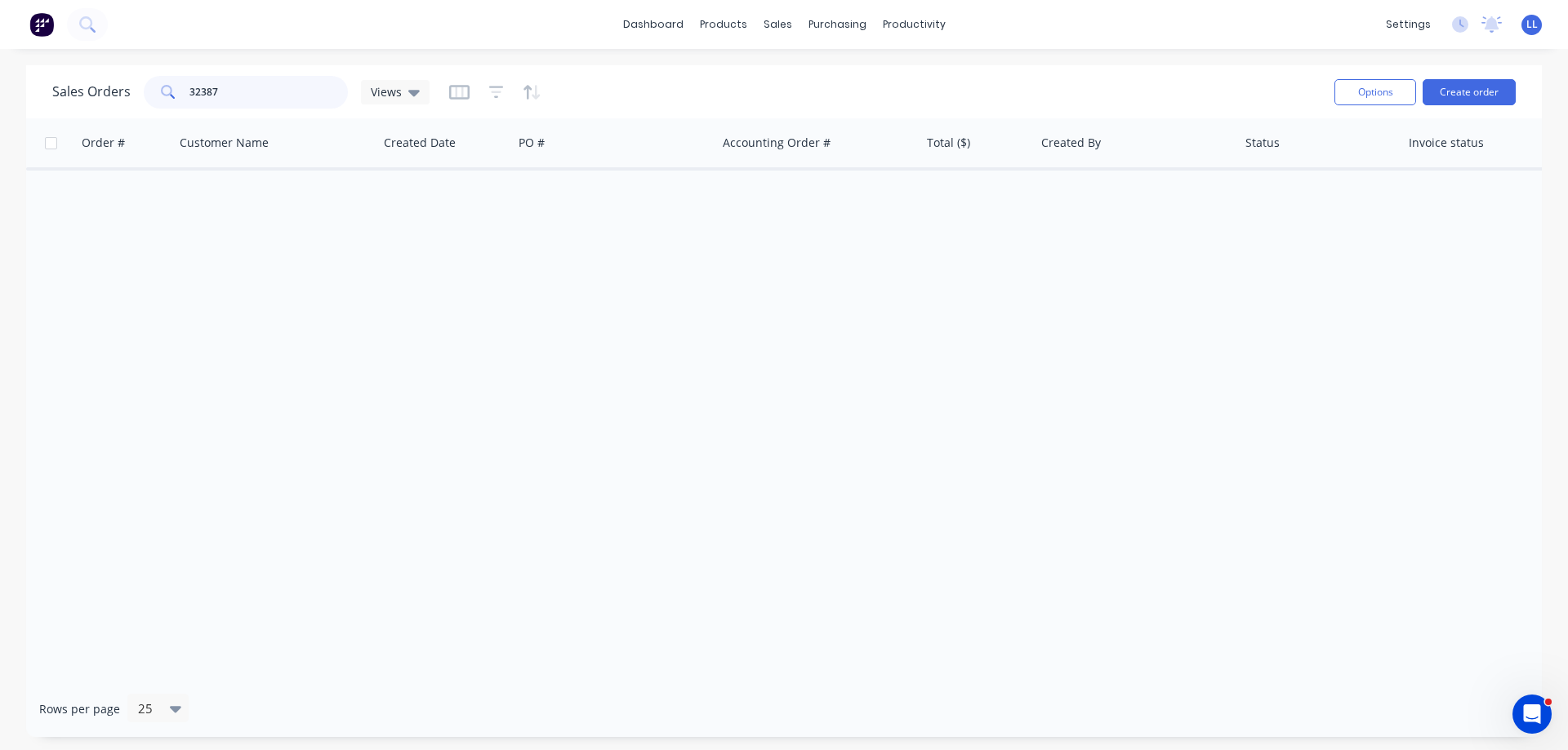
drag, startPoint x: 107, startPoint y: 98, endPoint x: 97, endPoint y: 96, distance: 10.2
click at [97, 96] on div "Sales Orders 32387 Views" at bounding box center [240, 92] width 377 height 33
type input "32383"
click at [846, 221] on div "Order # Customer Name Created Date PO # Accounting Order # Total ($) Created By…" at bounding box center [784, 399] width 1515 height 562
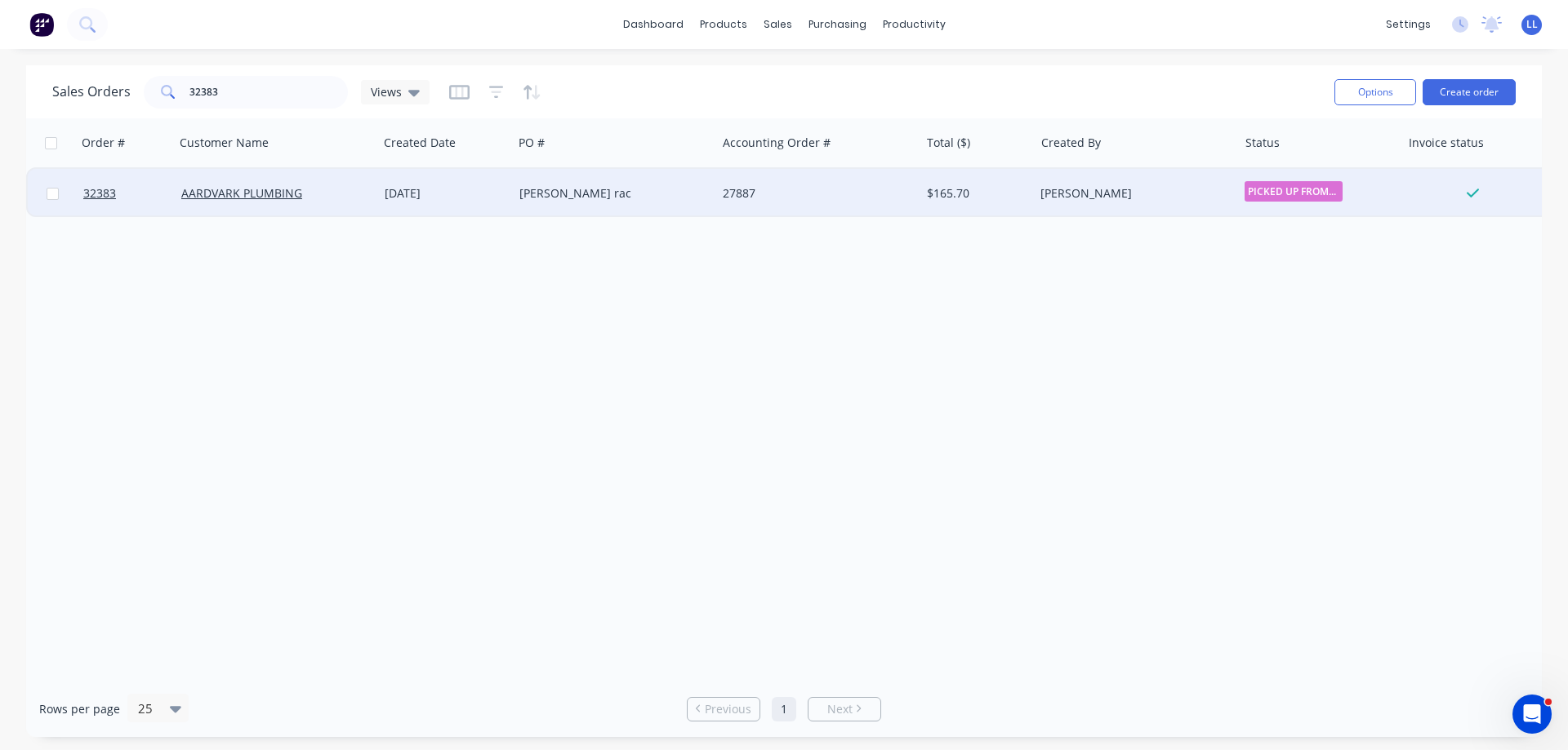
click at [842, 207] on div "27887" at bounding box center [817, 193] width 203 height 49
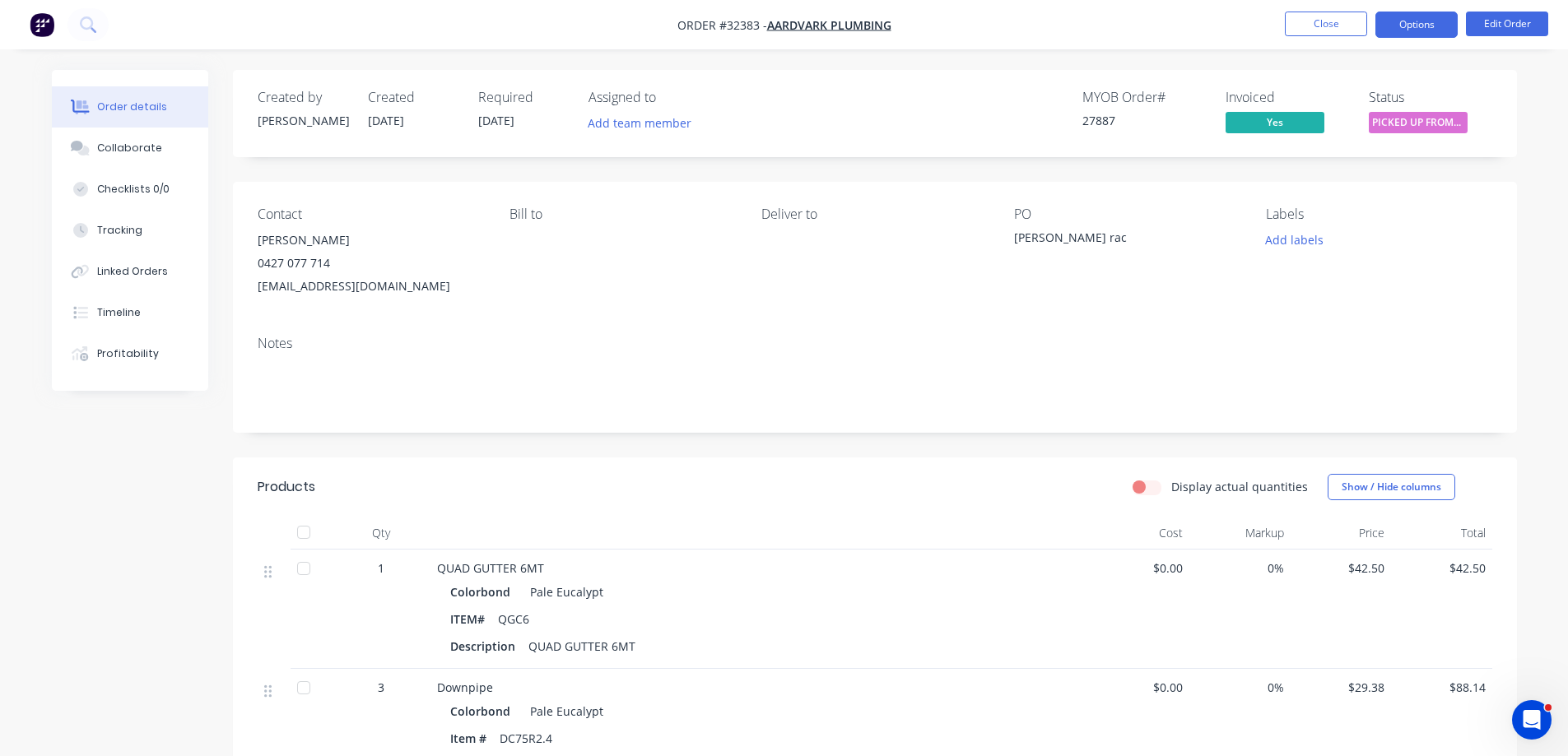
click at [1434, 25] on button "Options" at bounding box center [1416, 25] width 82 height 27
click at [1485, 282] on div "Labels Add labels" at bounding box center [1379, 252] width 226 height 91
click at [1404, 29] on button "Options" at bounding box center [1416, 25] width 82 height 27
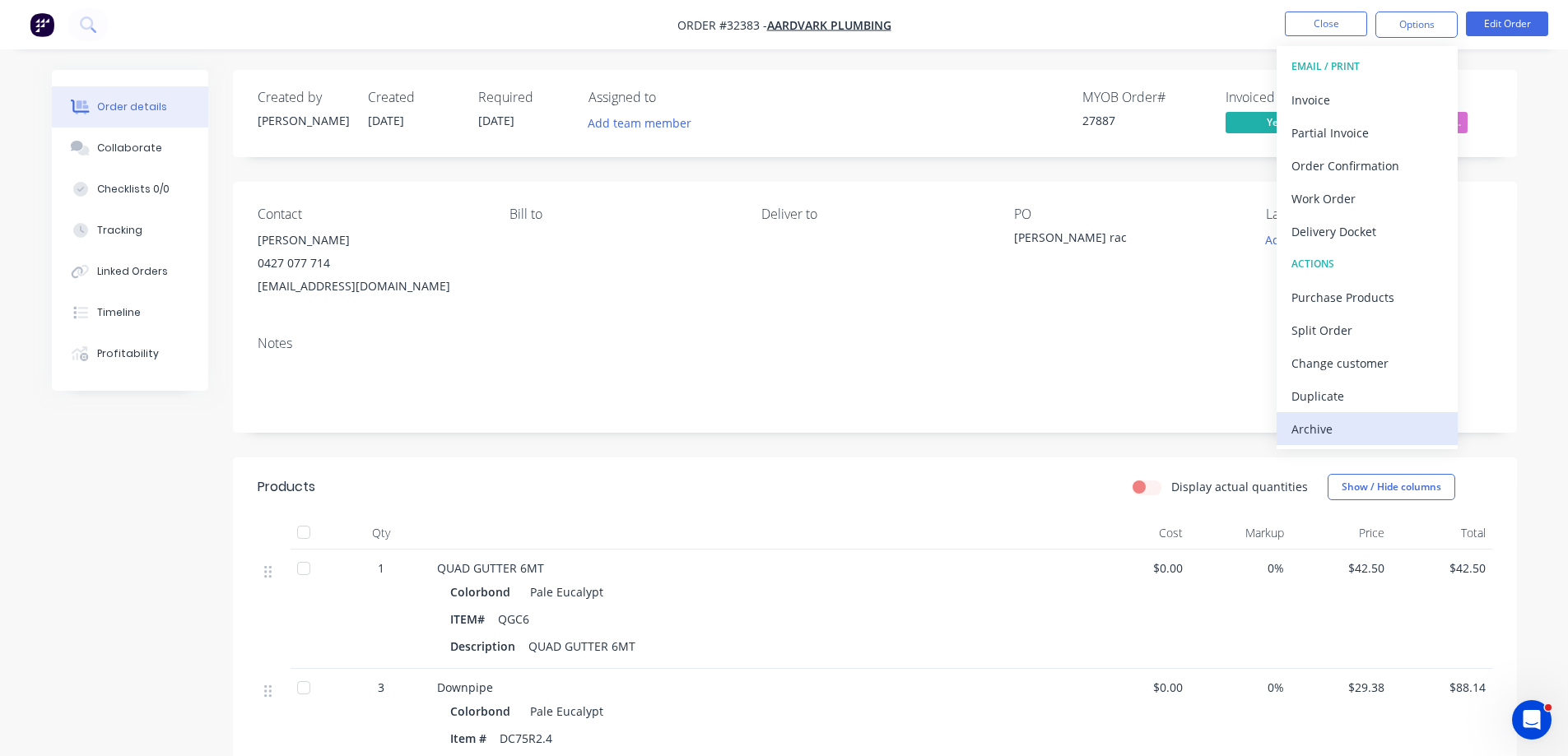
click at [1326, 432] on div "Archive" at bounding box center [1367, 429] width 151 height 24
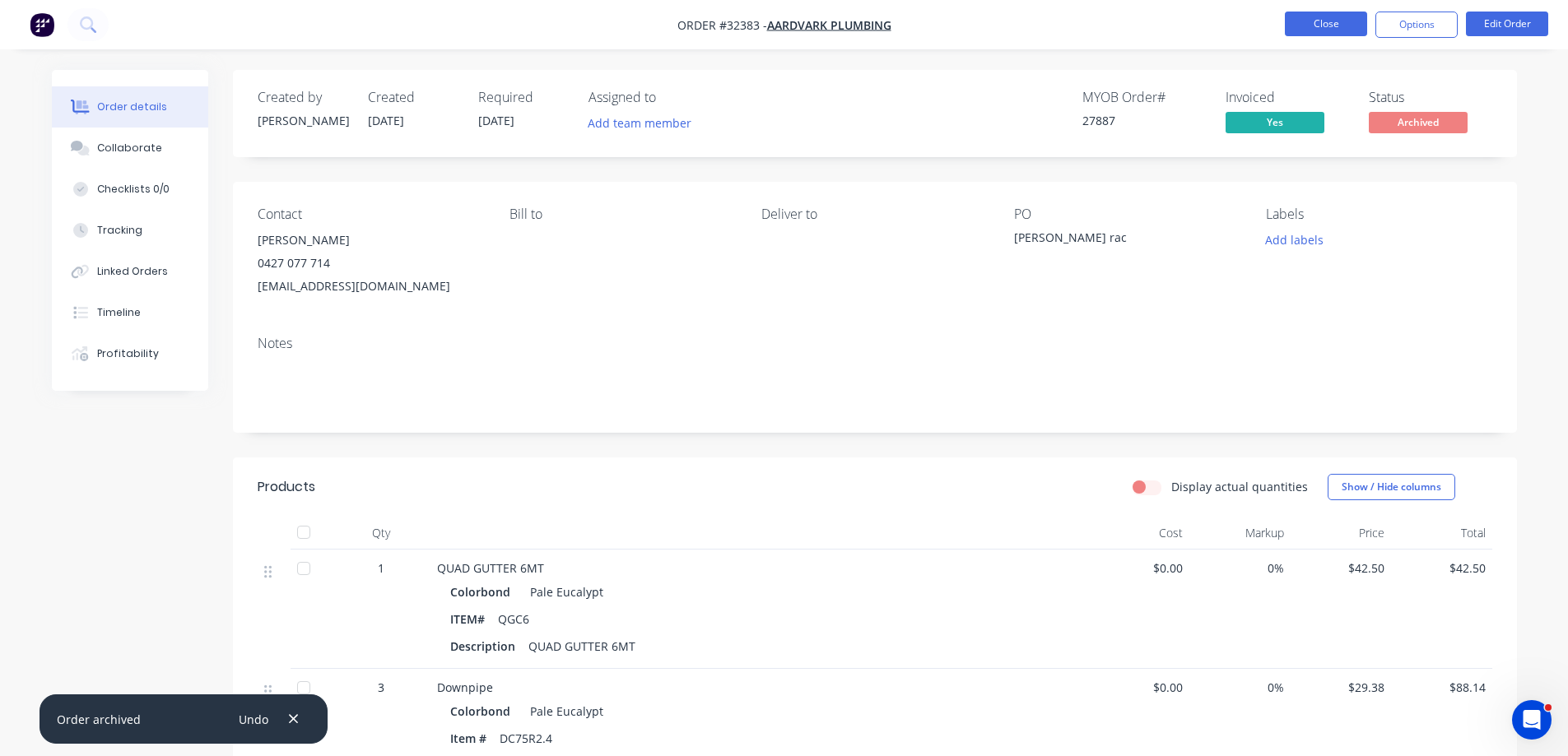
click at [1350, 32] on button "Close" at bounding box center [1326, 24] width 82 height 25
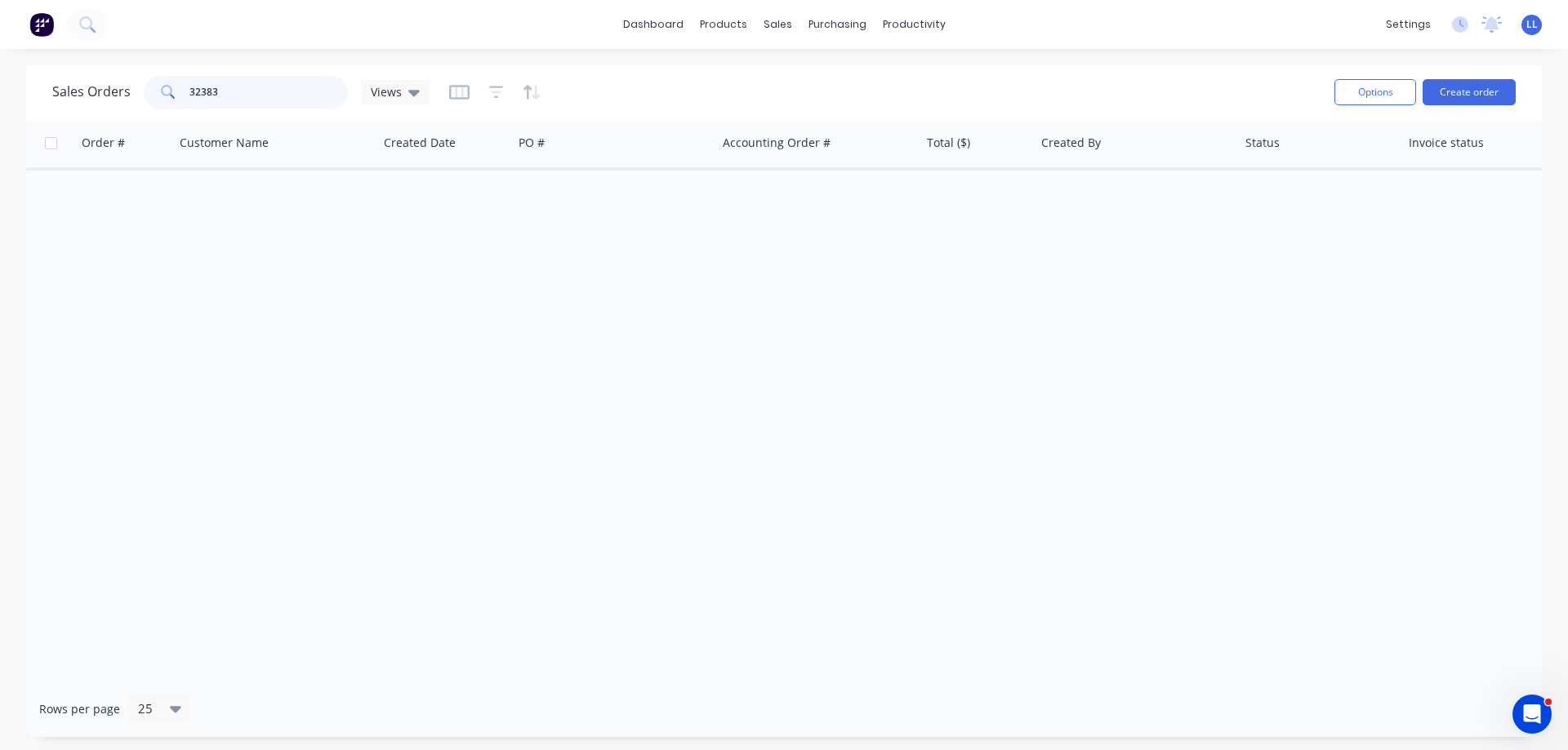
drag, startPoint x: 240, startPoint y: 98, endPoint x: 140, endPoint y: 91, distance: 100.2
click at [140, 91] on div "Sales Orders 32383 Views" at bounding box center [240, 92] width 377 height 33
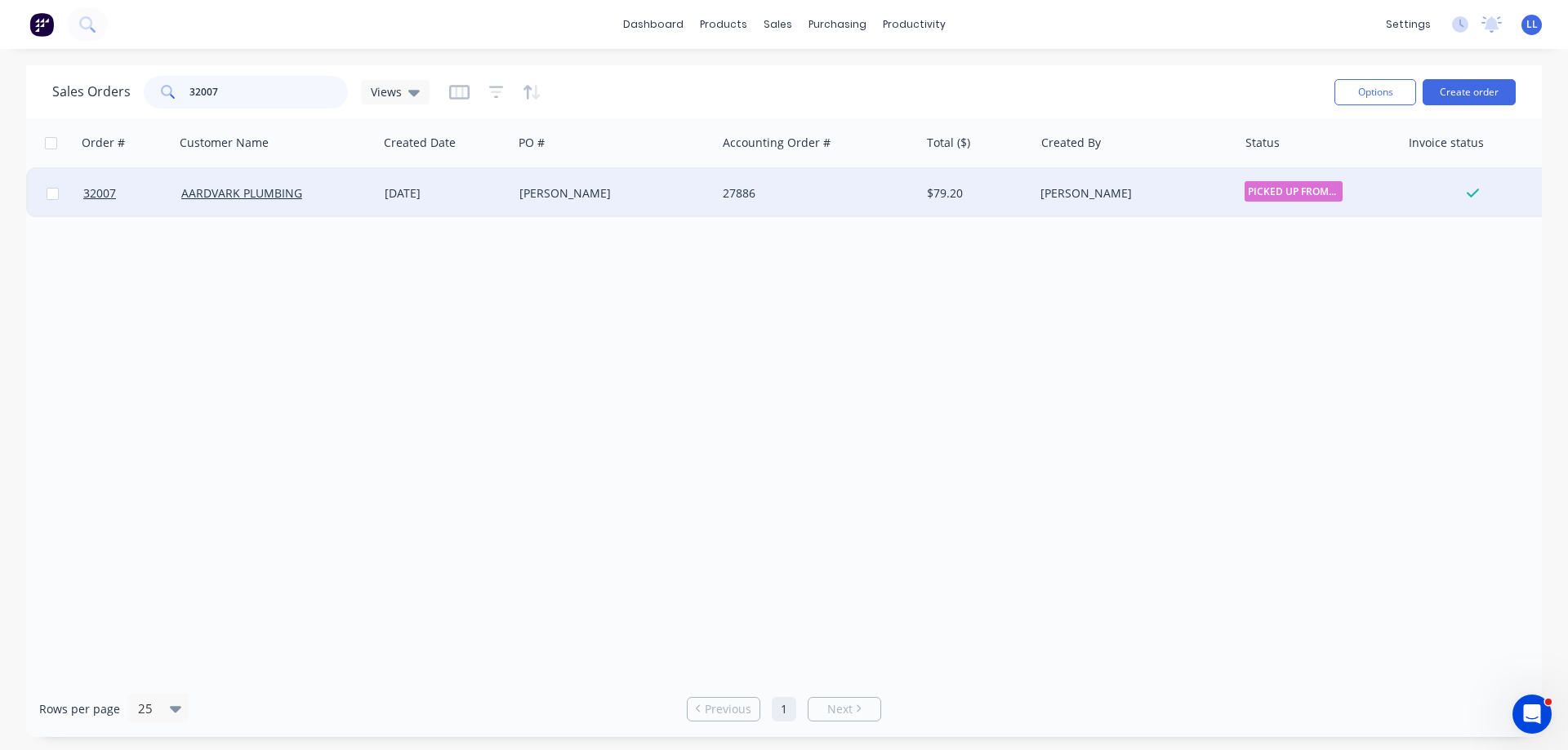
type input "32007"
click at [750, 192] on div "27886" at bounding box center [813, 193] width 181 height 16
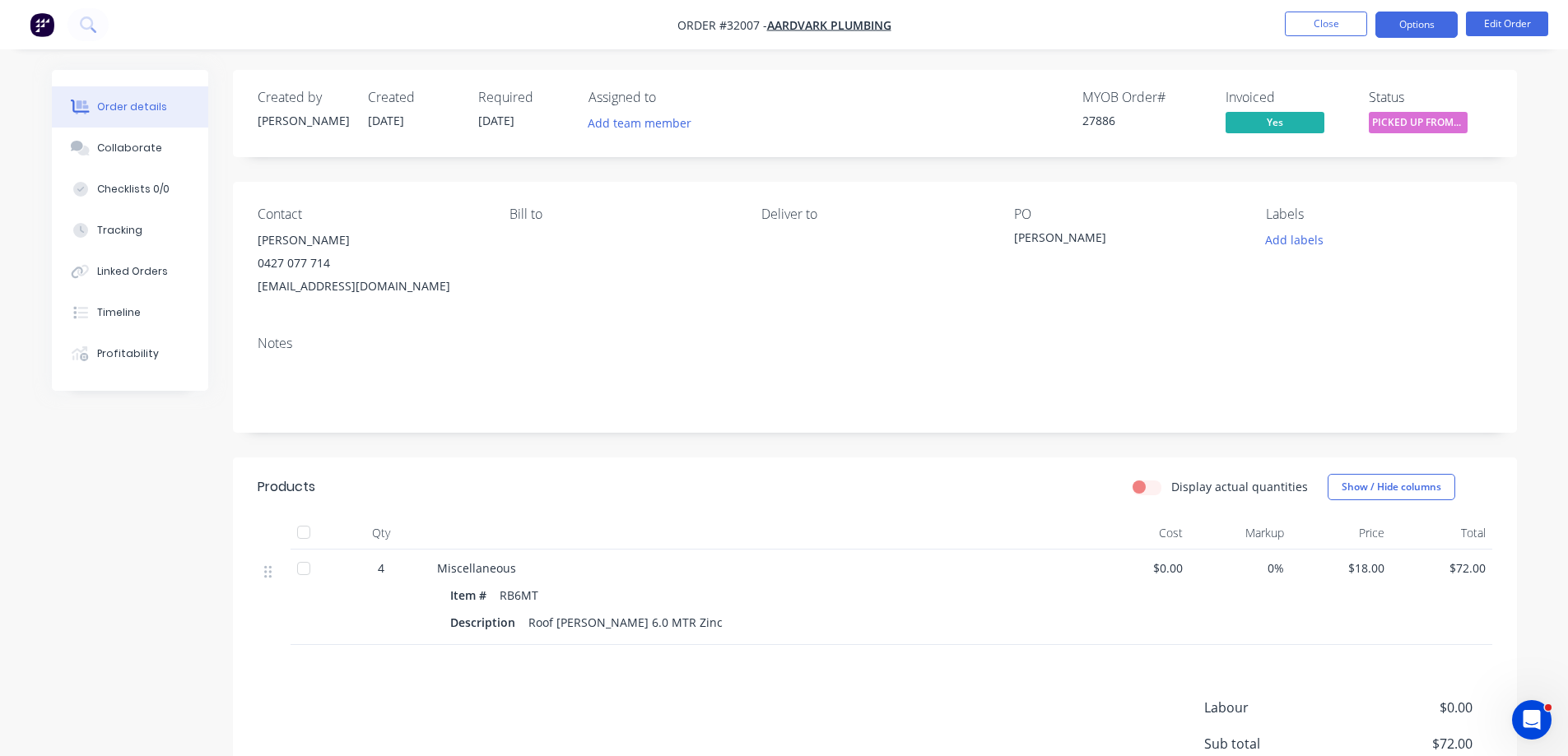
click at [1434, 20] on button "Options" at bounding box center [1416, 25] width 82 height 27
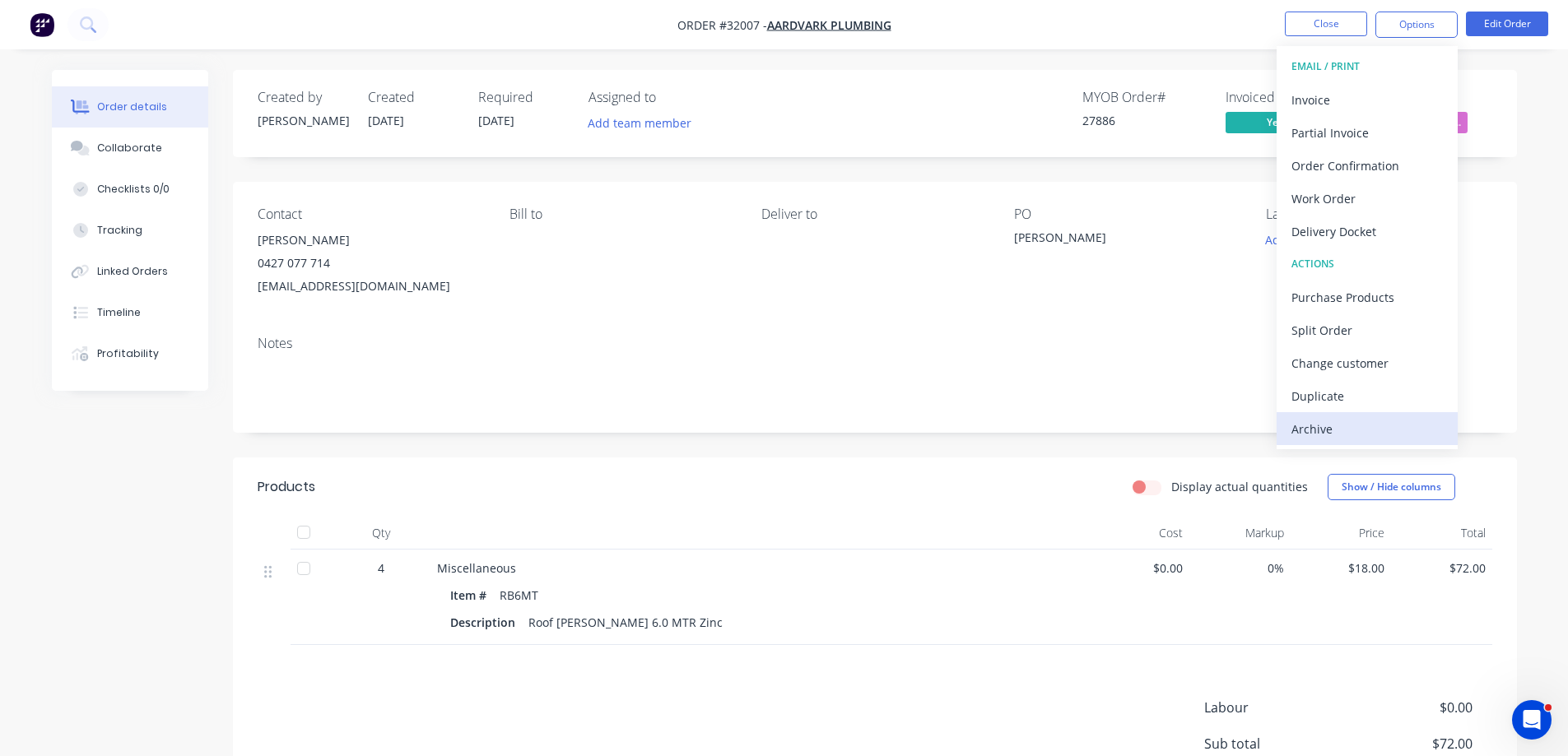
click at [1299, 437] on div "Archive" at bounding box center [1367, 429] width 151 height 24
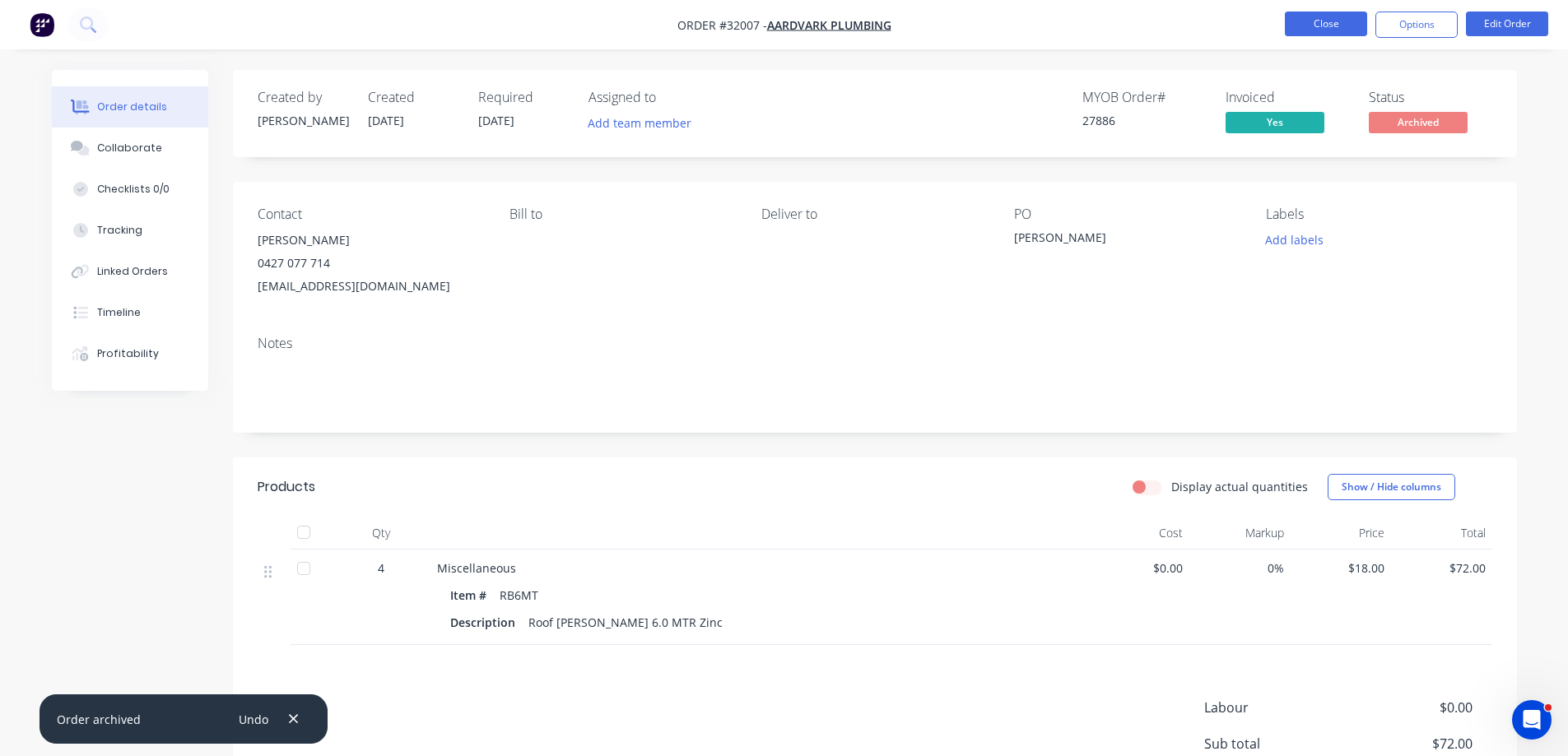
click at [1295, 25] on button "Close" at bounding box center [1326, 24] width 82 height 25
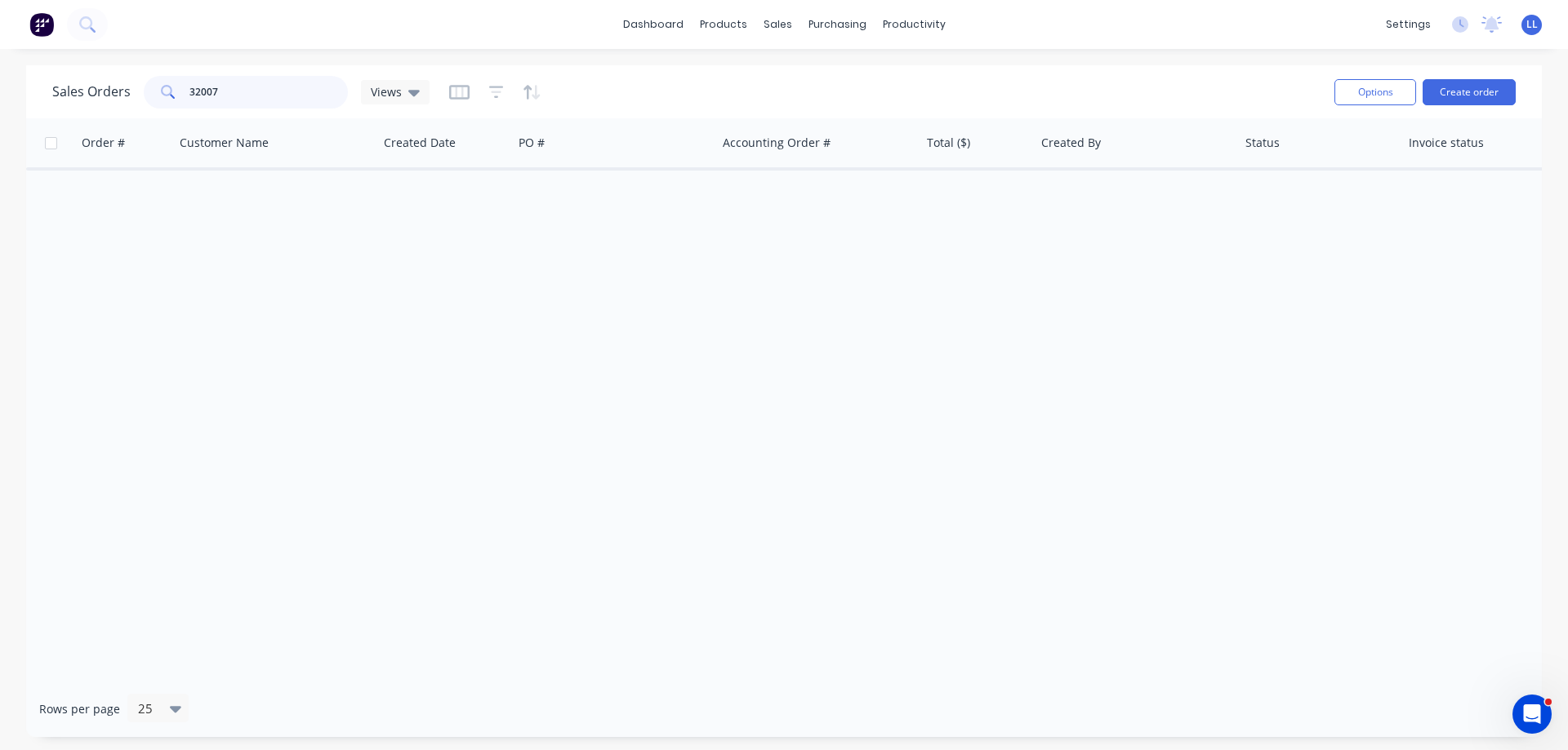
drag, startPoint x: 246, startPoint y: 88, endPoint x: 138, endPoint y: 91, distance: 108.0
click at [138, 91] on div "Sales Orders 32007 Views" at bounding box center [240, 92] width 377 height 33
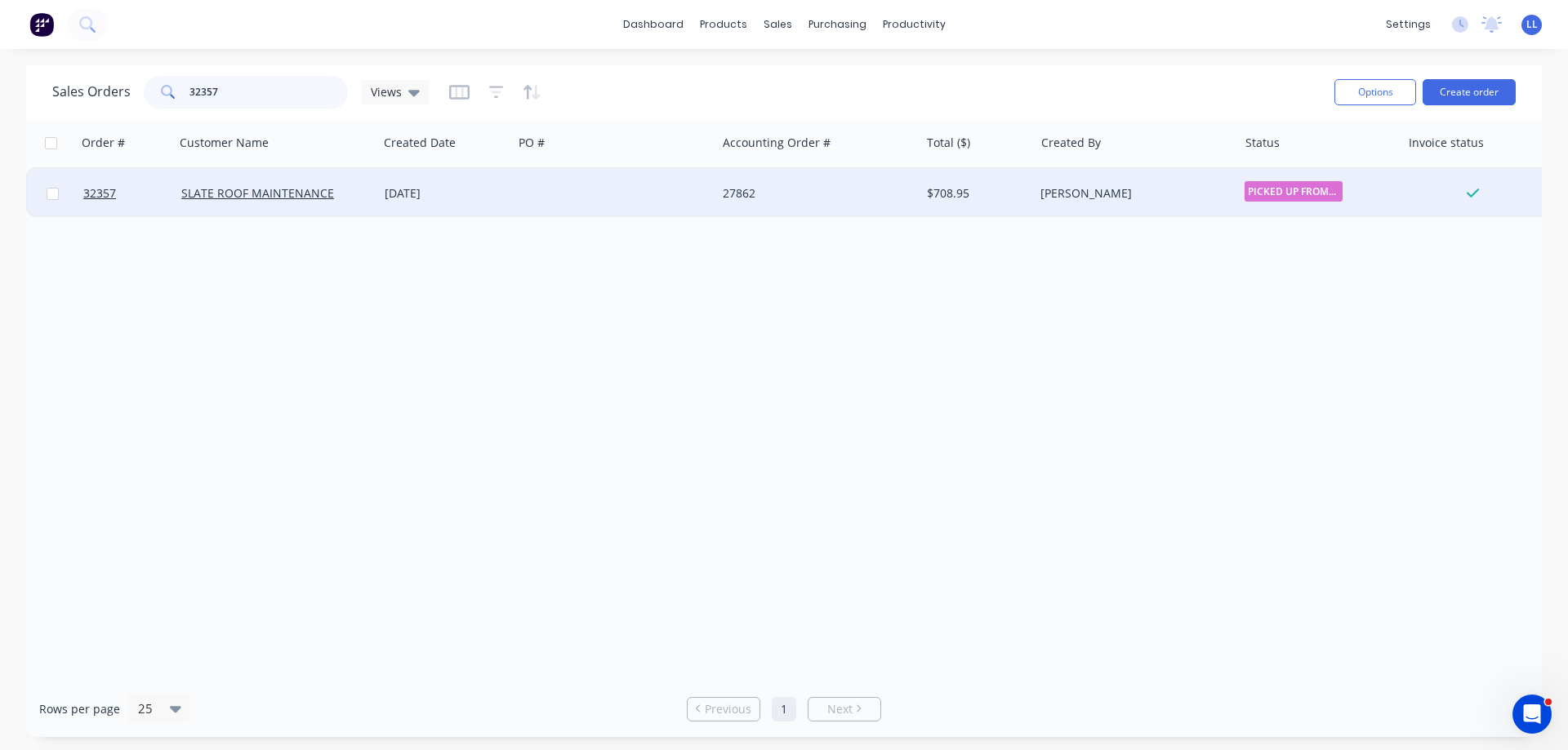
type input "32357"
click at [793, 203] on div "27862" at bounding box center [817, 193] width 203 height 49
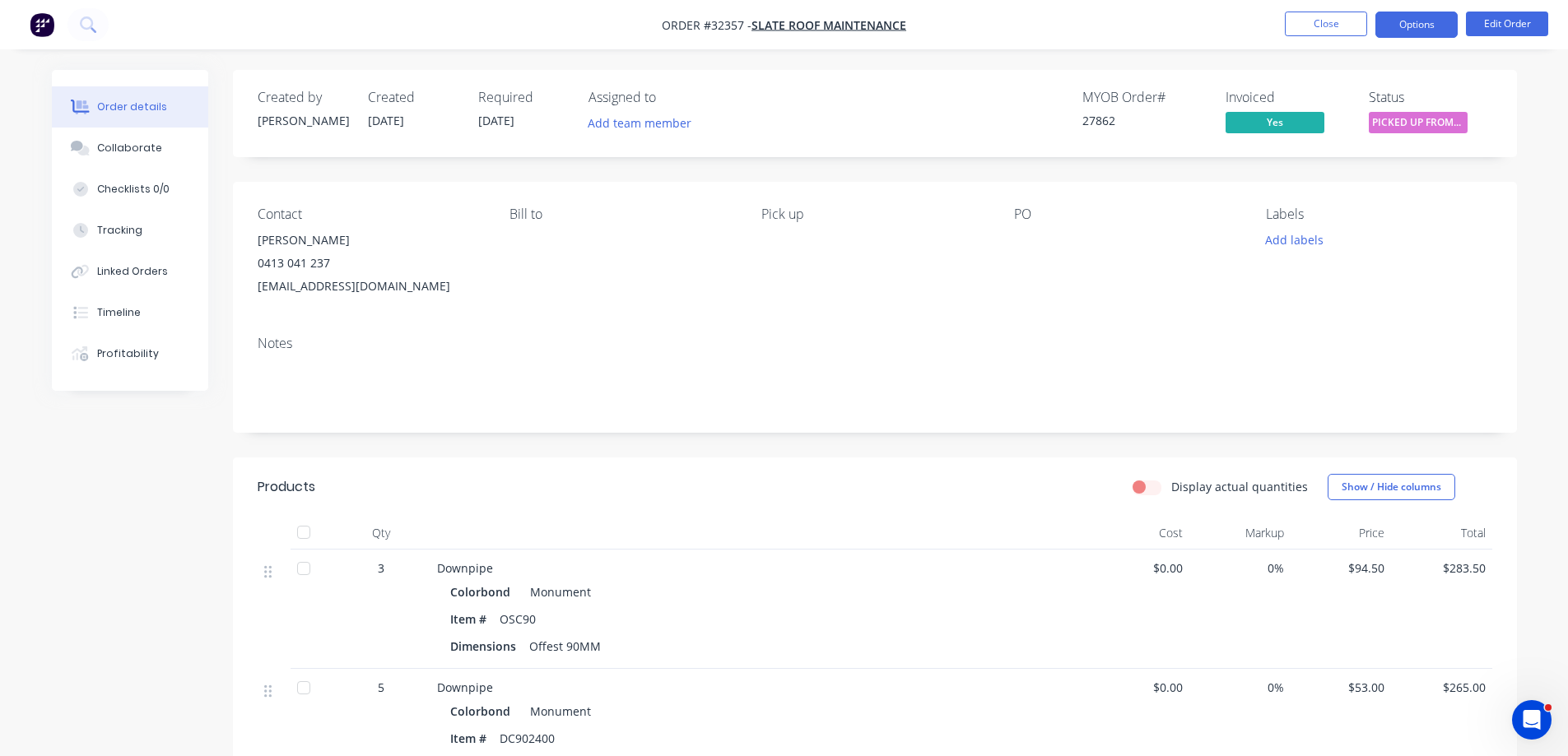
click at [1393, 25] on button "Options" at bounding box center [1416, 25] width 82 height 27
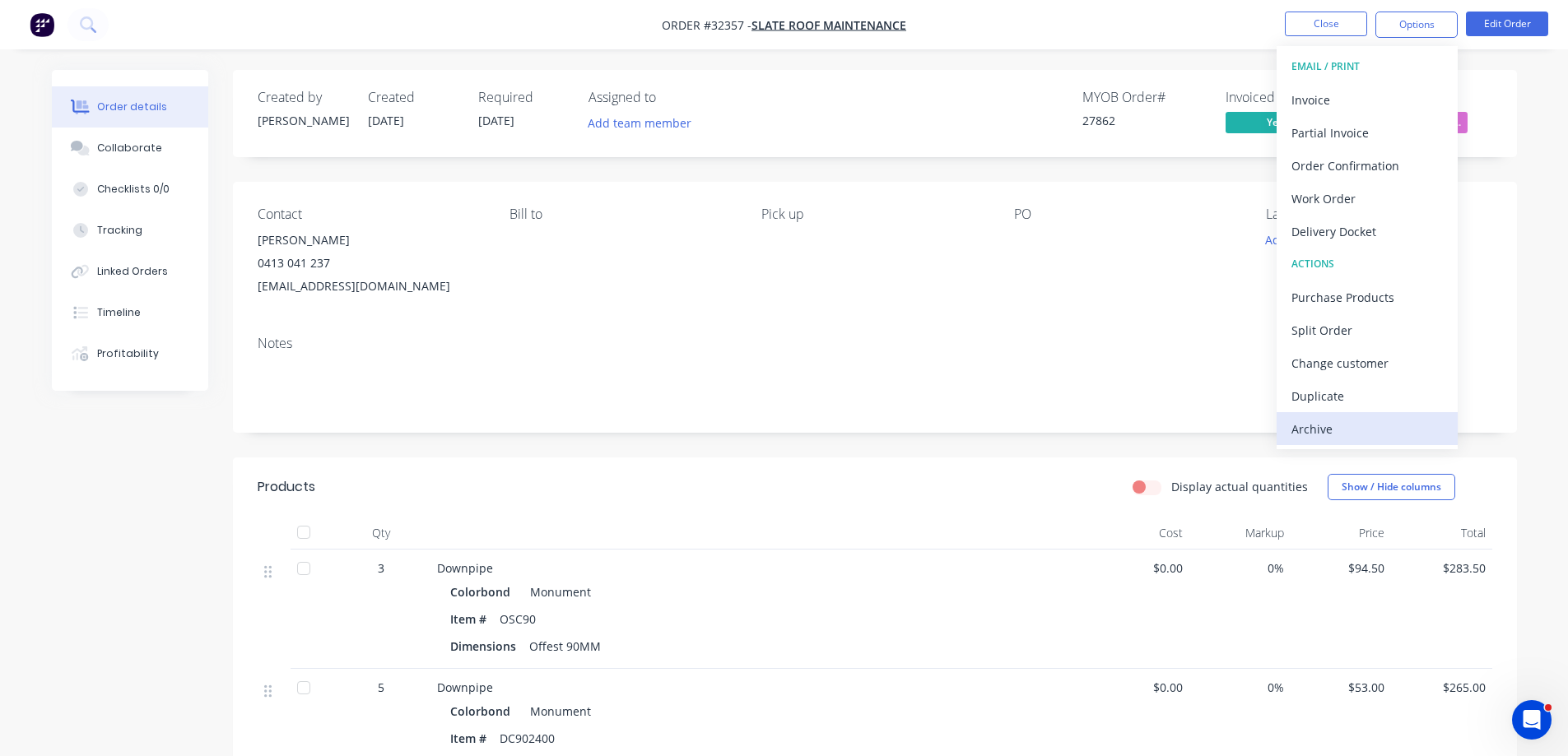
click at [1298, 428] on div "Archive" at bounding box center [1367, 429] width 151 height 24
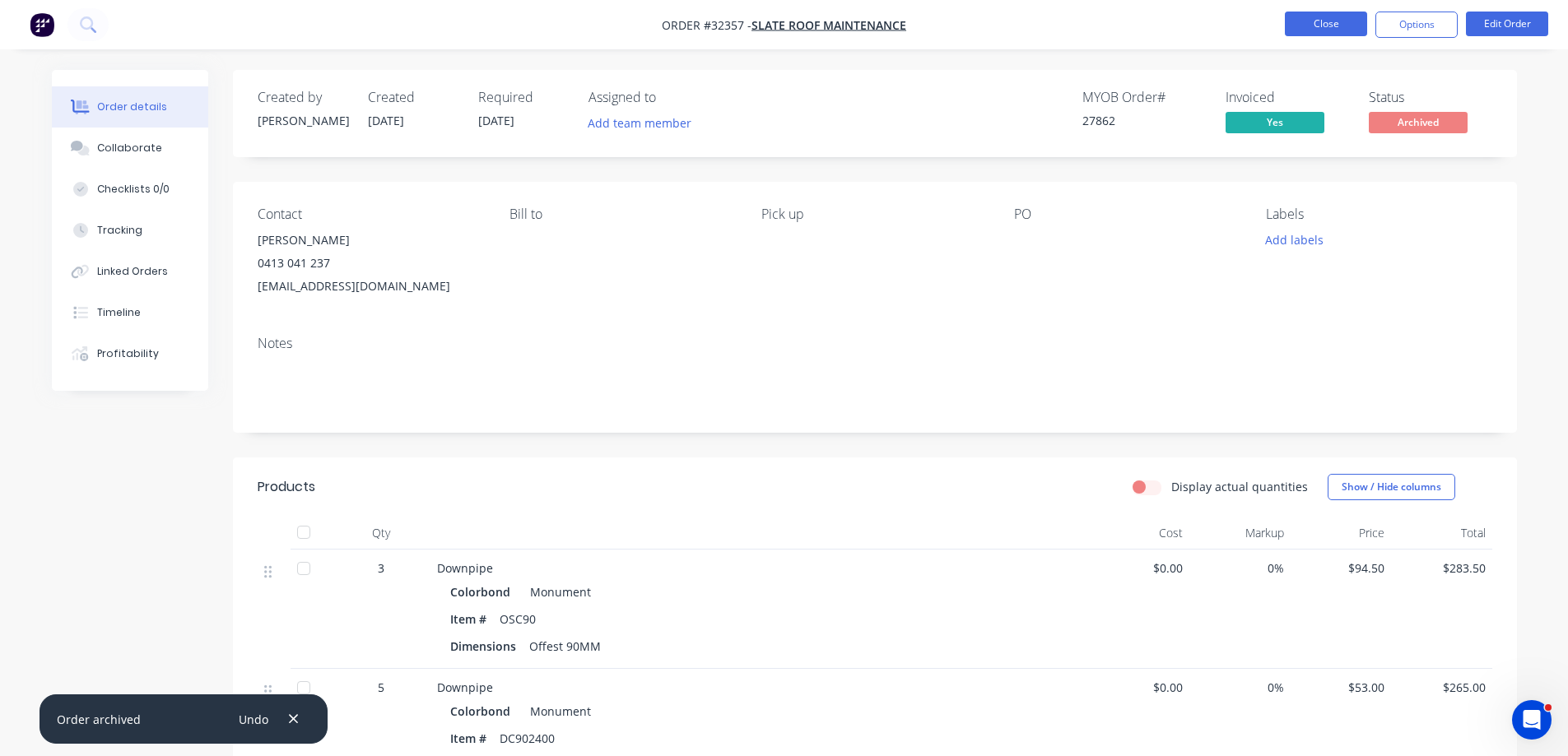
click at [1326, 22] on button "Close" at bounding box center [1326, 24] width 82 height 25
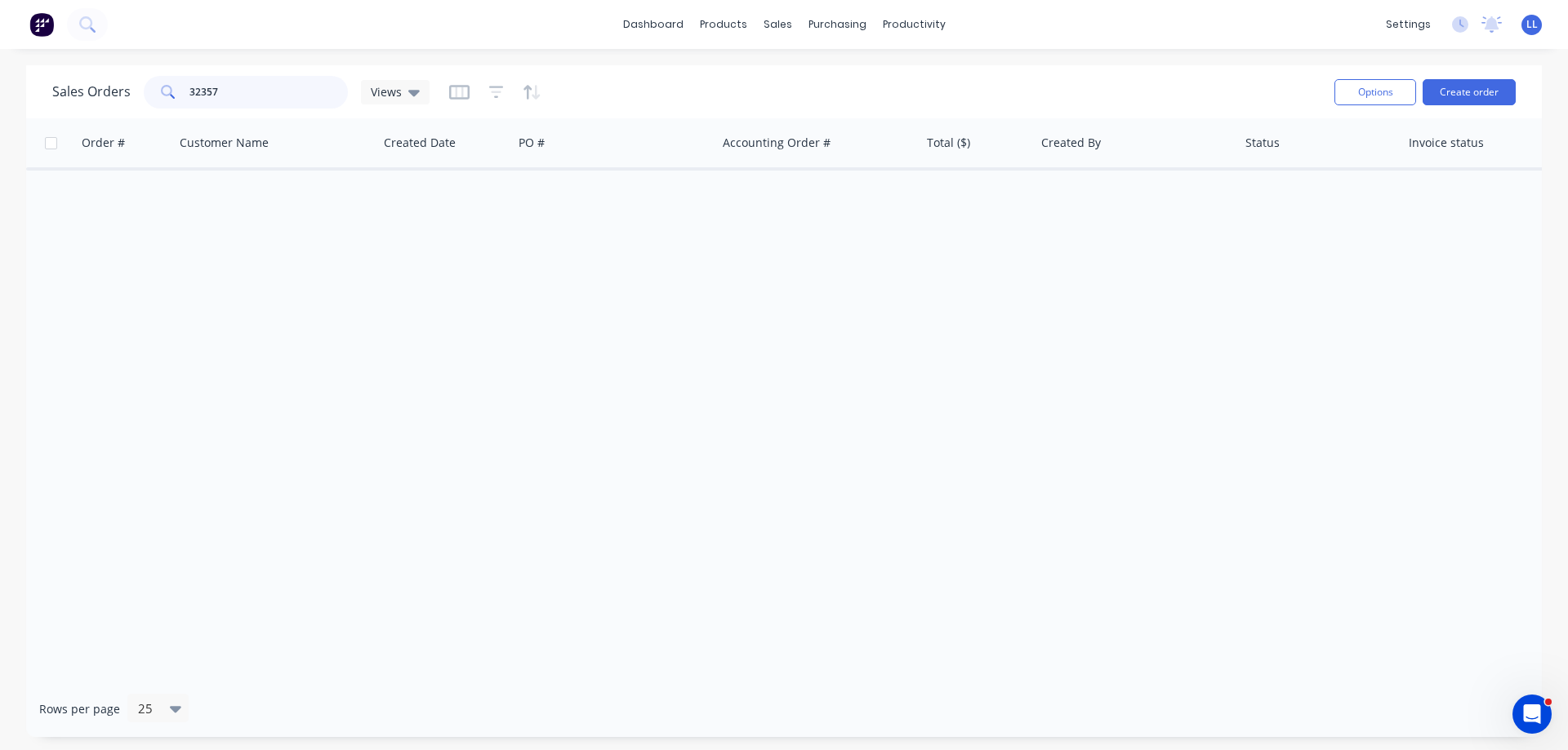
drag, startPoint x: 232, startPoint y: 89, endPoint x: 114, endPoint y: 75, distance: 118.8
click at [114, 76] on div "Sales Orders 32357 Views" at bounding box center [240, 92] width 377 height 33
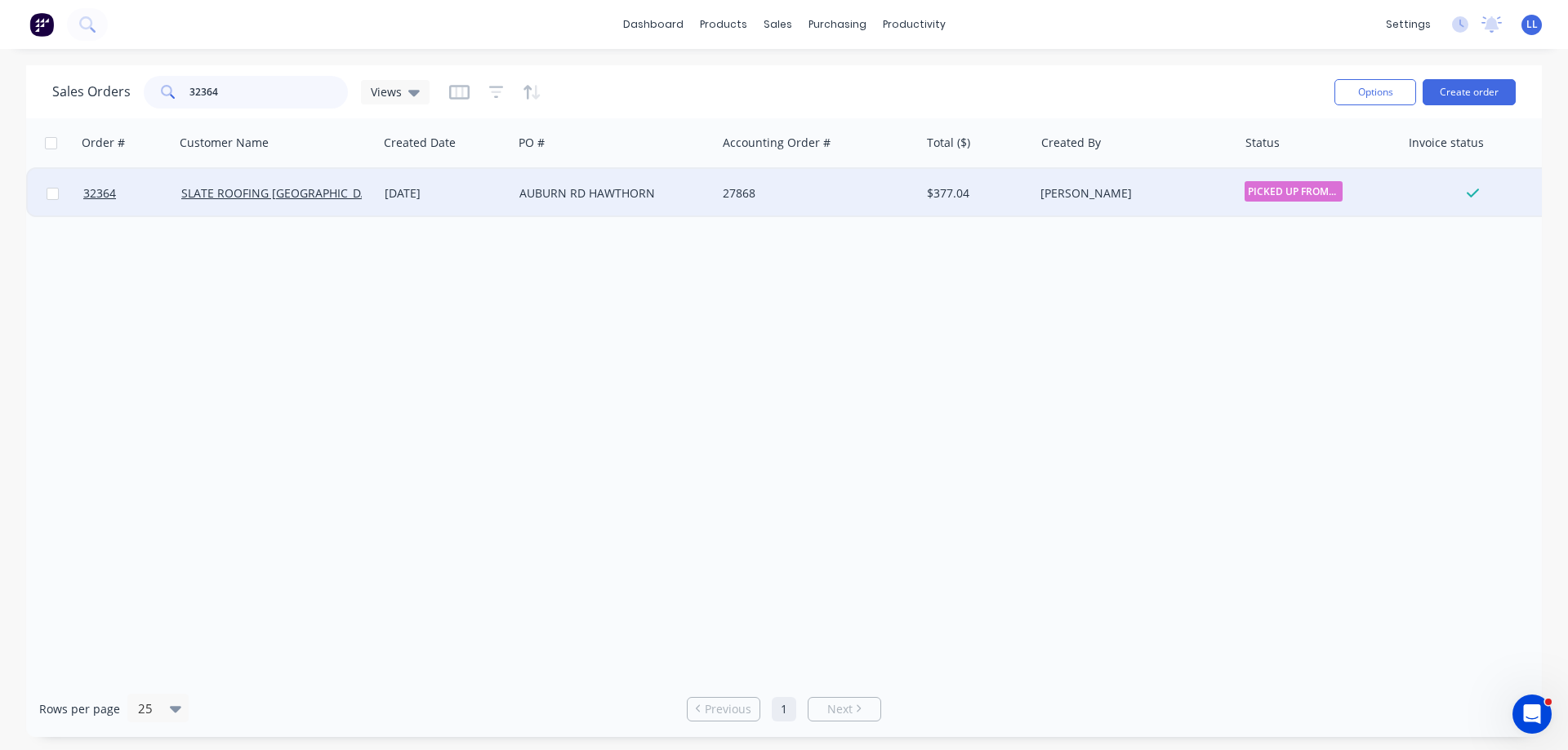
type input "32364"
click at [991, 207] on div "$377.04" at bounding box center [977, 193] width 114 height 49
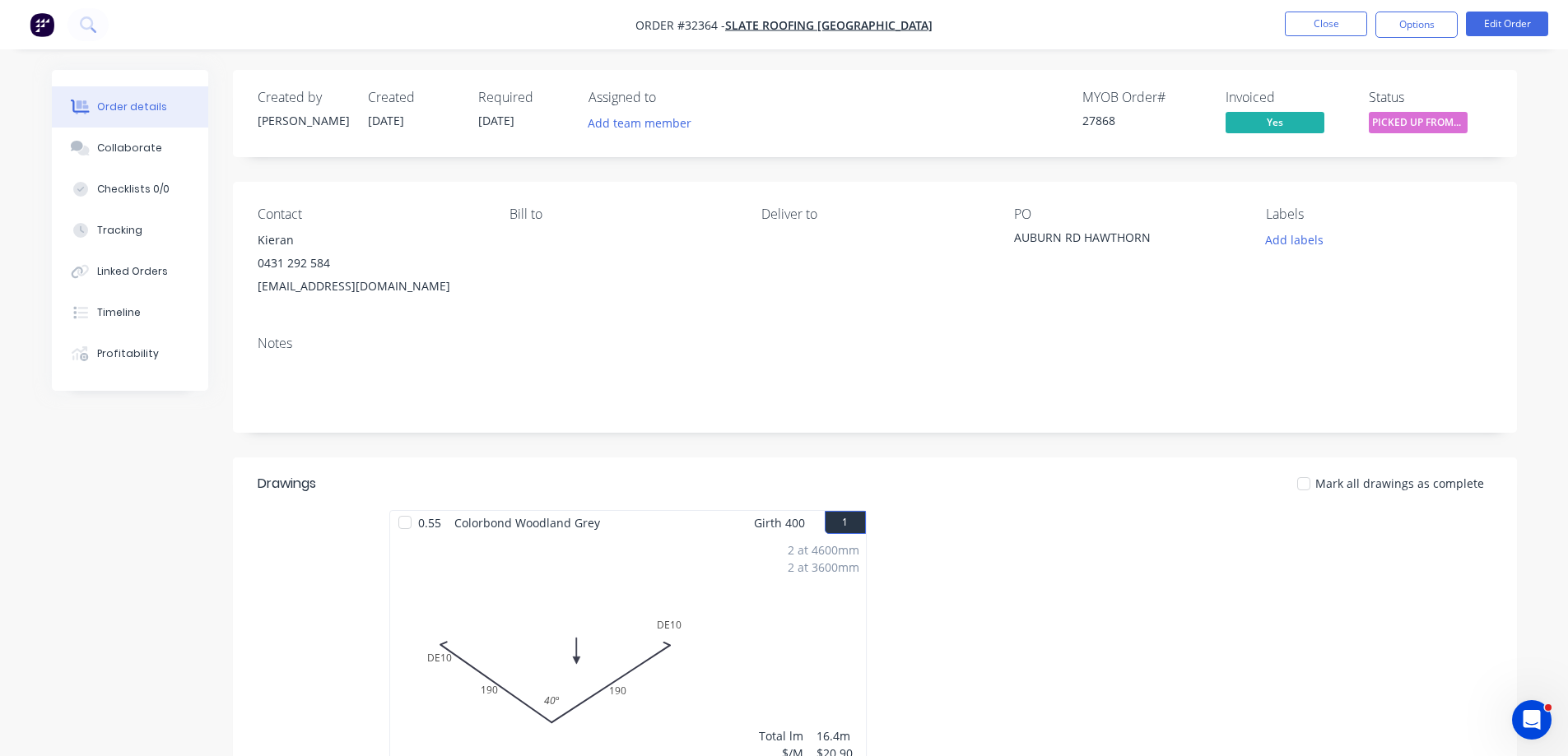
drag, startPoint x: 1431, startPoint y: 29, endPoint x: 1429, endPoint y: 39, distance: 10.2
click at [1431, 30] on button "Options" at bounding box center [1416, 25] width 82 height 27
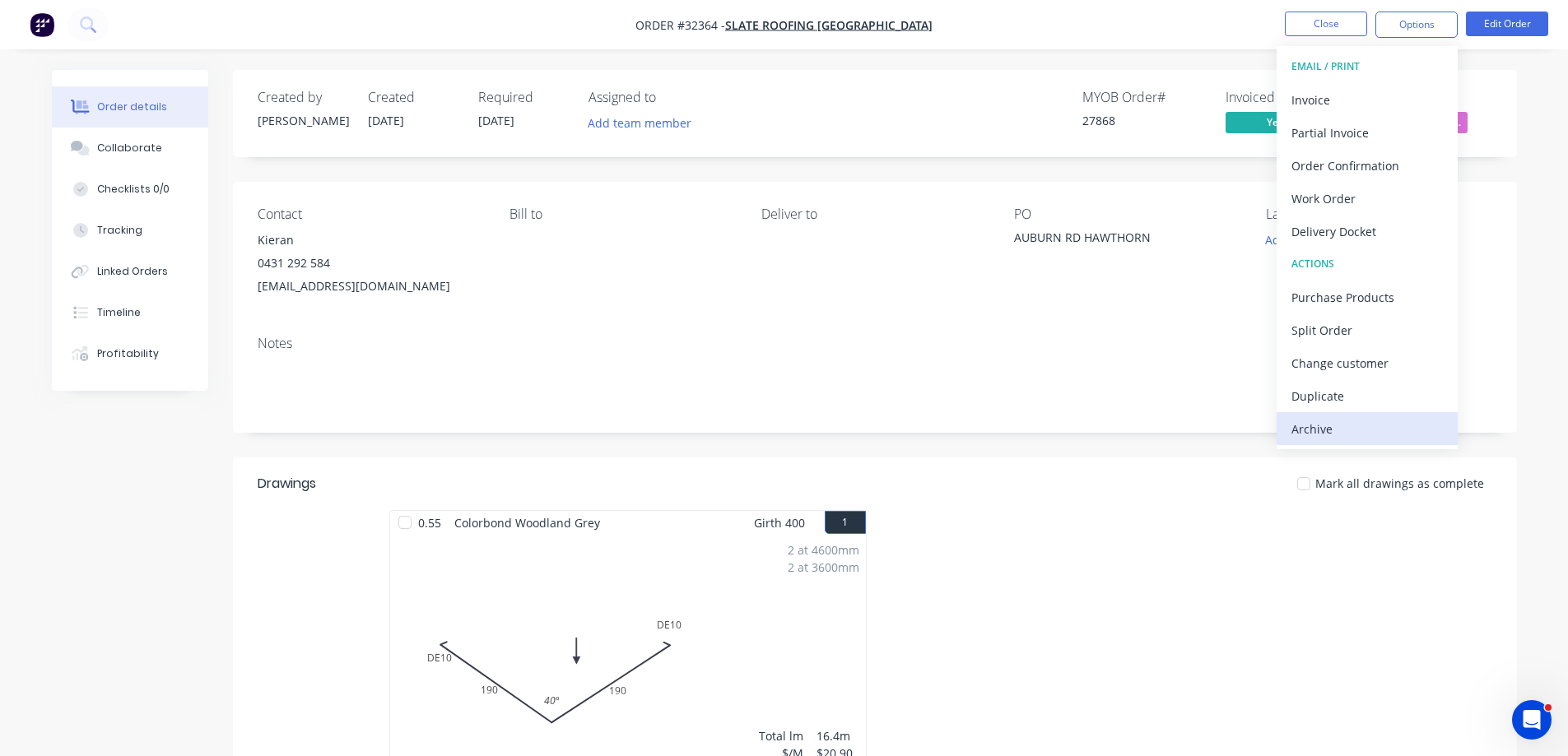
click at [1351, 437] on div "Archive" at bounding box center [1367, 429] width 151 height 24
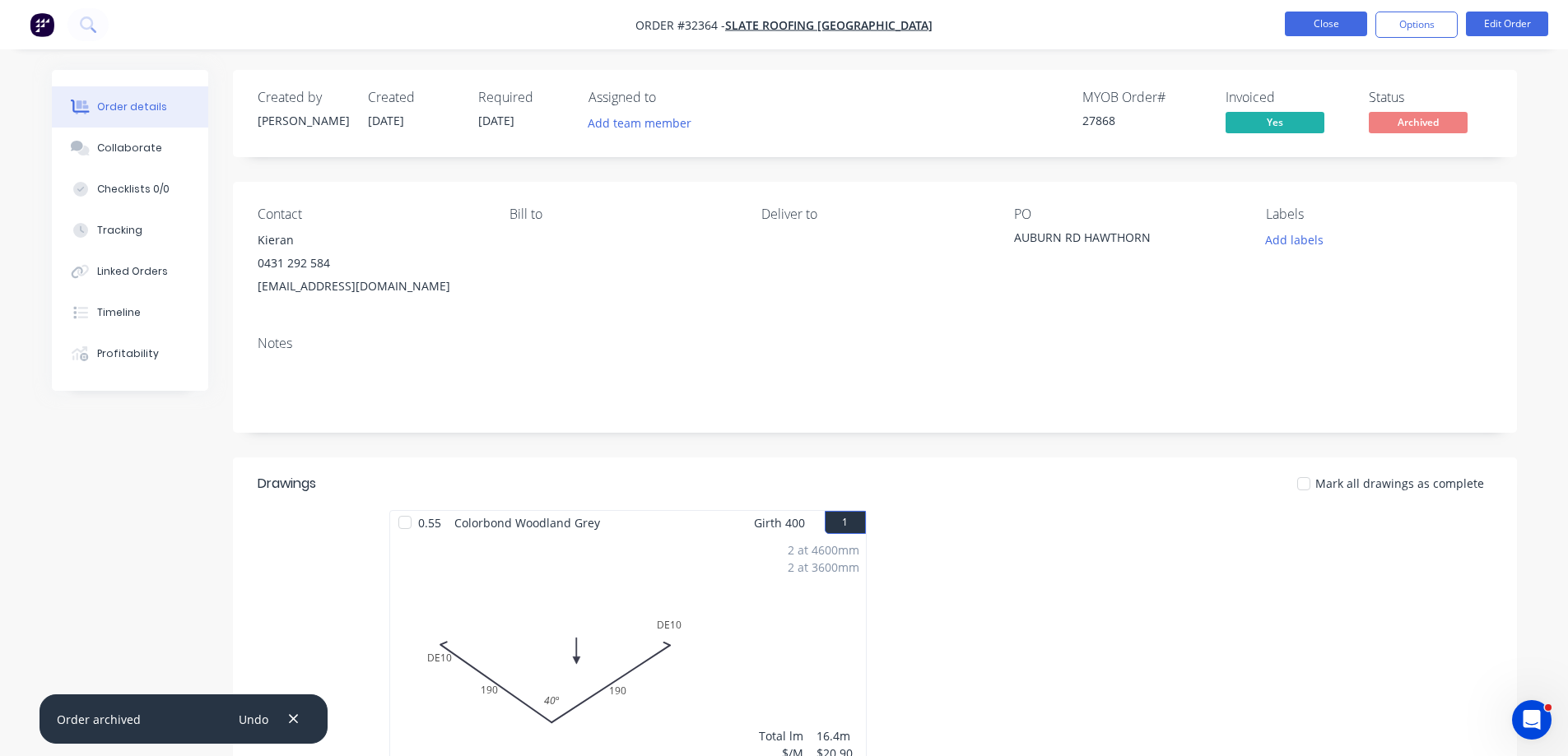
click at [1322, 24] on button "Close" at bounding box center [1326, 24] width 82 height 25
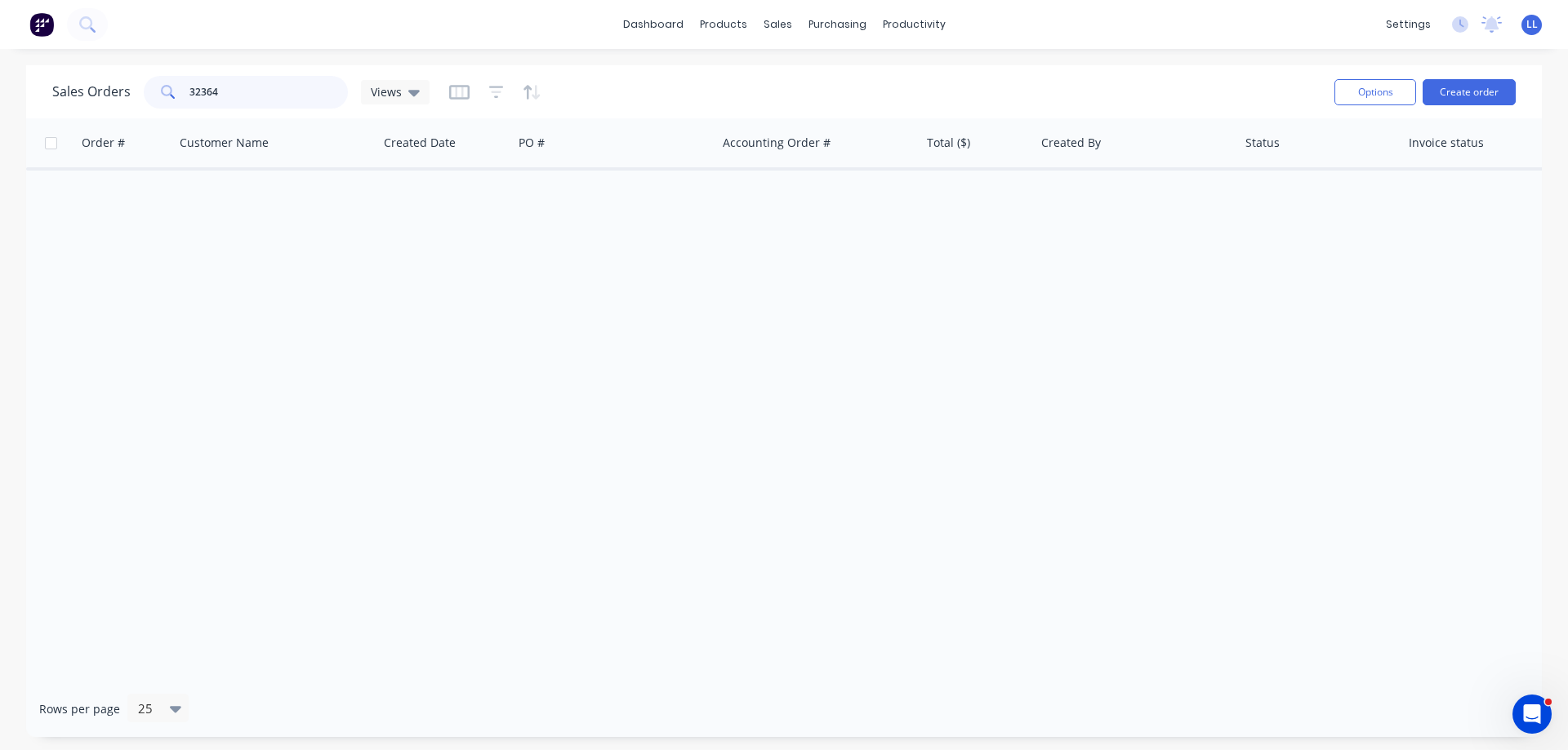
drag, startPoint x: 245, startPoint y: 92, endPoint x: 135, endPoint y: 85, distance: 110.2
click at [135, 85] on div "Sales Orders 32364 Views" at bounding box center [240, 92] width 377 height 33
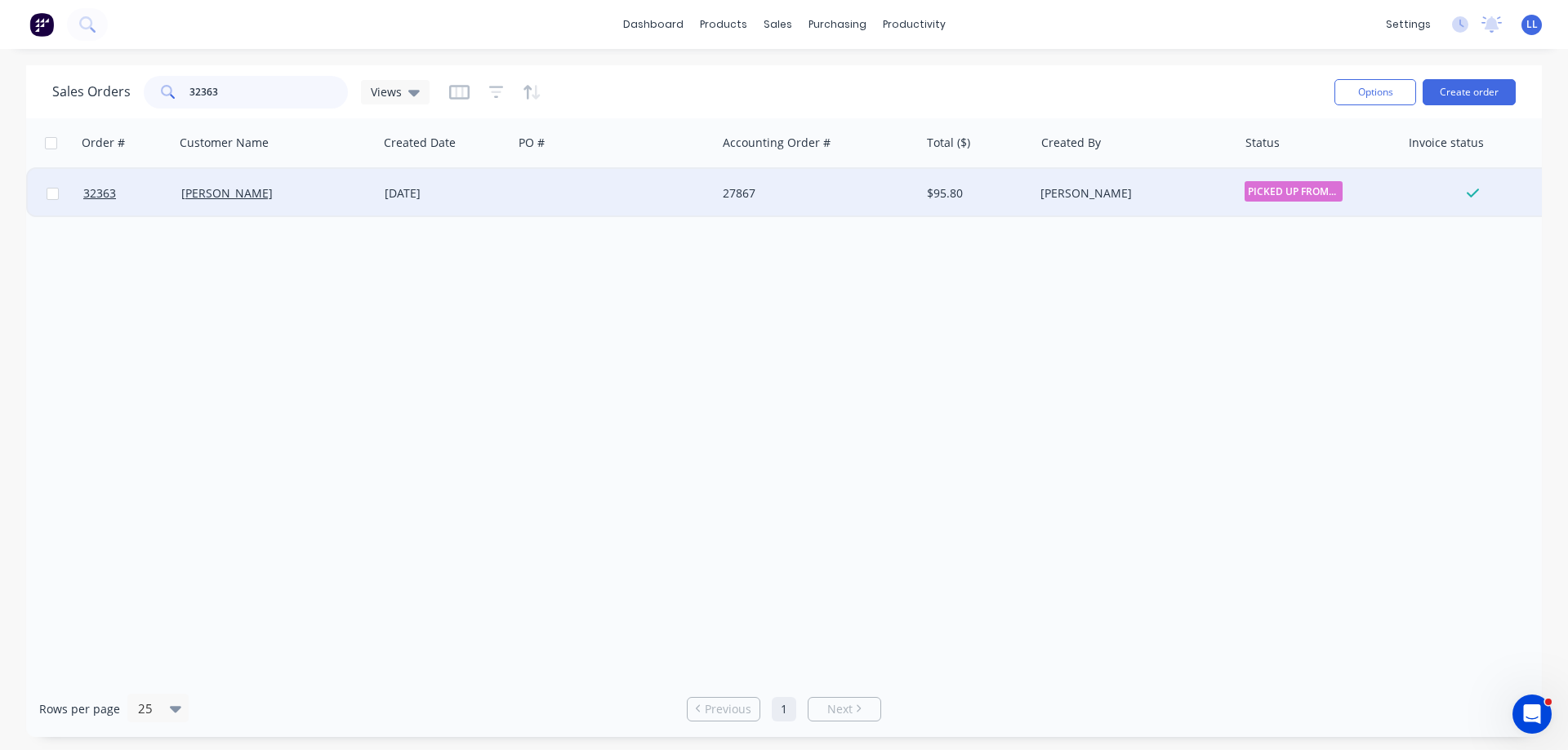
type input "32363"
click at [801, 203] on div "27867" at bounding box center [817, 193] width 203 height 49
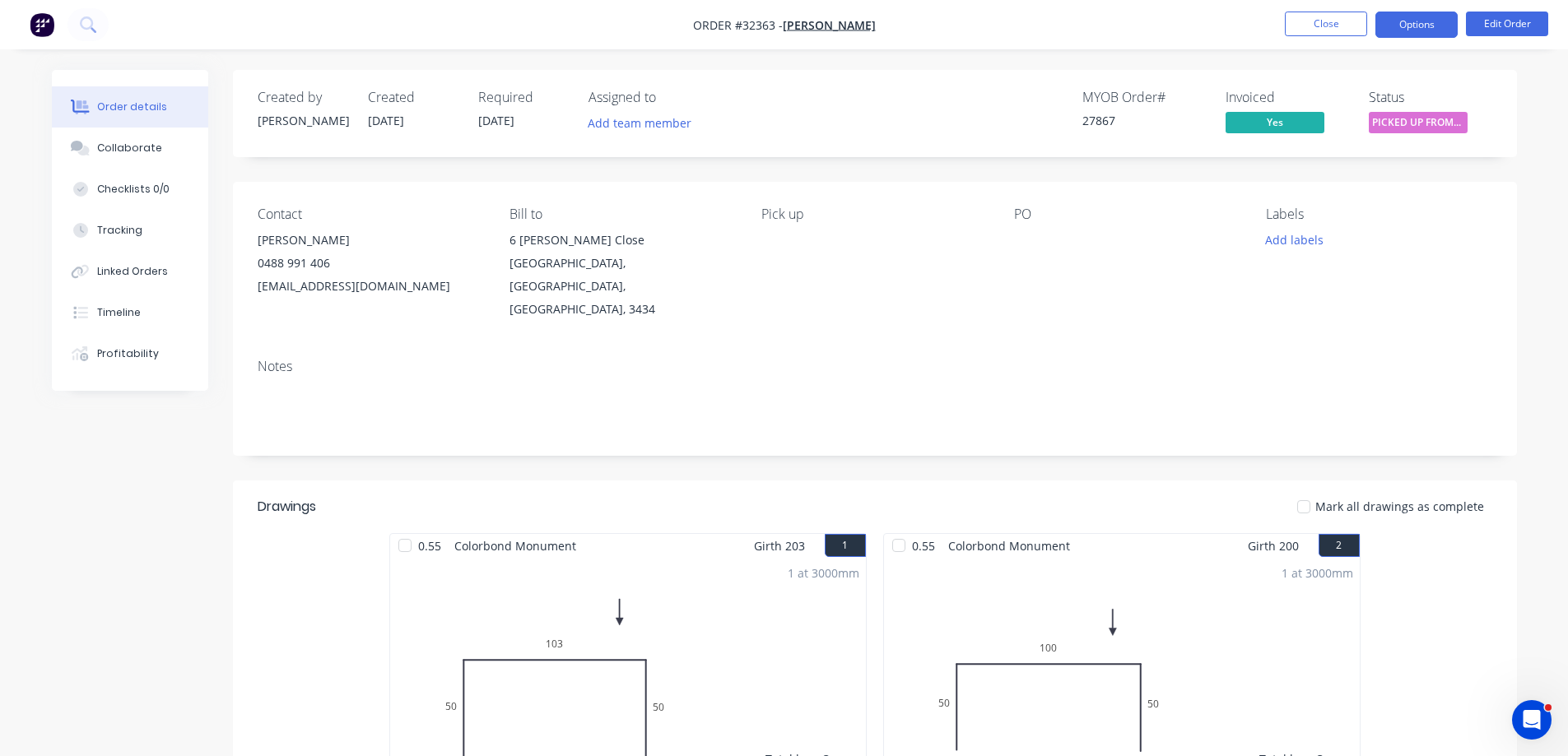
click at [1403, 23] on button "Options" at bounding box center [1416, 25] width 82 height 27
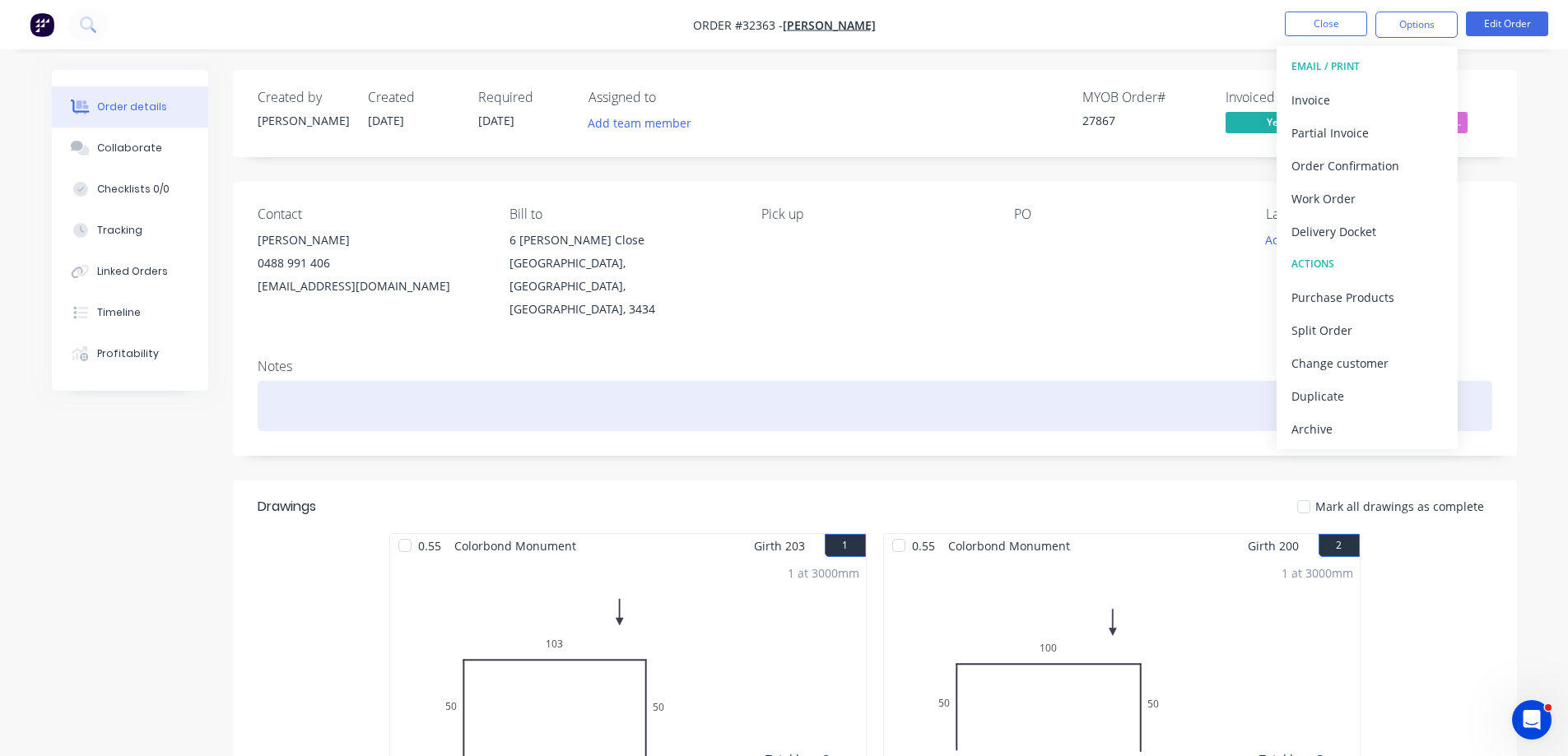
drag, startPoint x: 1362, startPoint y: 441, endPoint x: 1351, endPoint y: 401, distance: 41.5
click at [1360, 438] on button "Archive" at bounding box center [1367, 429] width 181 height 33
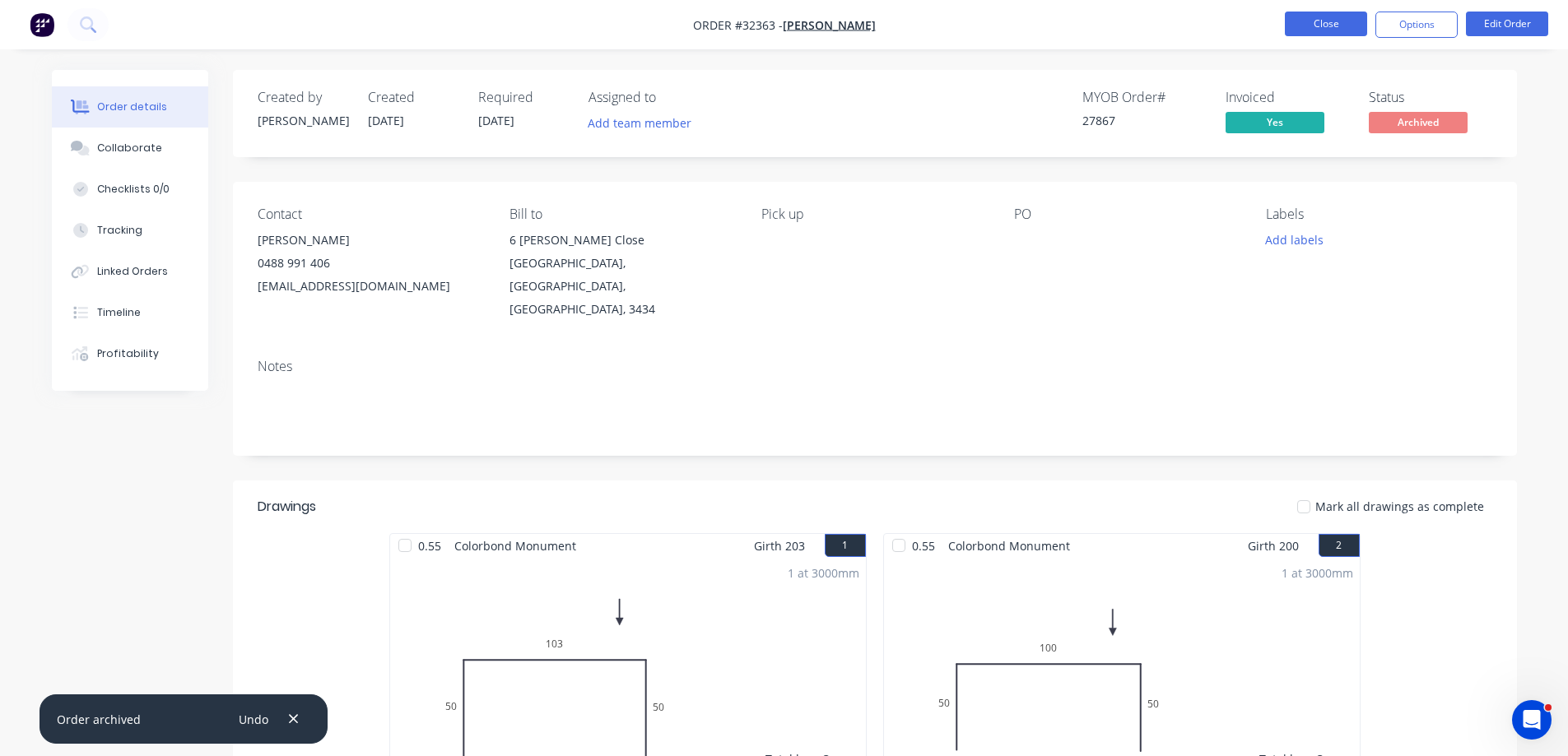
click at [1312, 25] on button "Close" at bounding box center [1326, 24] width 82 height 25
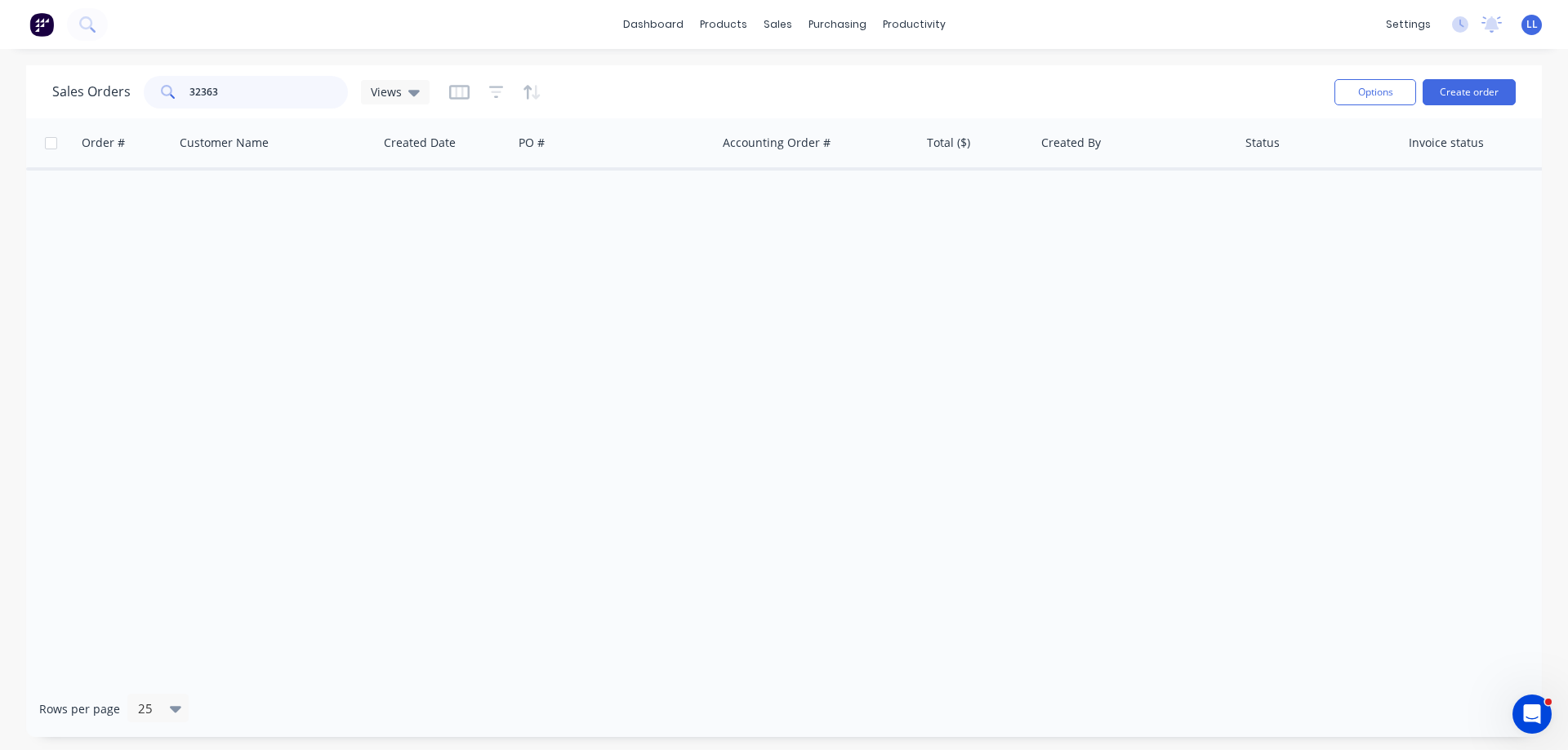
drag, startPoint x: 231, startPoint y: 86, endPoint x: 138, endPoint y: 86, distance: 93.0
click at [138, 86] on div "Sales Orders 32363 Views" at bounding box center [240, 92] width 377 height 33
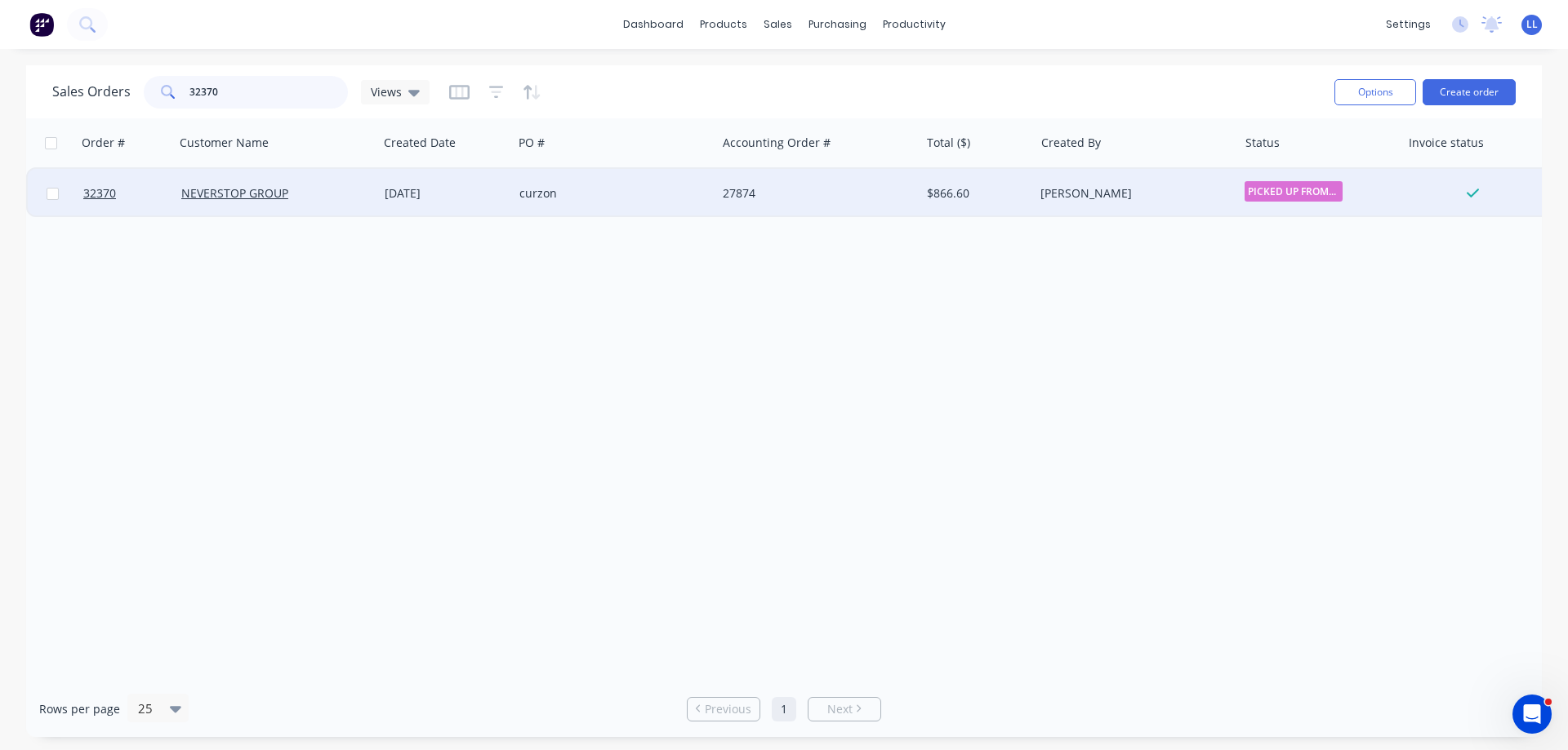
type input "32370"
click at [785, 192] on div "27874" at bounding box center [813, 193] width 181 height 16
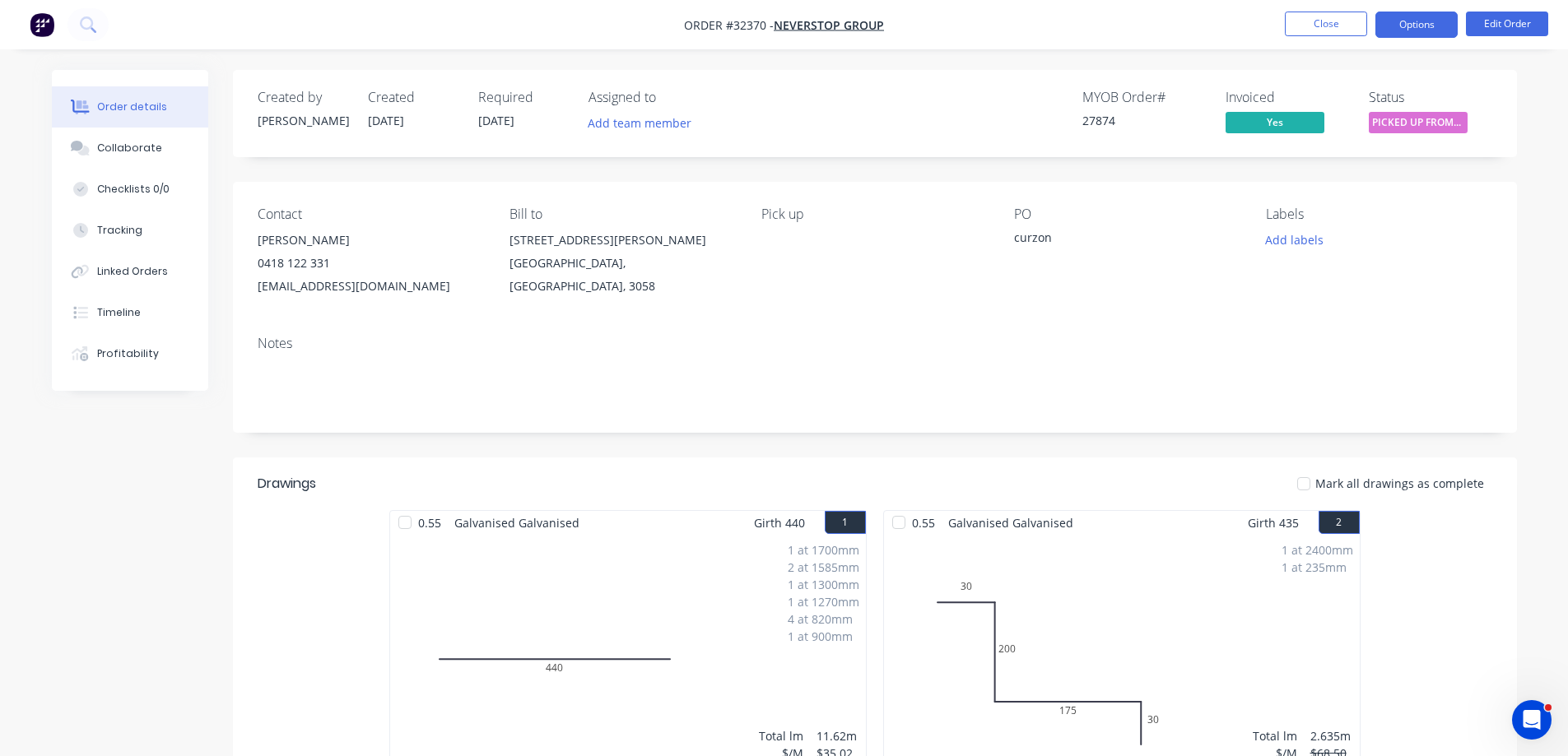
click at [1414, 32] on button "Options" at bounding box center [1416, 25] width 82 height 27
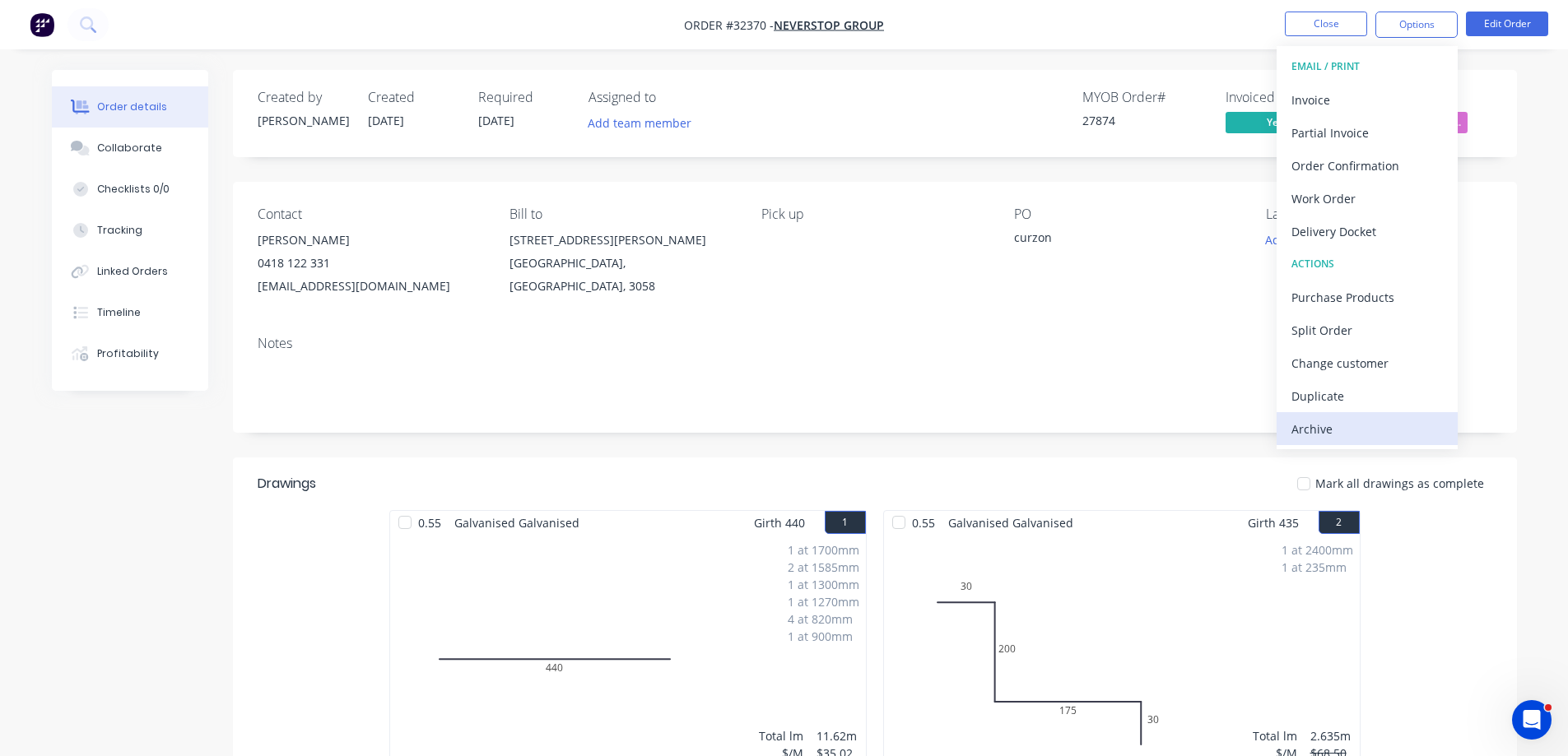
click at [1342, 427] on div "Archive" at bounding box center [1367, 429] width 151 height 24
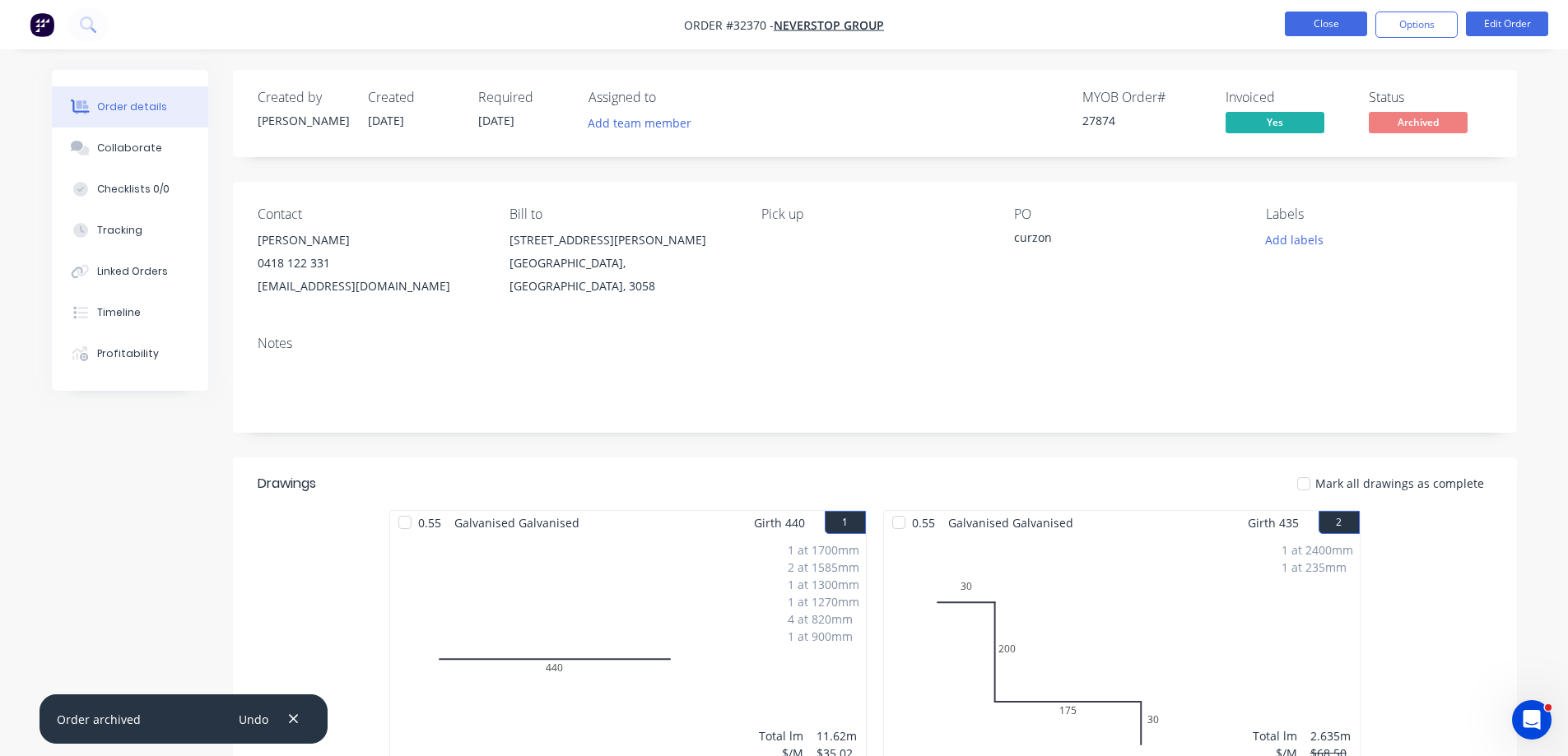
click at [1329, 23] on button "Close" at bounding box center [1326, 24] width 82 height 25
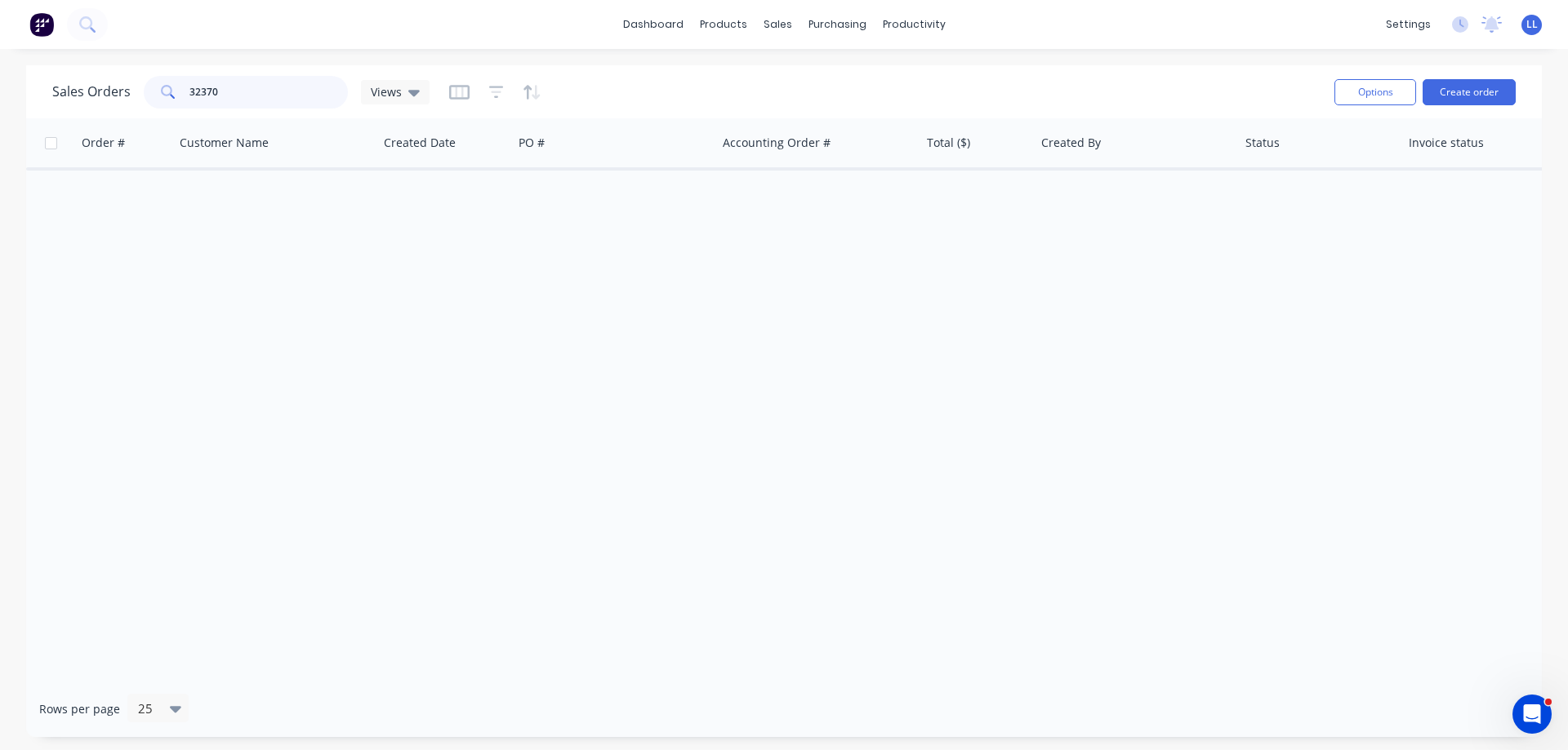
drag, startPoint x: 102, startPoint y: 97, endPoint x: 77, endPoint y: 97, distance: 25.0
click at [77, 97] on div "Sales Orders 32370 Views" at bounding box center [240, 92] width 377 height 33
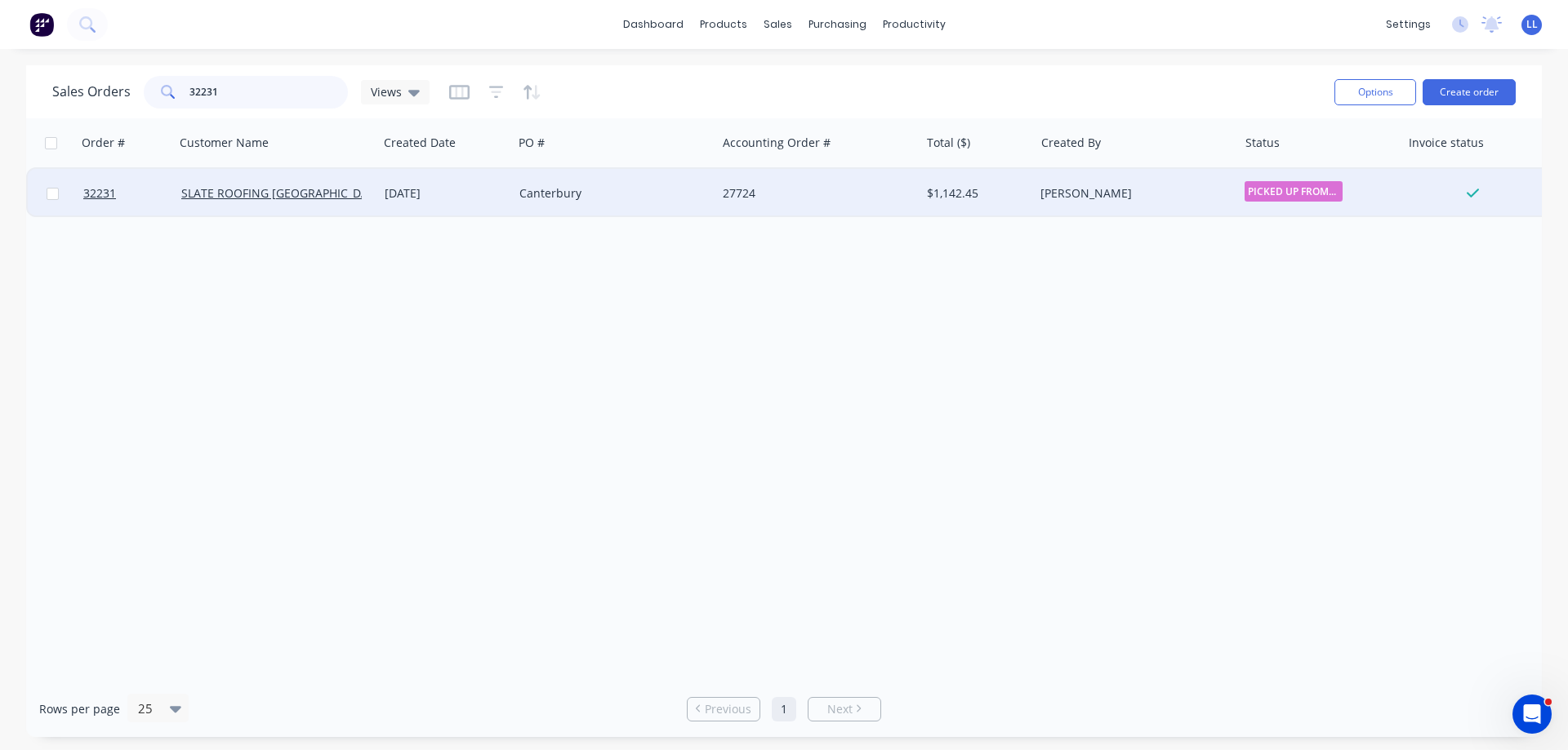
type input "32231"
click at [745, 184] on div "27724" at bounding box center [817, 193] width 203 height 49
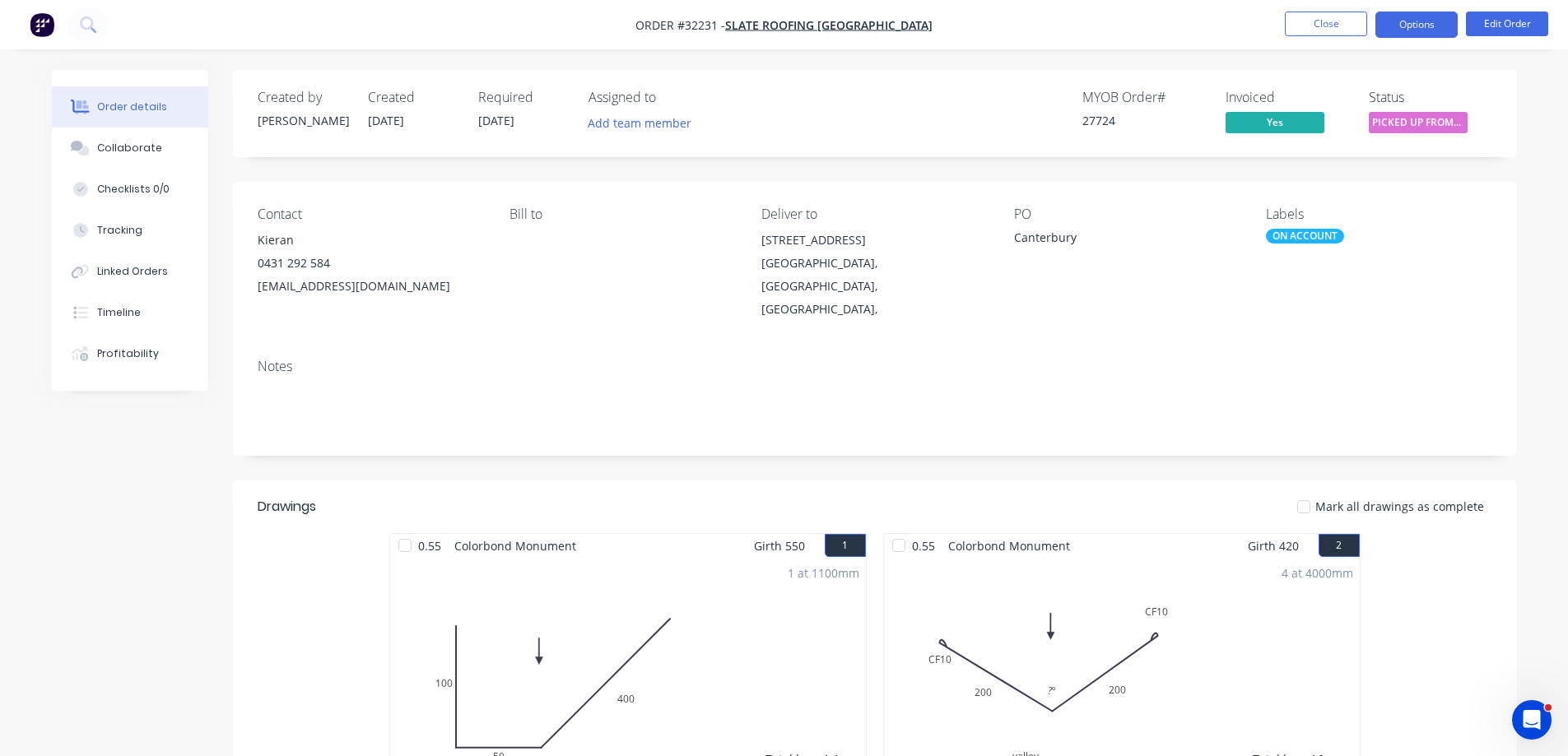
click at [1426, 23] on button "Options" at bounding box center [1416, 25] width 82 height 27
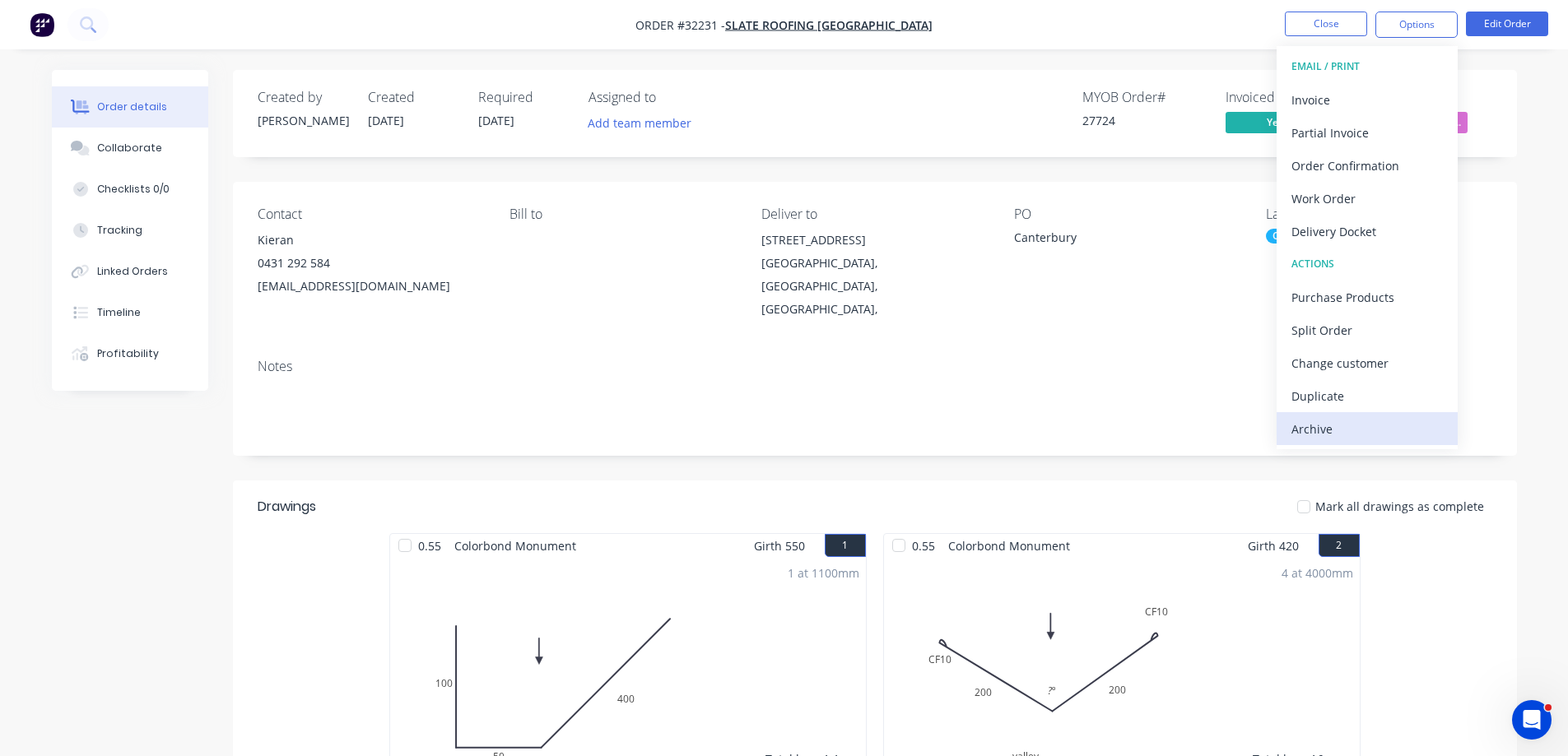
click at [1334, 437] on div "Archive" at bounding box center [1367, 429] width 151 height 24
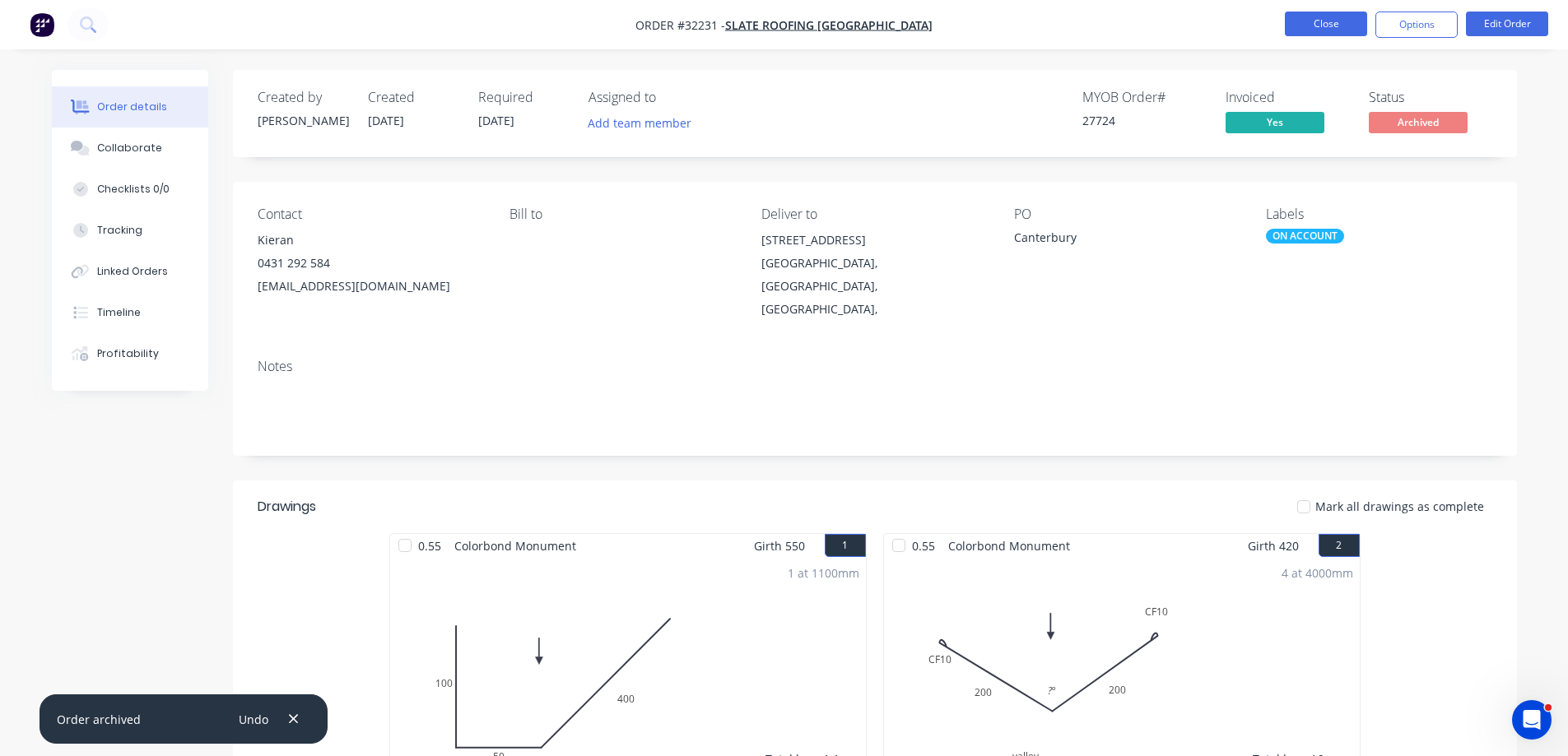
click at [1339, 20] on button "Close" at bounding box center [1326, 24] width 82 height 25
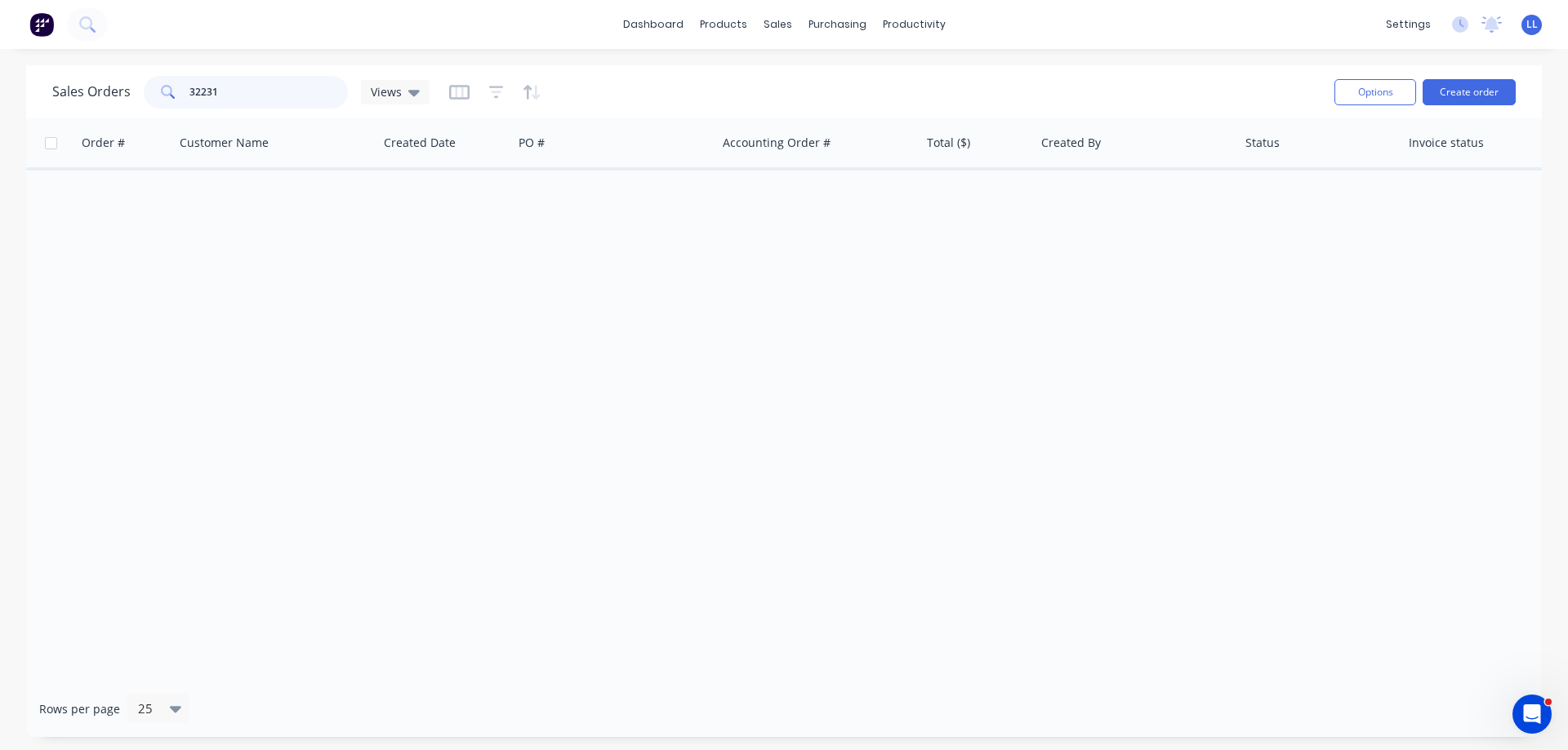
click at [147, 81] on div "32231" at bounding box center [245, 92] width 204 height 33
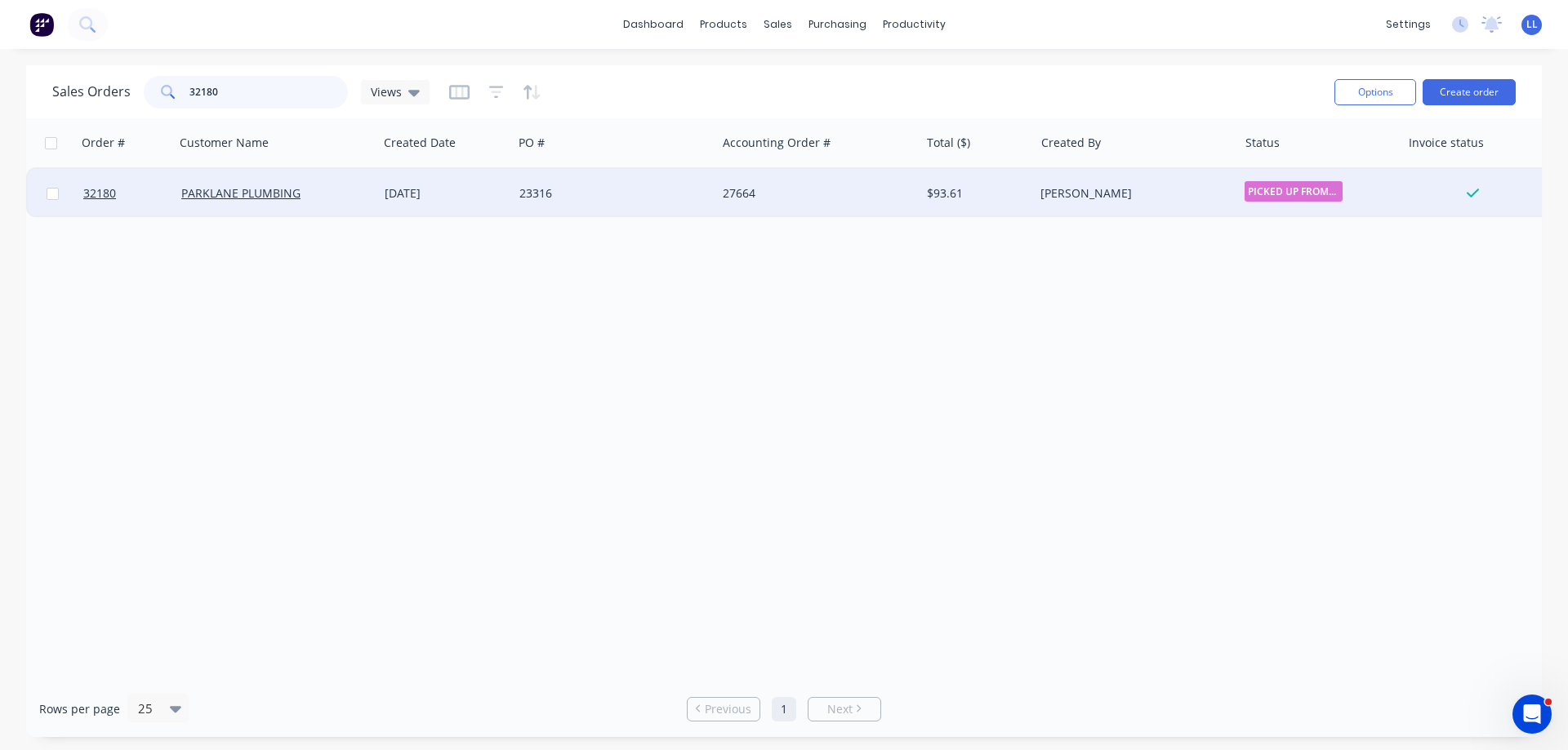
type input "32180"
click at [930, 205] on div "$93.61" at bounding box center [977, 193] width 114 height 49
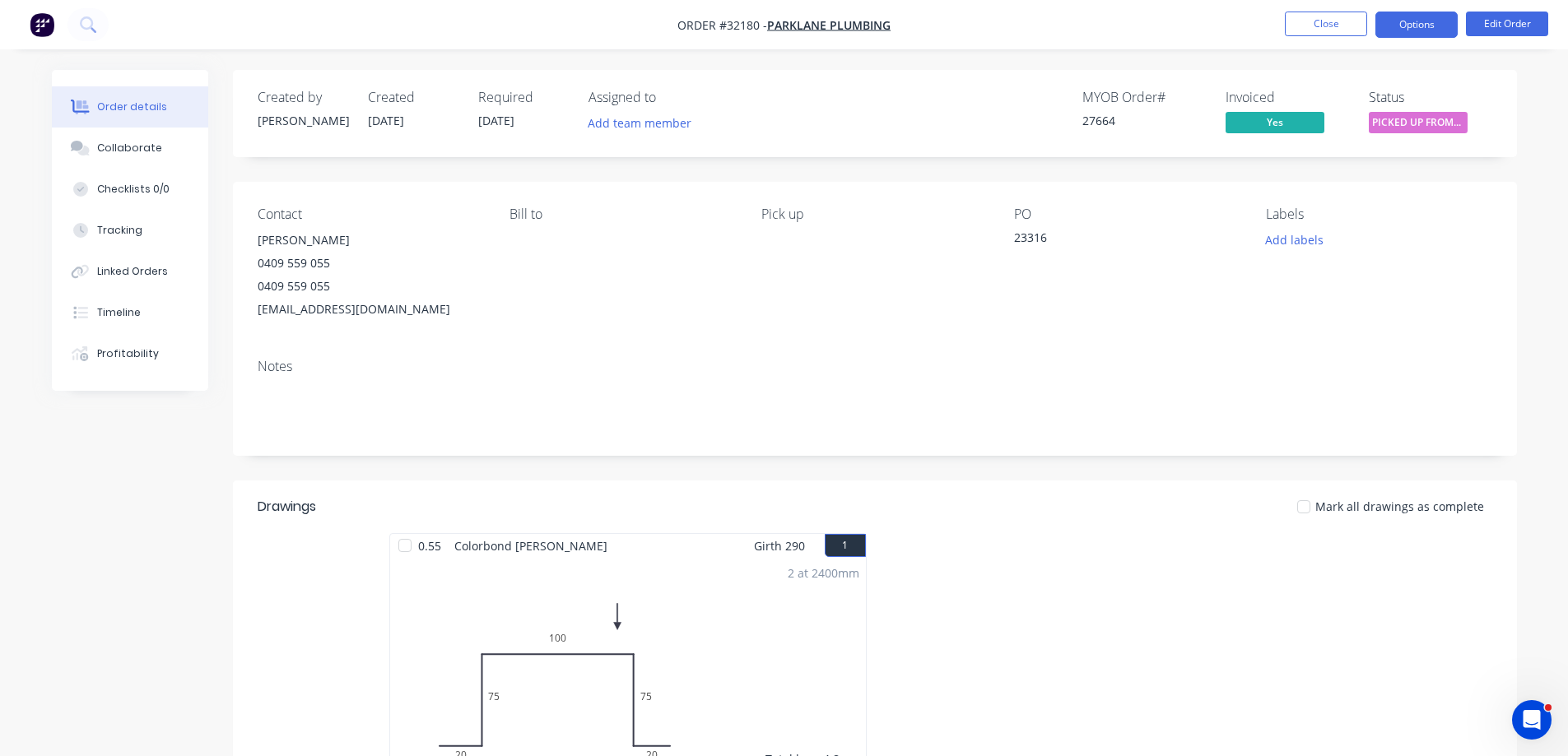
click at [1424, 29] on button "Options" at bounding box center [1416, 25] width 82 height 27
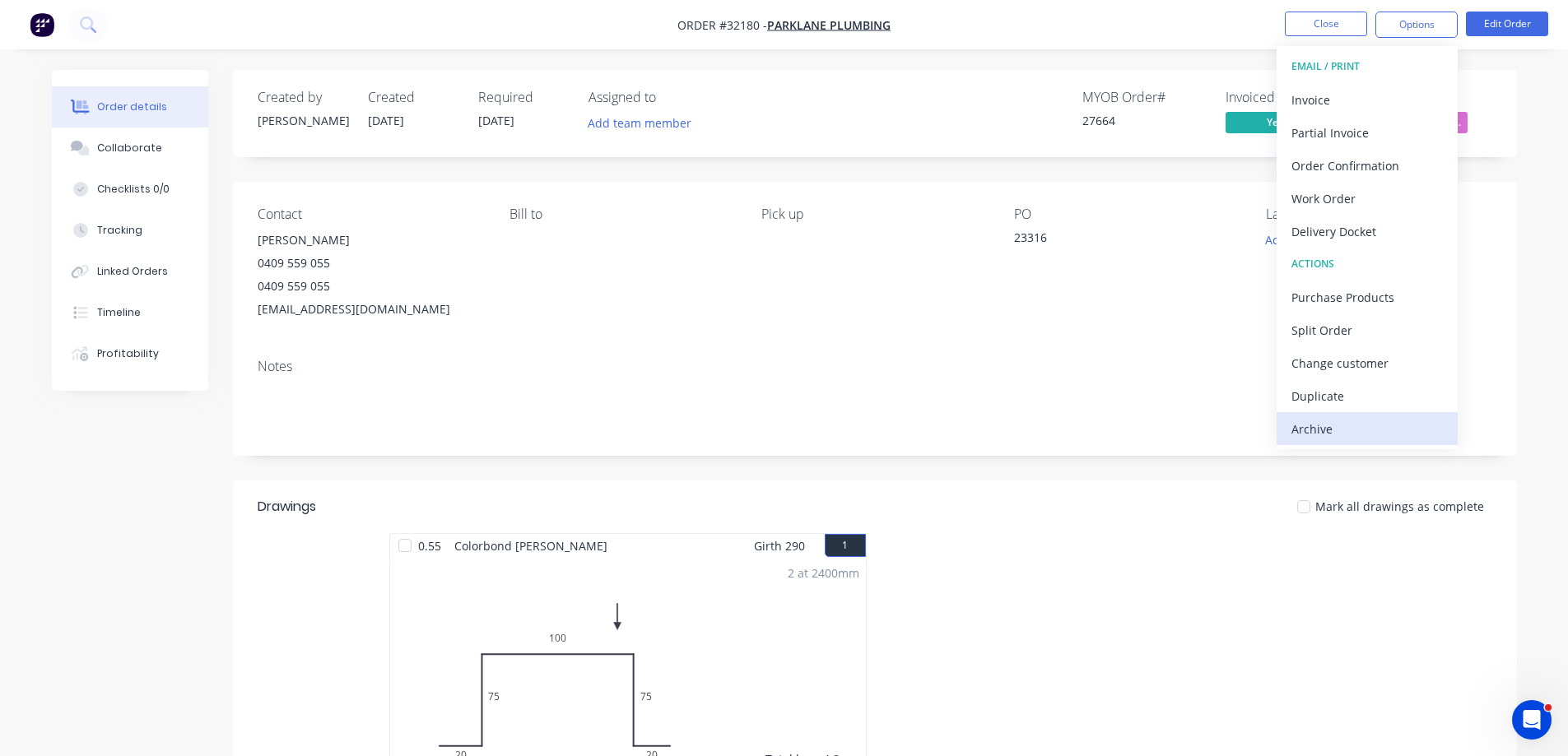
click at [1320, 422] on div "Archive" at bounding box center [1367, 429] width 151 height 24
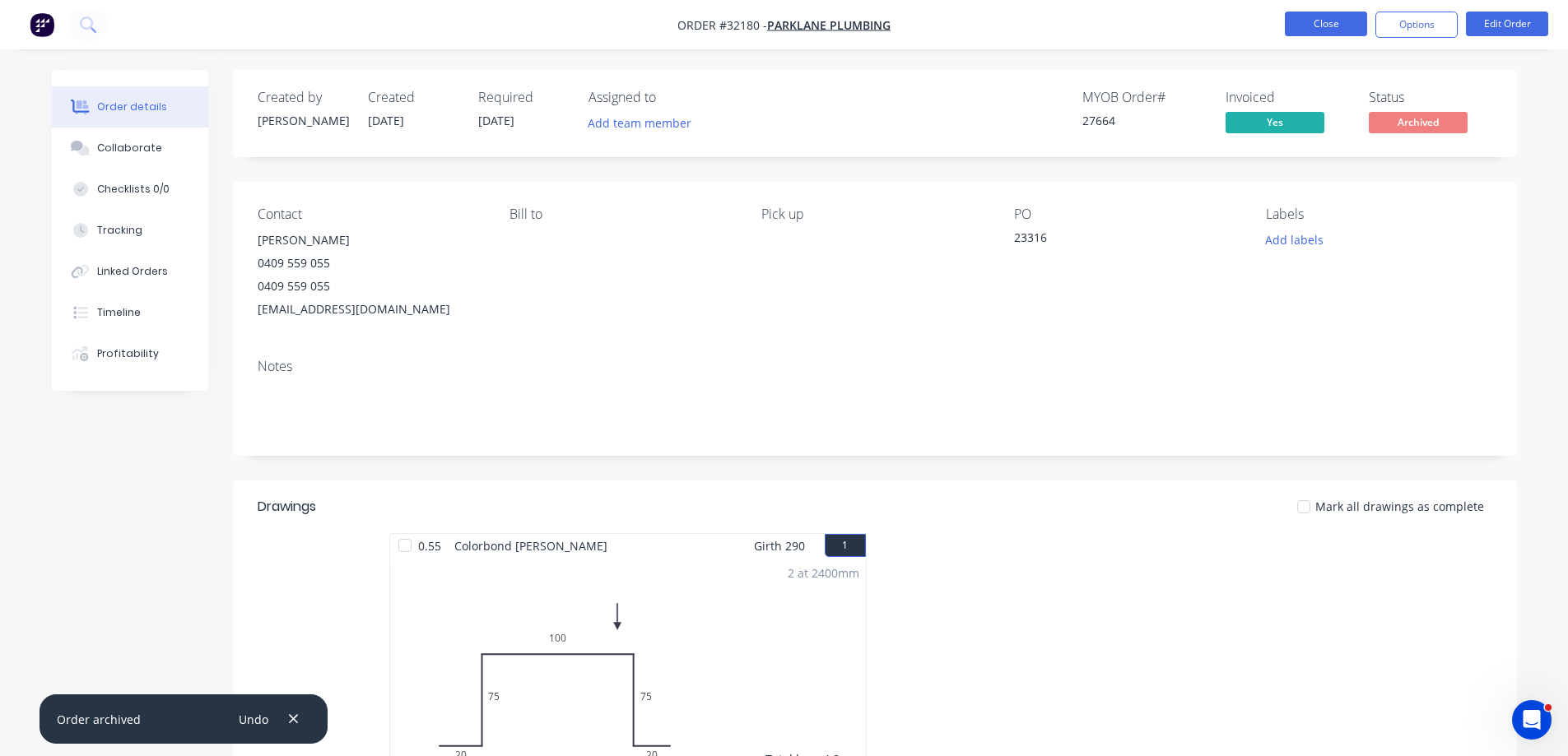
click at [1298, 12] on button "Close" at bounding box center [1326, 24] width 82 height 25
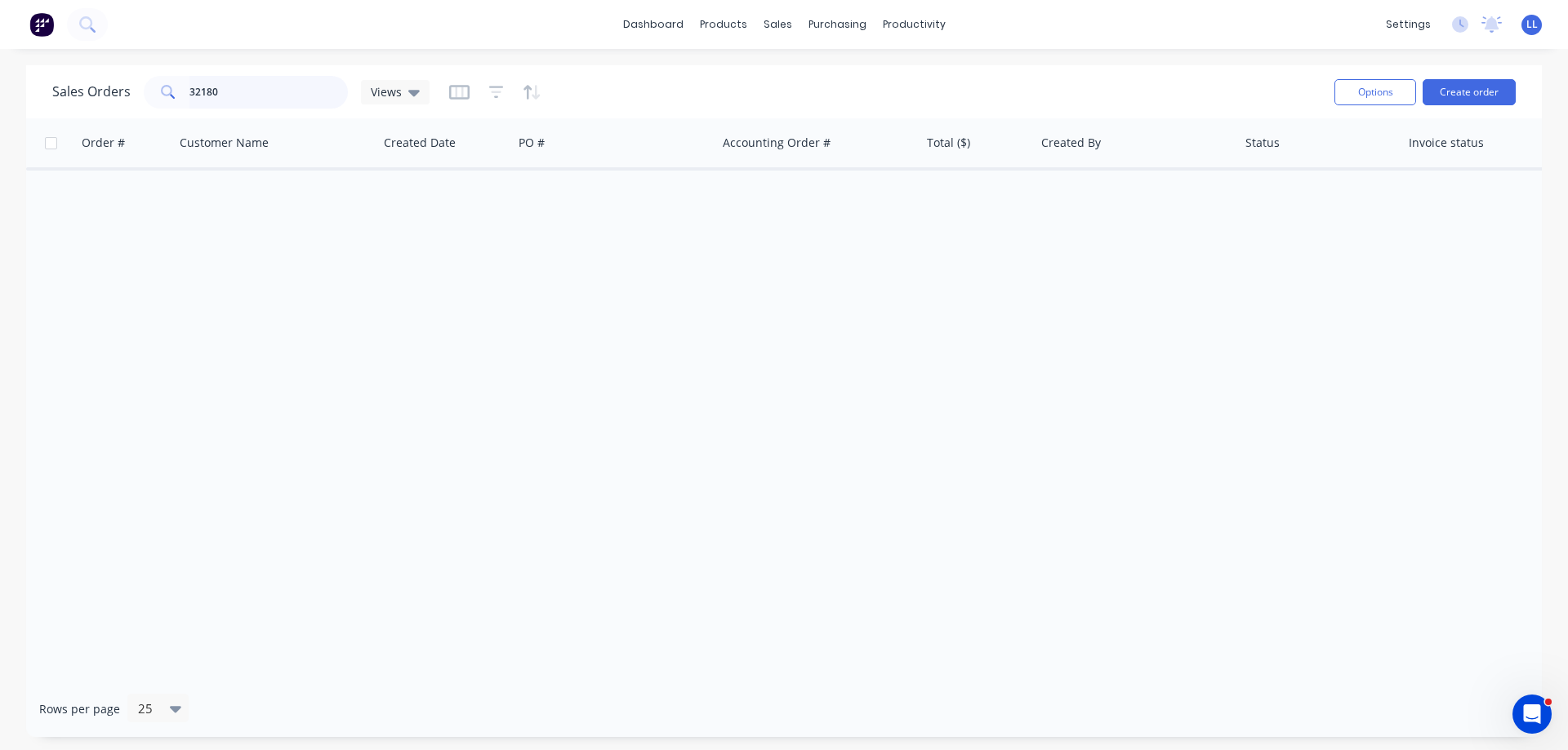
click at [138, 91] on div "Sales Orders 32180 Views" at bounding box center [240, 92] width 377 height 33
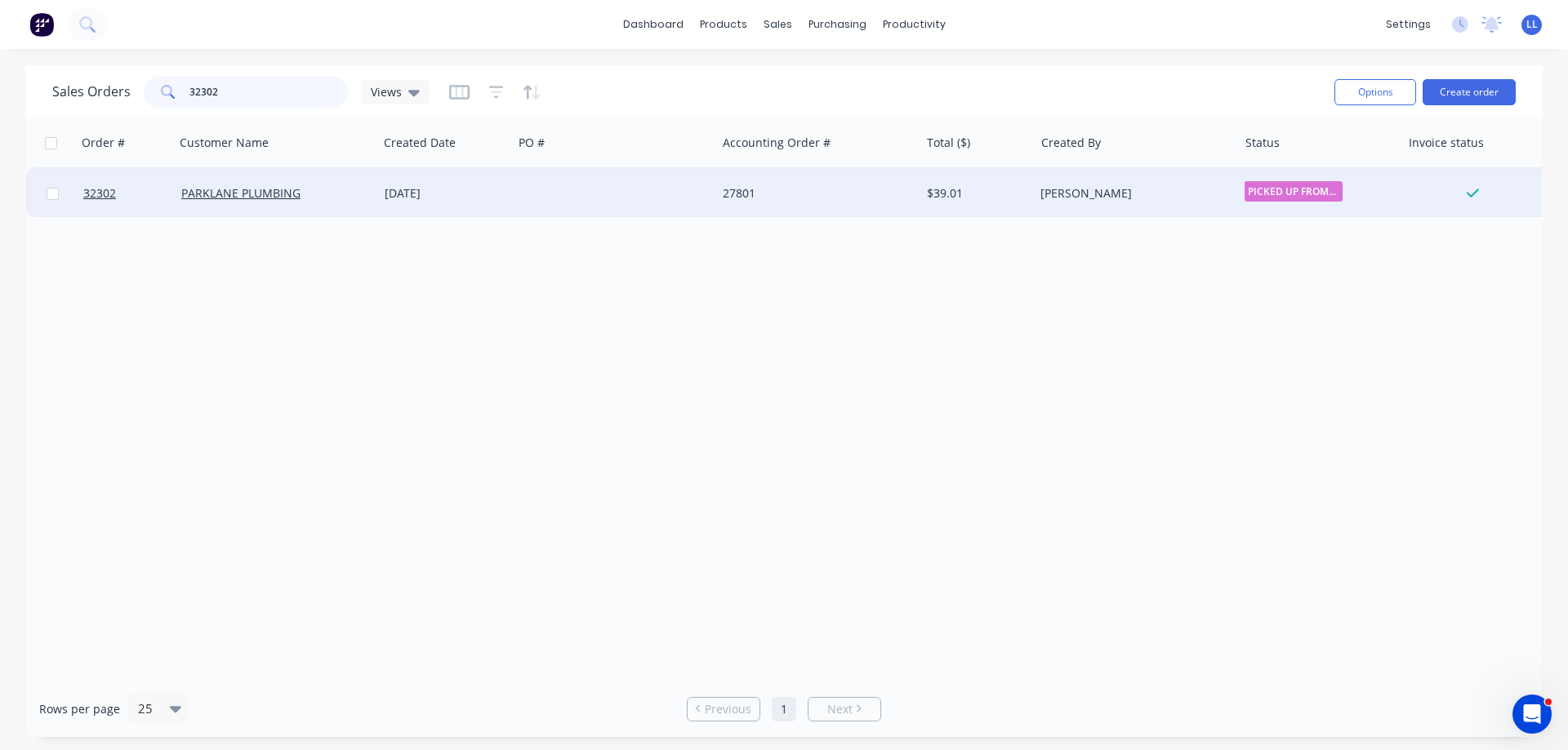
type input "32302"
click at [838, 206] on div "27801" at bounding box center [817, 193] width 203 height 49
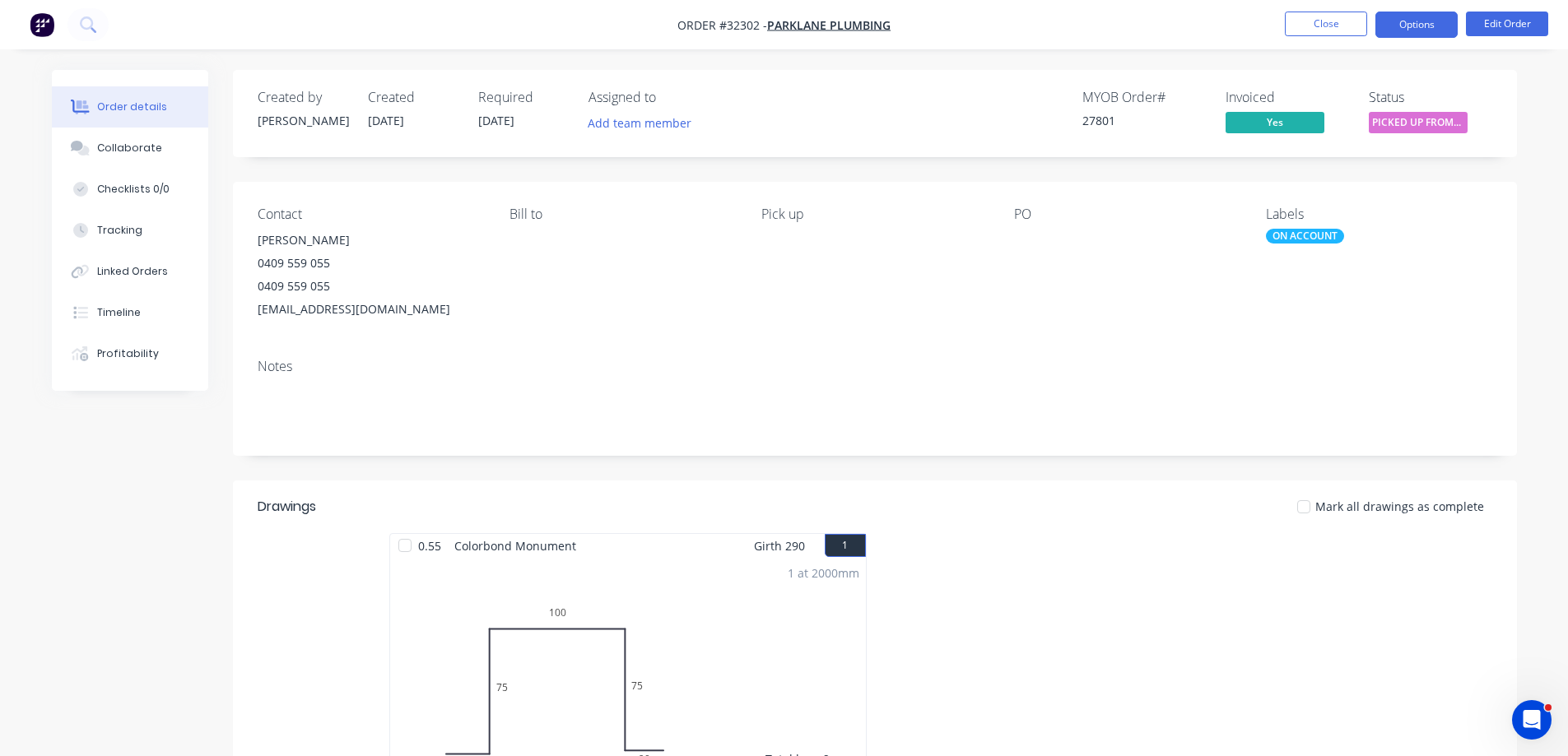
click at [1425, 34] on button "Options" at bounding box center [1416, 25] width 82 height 27
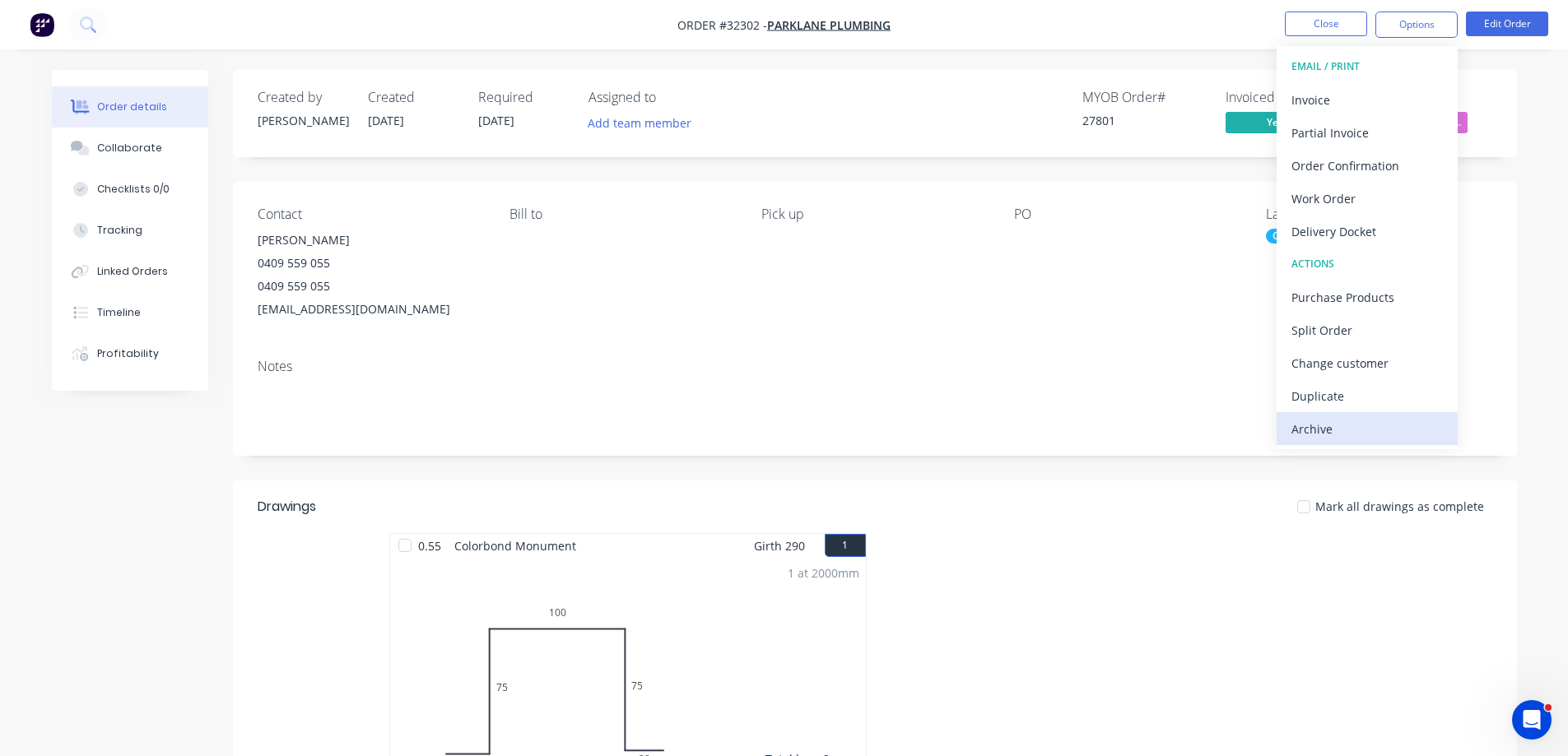
click at [1313, 436] on div "Archive" at bounding box center [1367, 429] width 151 height 24
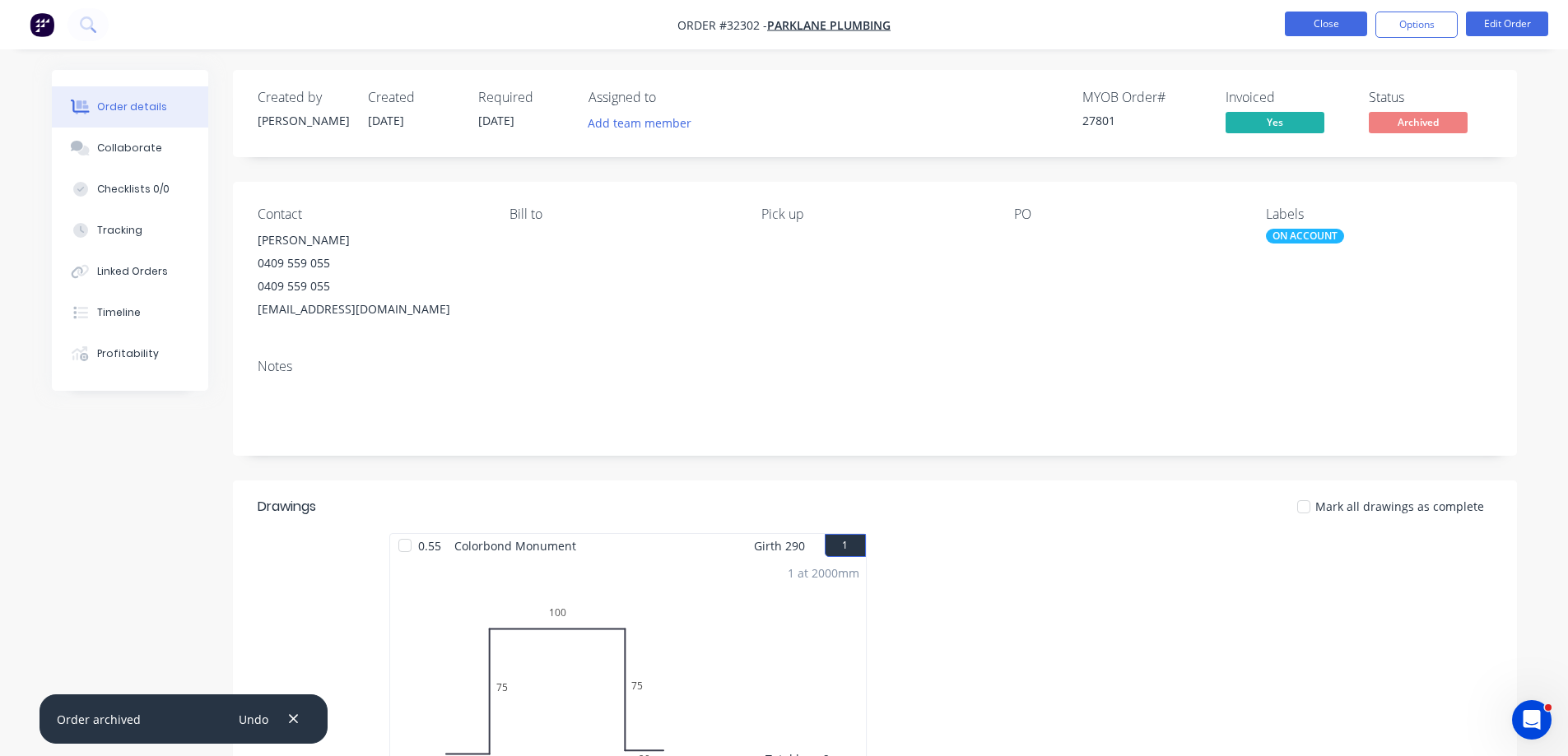
click at [1296, 19] on button "Close" at bounding box center [1326, 24] width 82 height 25
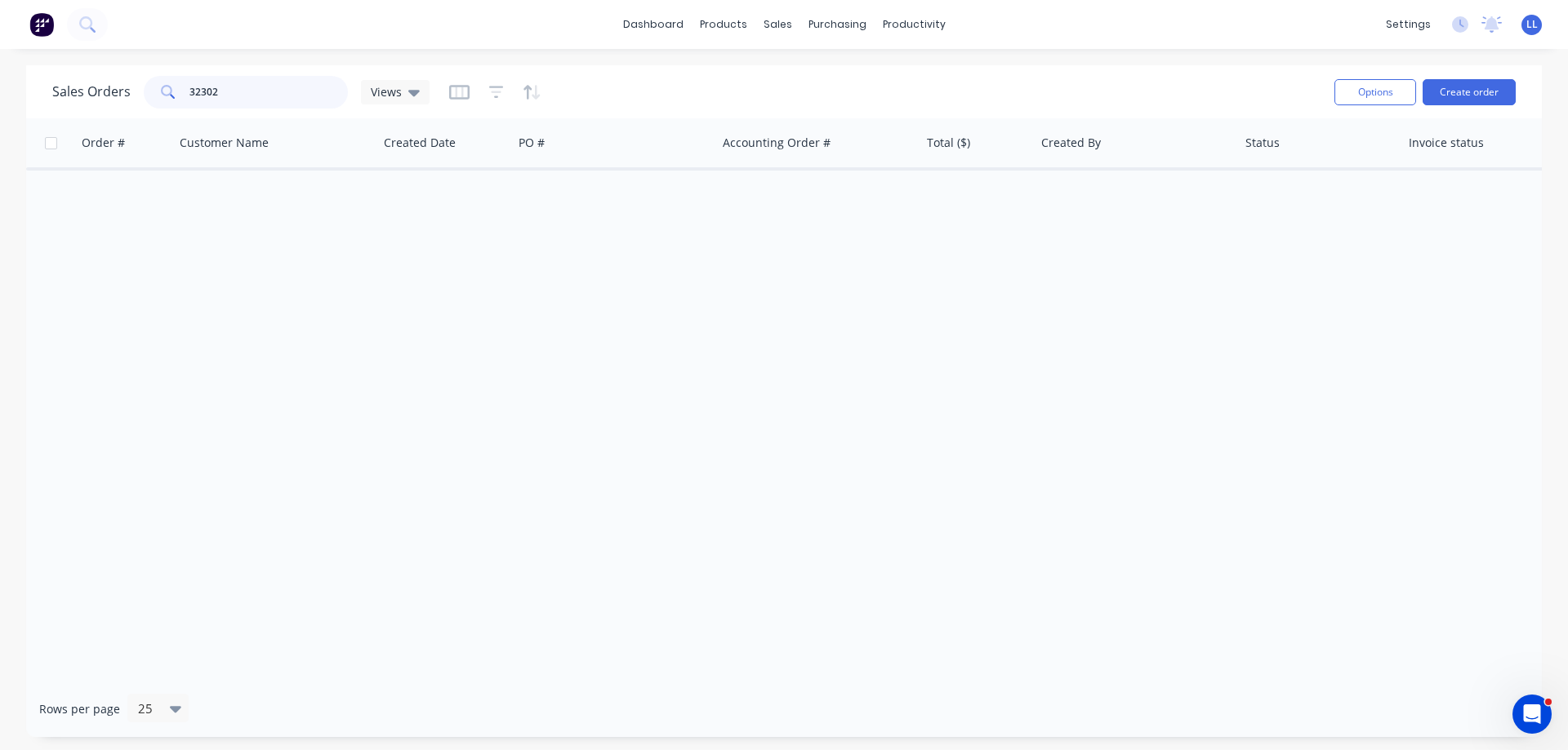
drag, startPoint x: 222, startPoint y: 91, endPoint x: 149, endPoint y: 91, distance: 73.0
click at [149, 91] on div "32302" at bounding box center [245, 92] width 204 height 33
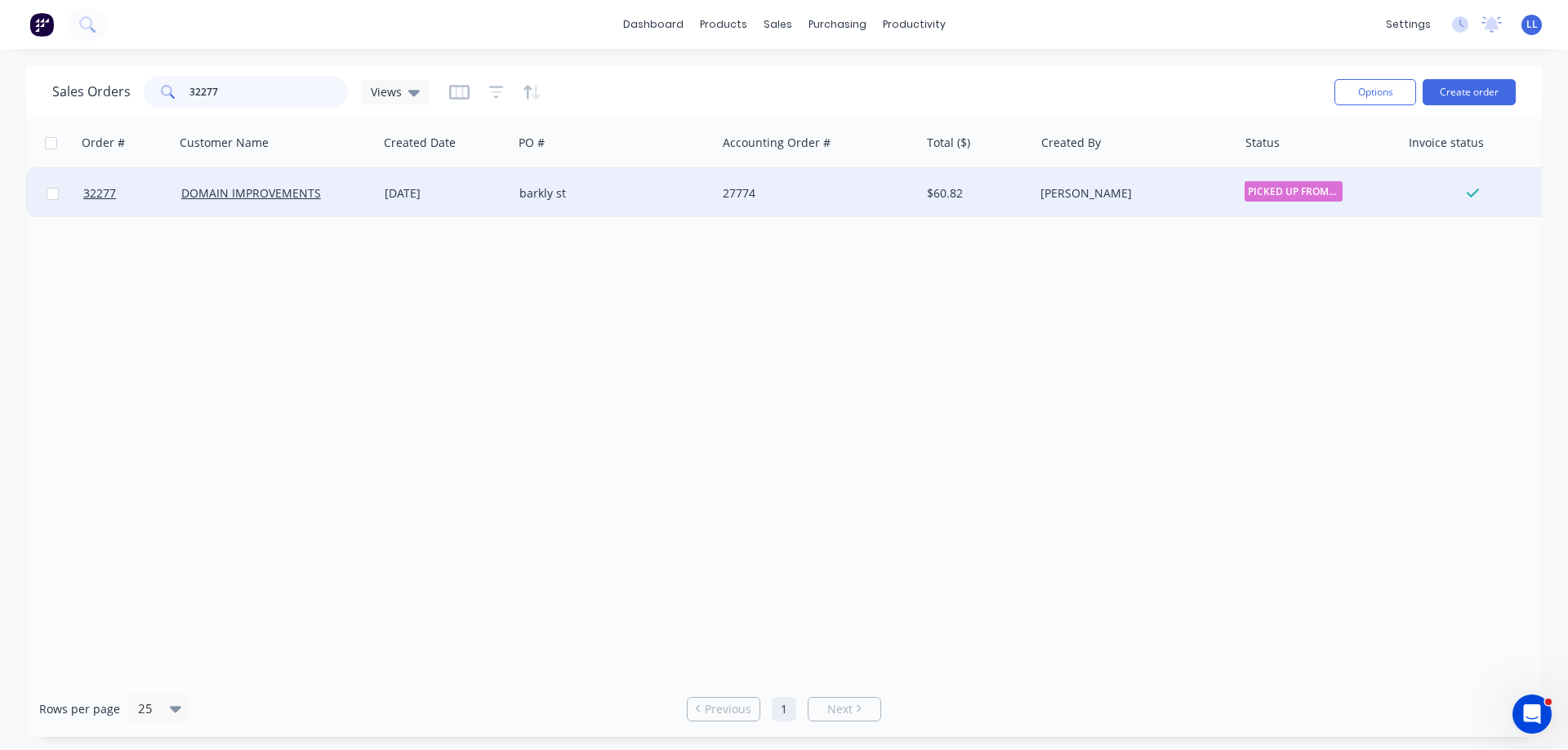
type input "32277"
click at [1118, 200] on div "[PERSON_NAME]" at bounding box center [1131, 193] width 181 height 16
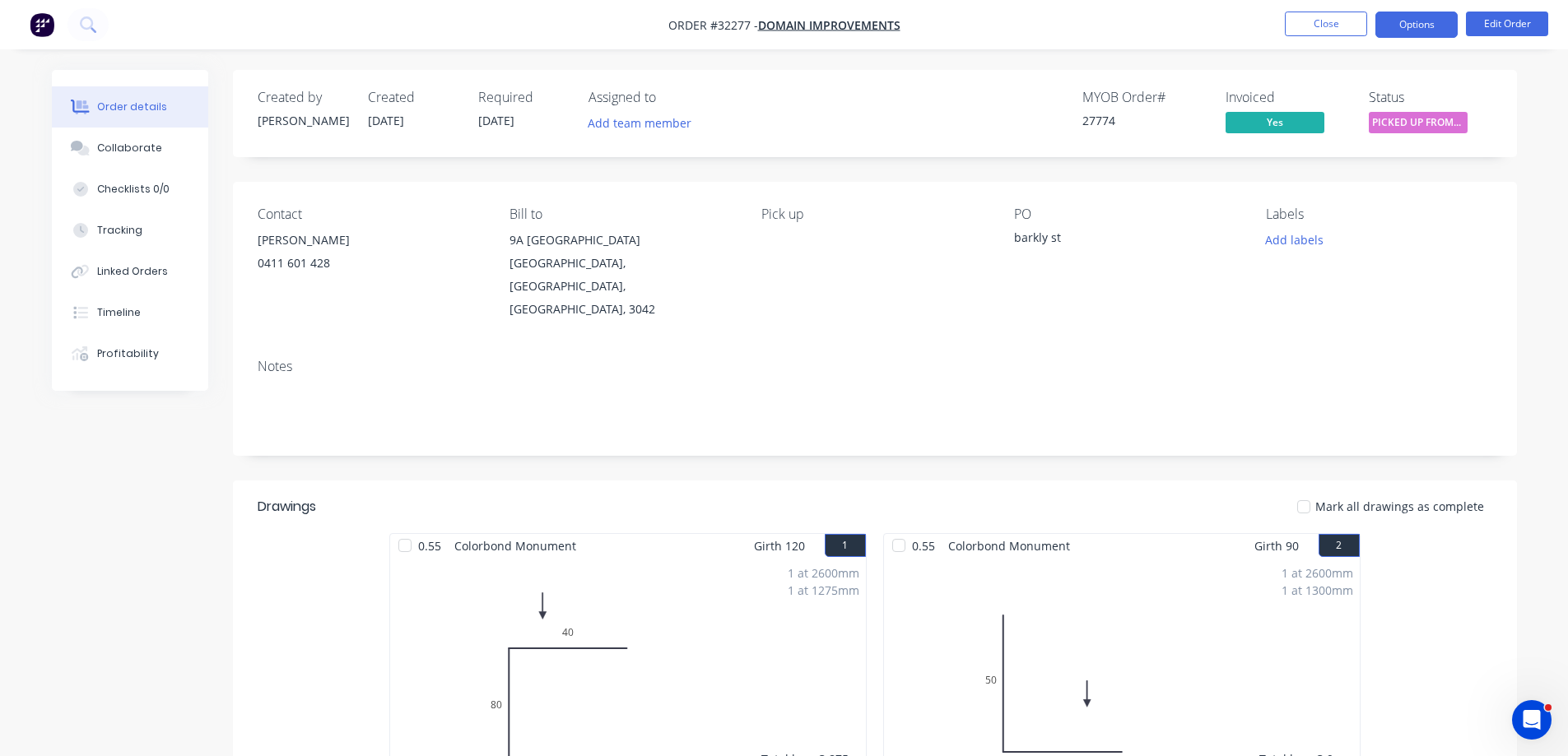
click at [1430, 26] on button "Options" at bounding box center [1416, 25] width 82 height 27
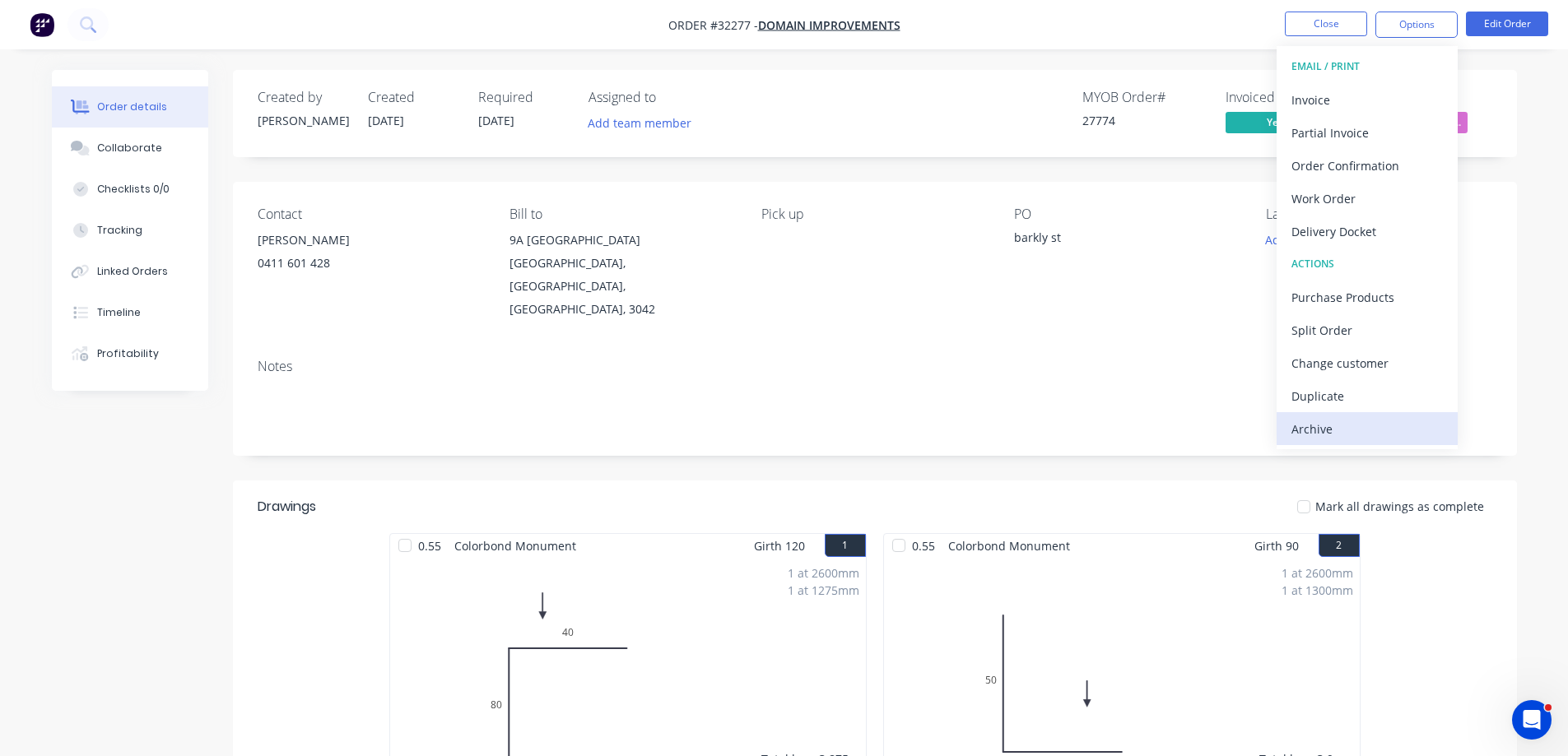
click at [1328, 432] on div "Archive" at bounding box center [1367, 429] width 151 height 24
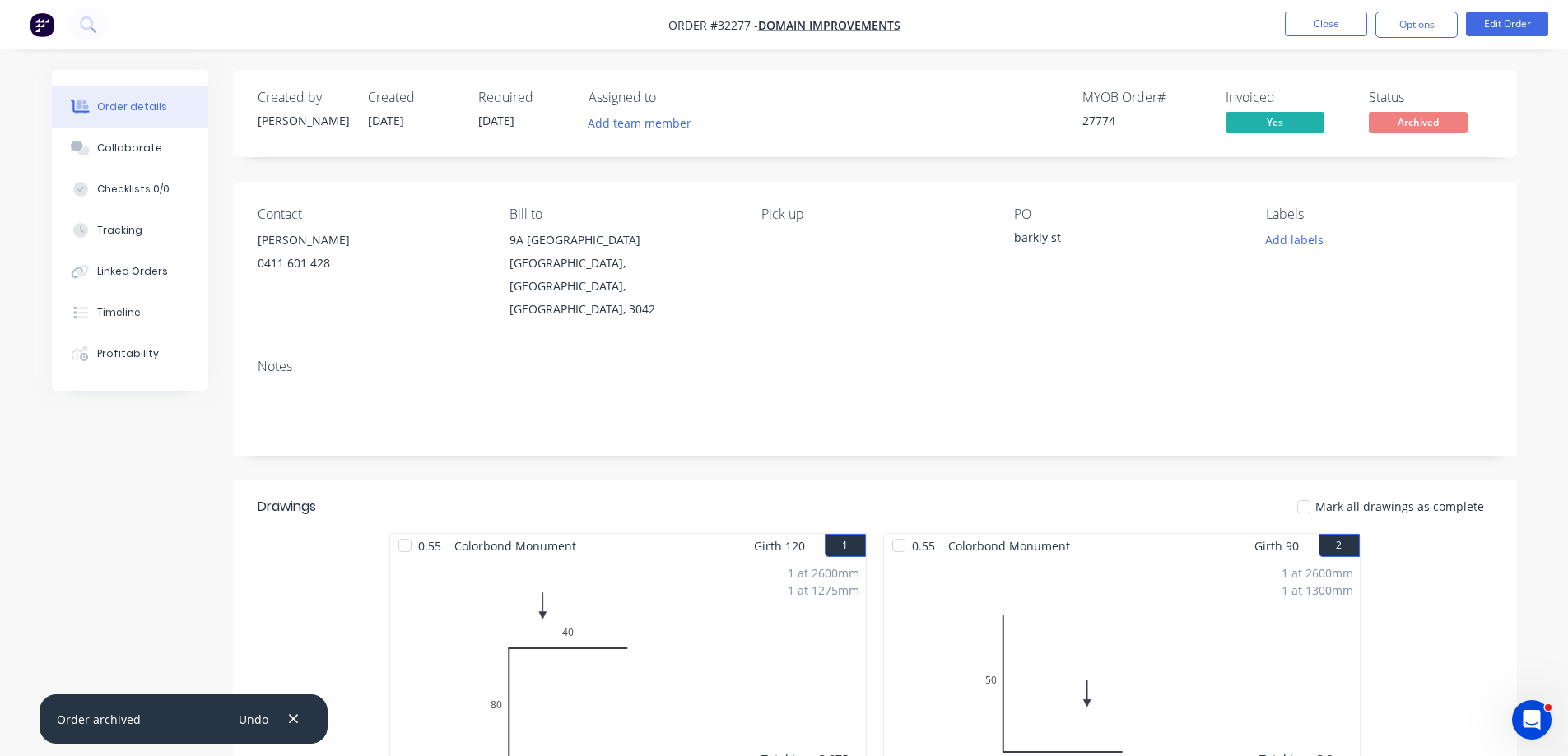
click at [35, 17] on img "button" at bounding box center [42, 25] width 25 height 25
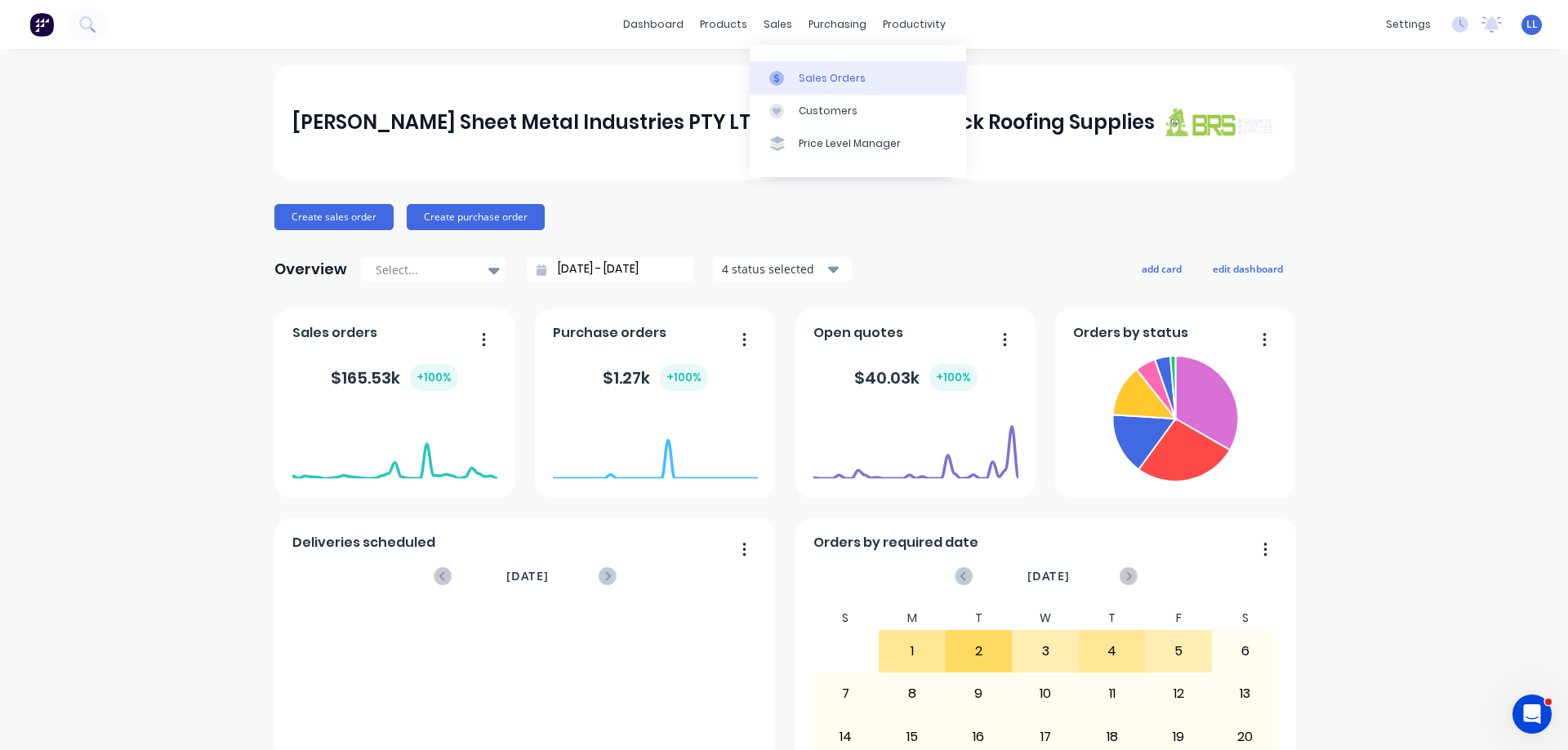
click at [790, 80] on div at bounding box center [782, 78] width 25 height 15
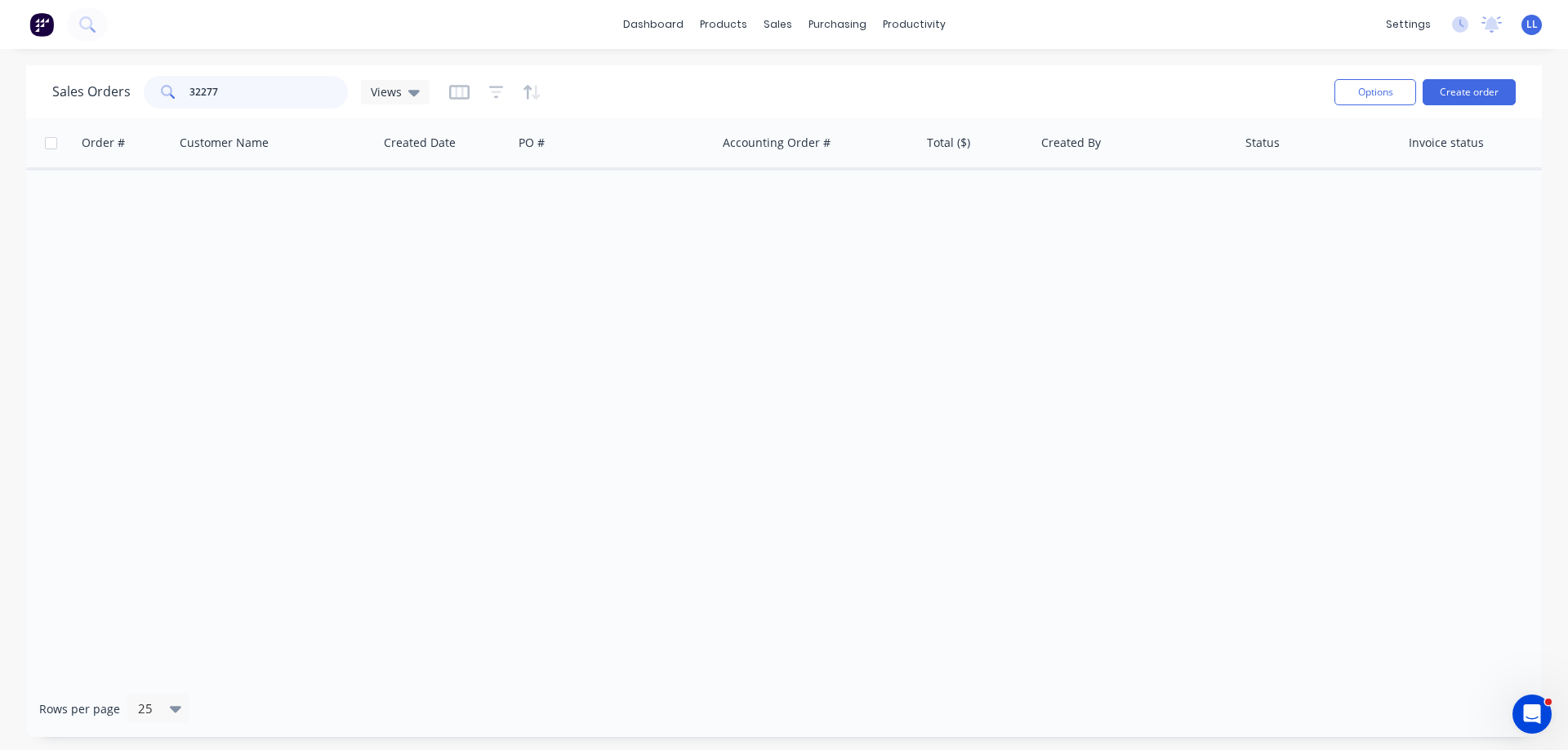
drag, startPoint x: 226, startPoint y: 94, endPoint x: 93, endPoint y: 90, distance: 133.1
click at [93, 90] on div "Sales Orders 32277 Views" at bounding box center [240, 92] width 377 height 33
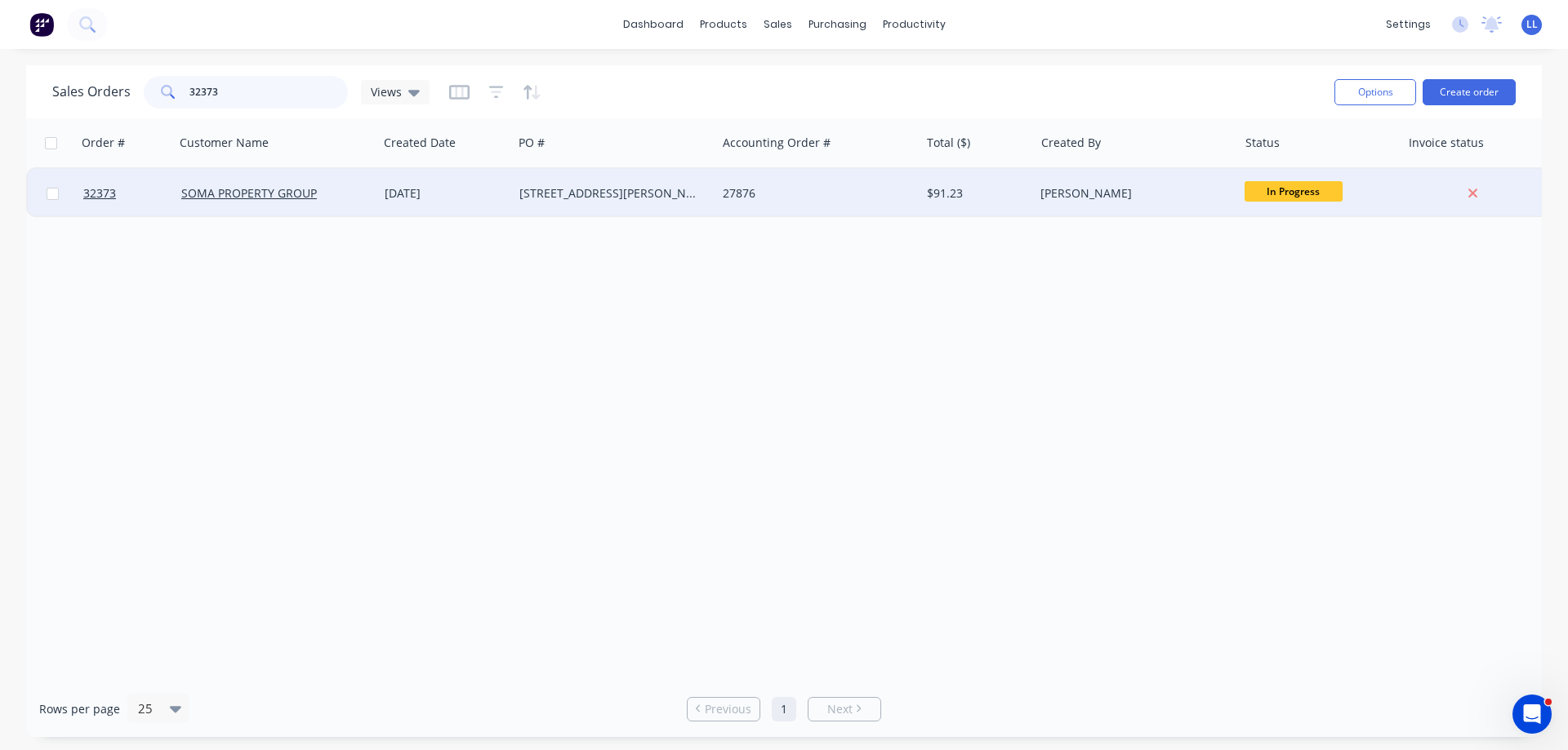
type input "32373"
click at [791, 191] on div "27876" at bounding box center [813, 193] width 181 height 16
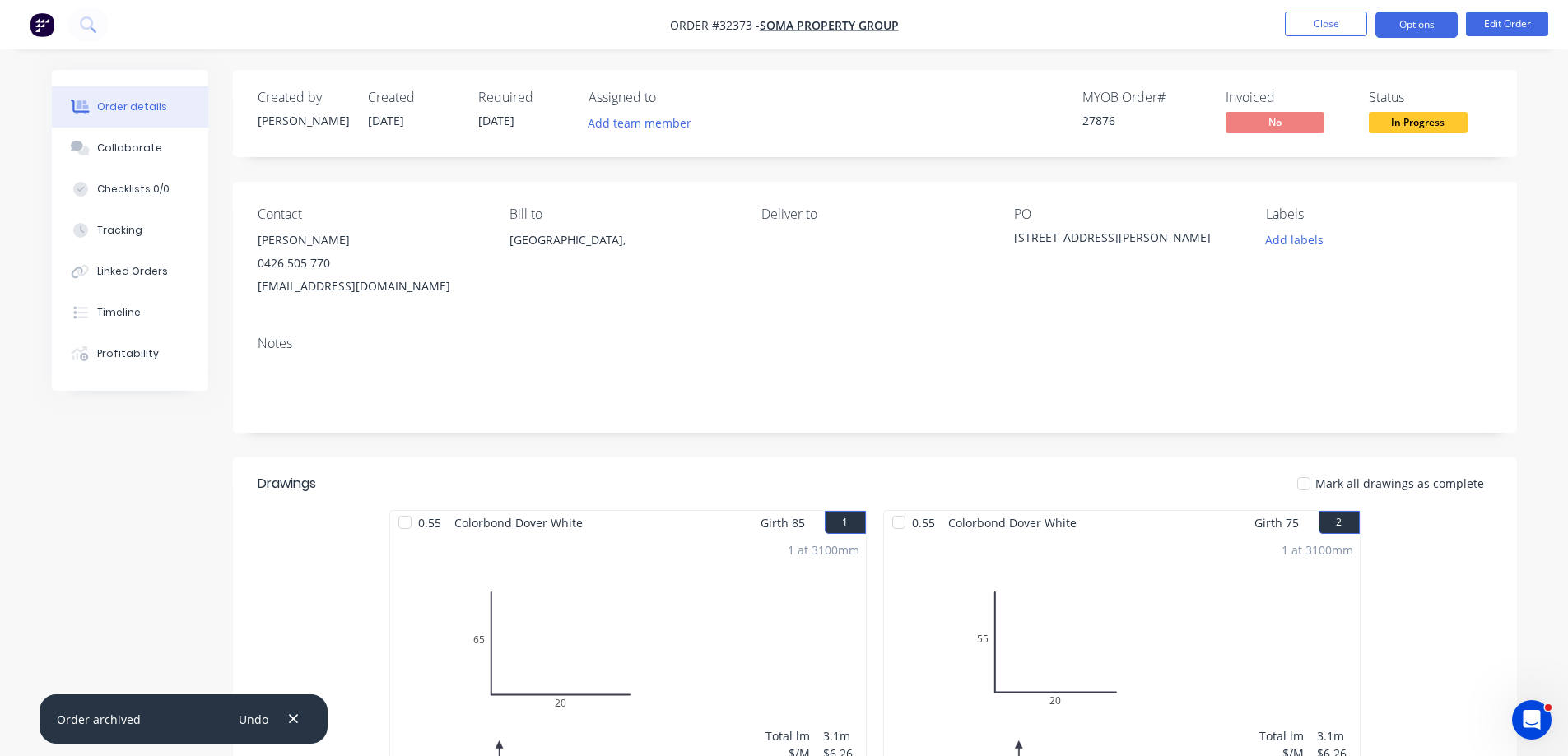
click at [1404, 33] on button "Options" at bounding box center [1416, 25] width 82 height 27
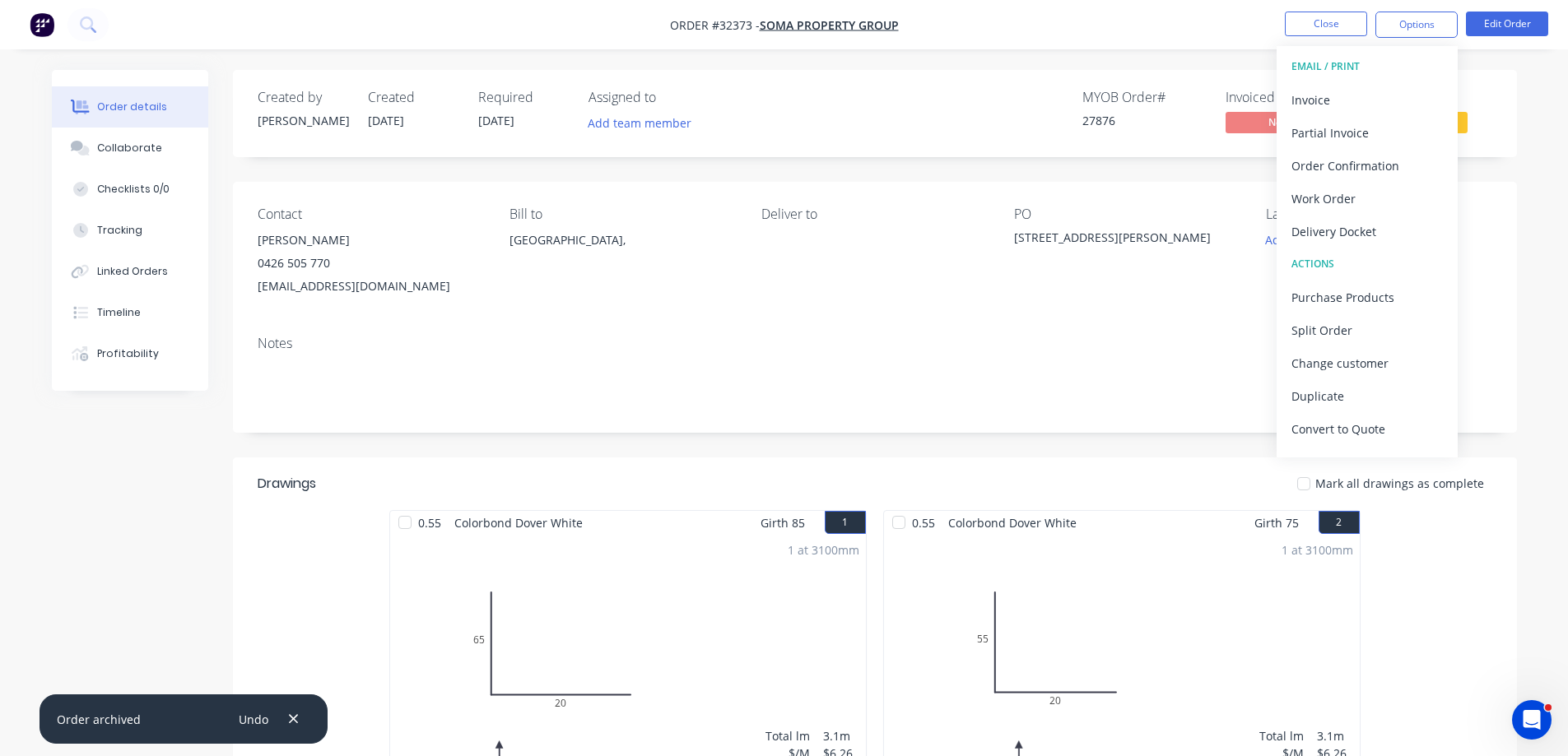
click at [1463, 120] on span "In Progress" at bounding box center [1418, 122] width 99 height 21
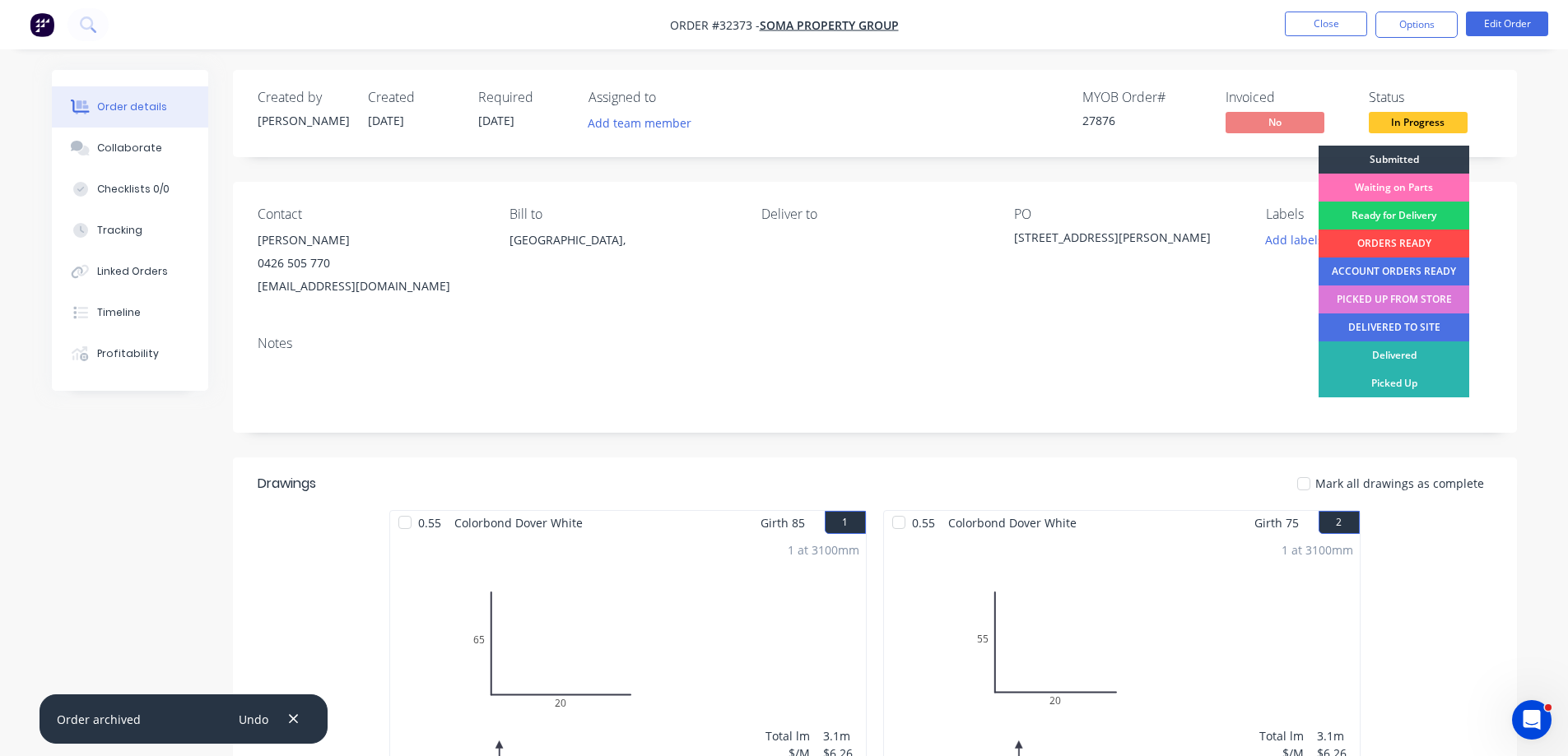
click at [1375, 239] on div "ORDERS READY" at bounding box center [1393, 244] width 150 height 28
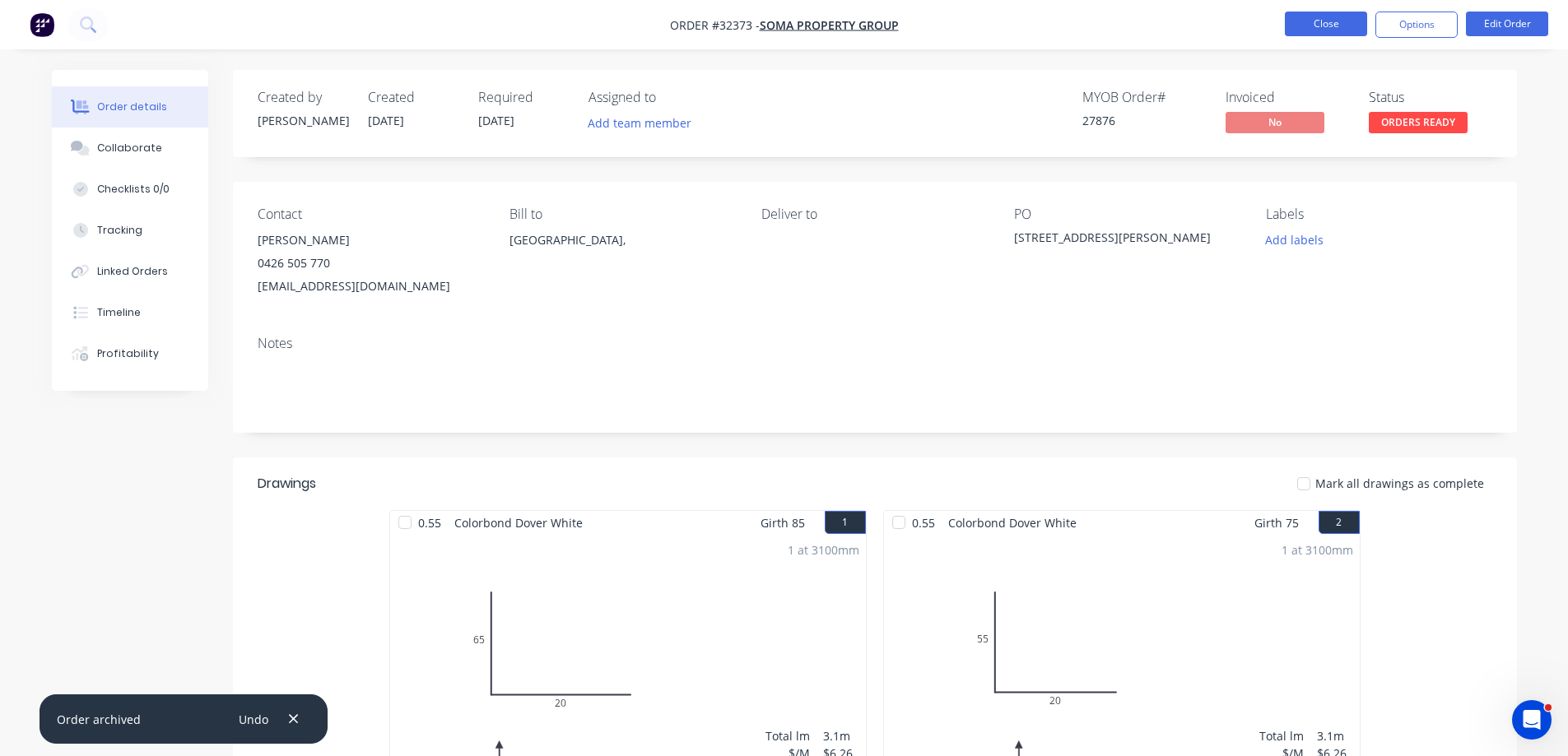
click at [1356, 25] on button "Close" at bounding box center [1326, 24] width 82 height 25
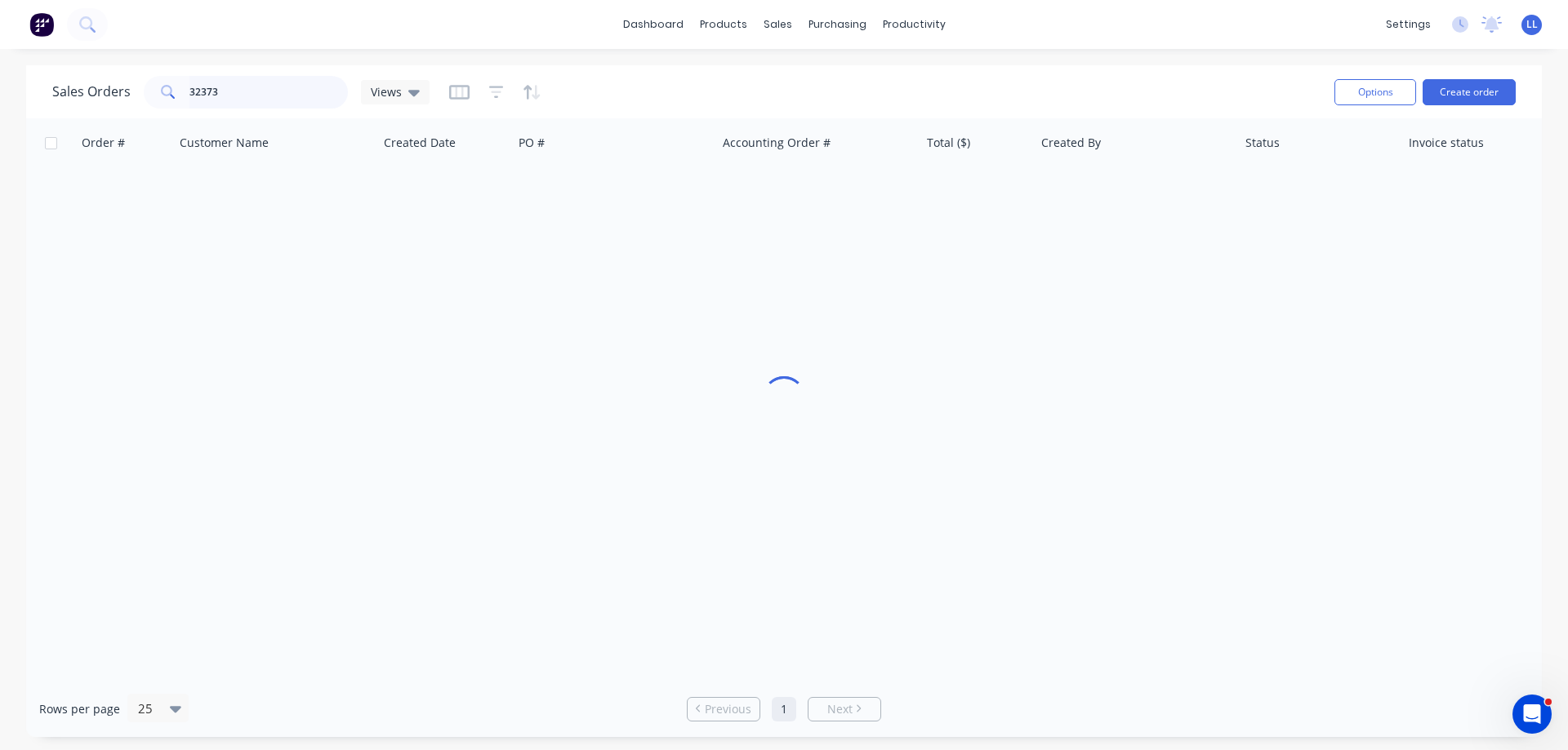
click at [128, 85] on div "Sales Orders 32373 Views" at bounding box center [240, 92] width 377 height 33
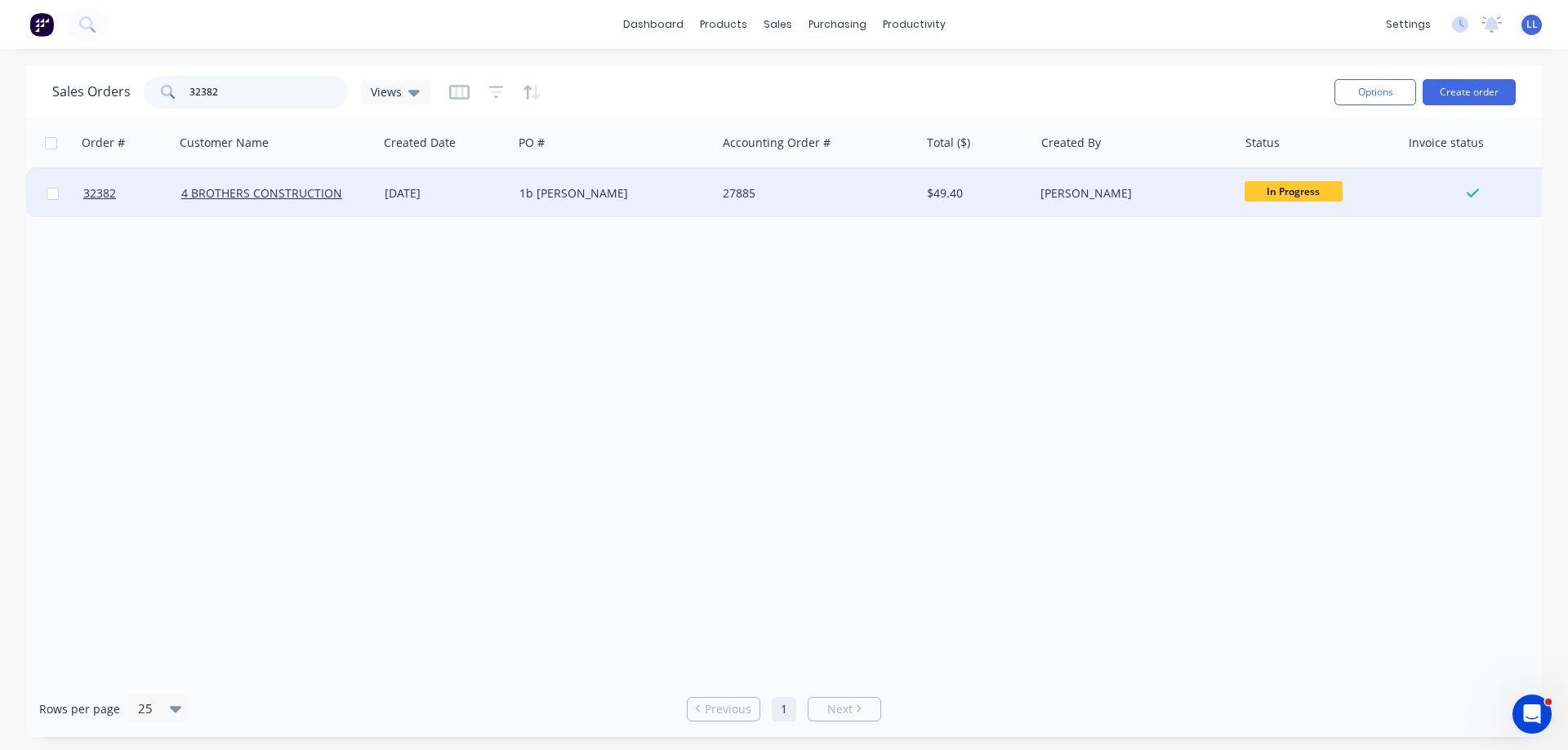
type input "32382"
click at [860, 215] on div "27885" at bounding box center [817, 193] width 203 height 49
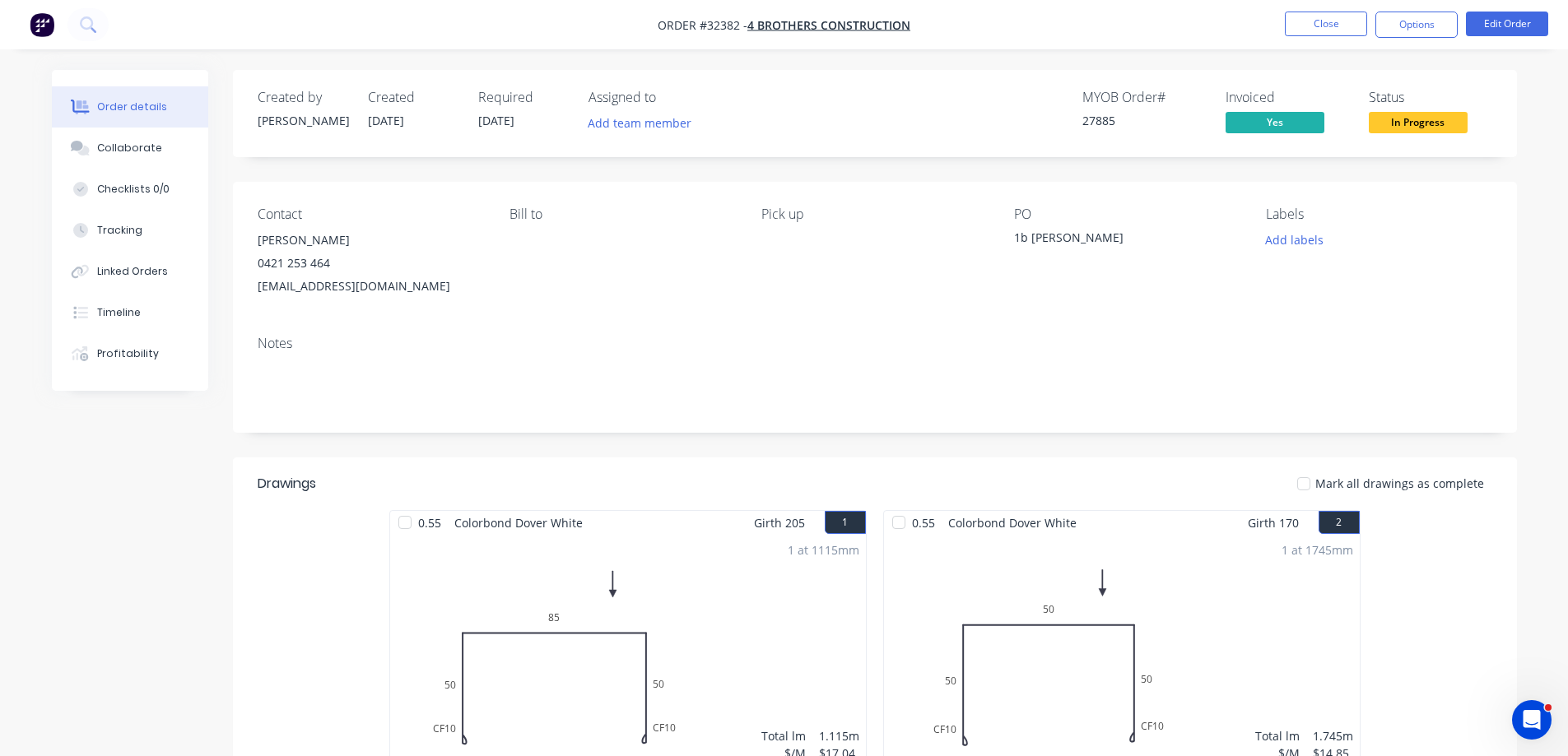
click at [1418, 124] on span "In Progress" at bounding box center [1418, 122] width 99 height 21
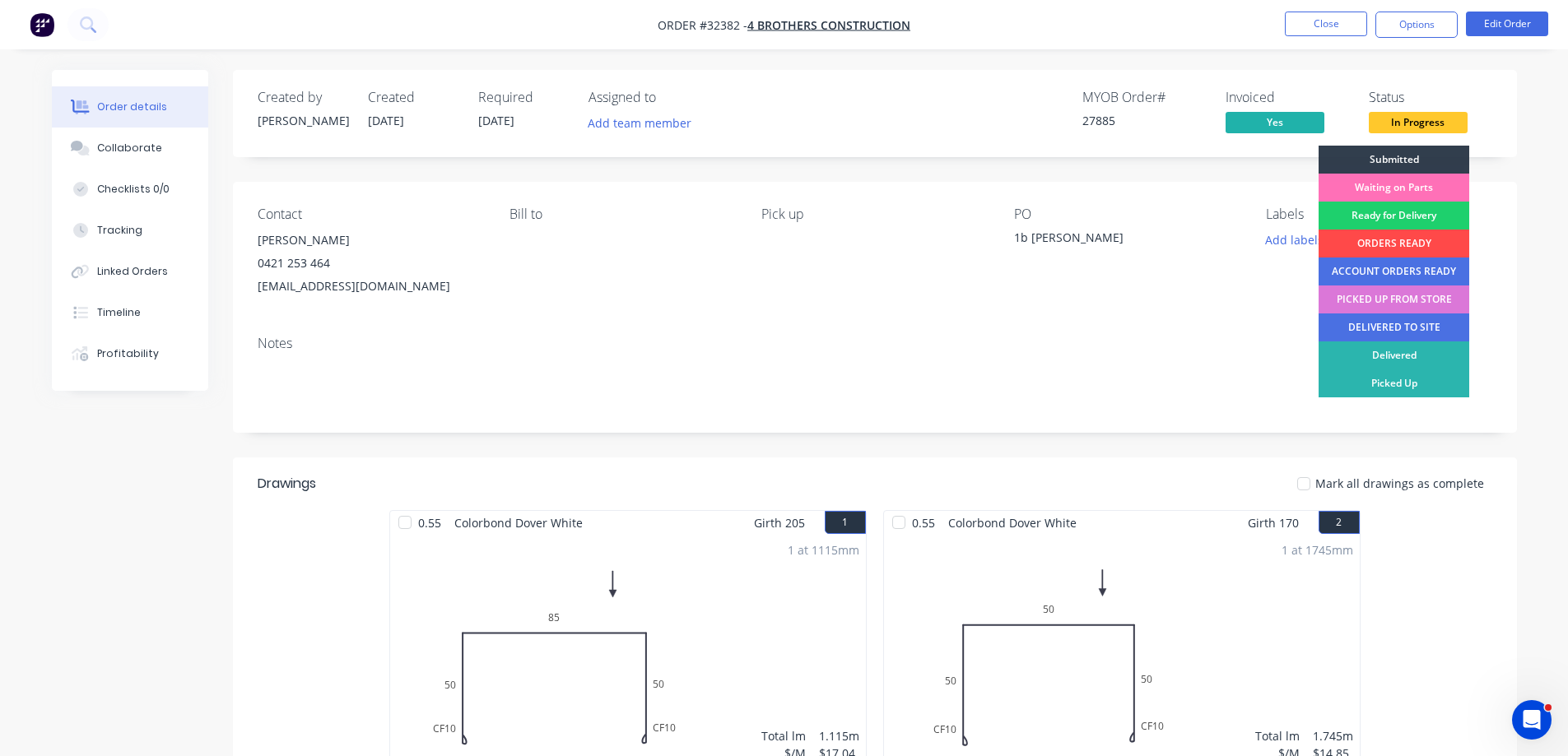
click at [1376, 241] on div "ORDERS READY" at bounding box center [1393, 244] width 150 height 28
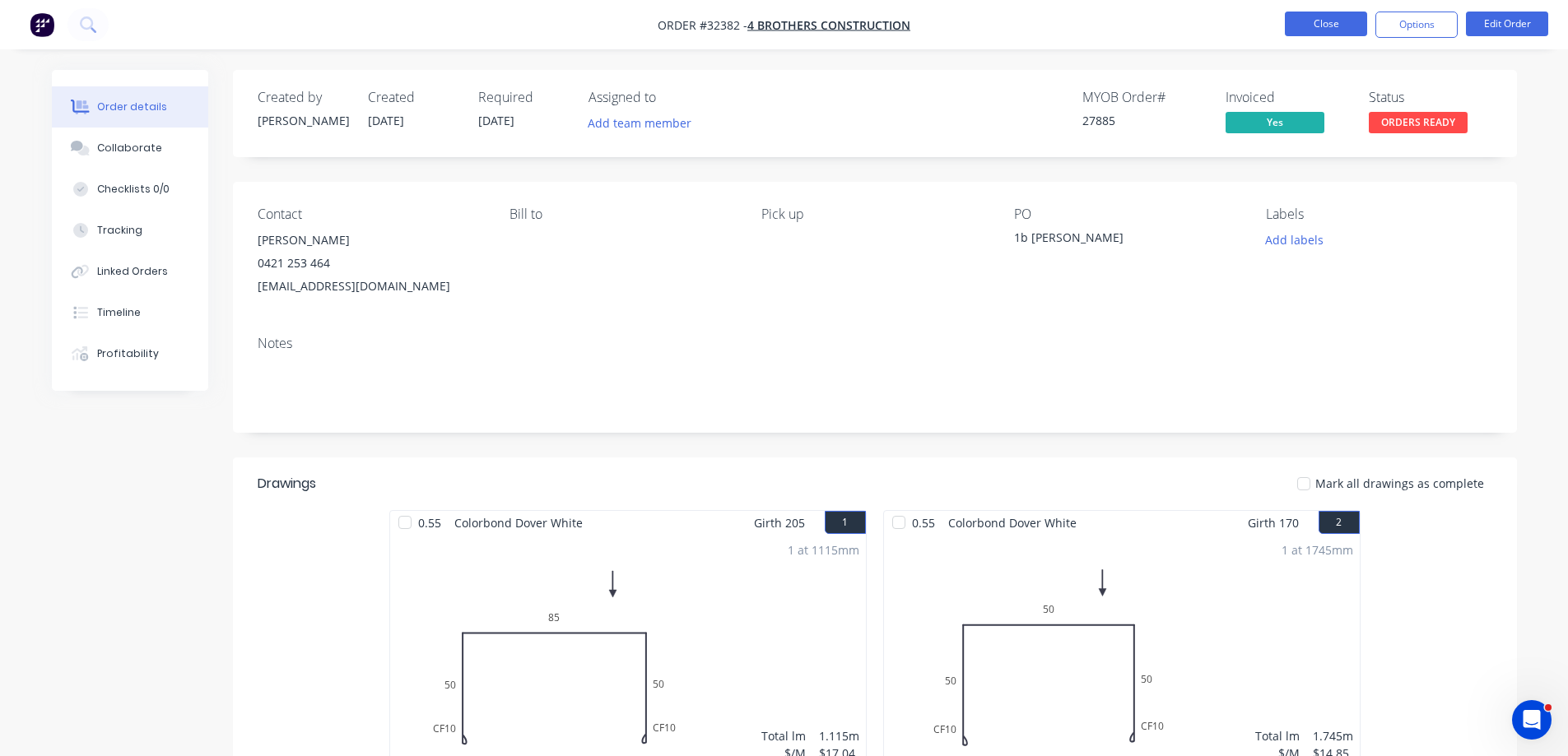
drag, startPoint x: 1332, startPoint y: 21, endPoint x: 1326, endPoint y: 15, distance: 8.5
click at [1326, 15] on button "Close" at bounding box center [1326, 24] width 82 height 25
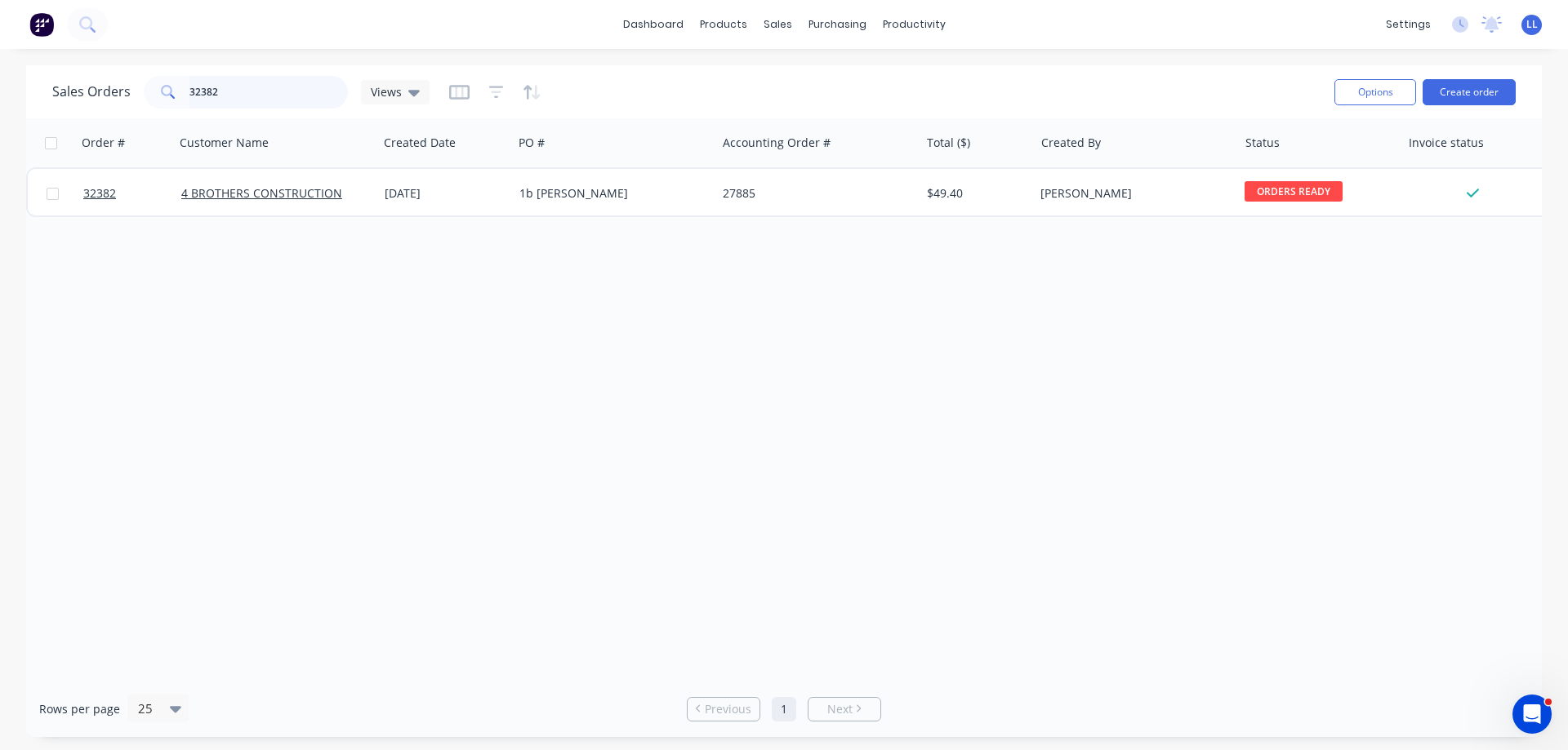
click at [121, 95] on div "Sales Orders 32382 Views" at bounding box center [240, 92] width 377 height 33
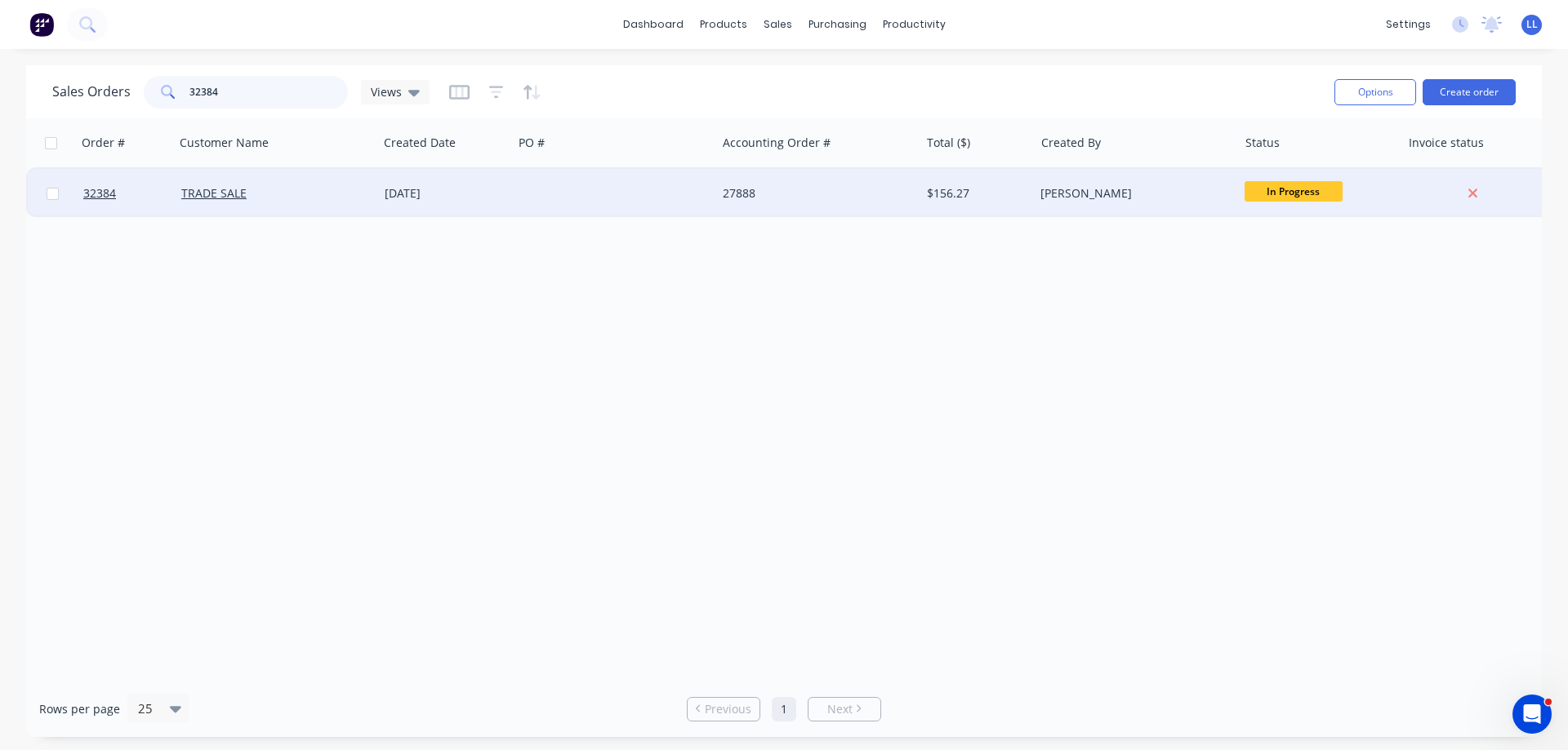
type input "32384"
click at [1191, 189] on div "[PERSON_NAME]" at bounding box center [1131, 193] width 181 height 16
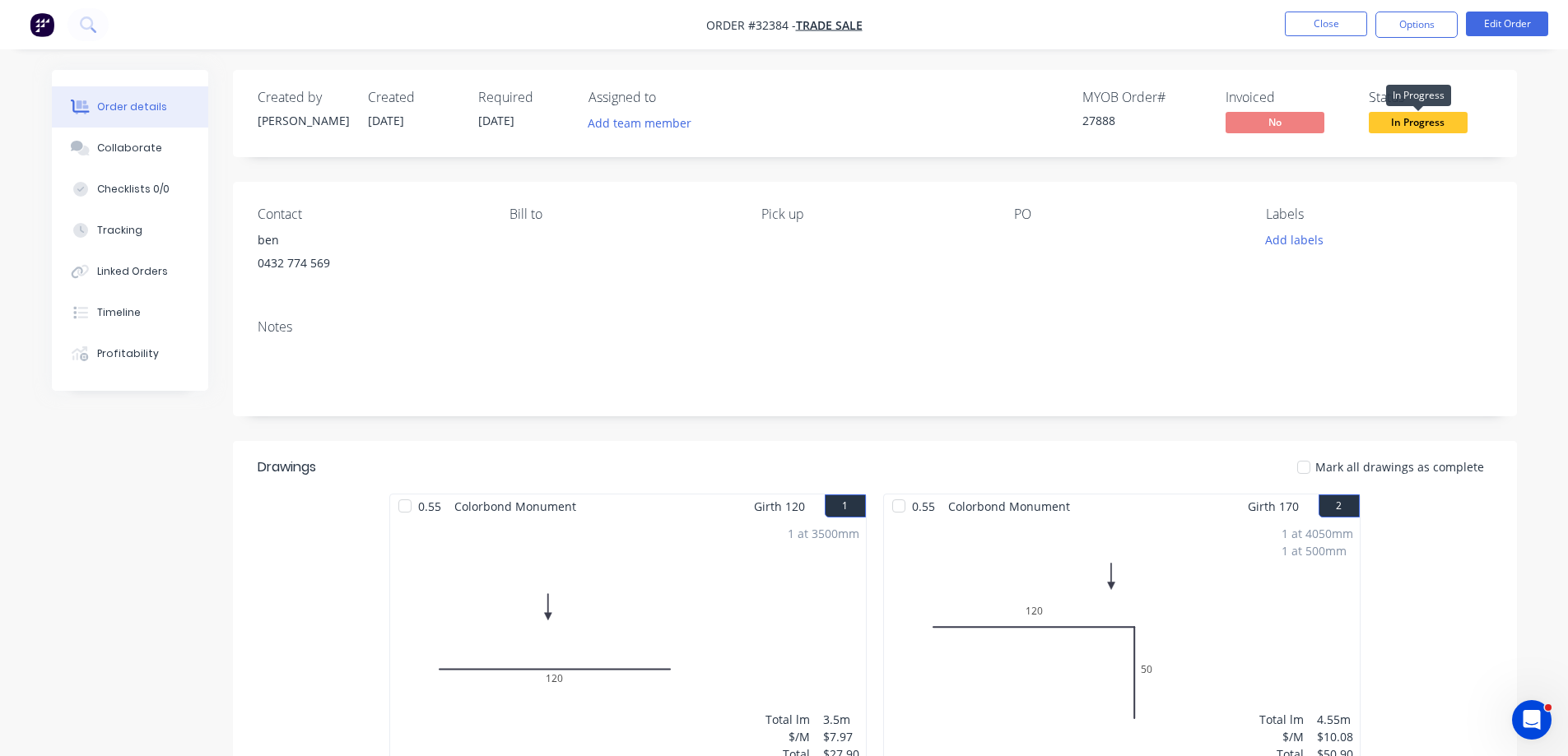
click at [1412, 122] on span "In Progress" at bounding box center [1418, 122] width 99 height 21
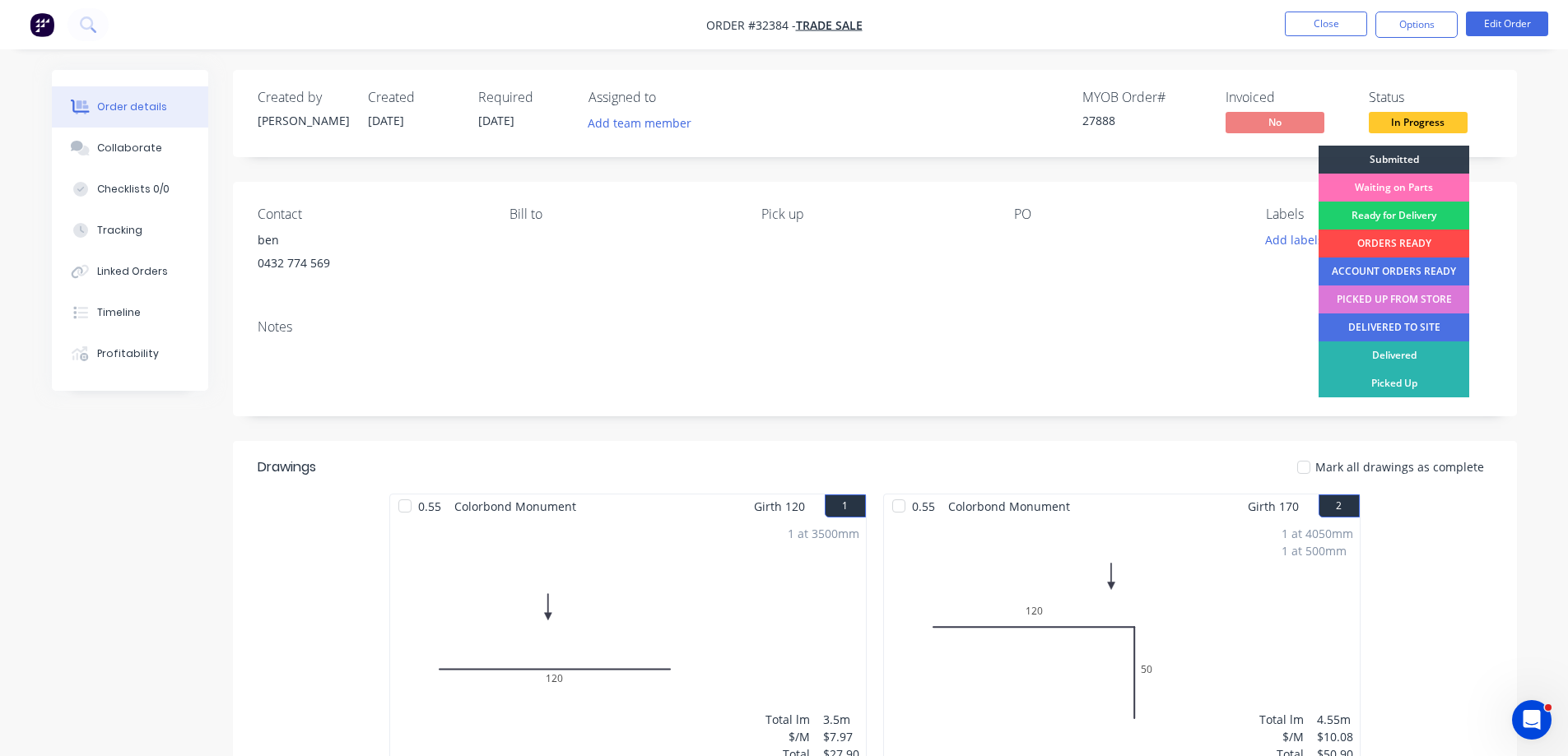
click at [1369, 241] on div "ORDERS READY" at bounding box center [1393, 244] width 150 height 28
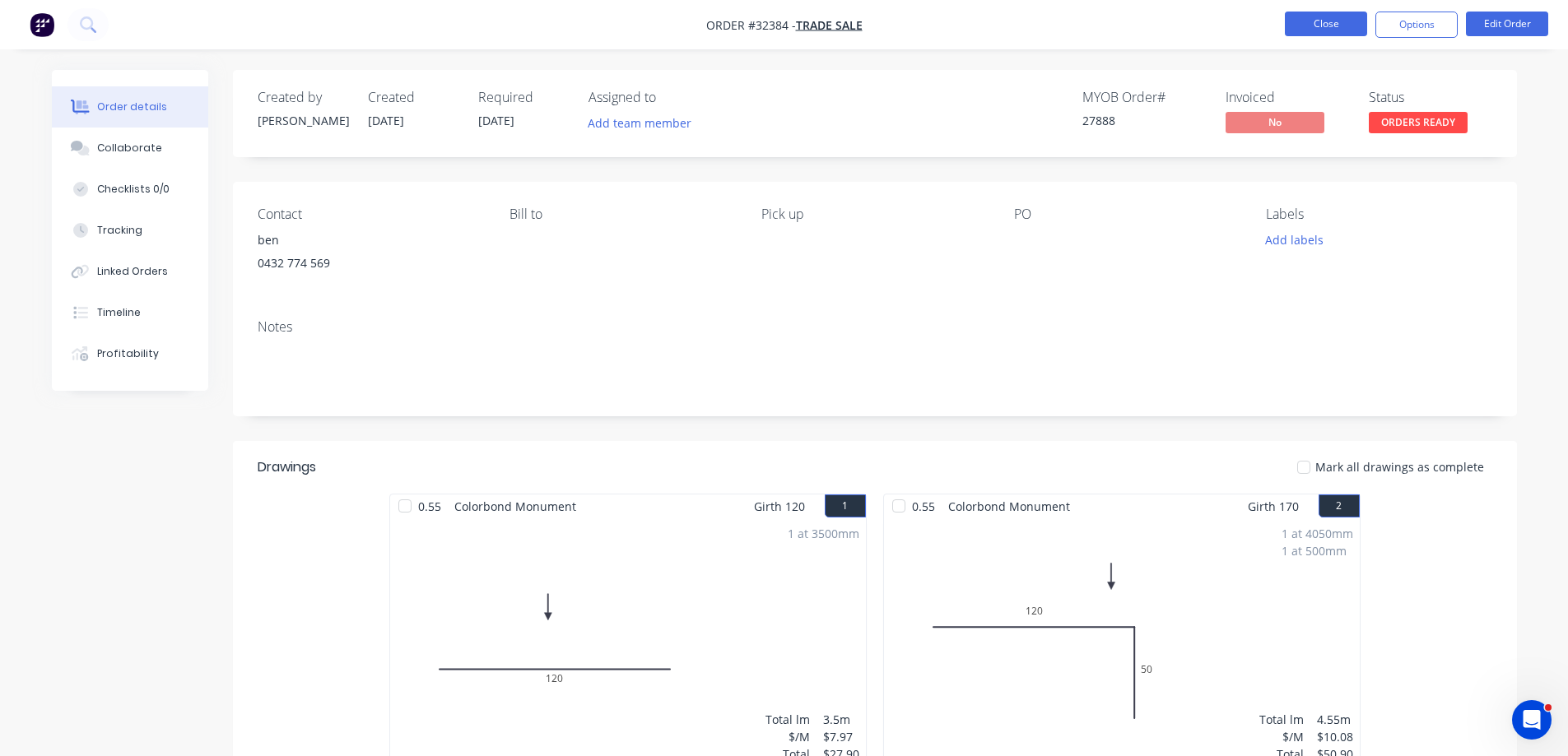
click at [1311, 22] on button "Close" at bounding box center [1326, 24] width 82 height 25
